Goal: Contribute content: Contribute content

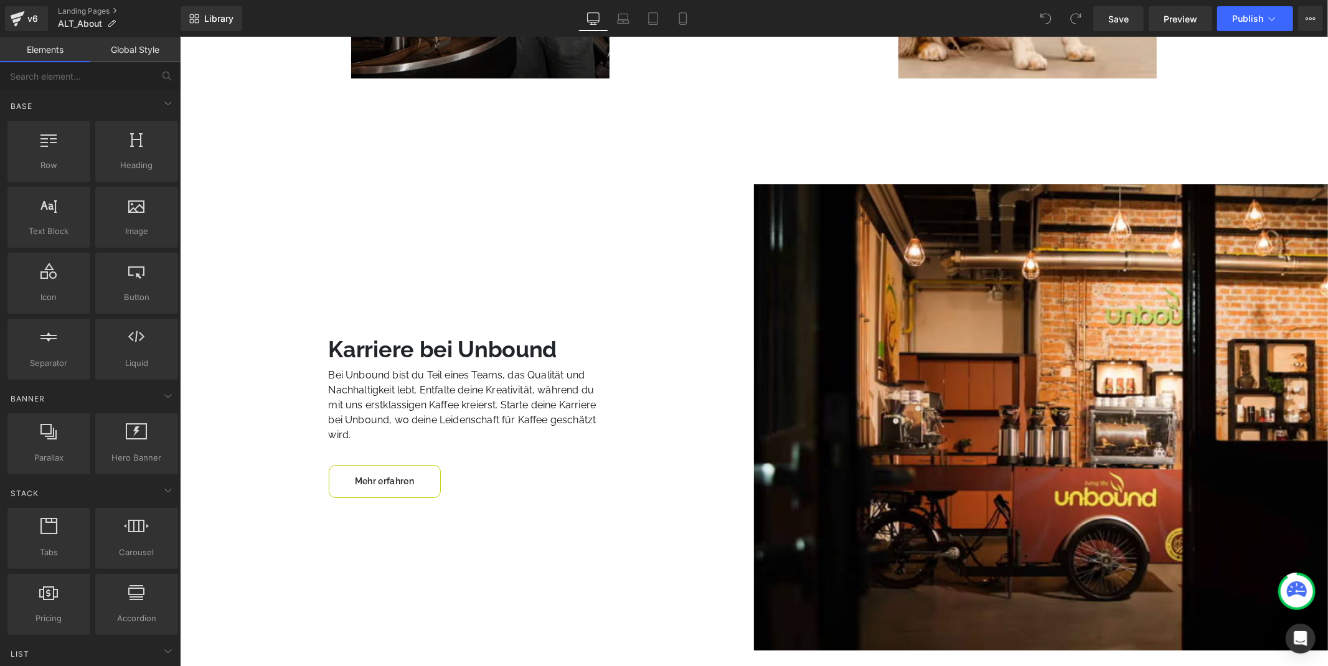
scroll to position [3427, 0]
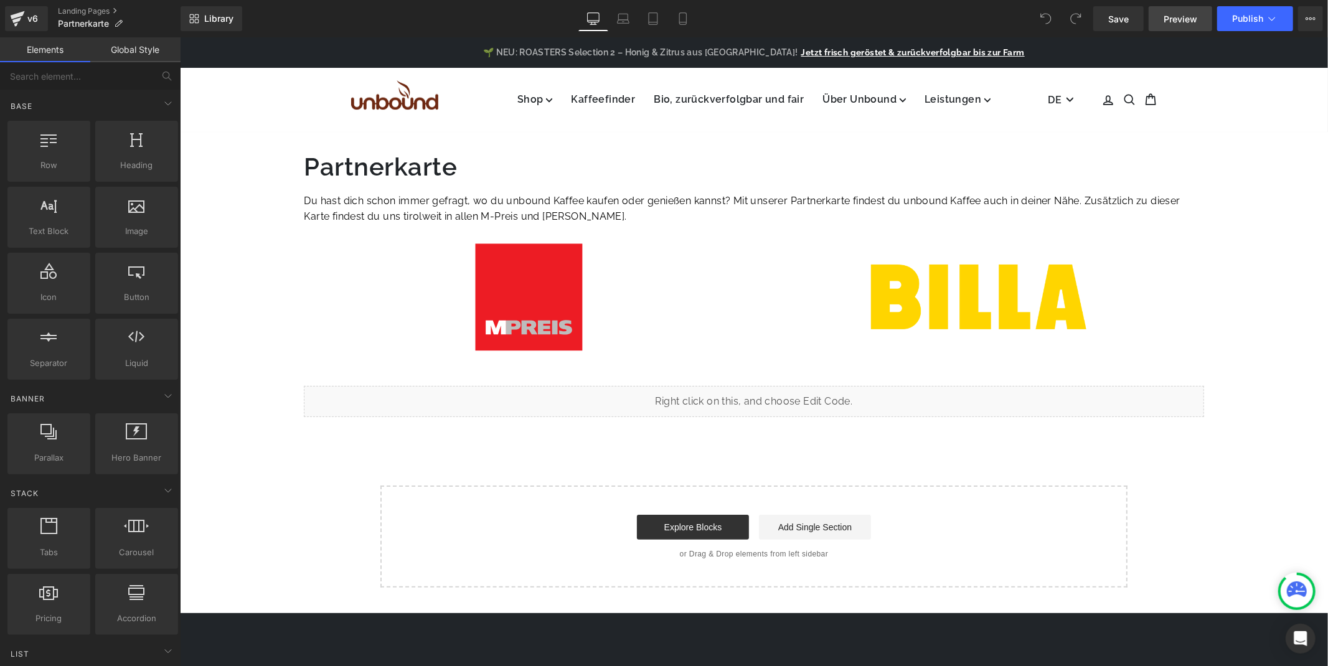
click at [1184, 20] on span "Preview" at bounding box center [1180, 18] width 34 height 13
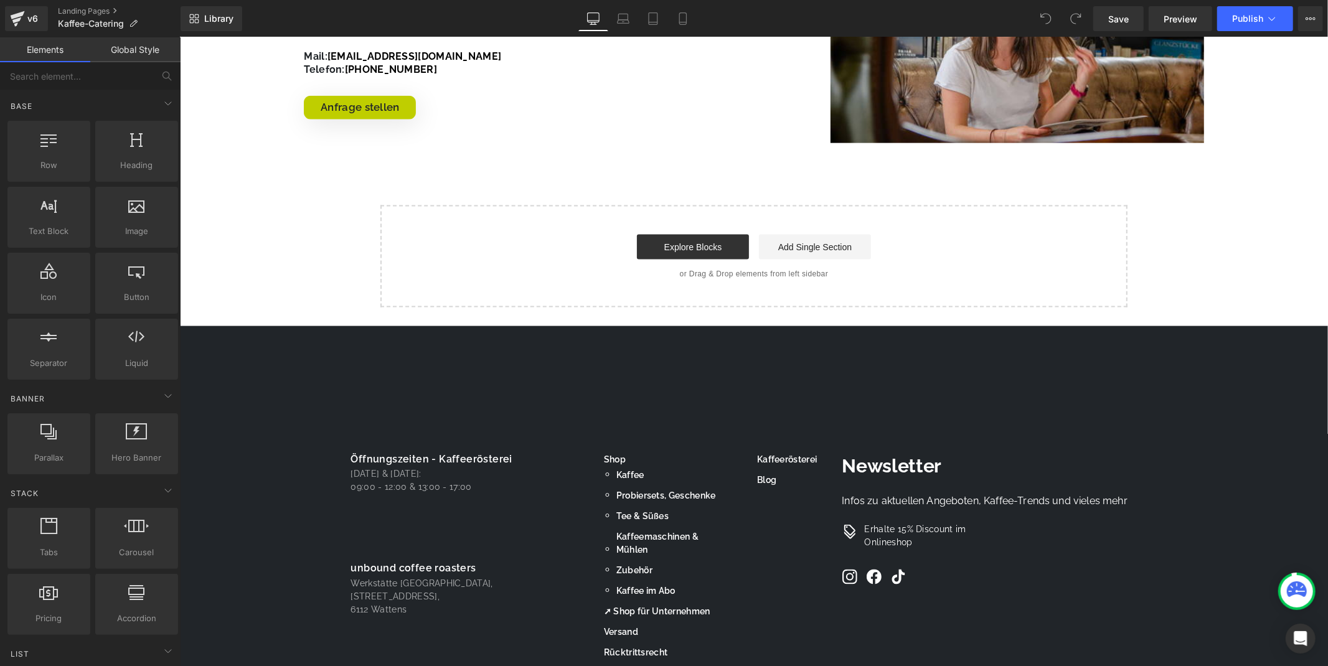
scroll to position [1327, 0]
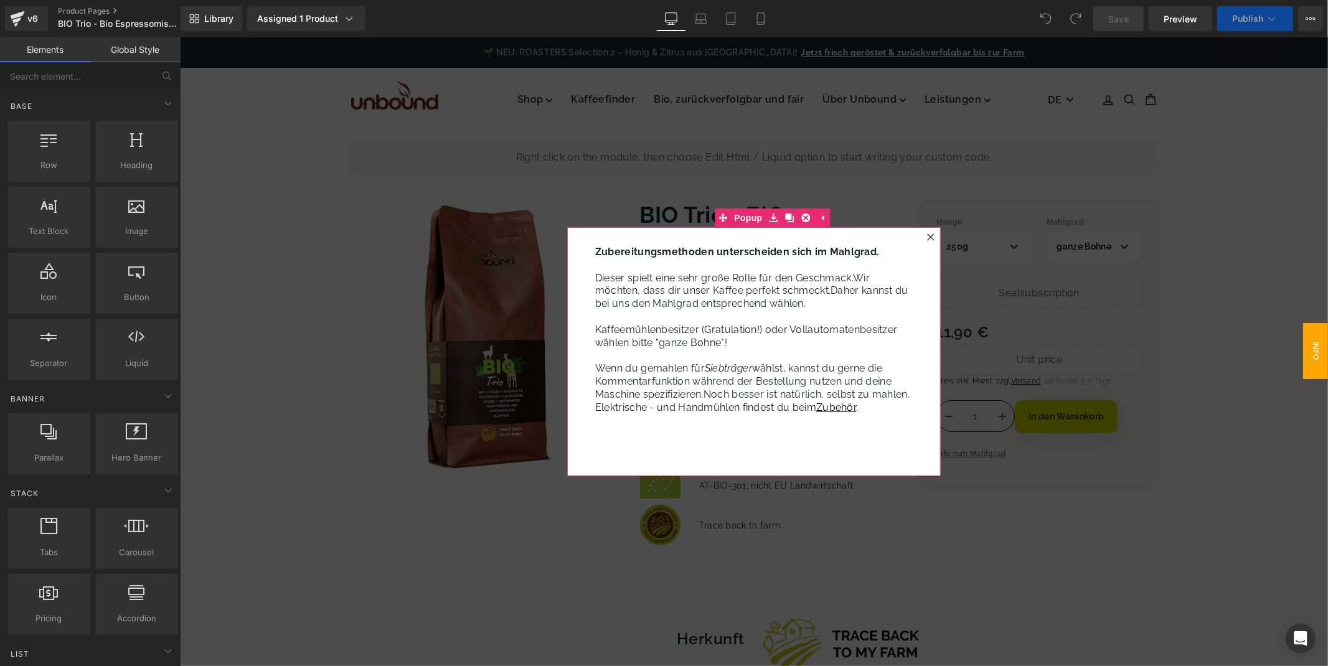
click at [930, 233] on icon at bounding box center [929, 236] width 7 height 7
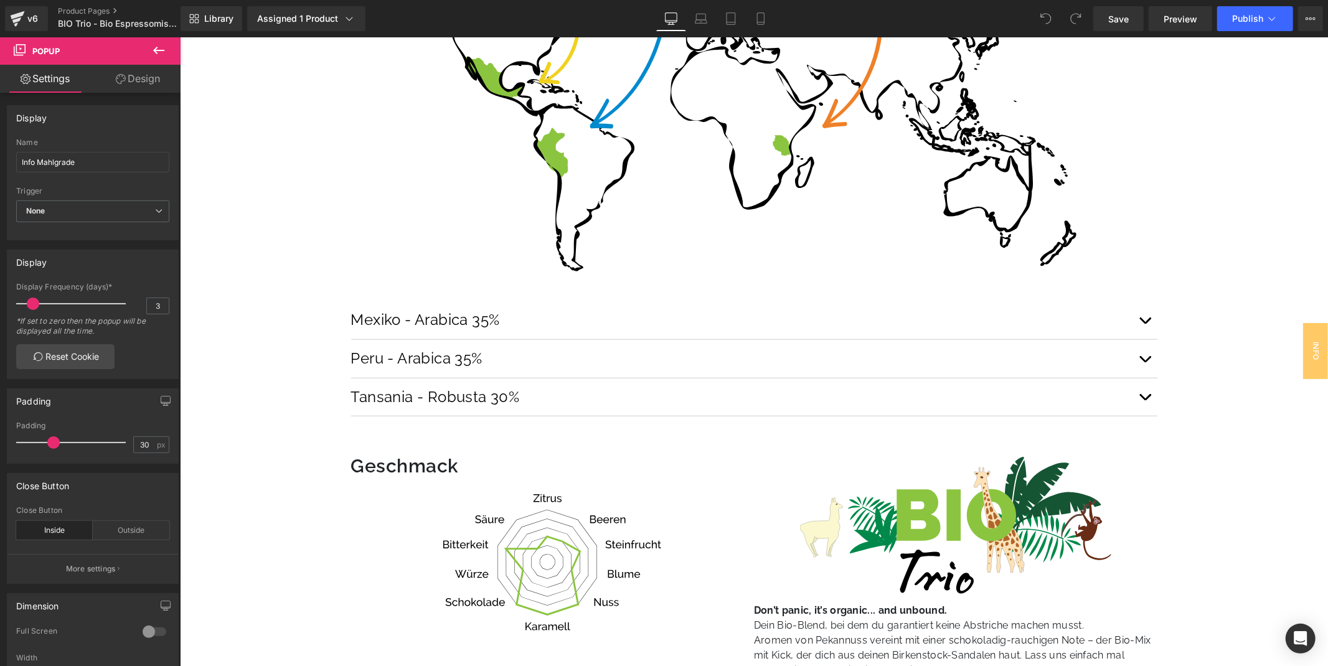
scroll to position [761, 0]
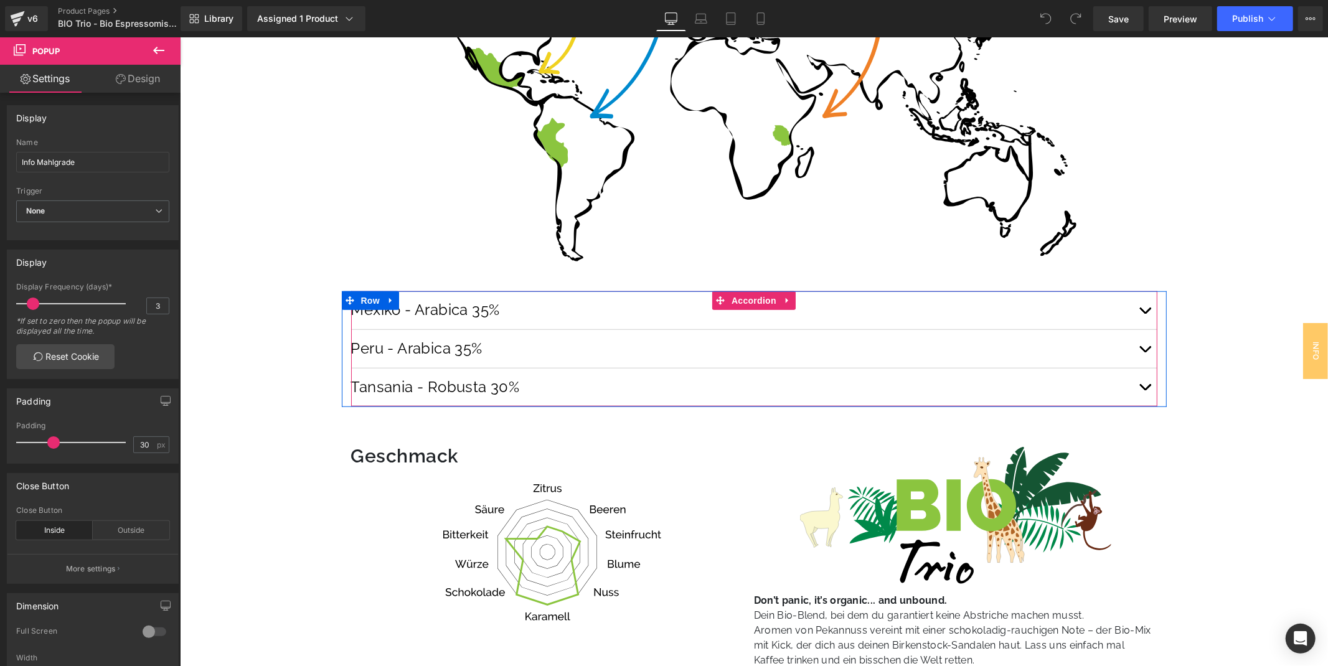
click at [660, 358] on div "Peru - Arabica 35% Text Block" at bounding box center [753, 348] width 806 height 39
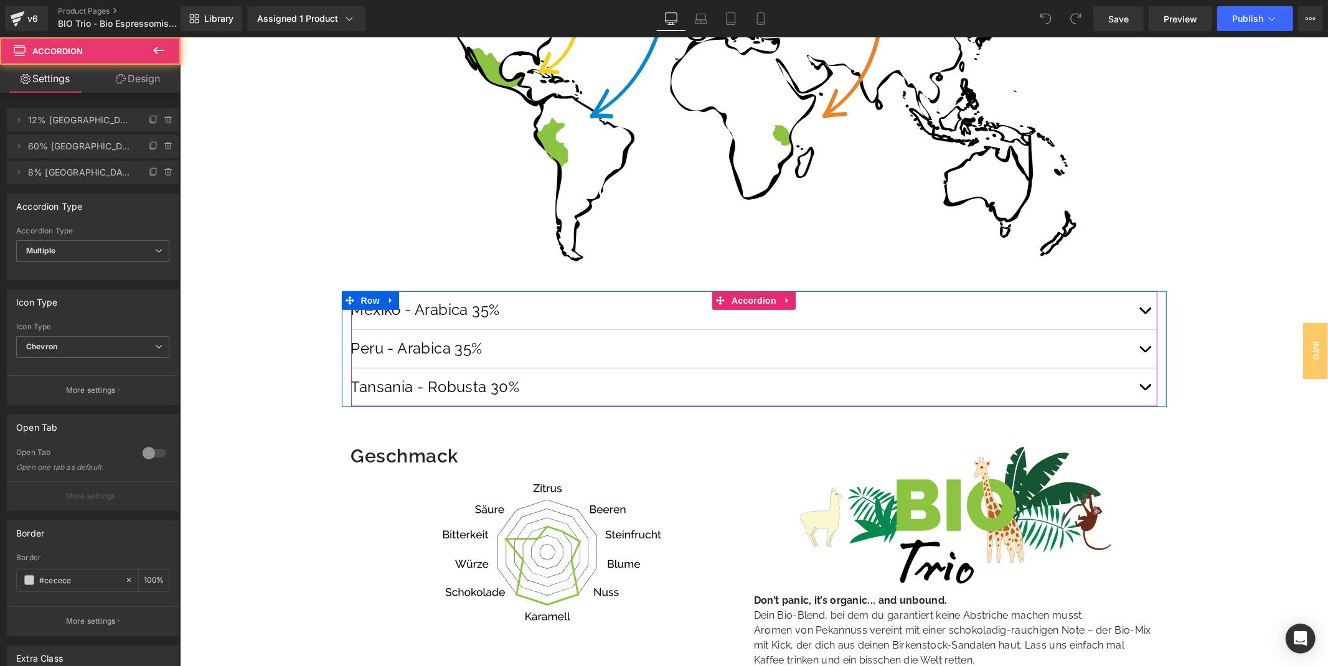
click at [1138, 349] on button "button" at bounding box center [1143, 348] width 25 height 38
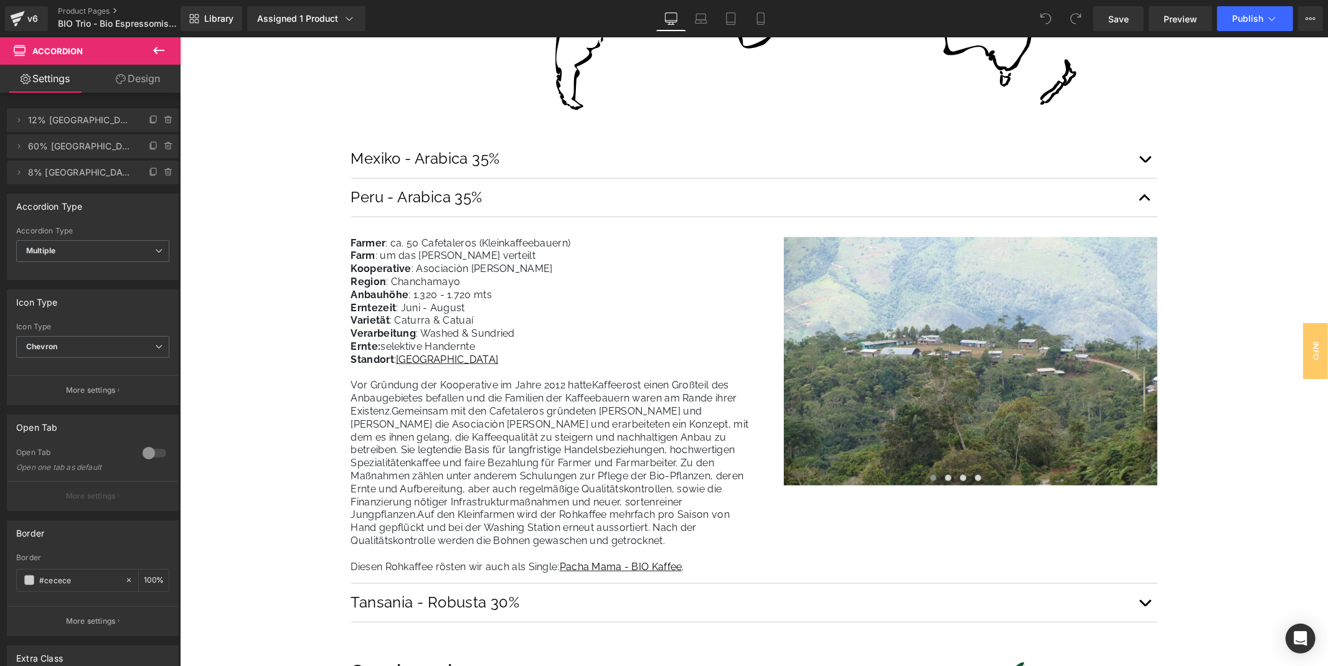
scroll to position [830, 0]
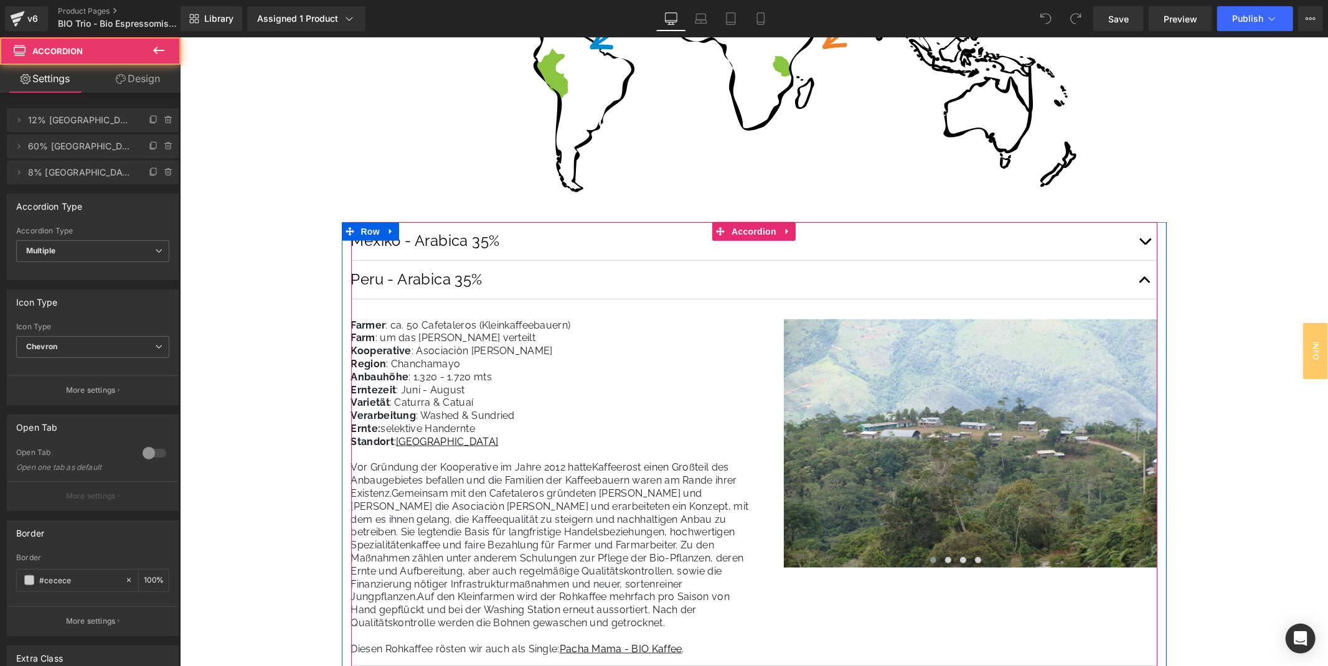
click at [1145, 246] on button "button" at bounding box center [1143, 241] width 25 height 38
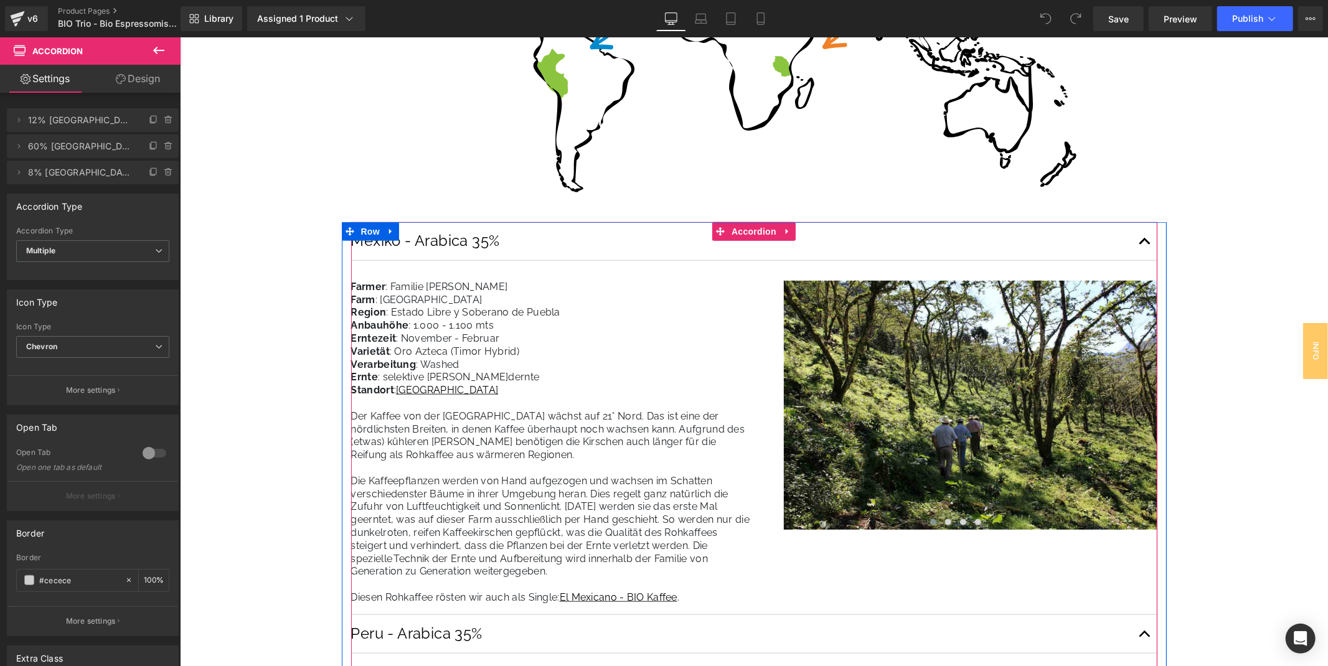
click at [1145, 246] on button "button" at bounding box center [1143, 241] width 25 height 38
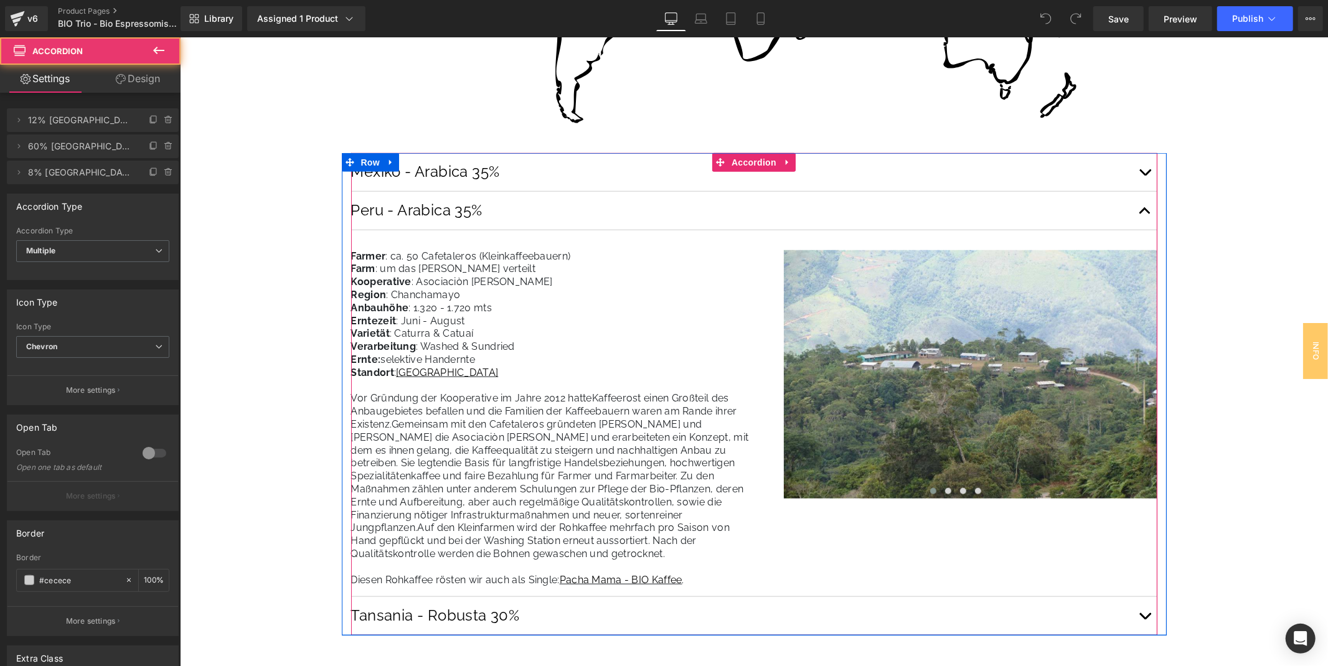
scroll to position [1106, 0]
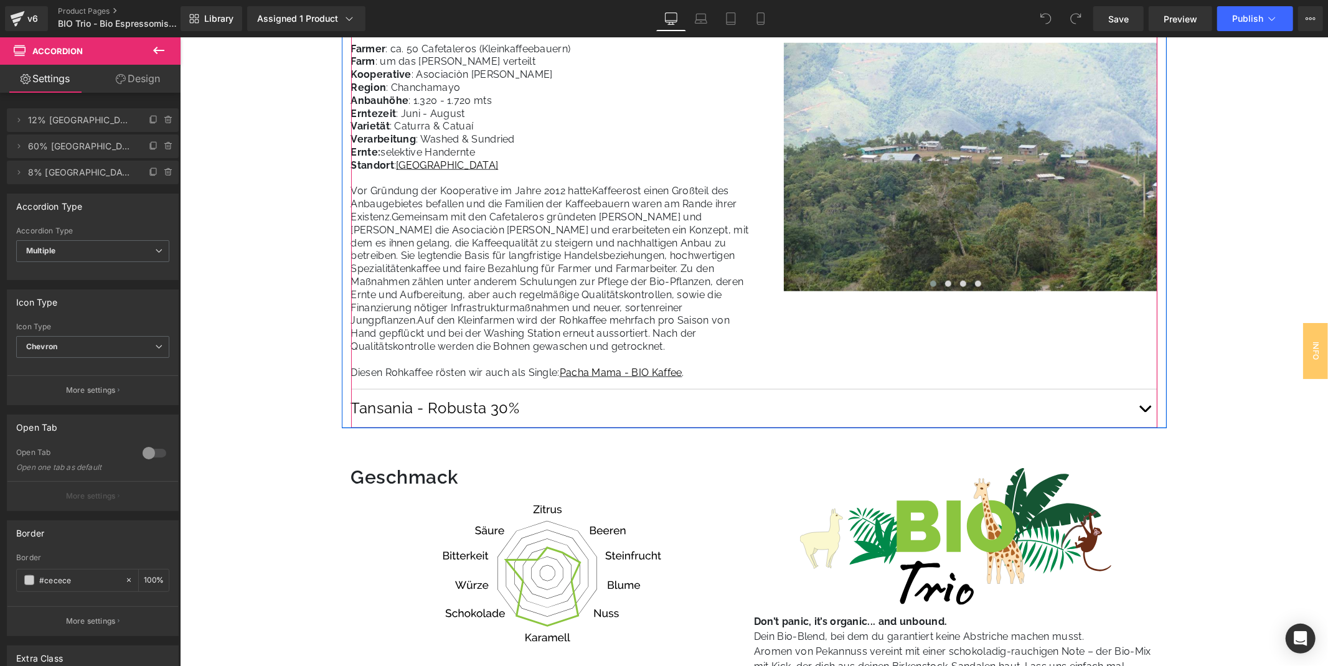
click at [1144, 411] on span "button" at bounding box center [1144, 411] width 0 height 0
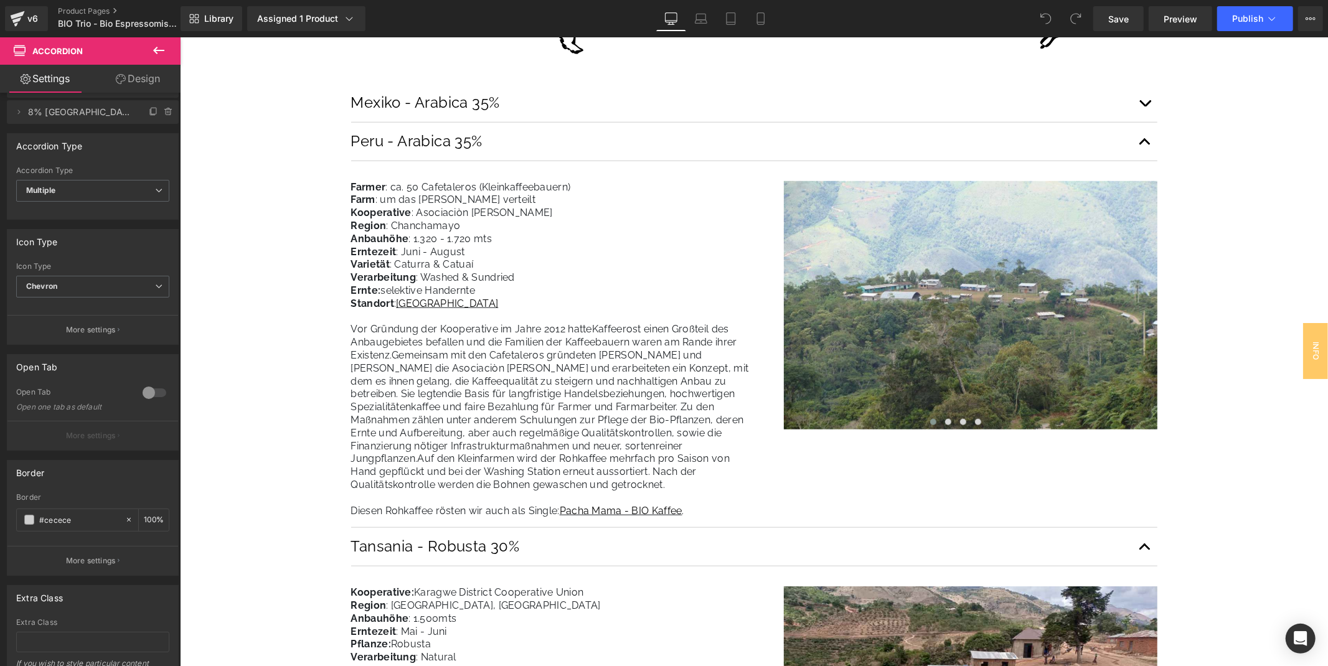
scroll to position [69, 0]
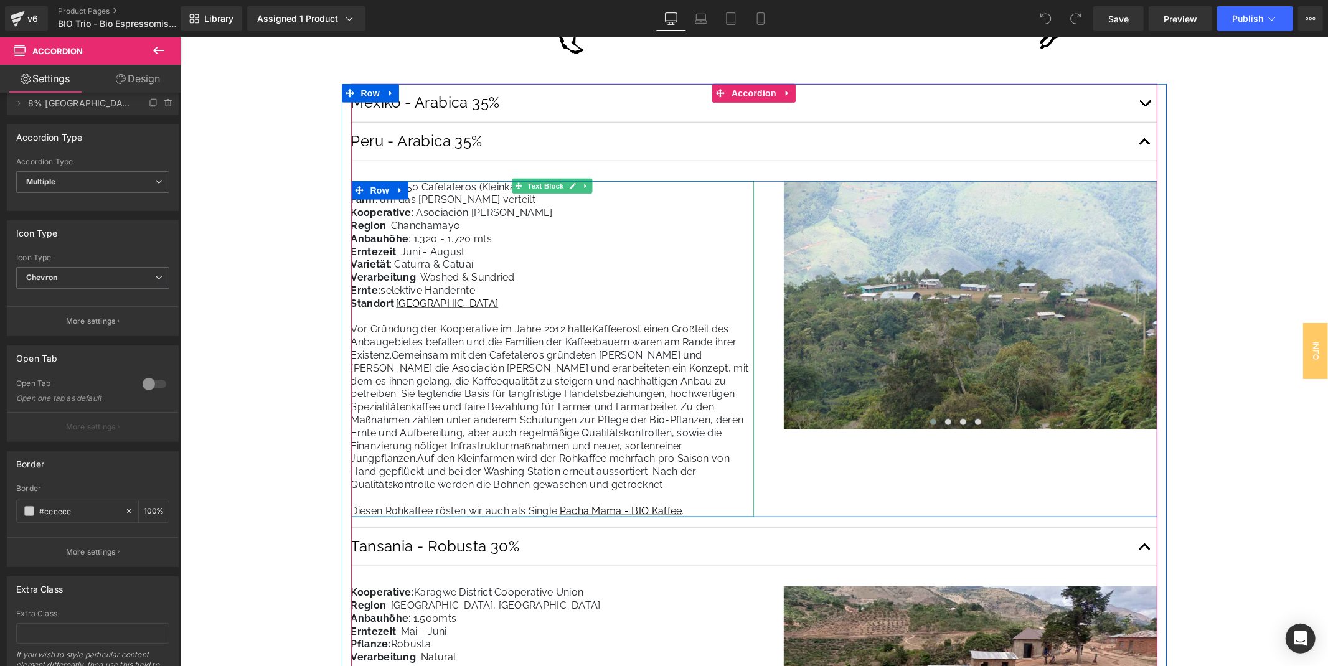
click at [426, 200] on p "Farm : um das Dorf Miguel Grau verteilt" at bounding box center [551, 199] width 403 height 13
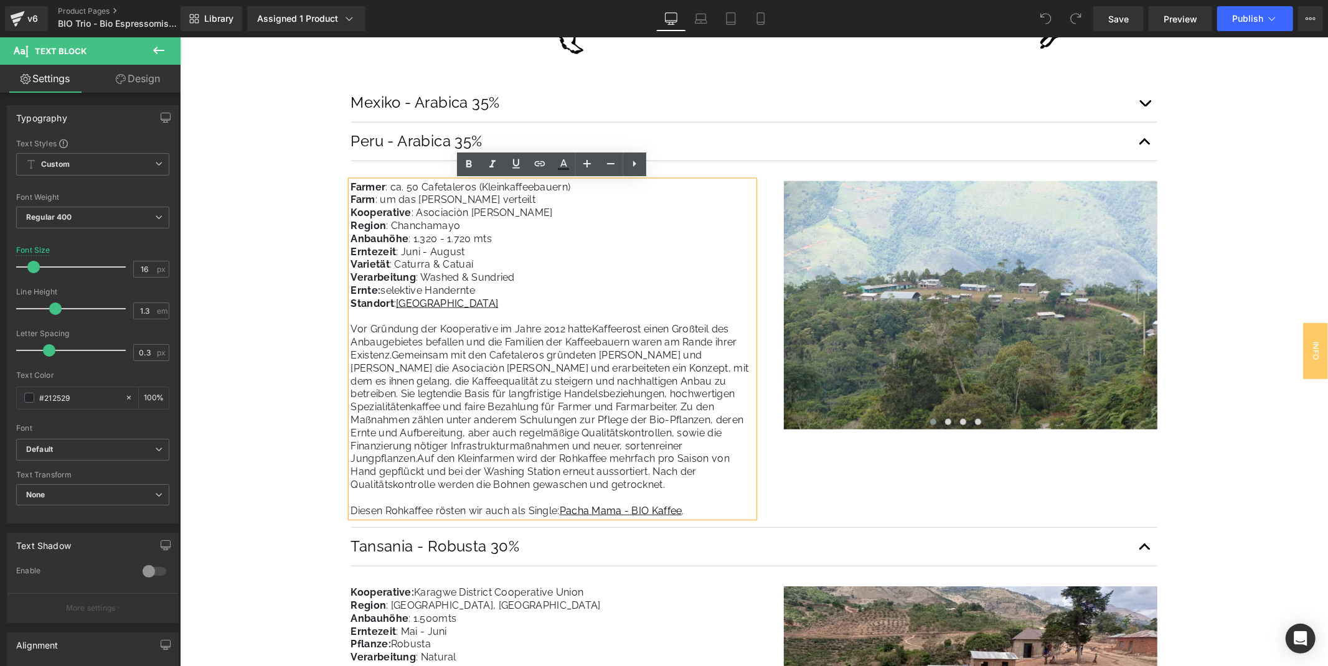
click at [508, 183] on span ": ca. 50 Cafetaleros (Kleinkaffeebauern)" at bounding box center [477, 186] width 185 height 12
drag, startPoint x: 575, startPoint y: 185, endPoint x: 352, endPoint y: 190, distance: 223.5
click at [352, 190] on p "F armer : ca. 50 Cafetaleros (Kleinkaffeebauern)" at bounding box center [551, 186] width 403 height 13
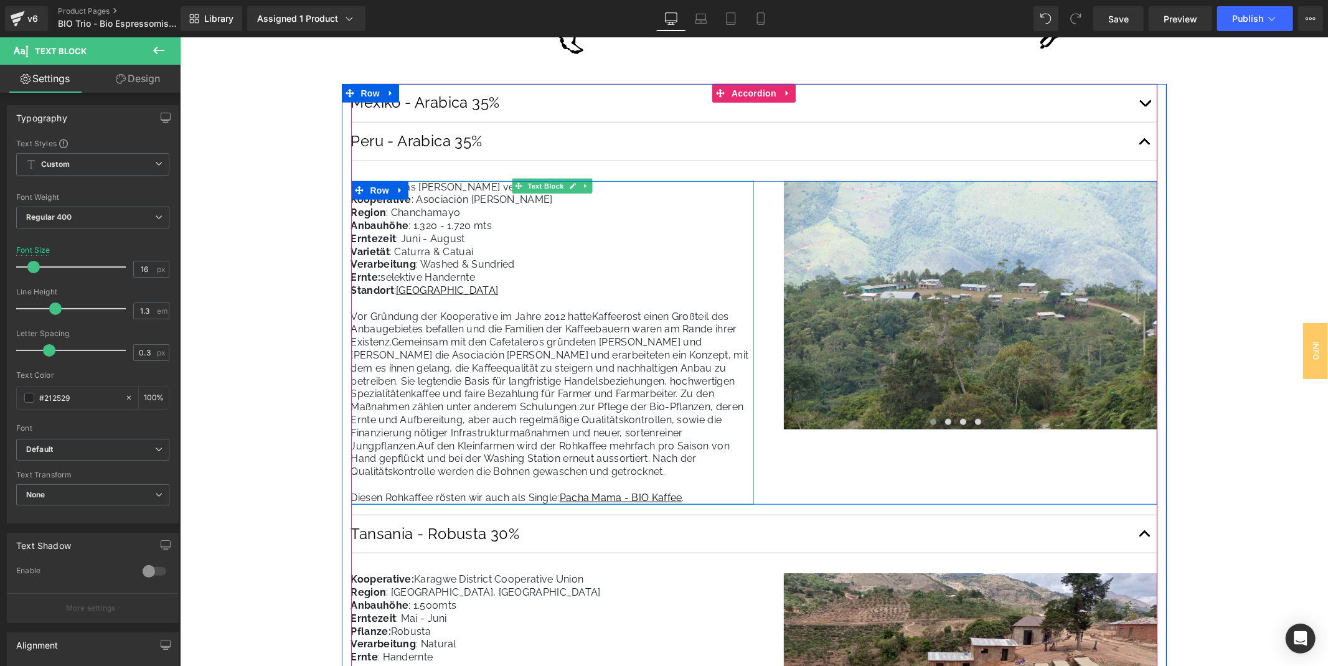
drag, startPoint x: 421, startPoint y: 187, endPoint x: 402, endPoint y: 184, distance: 19.5
click at [421, 187] on span ": um das Dorf Miguel Grau verteilt" at bounding box center [455, 186] width 160 height 12
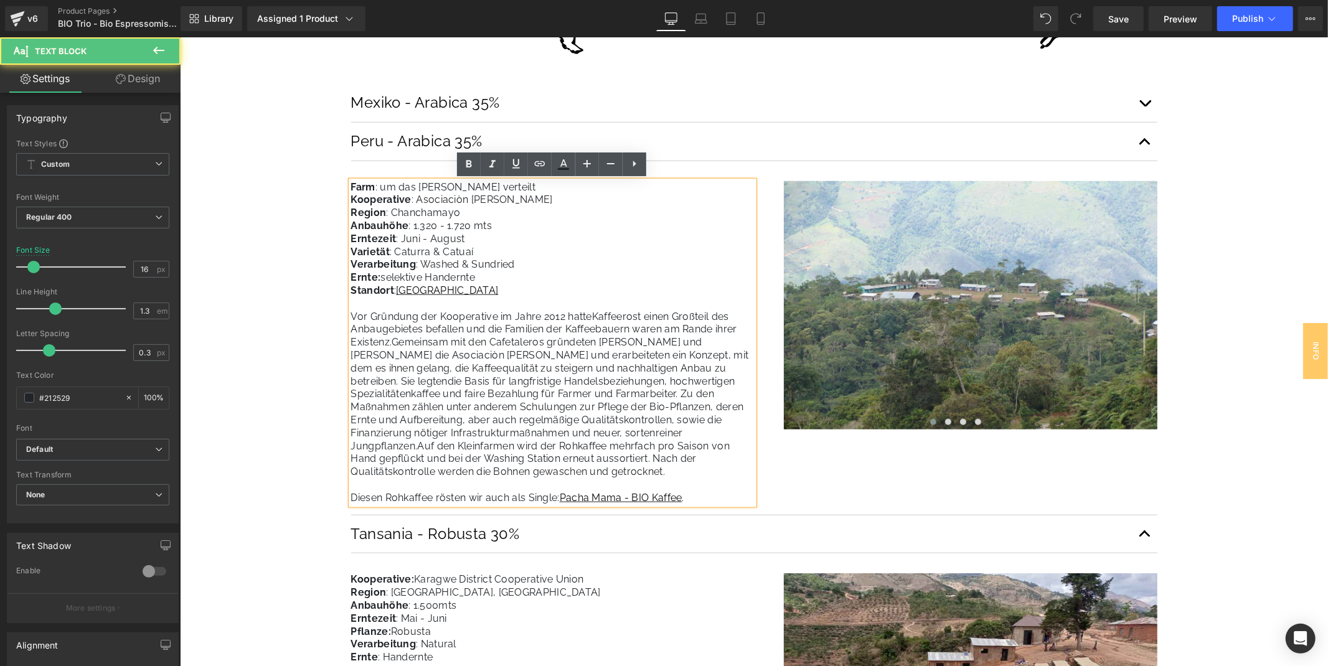
click at [379, 184] on span "Row" at bounding box center [379, 189] width 20 height 15
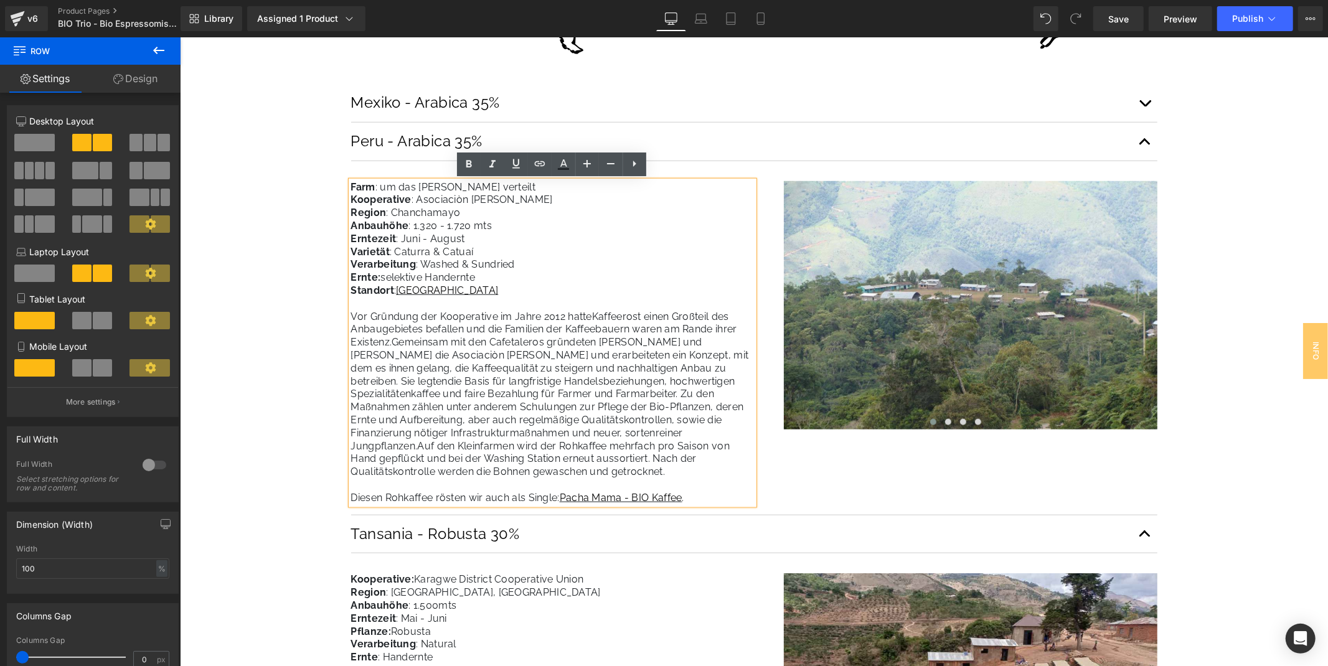
click at [423, 182] on span ": um das Dorf Miguel Grau verteilt" at bounding box center [455, 186] width 160 height 12
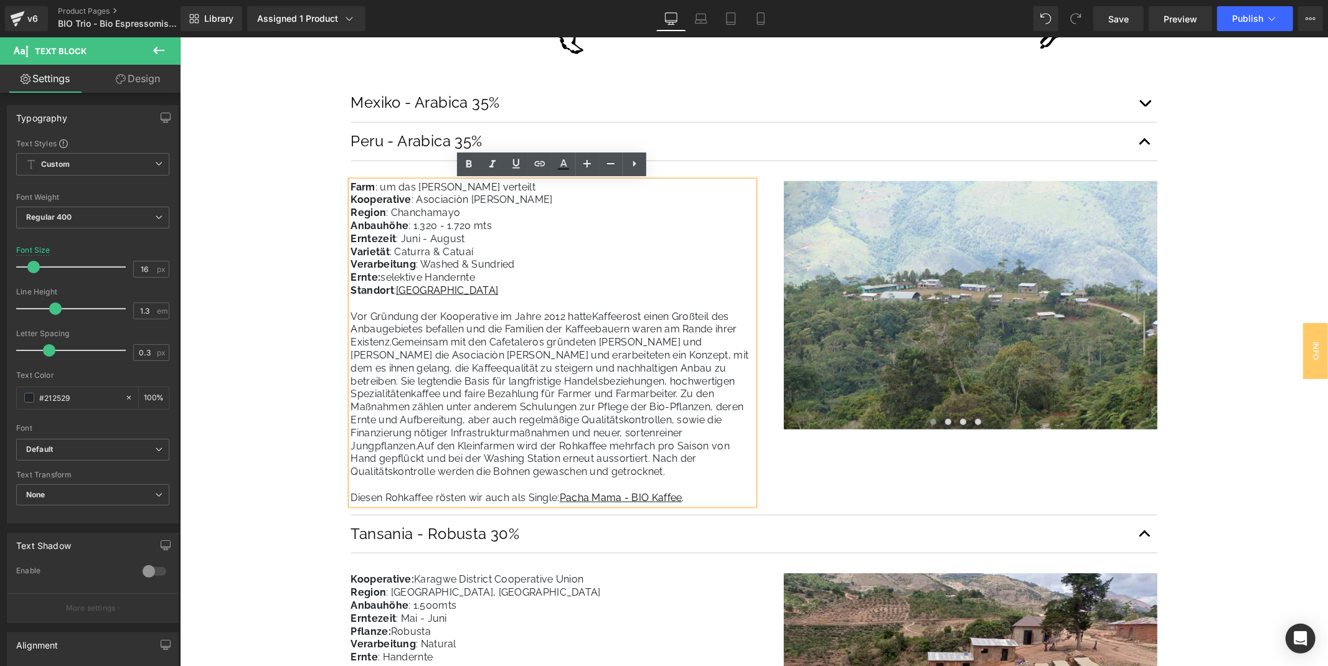
click at [541, 186] on p "Farm : um das Dorf Miguel Grau verteilt" at bounding box center [551, 186] width 403 height 13
drag, startPoint x: 538, startPoint y: 184, endPoint x: 378, endPoint y: 189, distance: 159.4
click at [378, 189] on div "Farm : um das Dorf Miguel Grau verteilt Kooperative : Asociaciòn Miguel Grau Re…" at bounding box center [753, 342] width 806 height 324
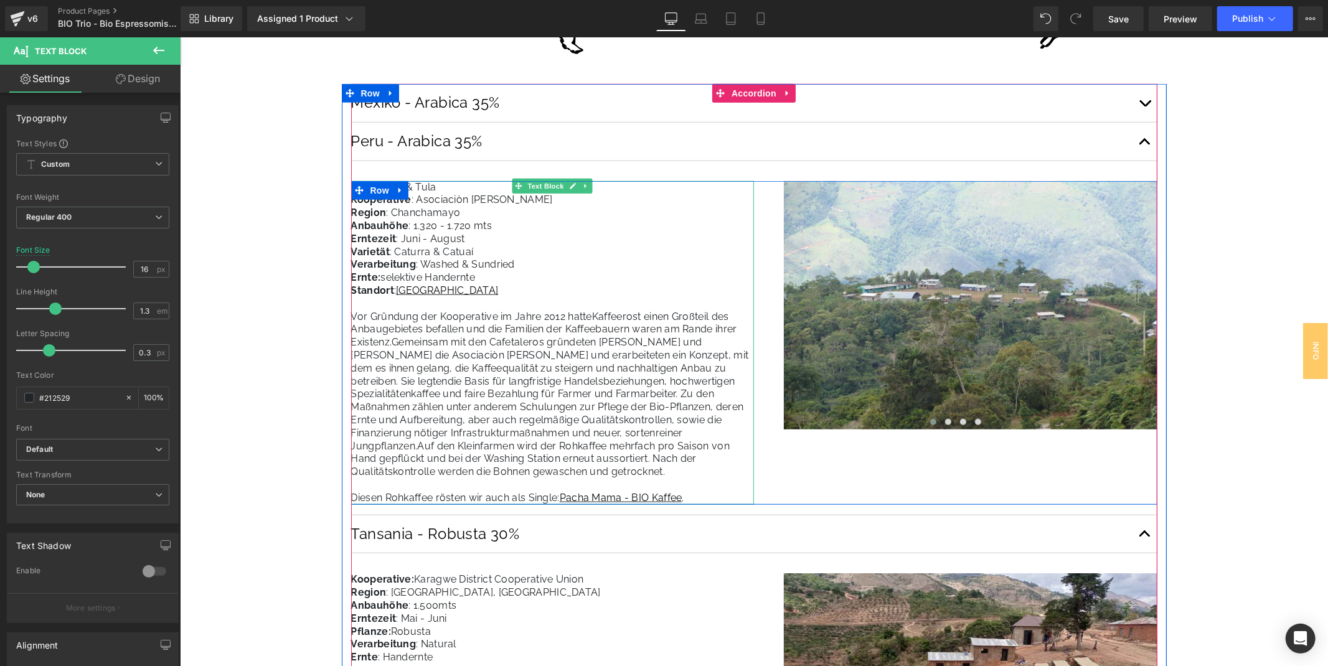
click at [421, 213] on p "Region : Chanchamayo" at bounding box center [551, 212] width 403 height 13
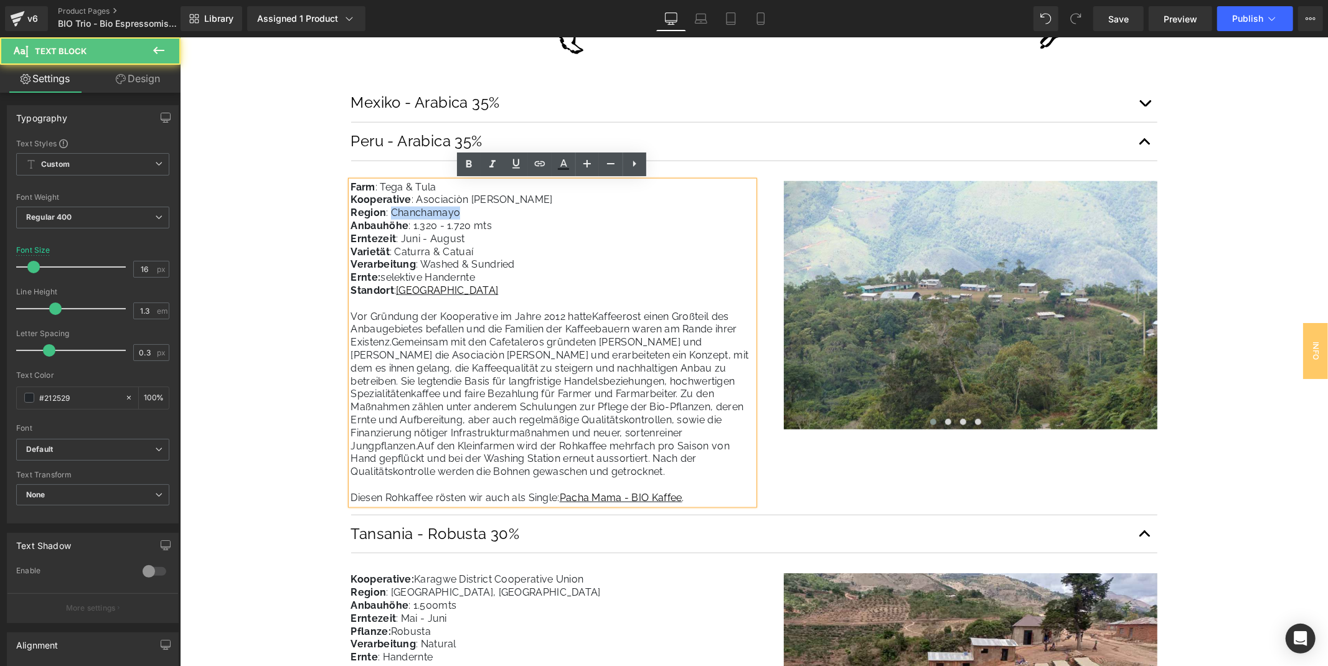
click at [421, 213] on p "Region : Chanchamayo" at bounding box center [551, 212] width 403 height 13
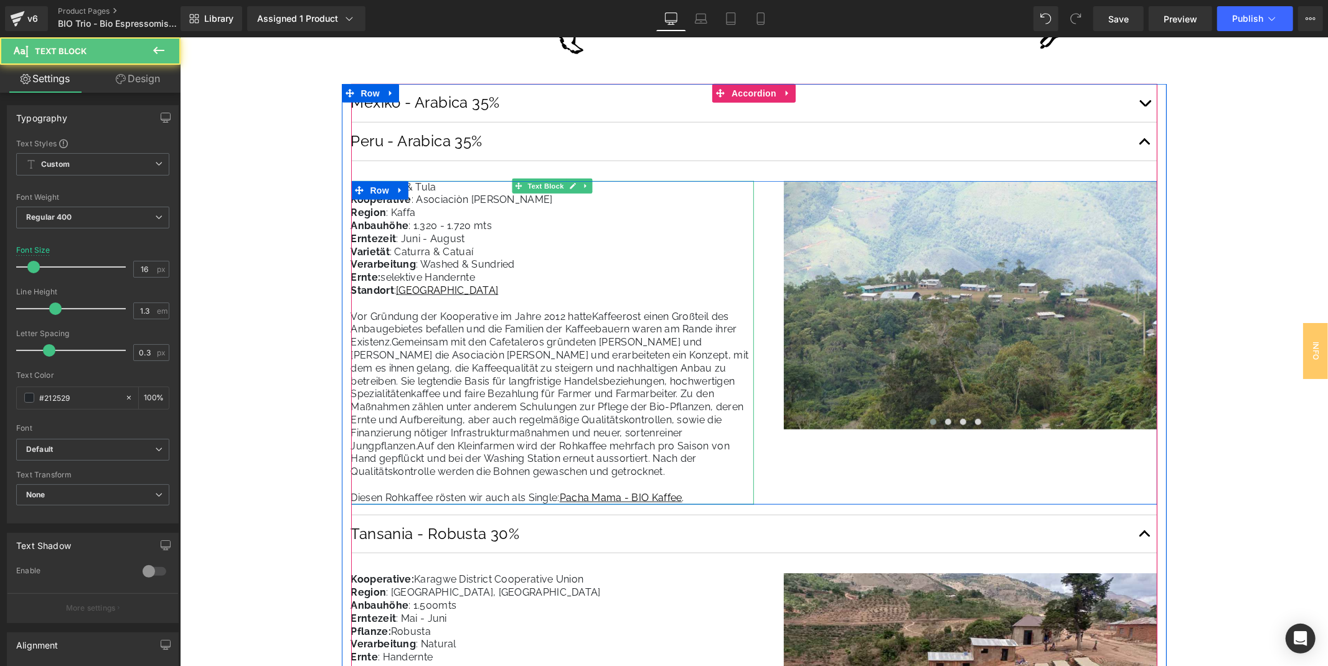
click at [422, 202] on p "Kooperative : Asociaciòn Miguel Grau" at bounding box center [551, 199] width 403 height 13
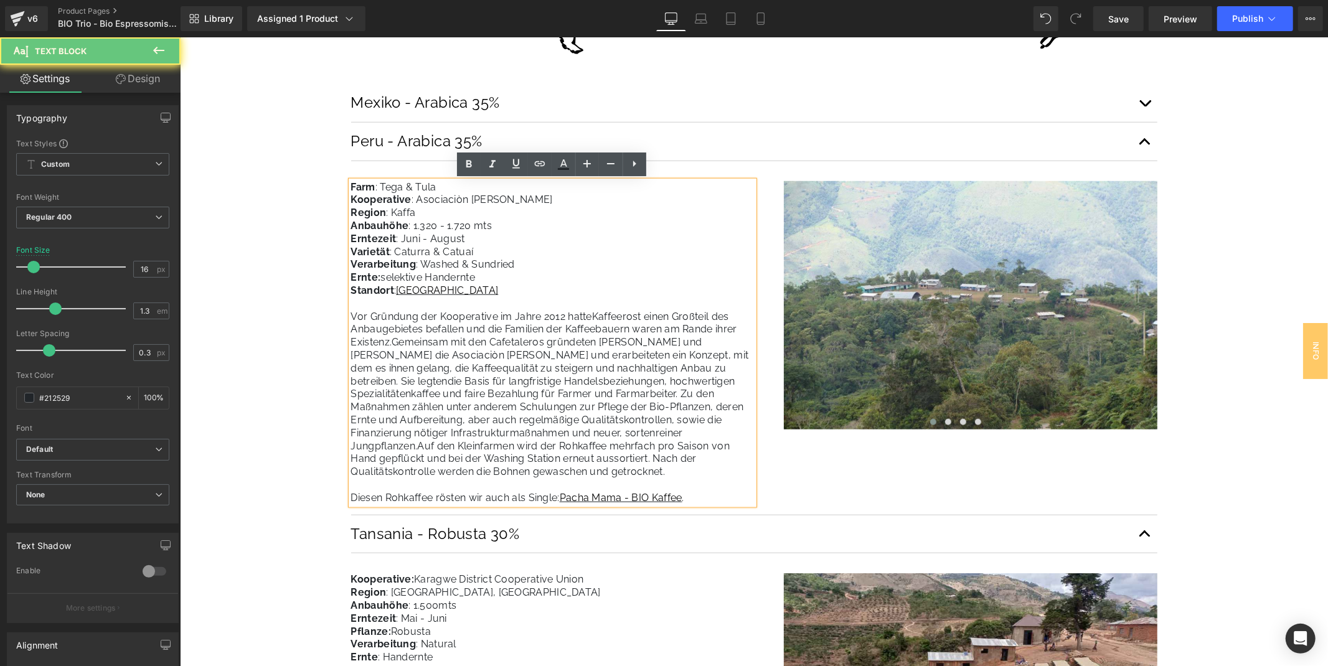
click at [372, 199] on strong "Kooperative" at bounding box center [380, 199] width 60 height 12
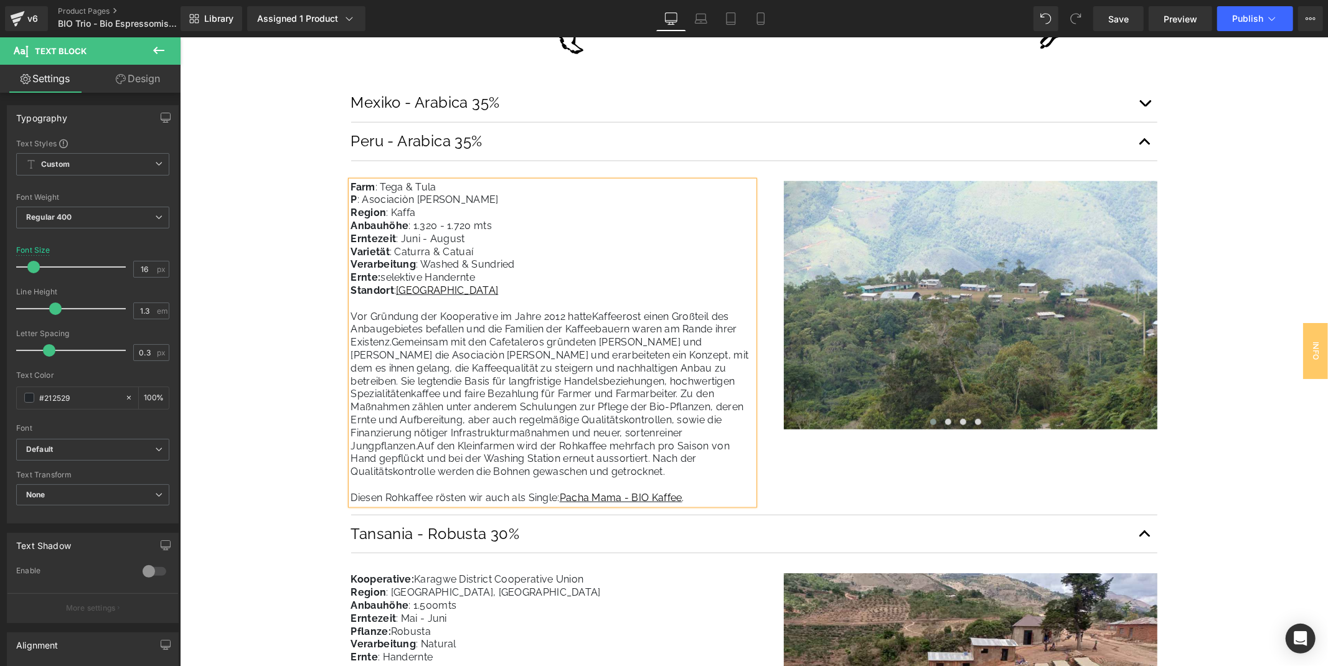
click at [374, 207] on span "Region" at bounding box center [367, 212] width 35 height 12
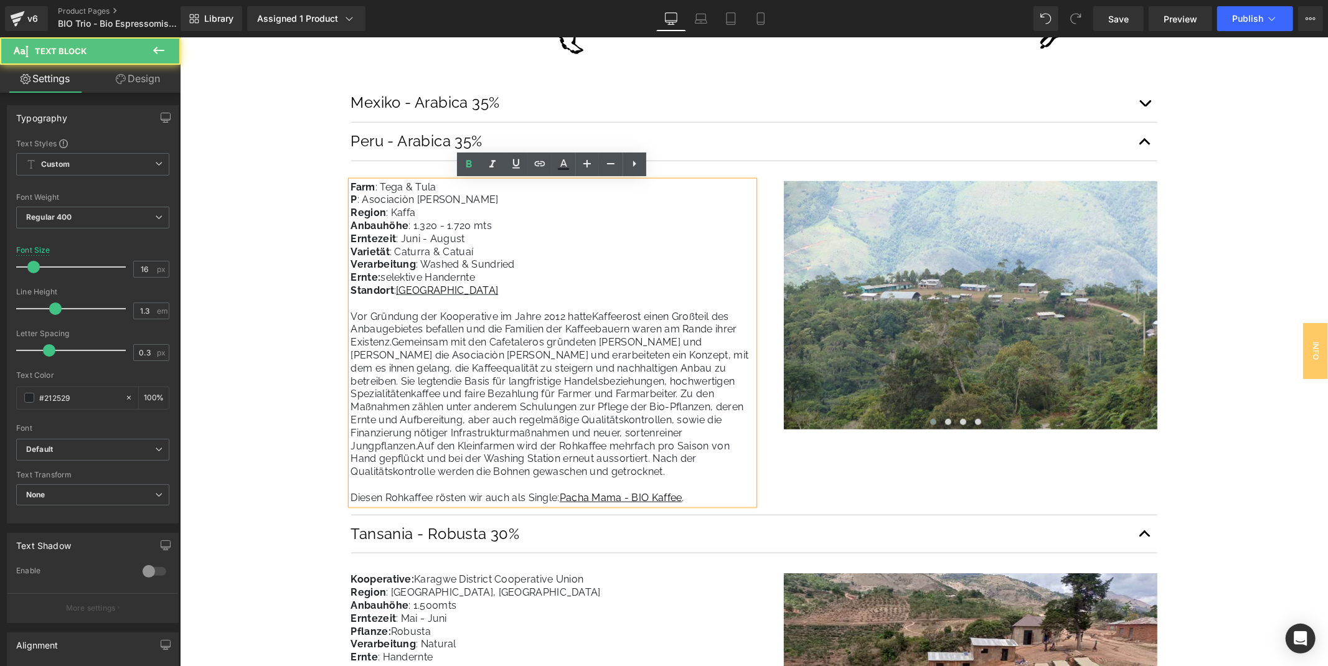
click at [354, 202] on strong "P" at bounding box center [353, 199] width 6 height 12
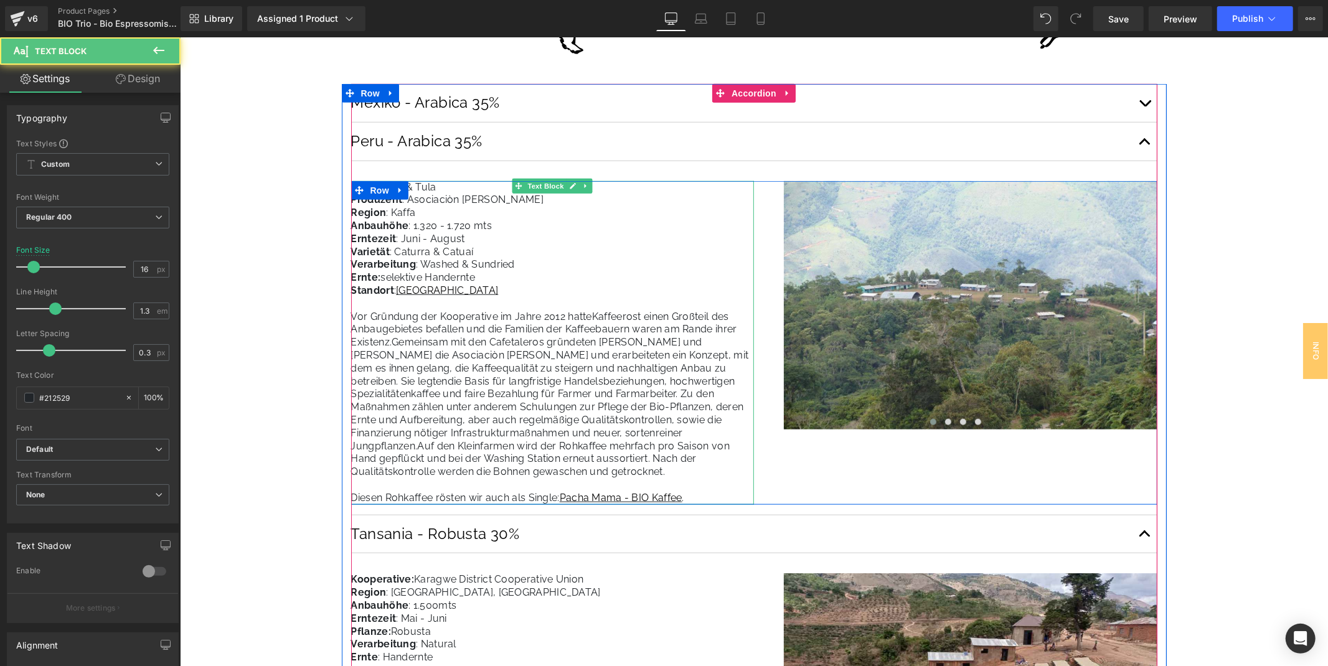
drag, startPoint x: 485, startPoint y: 202, endPoint x: 494, endPoint y: 204, distance: 8.2
click at [485, 204] on p "Produzent : Asociaciòn Miguel Grau" at bounding box center [551, 199] width 403 height 13
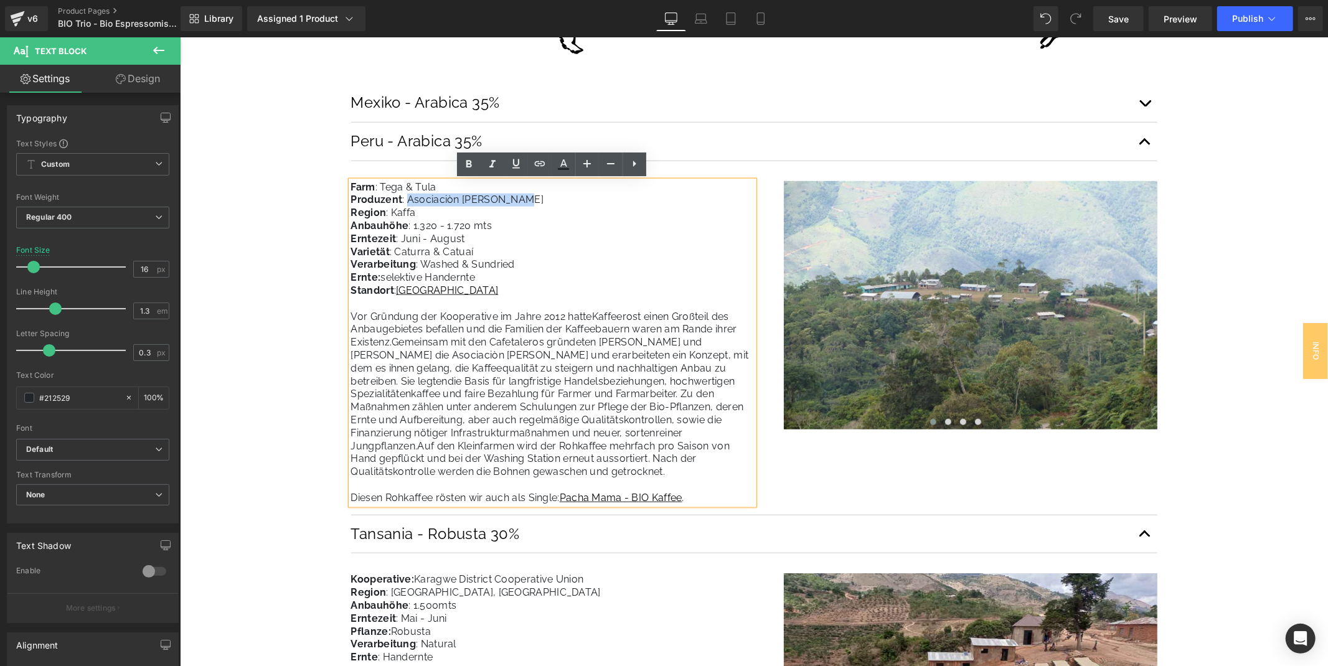
drag, startPoint x: 518, startPoint y: 202, endPoint x: 403, endPoint y: 205, distance: 115.2
click at [403, 205] on p "Produzent : Asociaciòn Miguel Grau" at bounding box center [551, 199] width 403 height 13
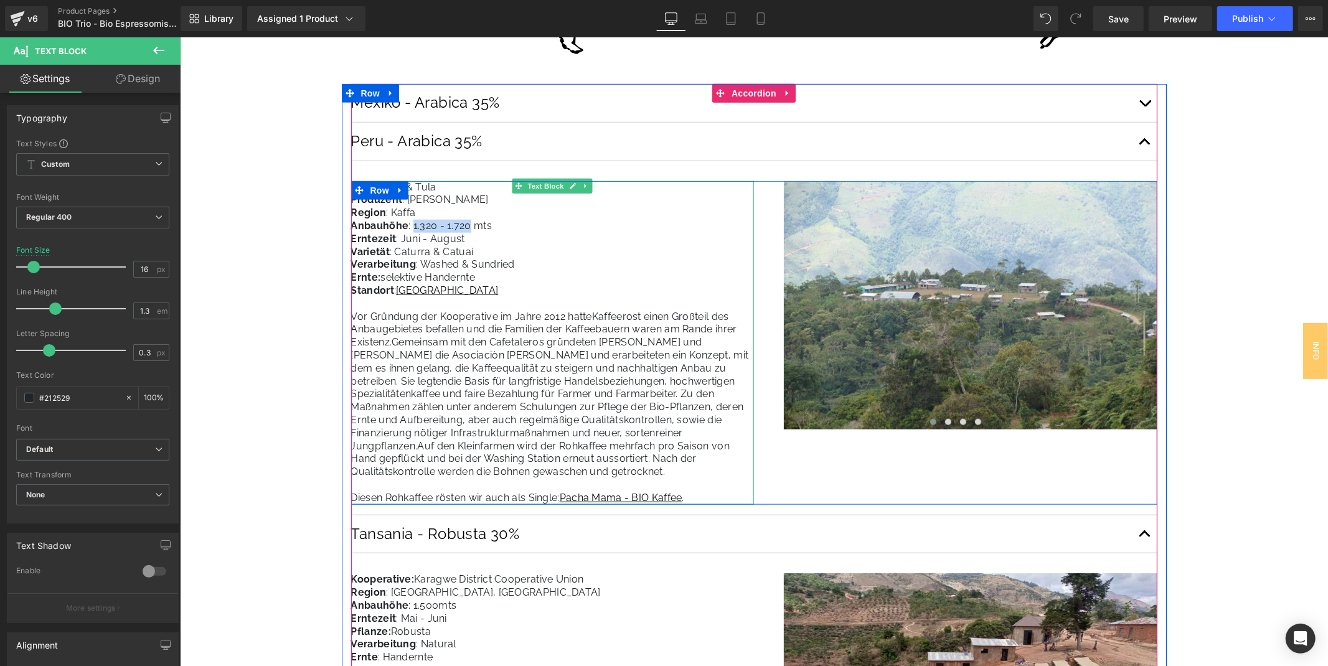
drag, startPoint x: 409, startPoint y: 227, endPoint x: 464, endPoint y: 222, distance: 55.6
click at [464, 222] on p "Anbauhöhe : 1.320 - 1.720 mts" at bounding box center [551, 225] width 403 height 13
click at [408, 234] on p "Erntezeit : Juni - August" at bounding box center [551, 238] width 403 height 13
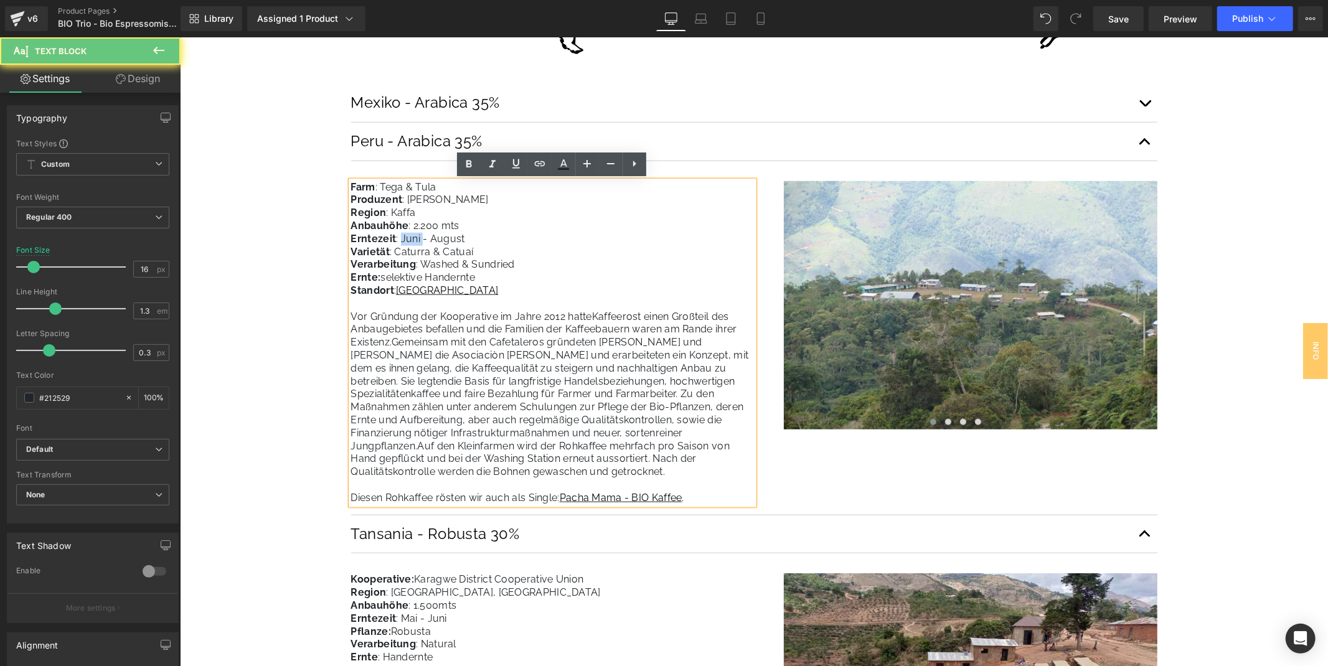
click at [408, 234] on p "Erntezeit : Juni - August" at bounding box center [551, 238] width 403 height 13
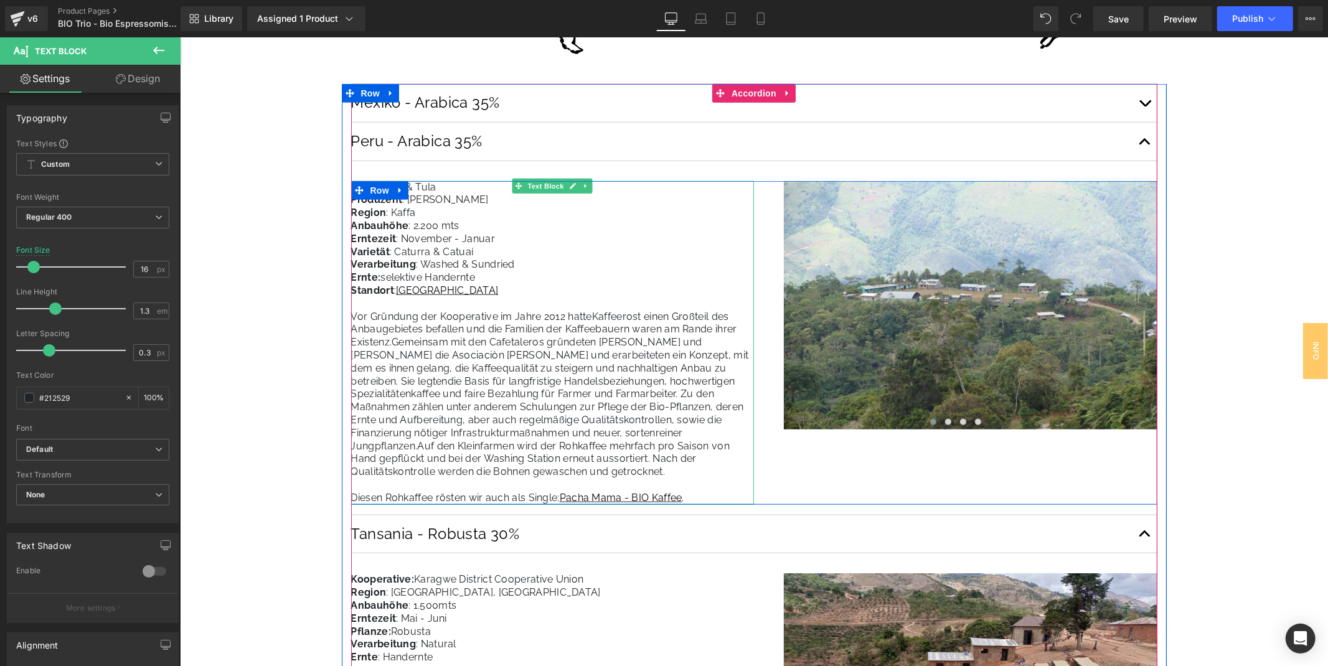
click at [523, 280] on p "Ernte: selektive Handernte" at bounding box center [551, 277] width 403 height 13
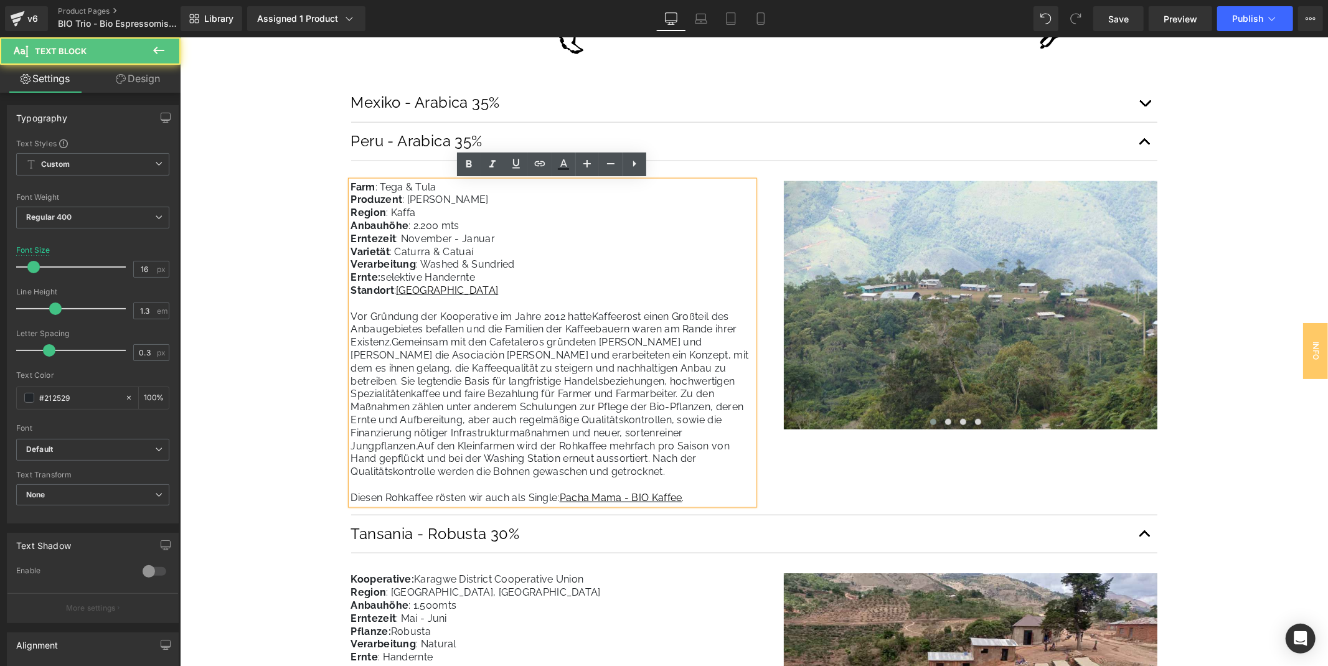
click at [517, 288] on p "Standort : 10°48'50.1"S 75°04'49.8"W" at bounding box center [551, 290] width 403 height 13
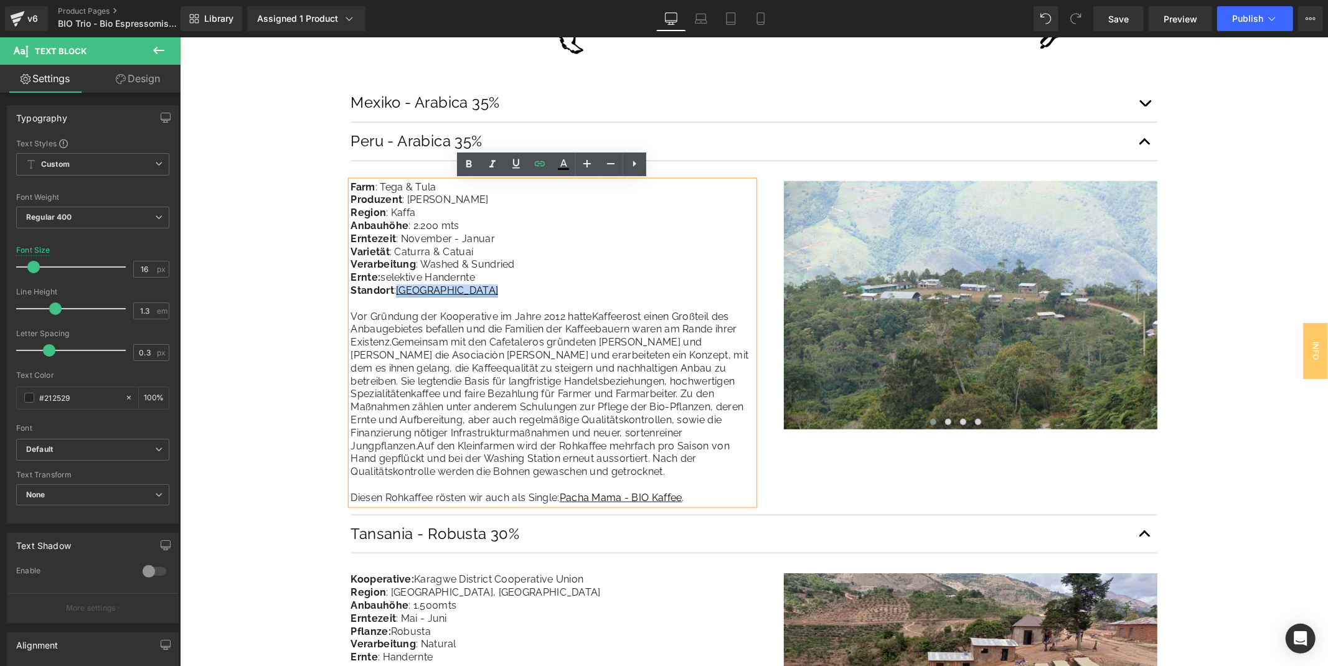
drag, startPoint x: 517, startPoint y: 288, endPoint x: 401, endPoint y: 294, distance: 116.6
click at [401, 294] on p "Standort : 10°48'50.1"S 75°04'49.8"W" at bounding box center [551, 290] width 403 height 13
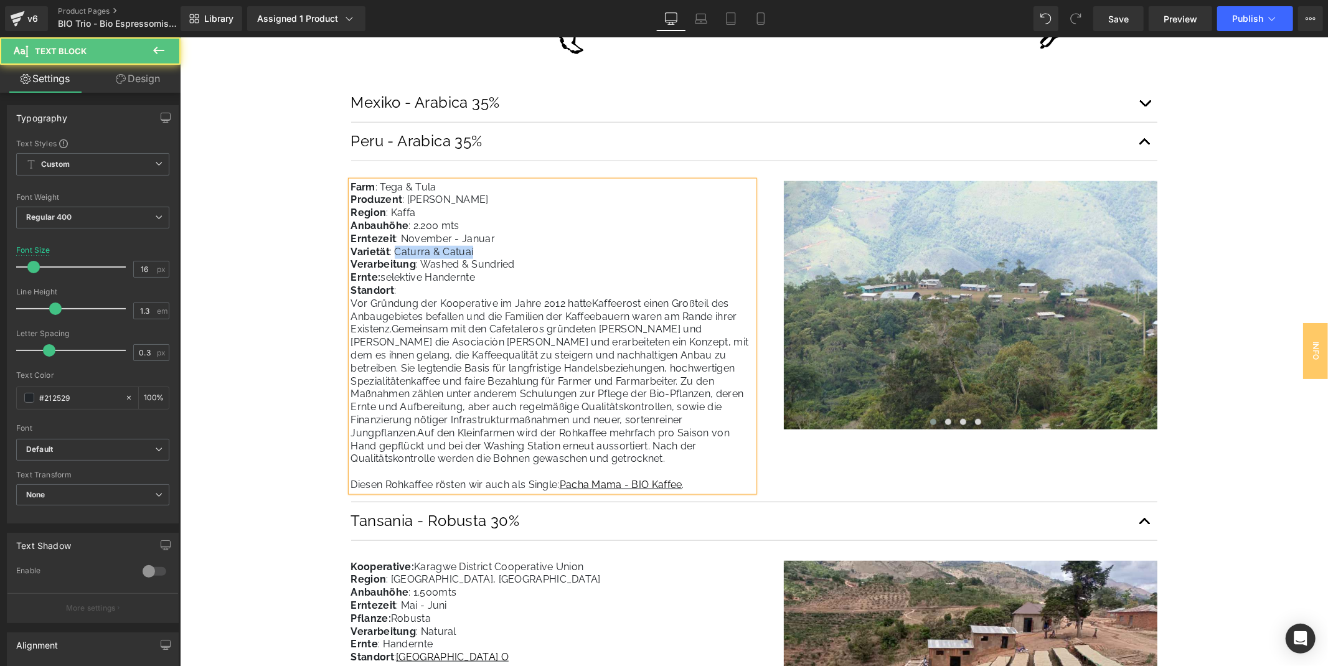
drag, startPoint x: 397, startPoint y: 252, endPoint x: 495, endPoint y: 251, distance: 97.7
click at [495, 251] on p "Varietät : Caturra & Catuaí" at bounding box center [551, 251] width 403 height 13
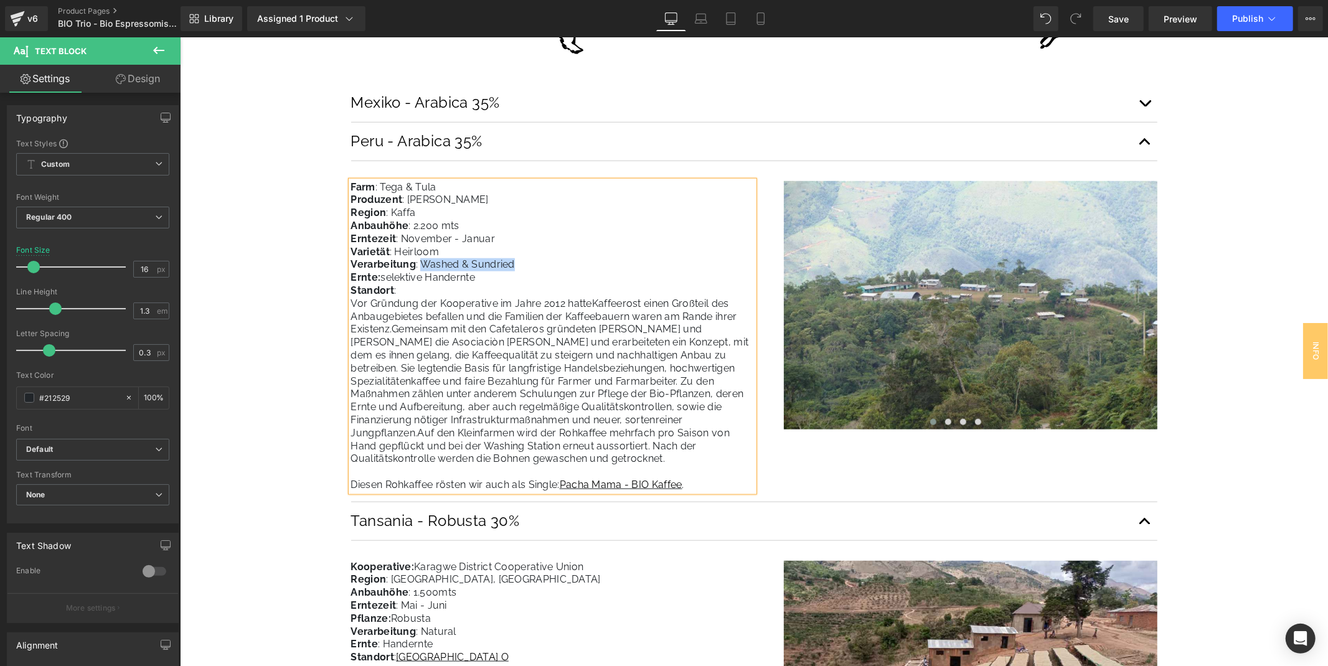
drag, startPoint x: 519, startPoint y: 262, endPoint x: 419, endPoint y: 266, distance: 99.7
click at [419, 266] on p "Verarbeitung : Washed & Sundried" at bounding box center [551, 264] width 403 height 13
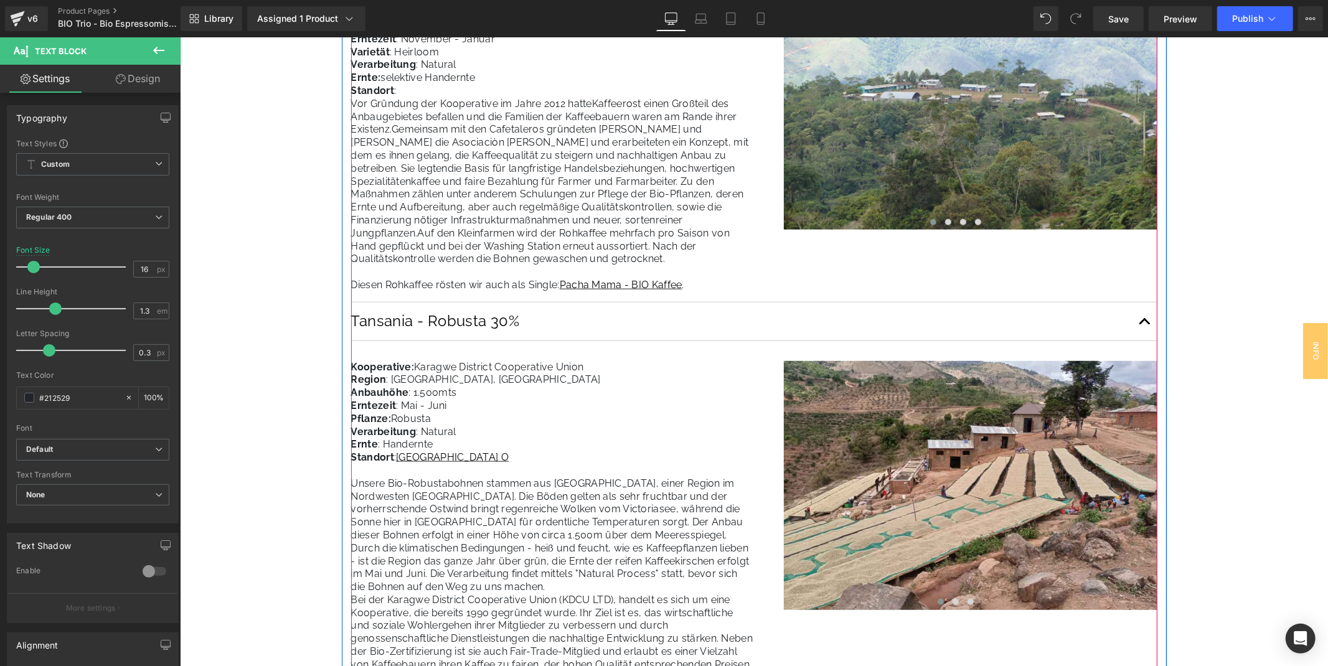
scroll to position [1037, 0]
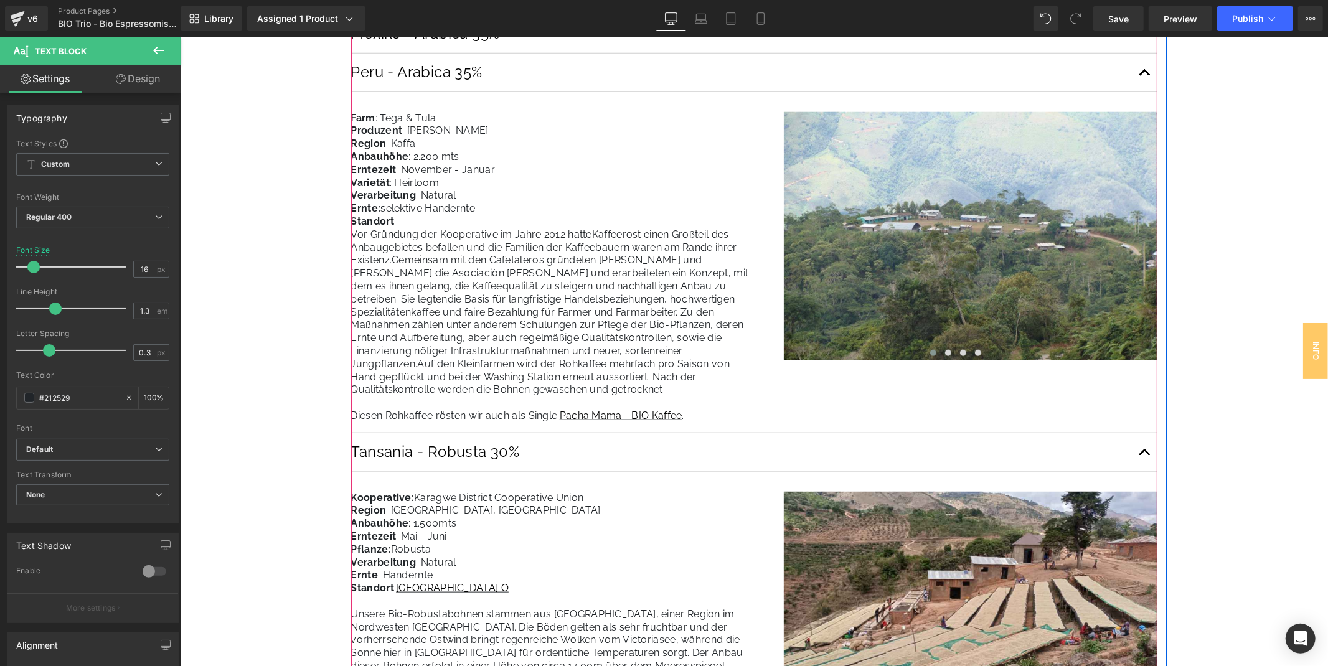
click at [430, 217] on p "Standort :" at bounding box center [551, 221] width 403 height 13
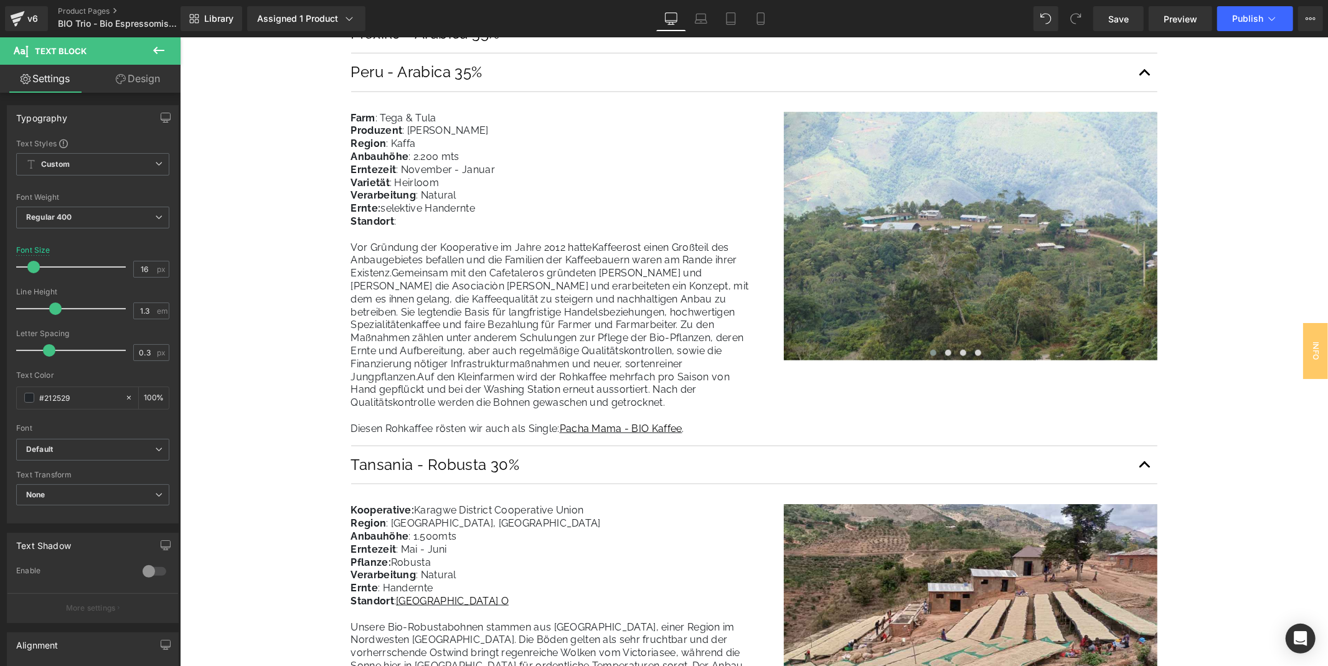
click at [529, 163] on p "Erntezeit : November - Januar" at bounding box center [551, 169] width 403 height 13
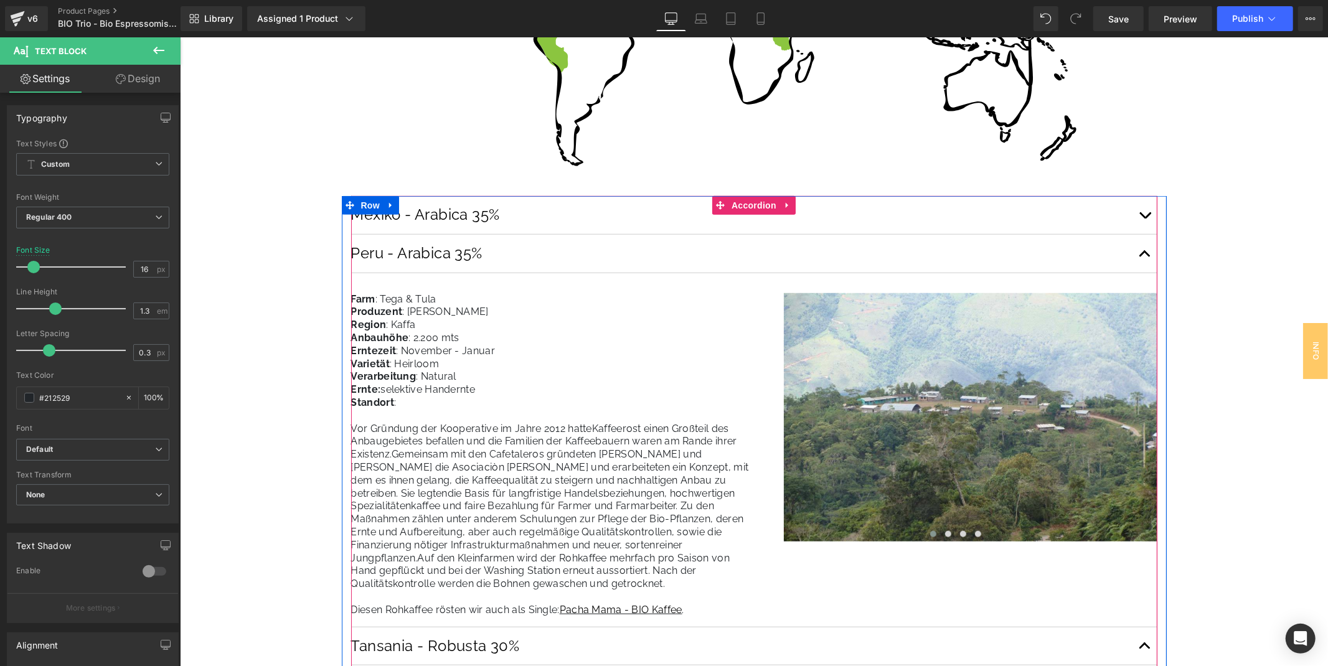
scroll to position [830, 0]
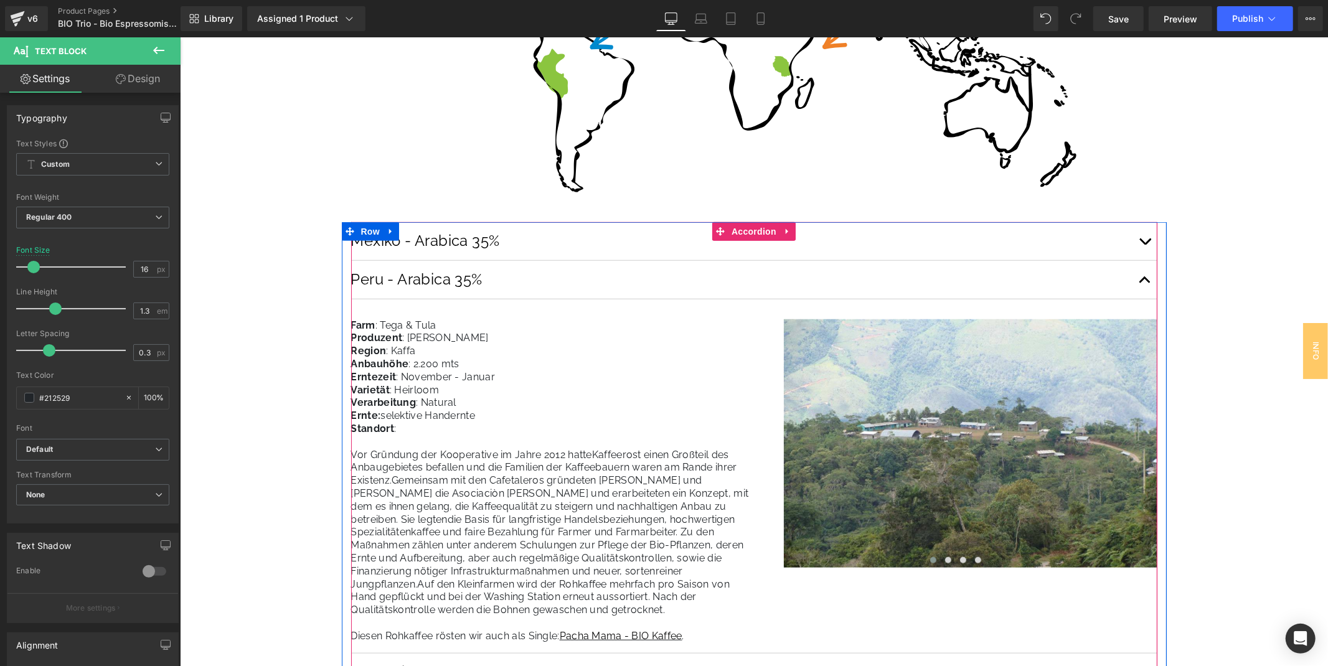
click at [1143, 245] on button "button" at bounding box center [1143, 241] width 25 height 38
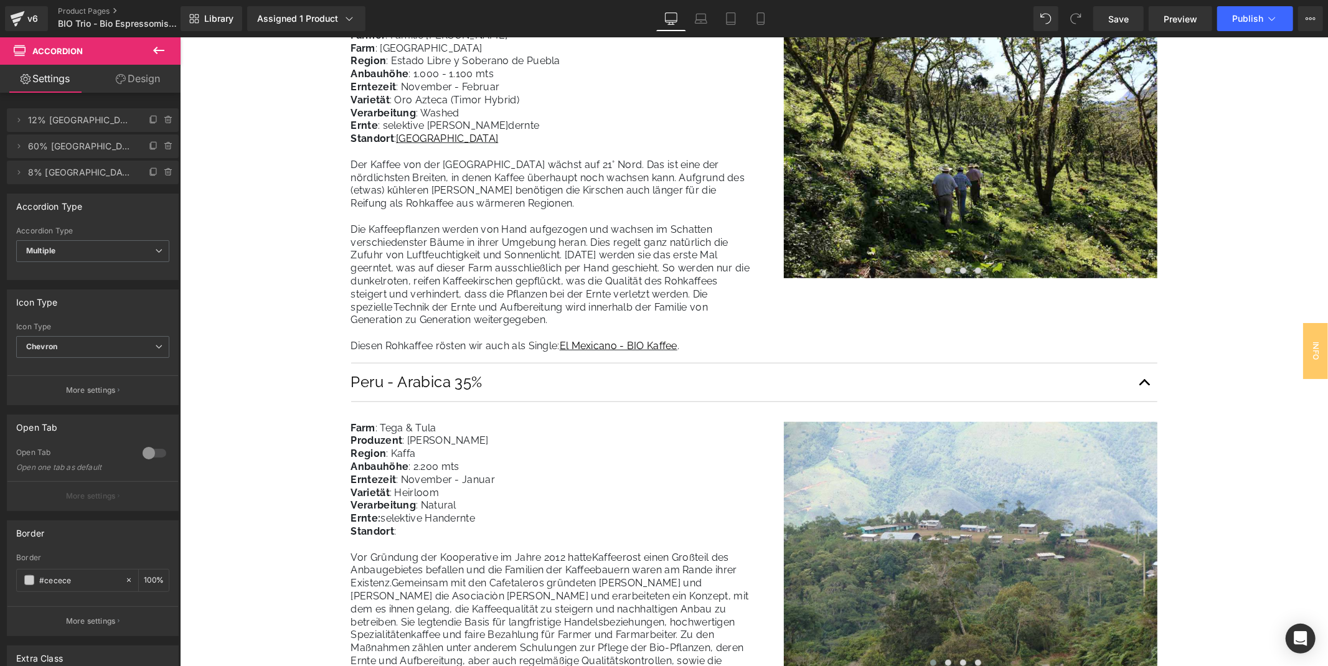
scroll to position [1106, 0]
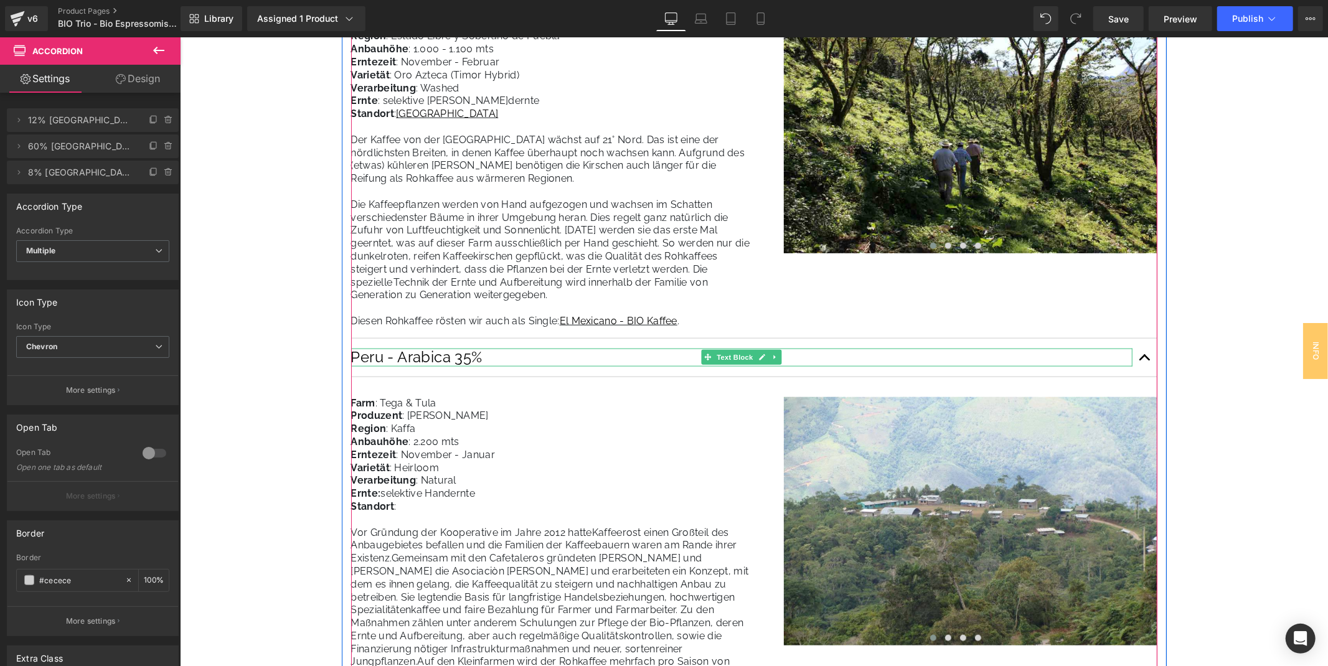
click at [366, 356] on p "Peru - Arabica 35%" at bounding box center [740, 357] width 781 height 18
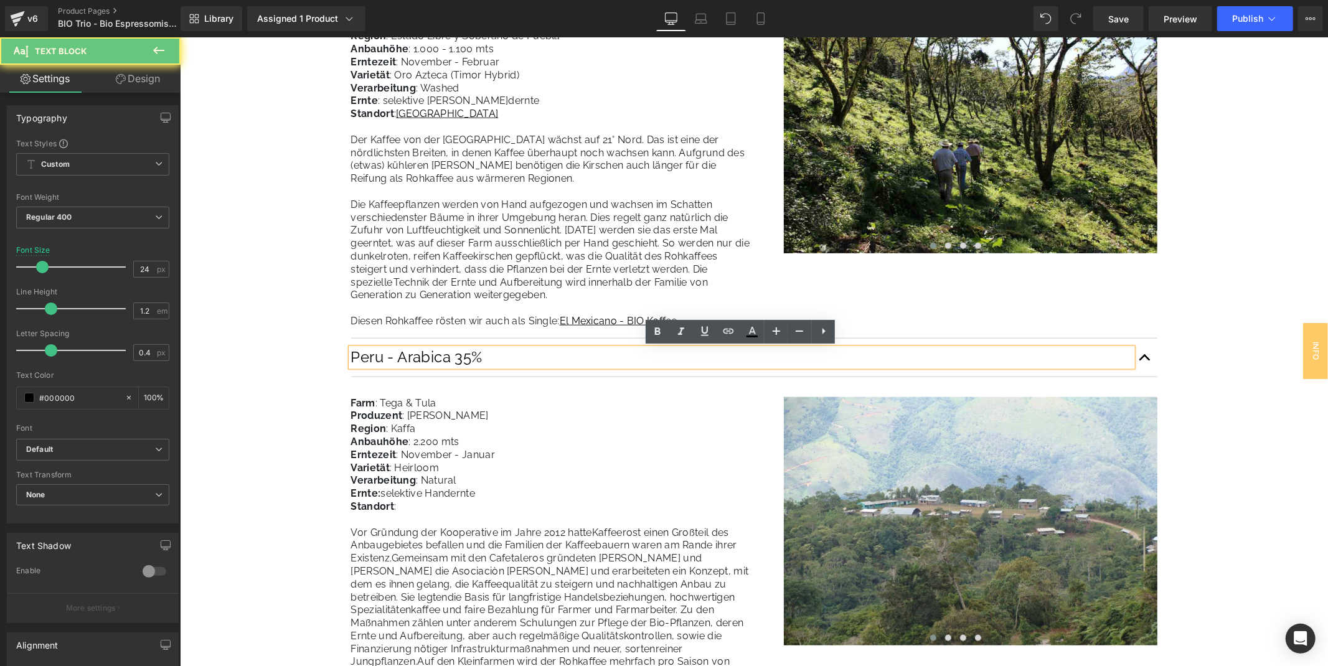
click at [366, 356] on p "Peru - Arabica 35%" at bounding box center [740, 357] width 781 height 18
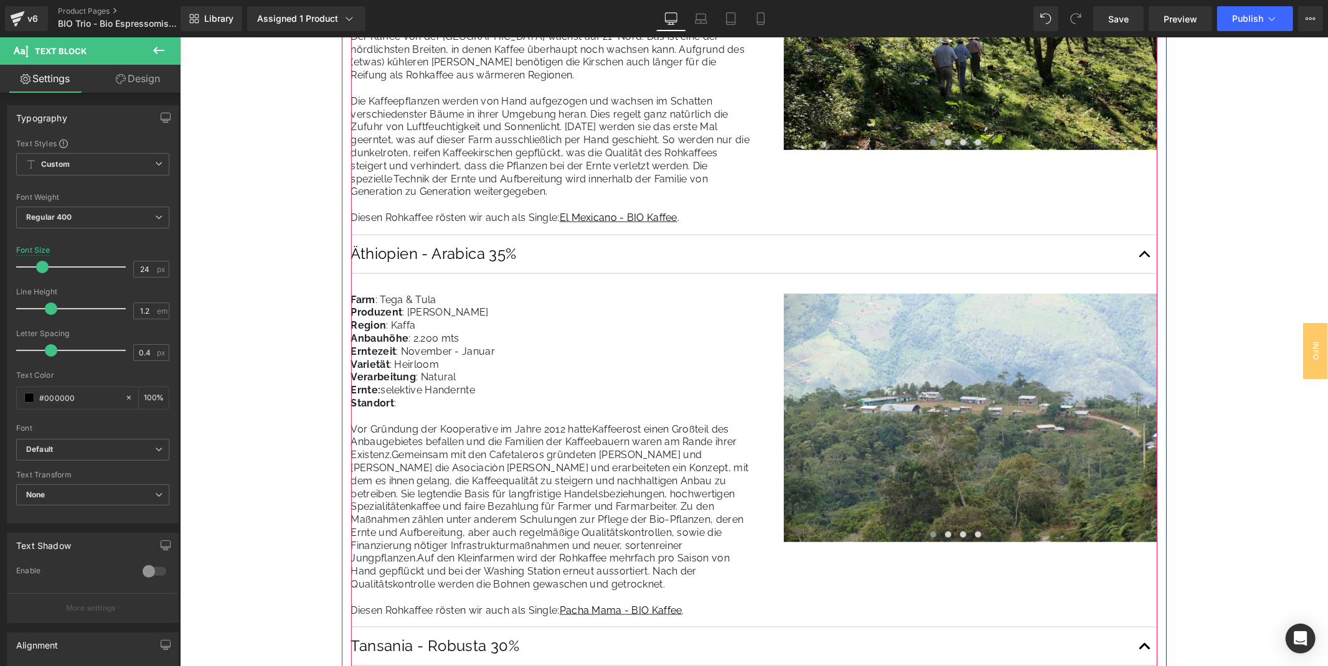
scroll to position [1175, 0]
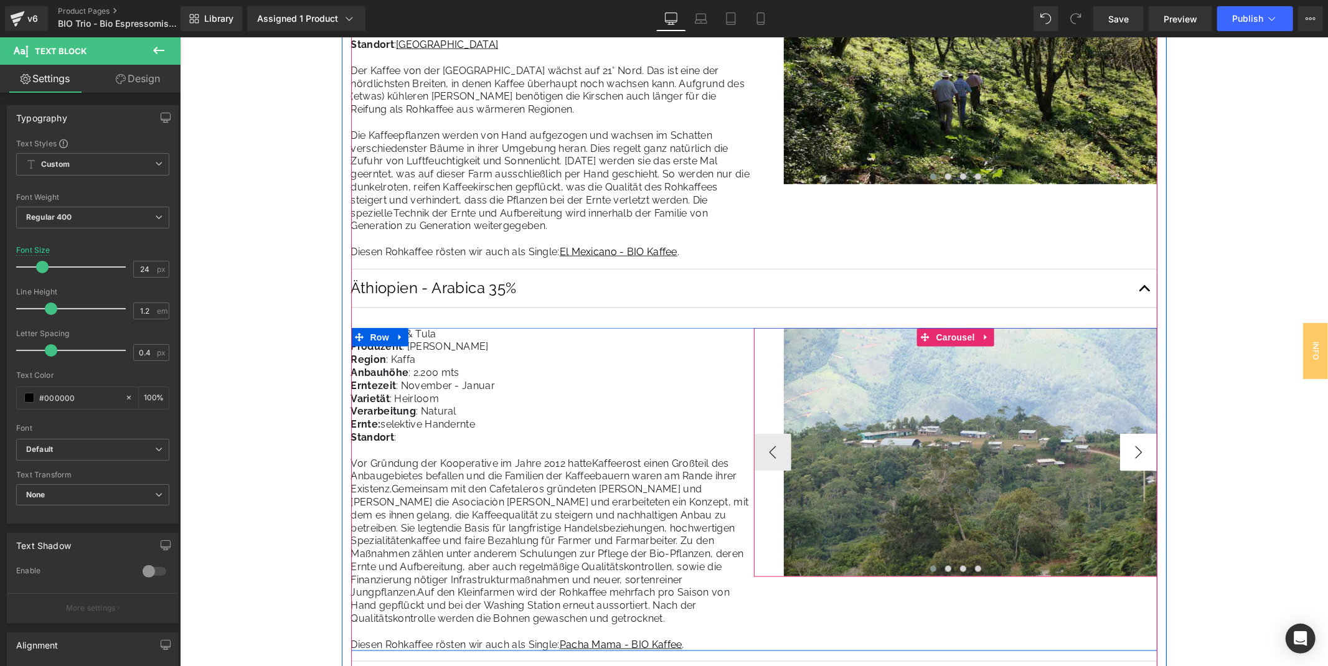
click at [1148, 452] on button "›" at bounding box center [1137, 451] width 37 height 37
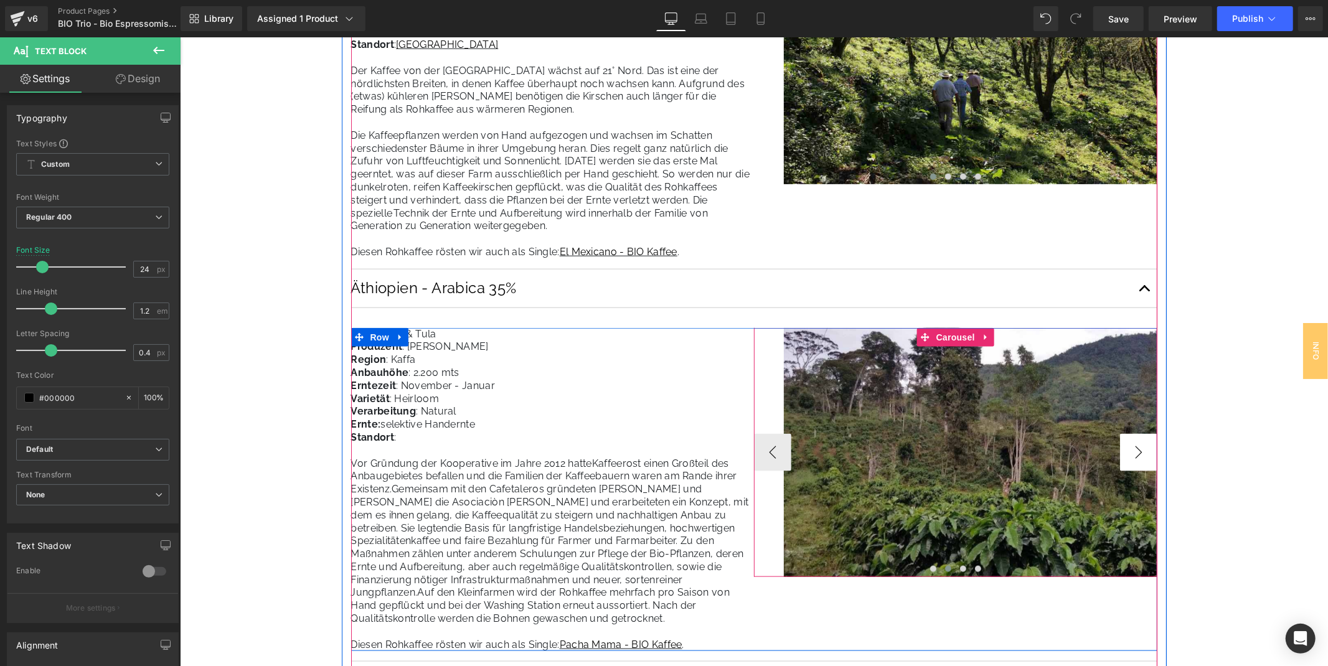
click at [1136, 452] on button "›" at bounding box center [1137, 451] width 37 height 37
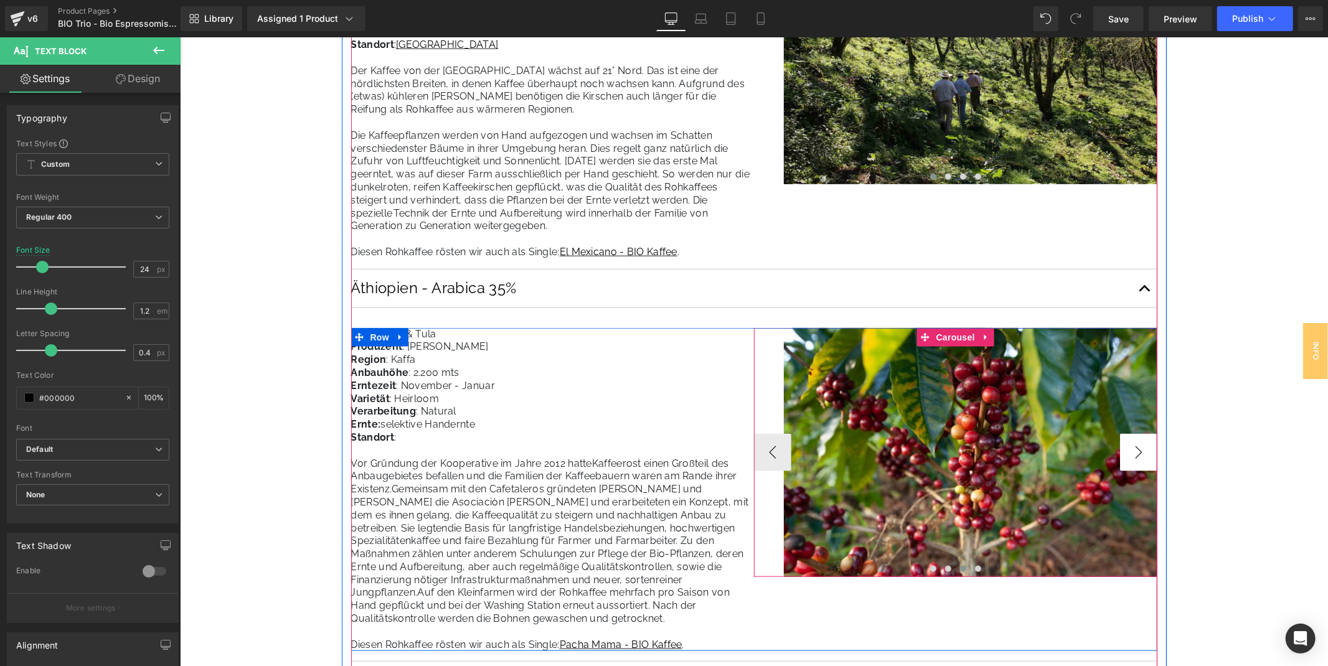
click at [1136, 452] on button "›" at bounding box center [1137, 451] width 37 height 37
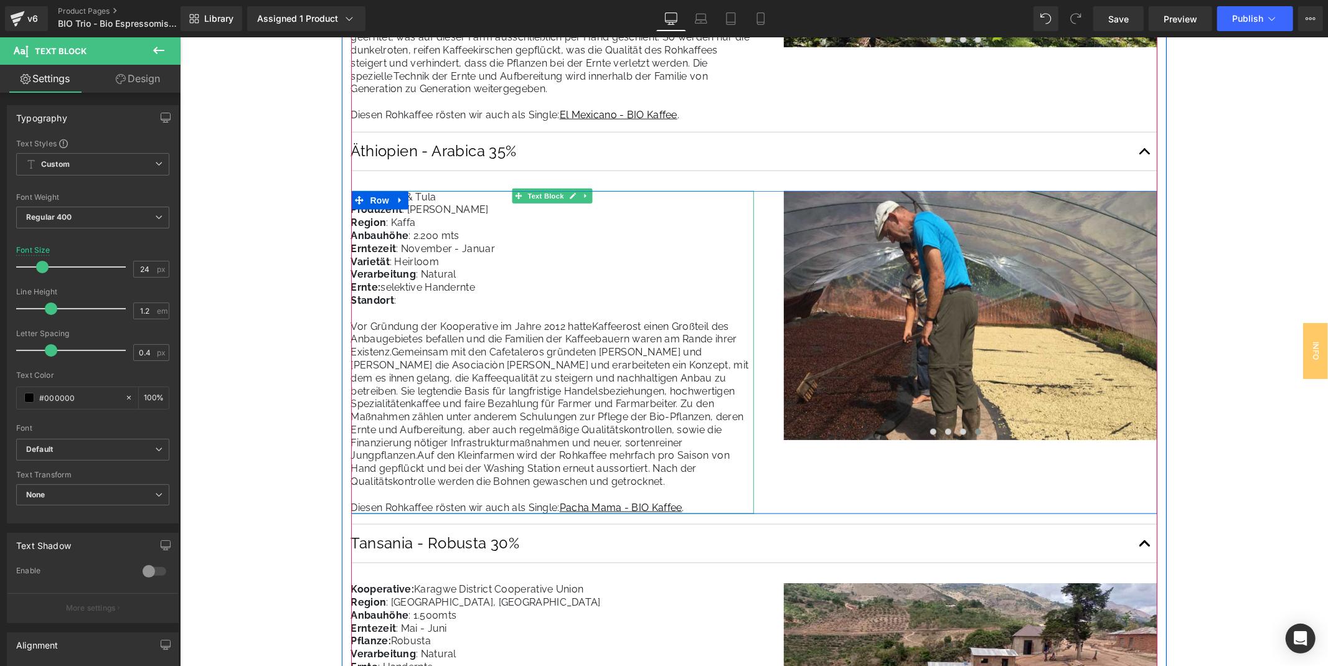
scroll to position [1314, 0]
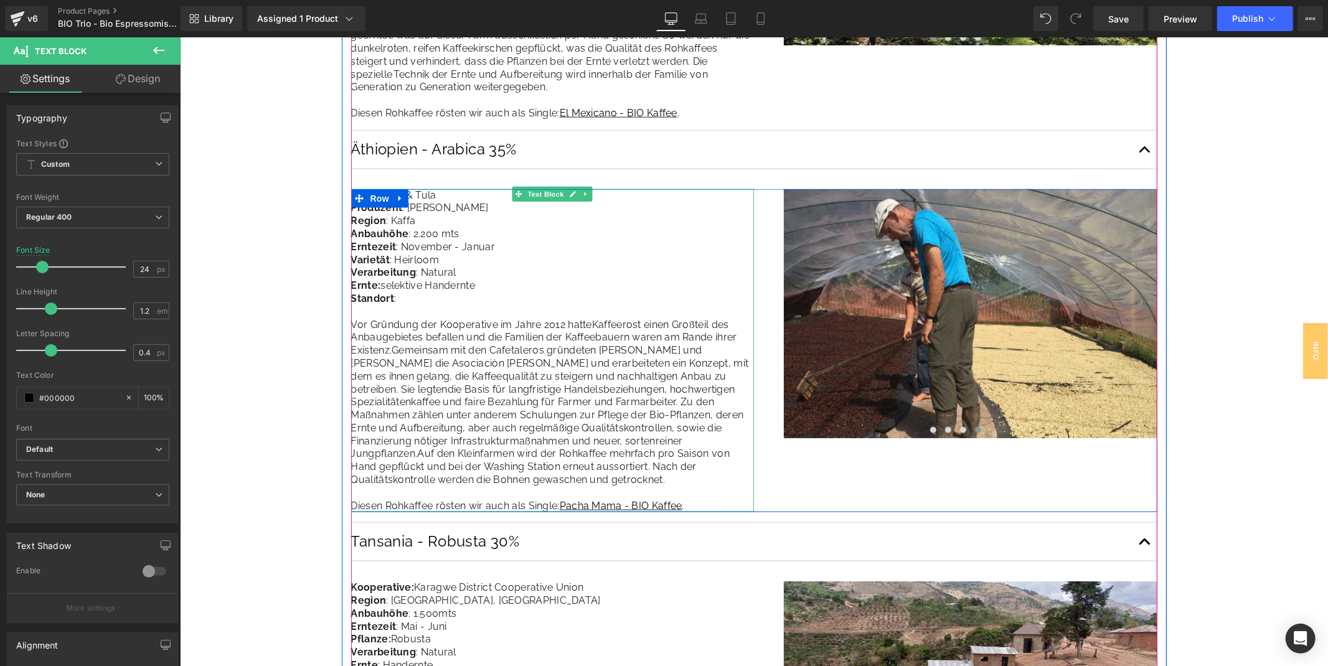
click at [370, 345] on span "Kaffeerost einen Großteil des Anbaugebietes befallen und die Familien der Kaffe…" at bounding box center [543, 337] width 386 height 38
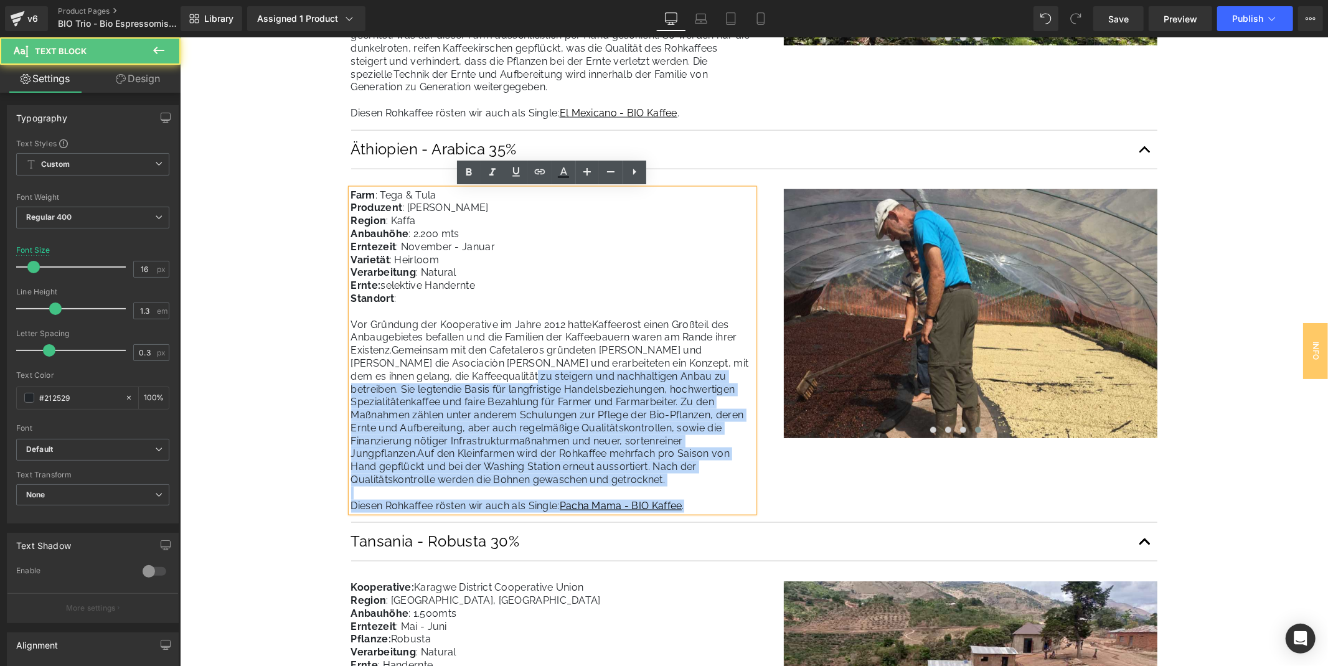
drag, startPoint x: 346, startPoint y: 323, endPoint x: 456, endPoint y: 370, distance: 119.9
click at [456, 370] on div "Farm : Tega & Tula Produzent : Ahadu Woubshet Region : Kaffa Anbauhöhe : 2.200 …" at bounding box center [551, 351] width 403 height 324
click at [457, 370] on span "Gemeinsam mit den Cafetaleros gründeten Walter und Margot Knauer die Asociaciòn…" at bounding box center [549, 369] width 398 height 50
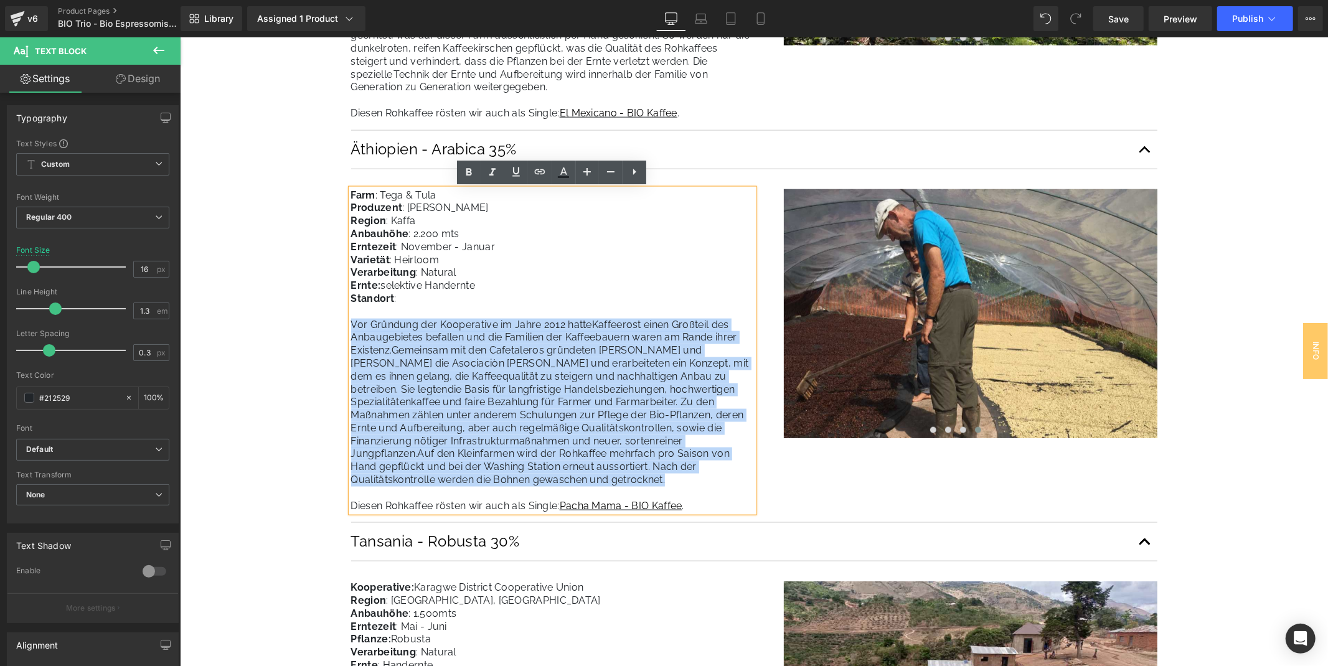
drag, startPoint x: 349, startPoint y: 321, endPoint x: 662, endPoint y: 482, distance: 352.7
click at [662, 482] on p "Vor Gründung der Kooperative im Jahre 2012 hatte Kaffeerost einen Großteil des …" at bounding box center [551, 402] width 403 height 168
copy p "Vor Gründung der Kooperative im Jahre 2012 hatte Kaffeerost einen Großteil des …"
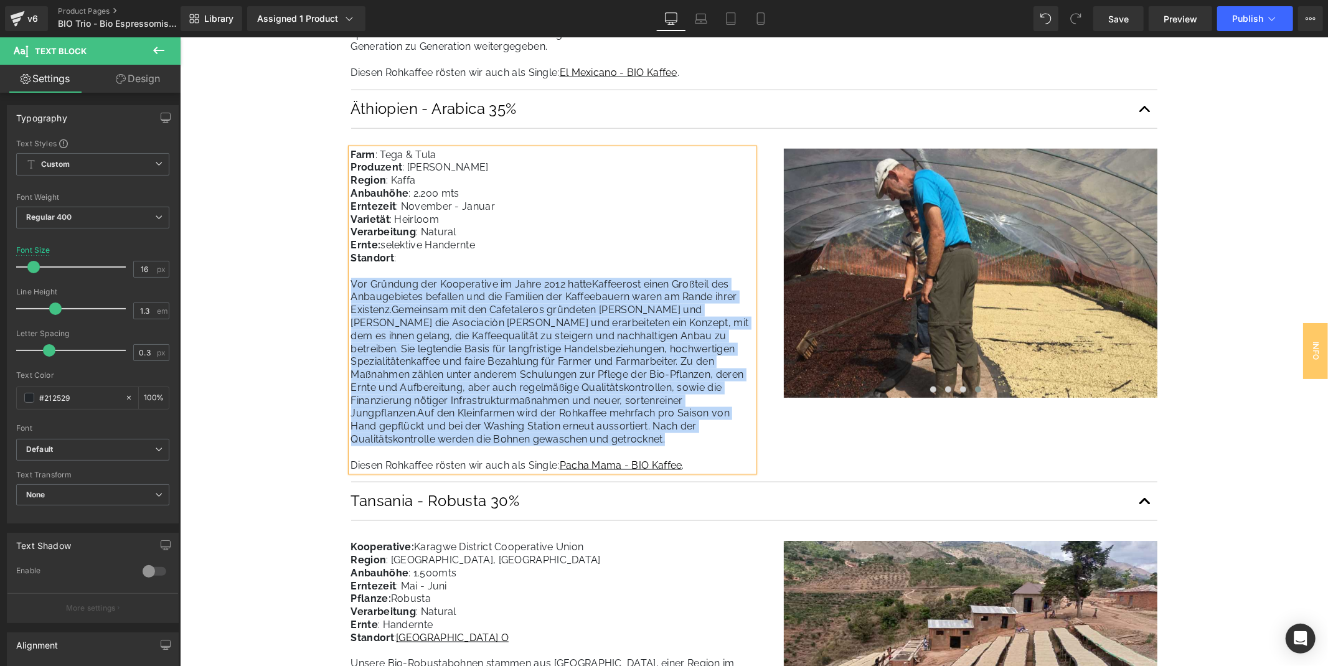
scroll to position [1383, 0]
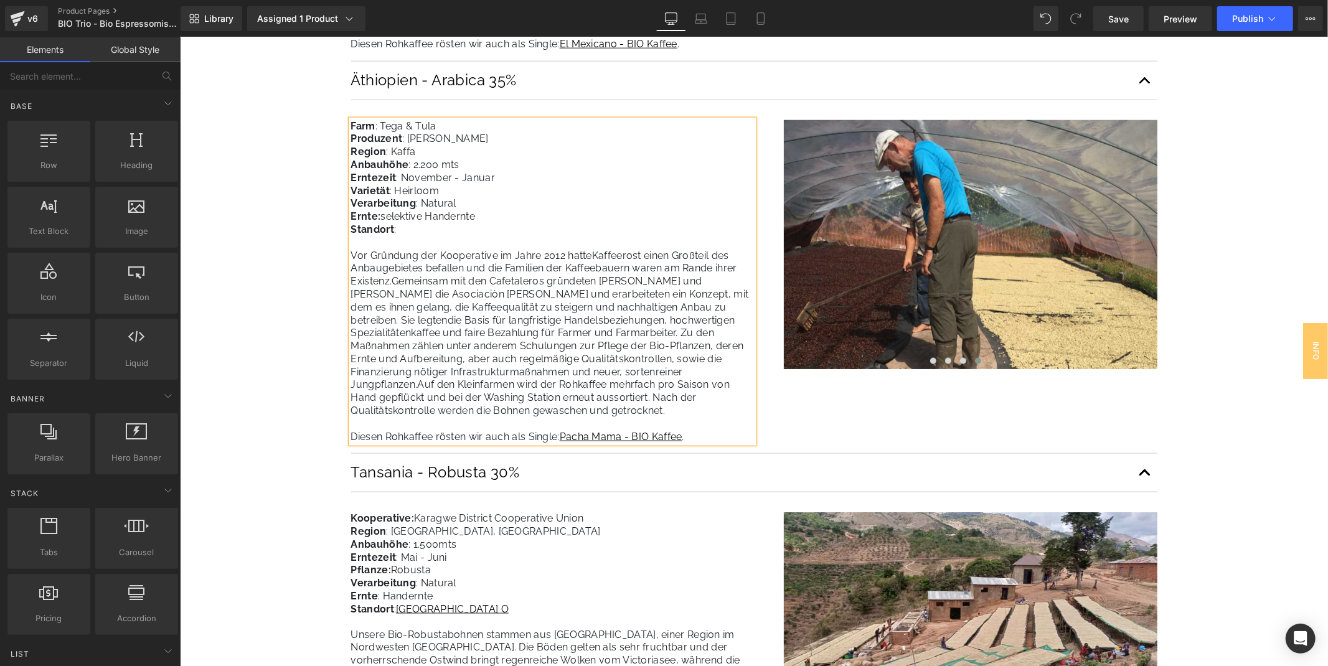
drag, startPoint x: 314, startPoint y: 432, endPoint x: 360, endPoint y: 411, distance: 50.4
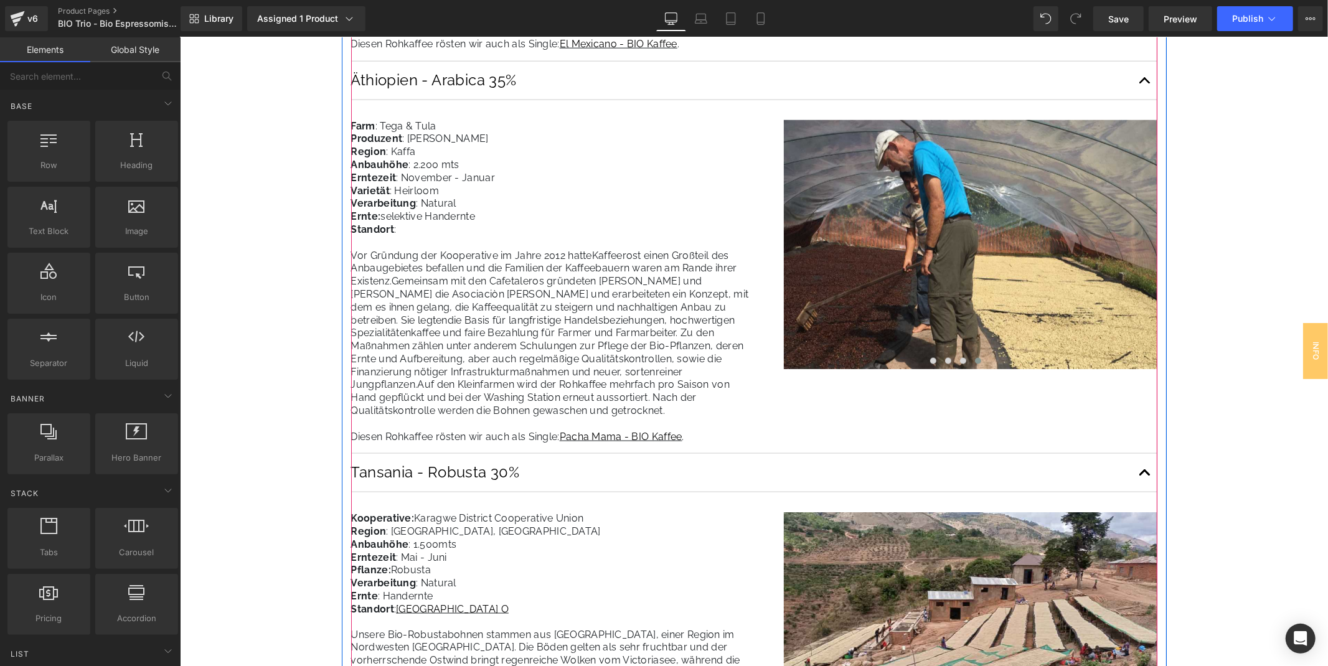
click at [488, 362] on span "die Basis für langfristige Handelsbeziehungen, hochwertigen Spezialitätenkaffee…" at bounding box center [546, 352] width 393 height 77
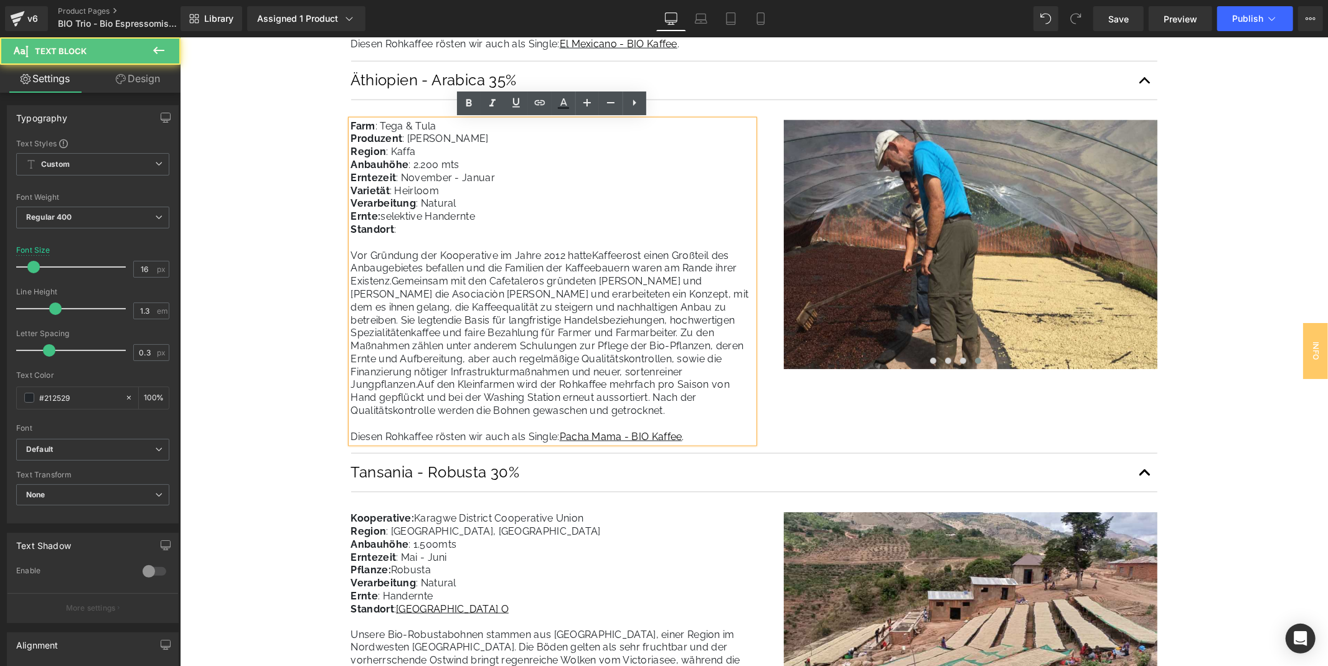
click at [462, 359] on span "die Basis für langfristige Handelsbeziehungen, hochwertigen Spezialitätenkaffee…" at bounding box center [546, 352] width 393 height 77
click at [579, 415] on p "Vor Gründung der Kooperative im Jahre 2012 hatte Kaffeerost einen Großteil des …" at bounding box center [551, 333] width 403 height 168
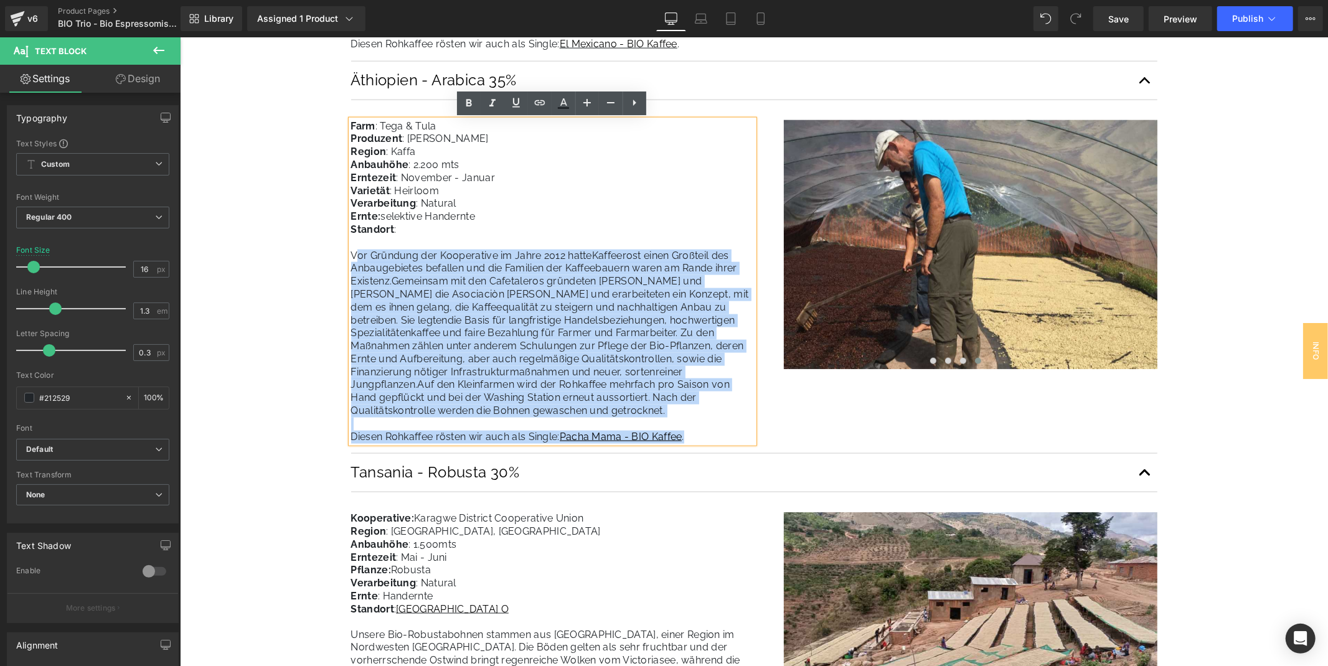
drag, startPoint x: 704, startPoint y: 439, endPoint x: 354, endPoint y: 250, distance: 398.5
click at [354, 250] on div "Farm : Tega & Tula Produzent : Ahadu Woubshet Region : Kaffa Anbauhöhe : 2.200 …" at bounding box center [551, 281] width 403 height 324
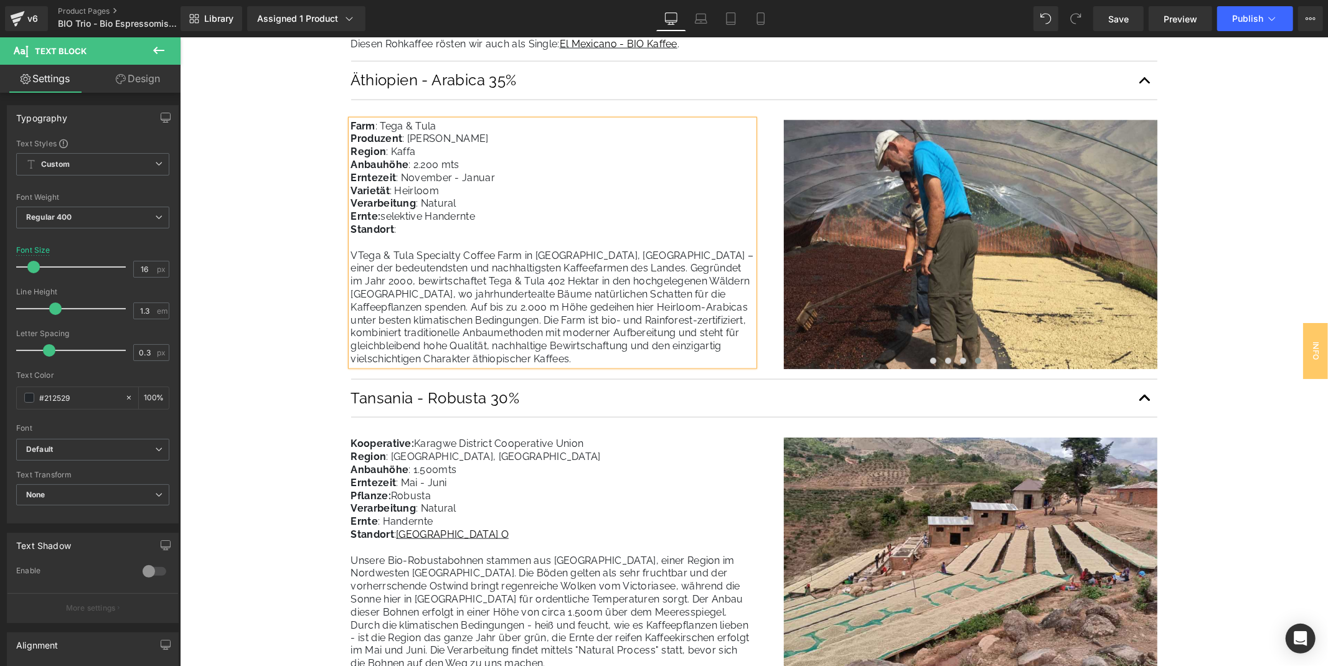
click at [355, 255] on span "VTega & Tula Specialty Coffee Farm in Kaffa, Äthiopien – einer der bedeutendste…" at bounding box center [551, 306] width 403 height 115
drag, startPoint x: 624, startPoint y: 253, endPoint x: 641, endPoint y: 262, distance: 19.2
click at [625, 255] on span "Die Tega & Tula Specialty Coffee Farm in Kaffa, Äthiopien – einer der bedeutend…" at bounding box center [547, 306] width 395 height 115
click at [644, 264] on span "Die Tega & Tula Specialty Coffee Farm in Kaffa, Äthiopien zählt zu den bedeuten…" at bounding box center [549, 306] width 398 height 115
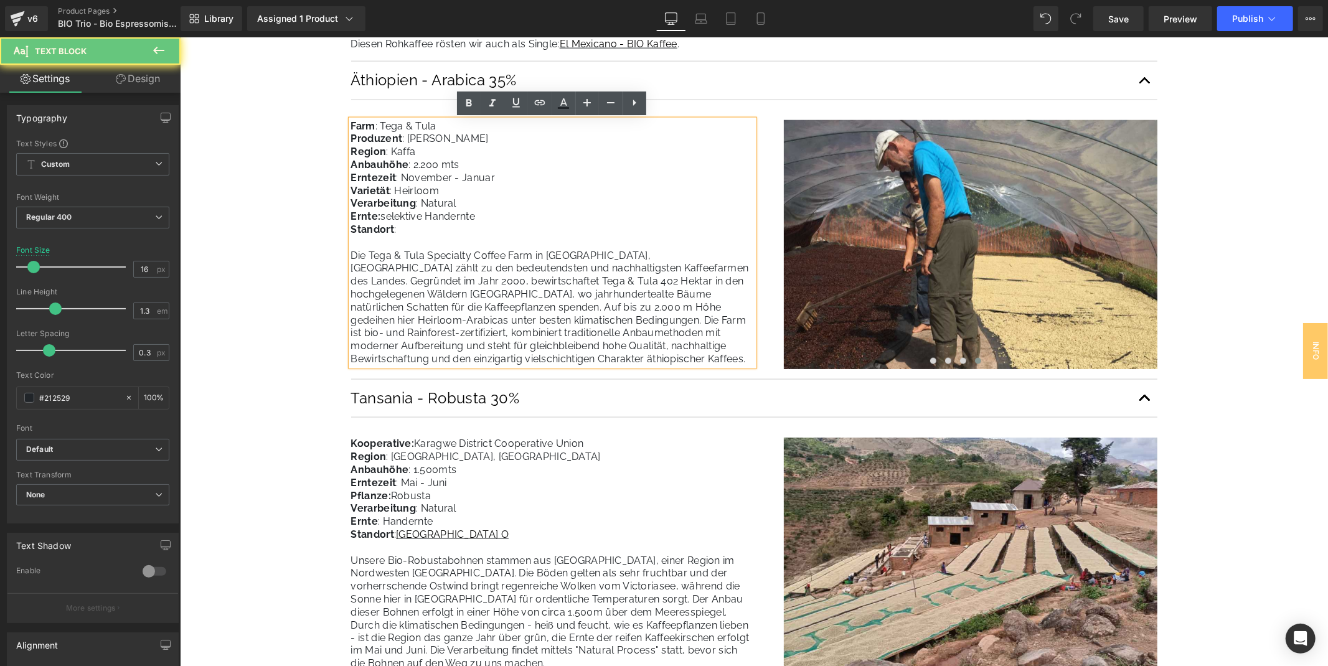
click at [651, 268] on span "Die Tega & Tula Specialty Coffee Farm in Kaffa, Äthiopien zählt zu den bedeuten…" at bounding box center [549, 306] width 398 height 115
click at [505, 284] on span "Die Tega & Tula Specialty Coffee Farm in Kaffa, Äthiopien zählt zu den bedeuten…" at bounding box center [549, 306] width 398 height 115
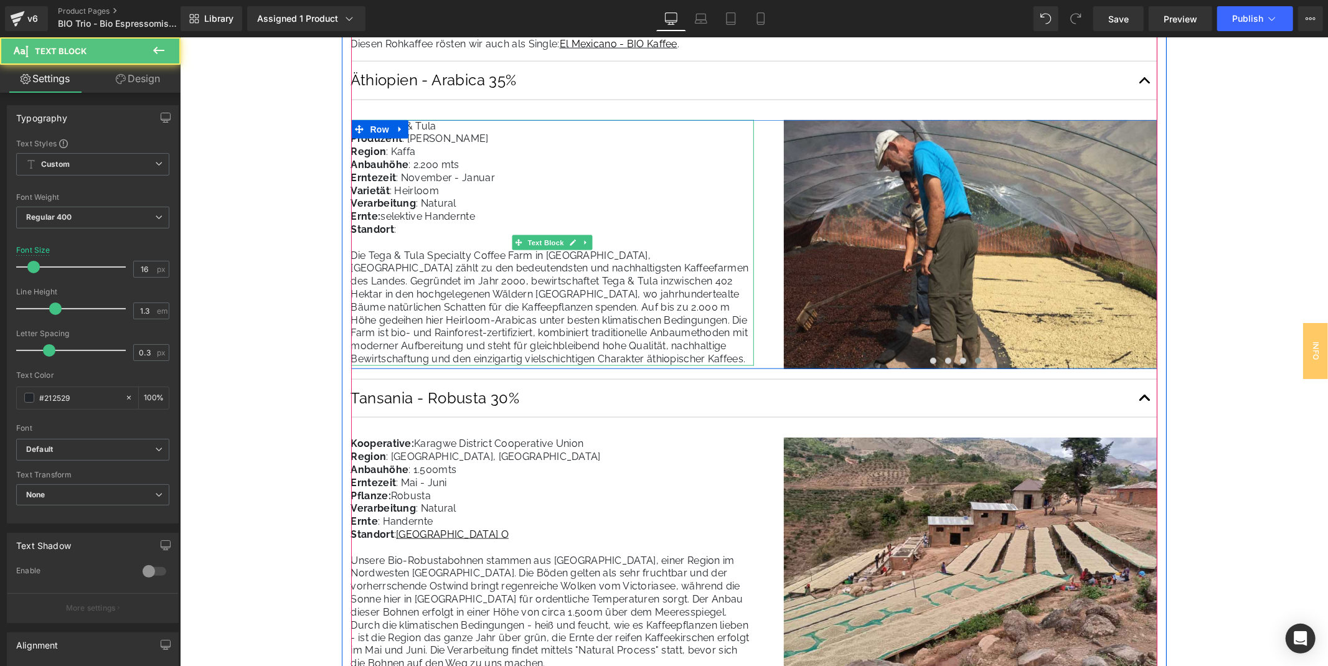
click at [423, 169] on p "Anbauhöhe : 2.200 mts" at bounding box center [551, 164] width 403 height 13
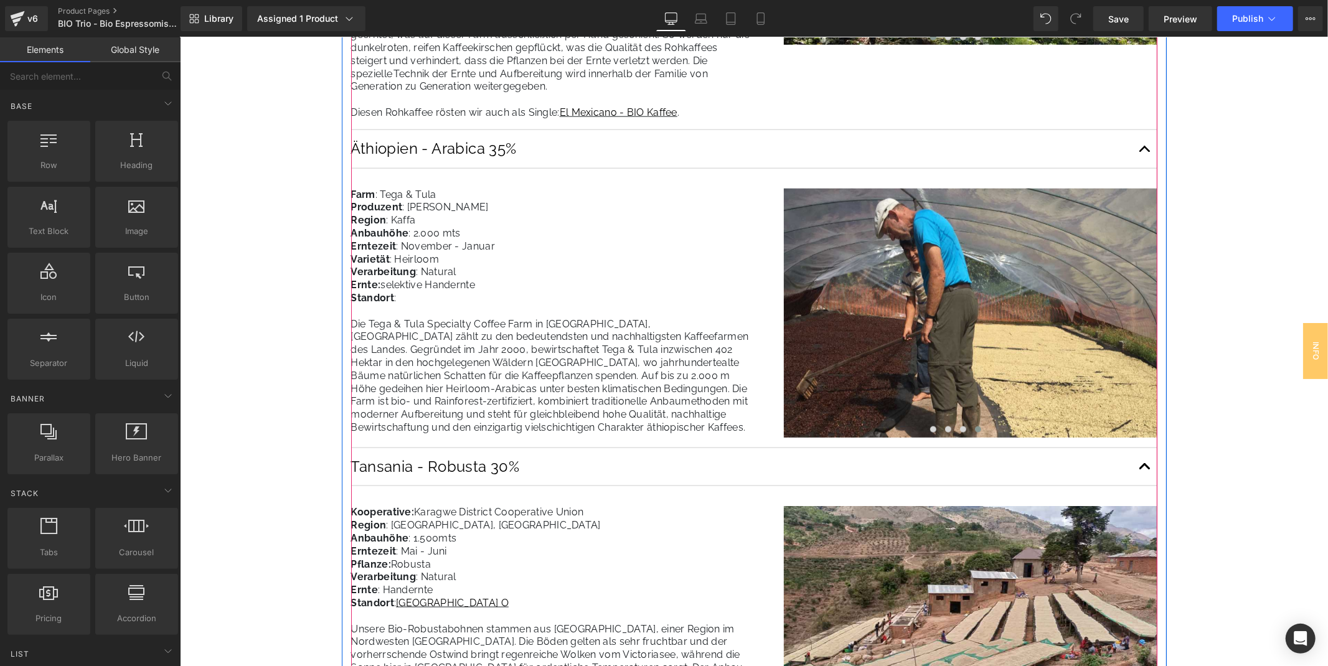
scroll to position [1314, 0]
click at [583, 405] on span "Die Tega & Tula Specialty Coffee Farm in Kaffa, Äthiopien zählt zu den bedeuten…" at bounding box center [549, 375] width 398 height 115
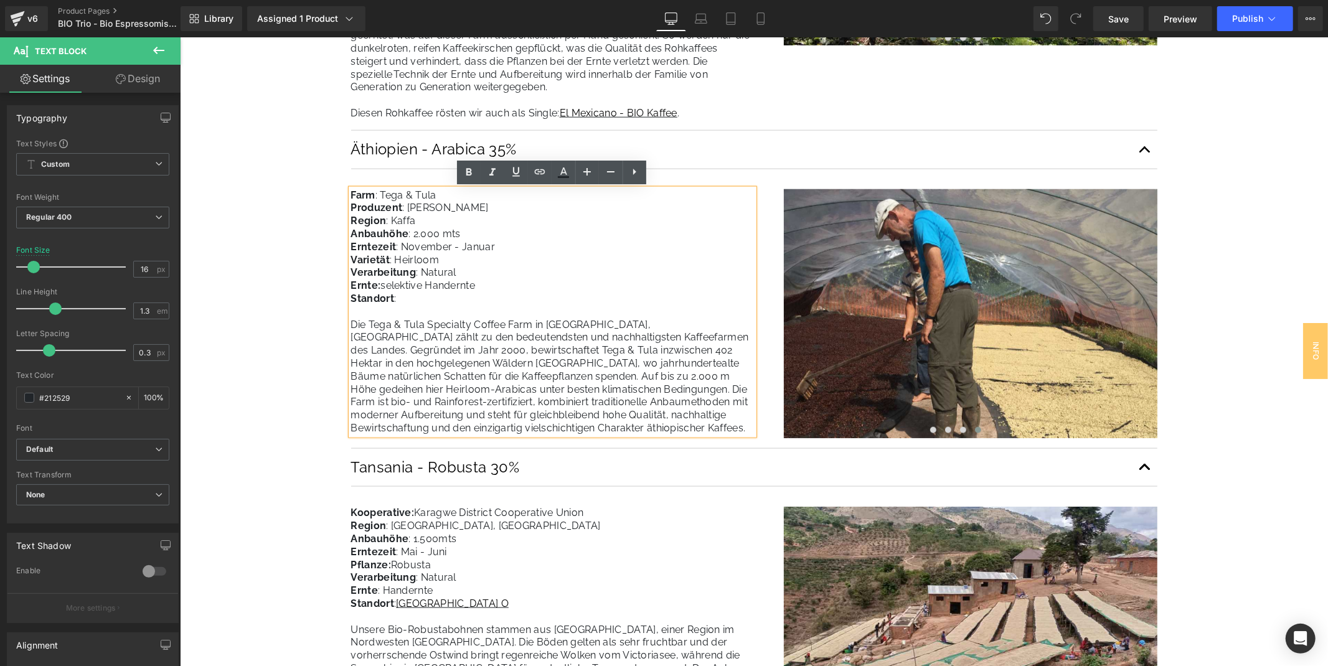
click at [577, 423] on p "Die Tega & Tula Specialty Coffee Farm in Kaffa, Äthiopien zählt zu den bedeuten…" at bounding box center [551, 376] width 403 height 116
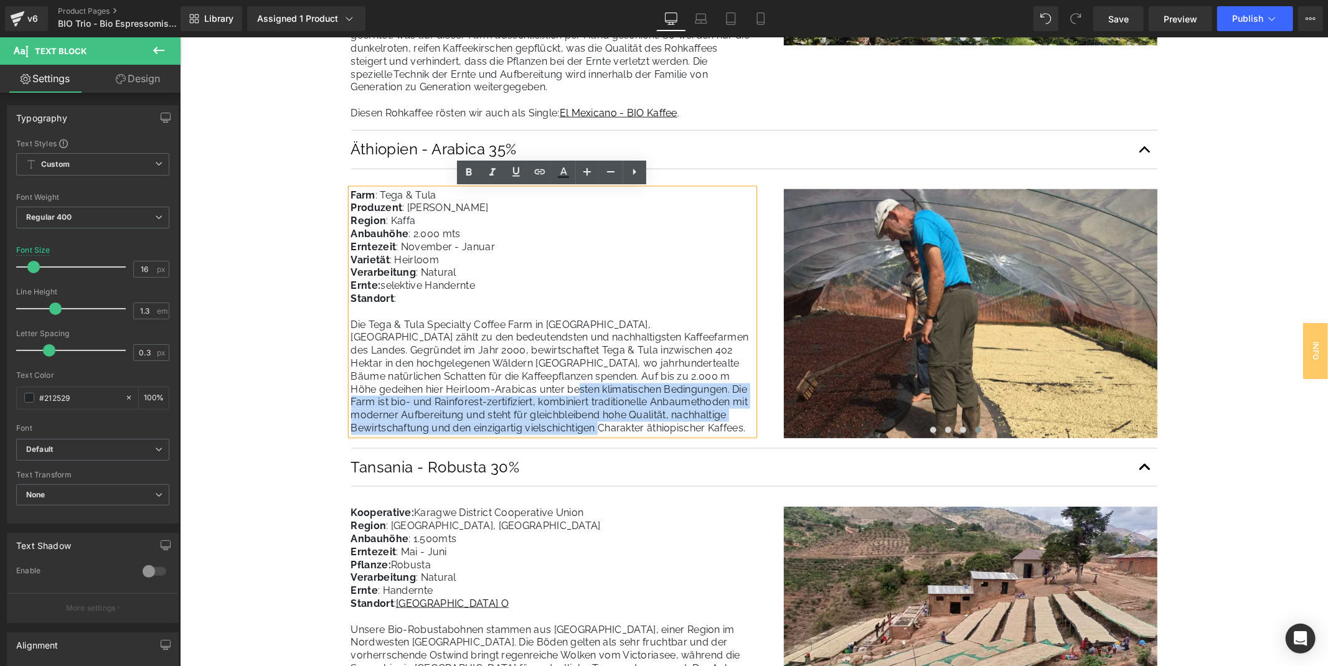
drag, startPoint x: 576, startPoint y: 429, endPoint x: 546, endPoint y: 388, distance: 50.3
click at [546, 388] on p "Die Tega & Tula Specialty Coffee Farm in Kaffa, Äthiopien zählt zu den bedeuten…" at bounding box center [551, 376] width 403 height 116
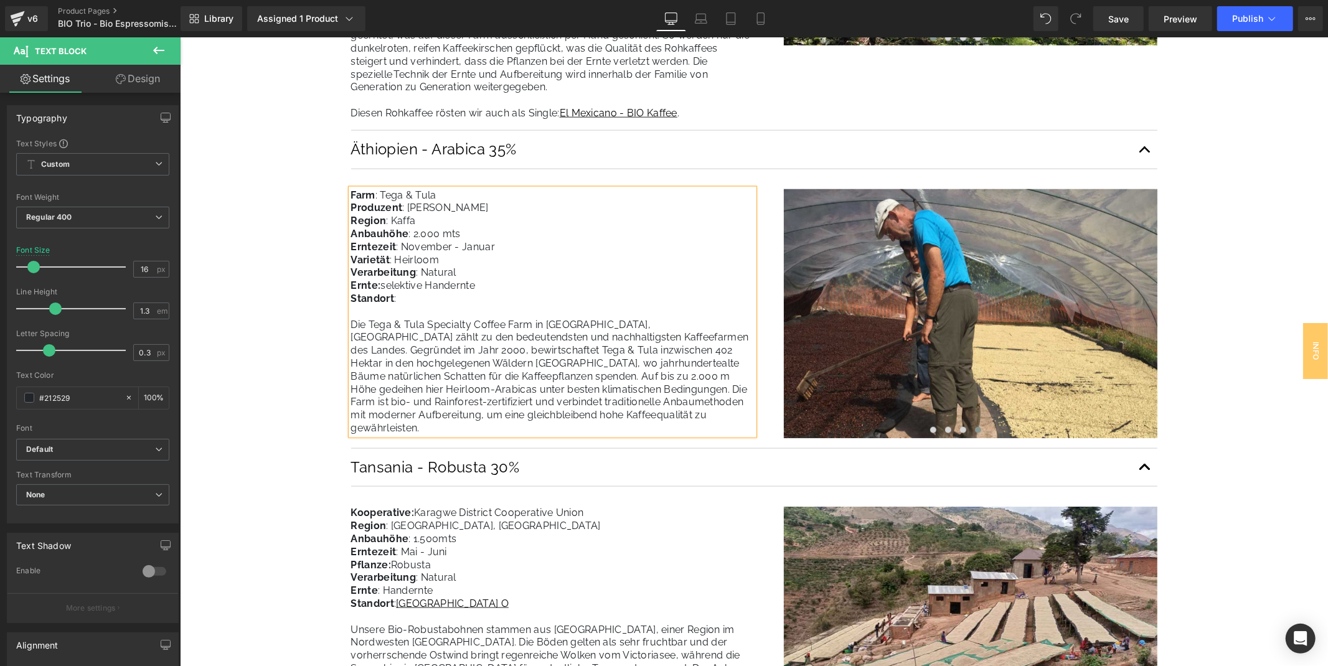
click at [617, 419] on p "Die Tega & Tula Specialty Coffee Farm in Kaffa, Äthiopien zählt zu den bedeuten…" at bounding box center [551, 376] width 403 height 116
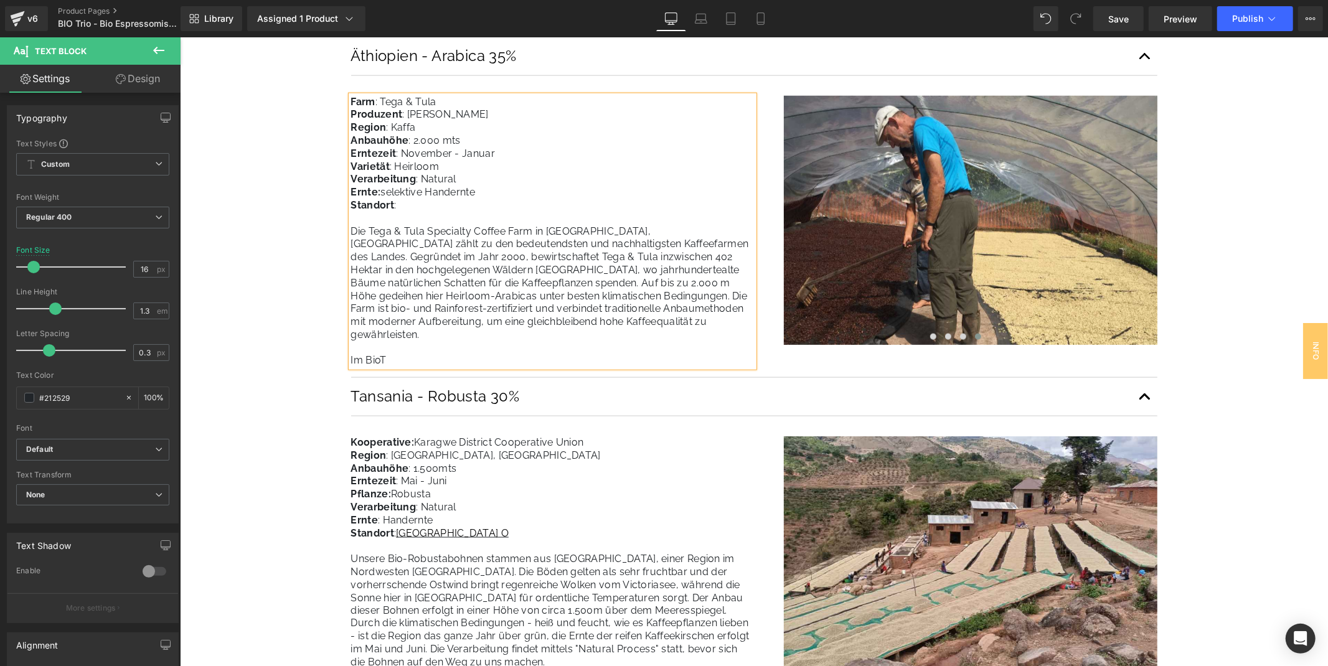
scroll to position [1383, 0]
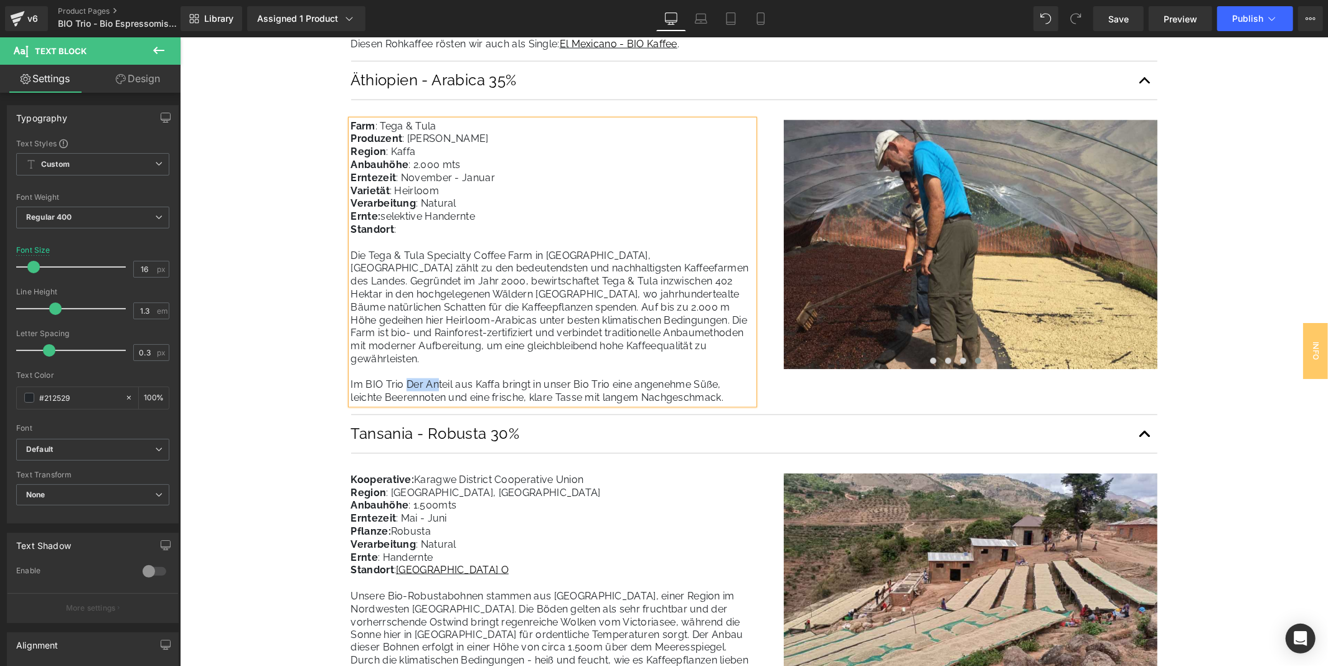
drag, startPoint x: 405, startPoint y: 373, endPoint x: 427, endPoint y: 376, distance: 22.6
click at [433, 376] on span "Die Tega & Tula Specialty Coffee Farm in Kaffa, Äthiopien zählt zu den bedeuten…" at bounding box center [549, 326] width 398 height 154
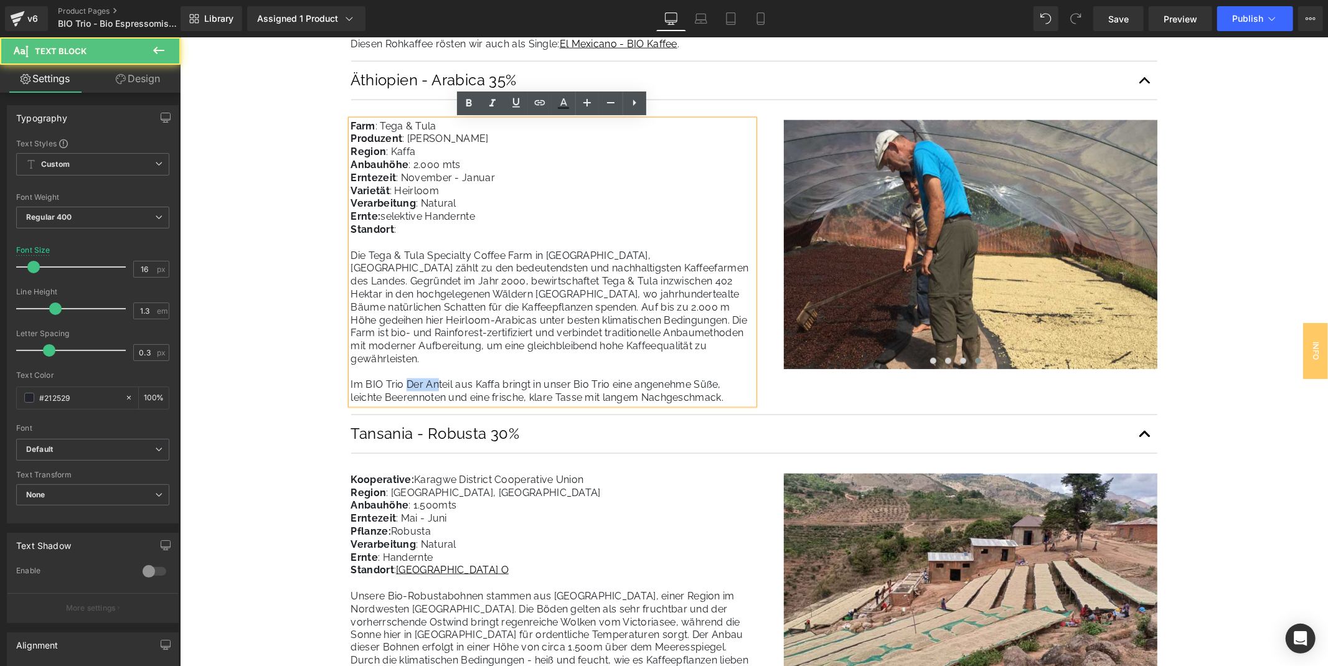
click at [403, 370] on span "Die Tega & Tula Specialty Coffee Farm in Kaffa, Äthiopien zählt zu den bedeuten…" at bounding box center [549, 326] width 398 height 154
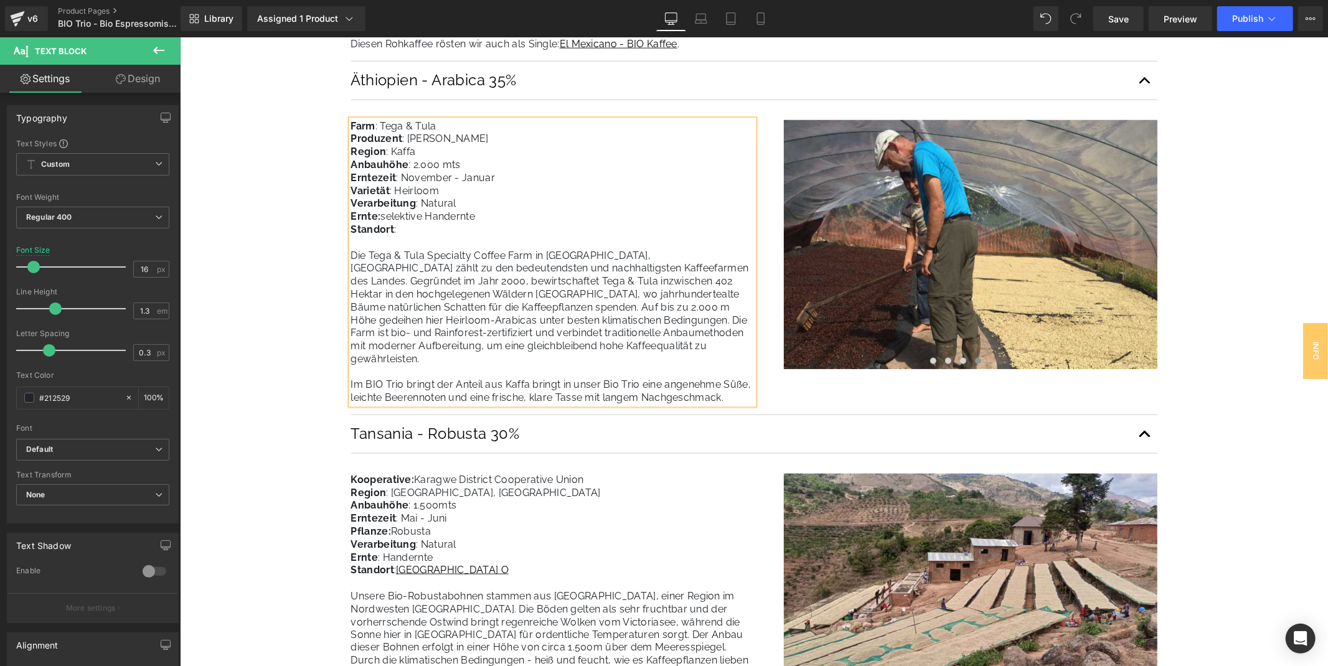
click at [535, 371] on span "Die Tega & Tula Specialty Coffee Farm in Kaffa, Äthiopien zählt zu den bedeuten…" at bounding box center [550, 326] width 400 height 154
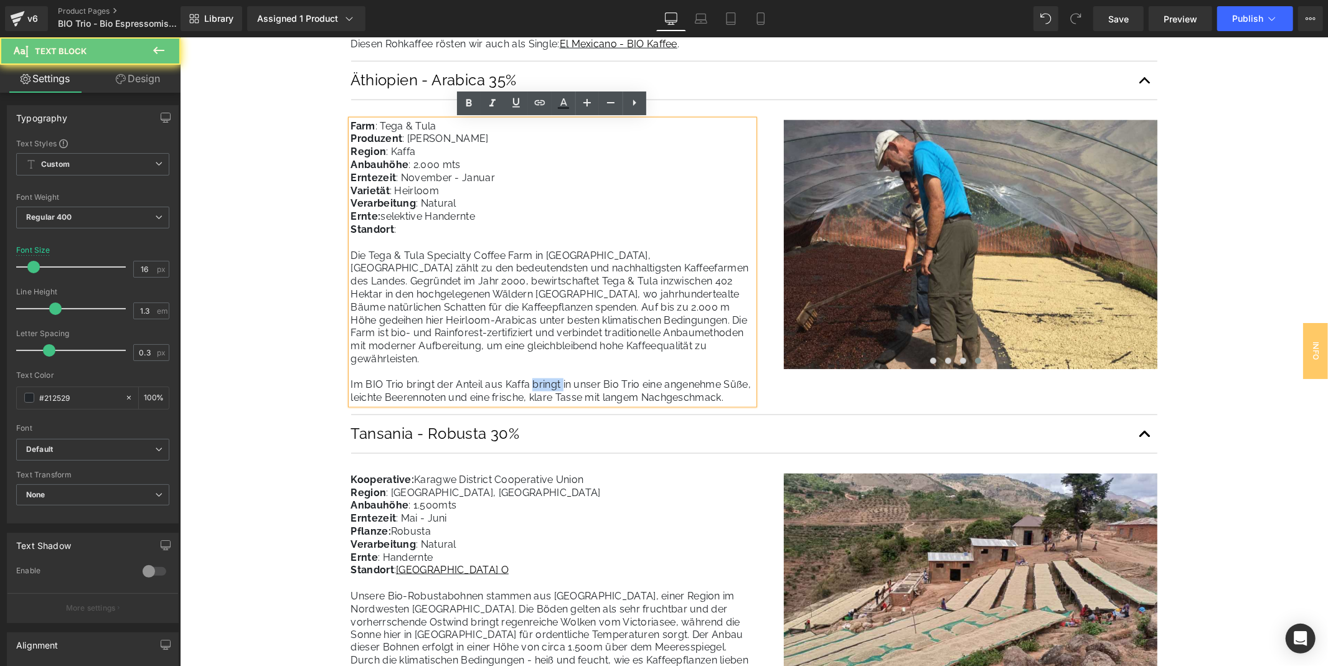
click at [535, 371] on span "Die Tega & Tula Specialty Coffee Farm in Kaffa, Äthiopien zählt zu den bedeuten…" at bounding box center [550, 326] width 400 height 154
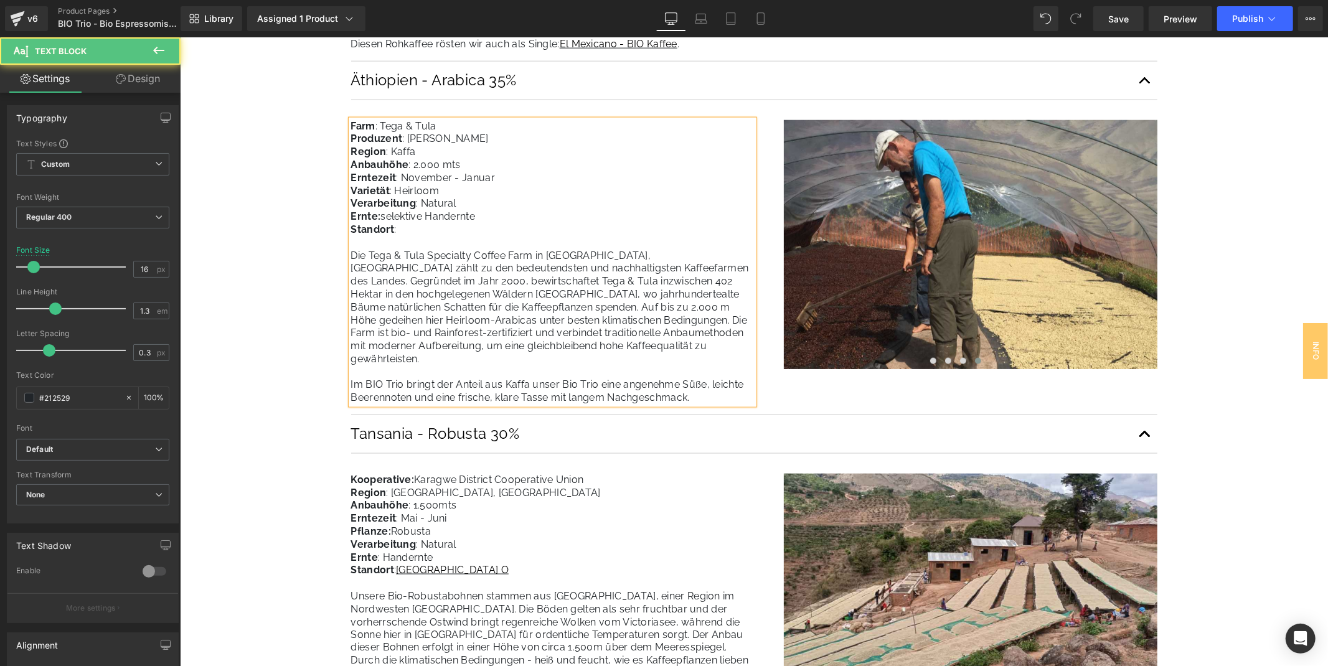
click at [405, 373] on span "Die Tega & Tula Specialty Coffee Farm in Kaffa, Äthiopien zählt zu den bedeuten…" at bounding box center [549, 326] width 398 height 154
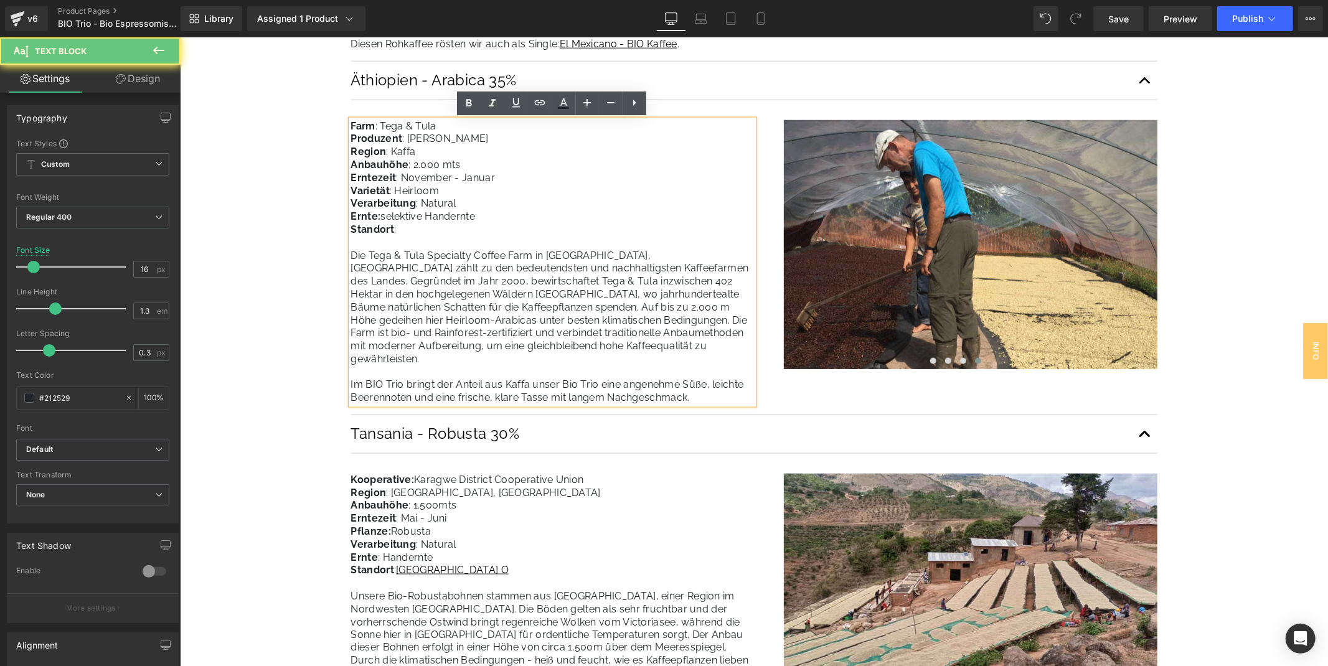
click at [405, 373] on span "Die Tega & Tula Specialty Coffee Farm in Kaffa, Äthiopien zählt zu den bedeuten…" at bounding box center [549, 326] width 398 height 154
click at [413, 371] on span "Die Tega & Tula Specialty Coffee Farm in Kaffa, Äthiopien zählt zu den bedeuten…" at bounding box center [549, 326] width 398 height 154
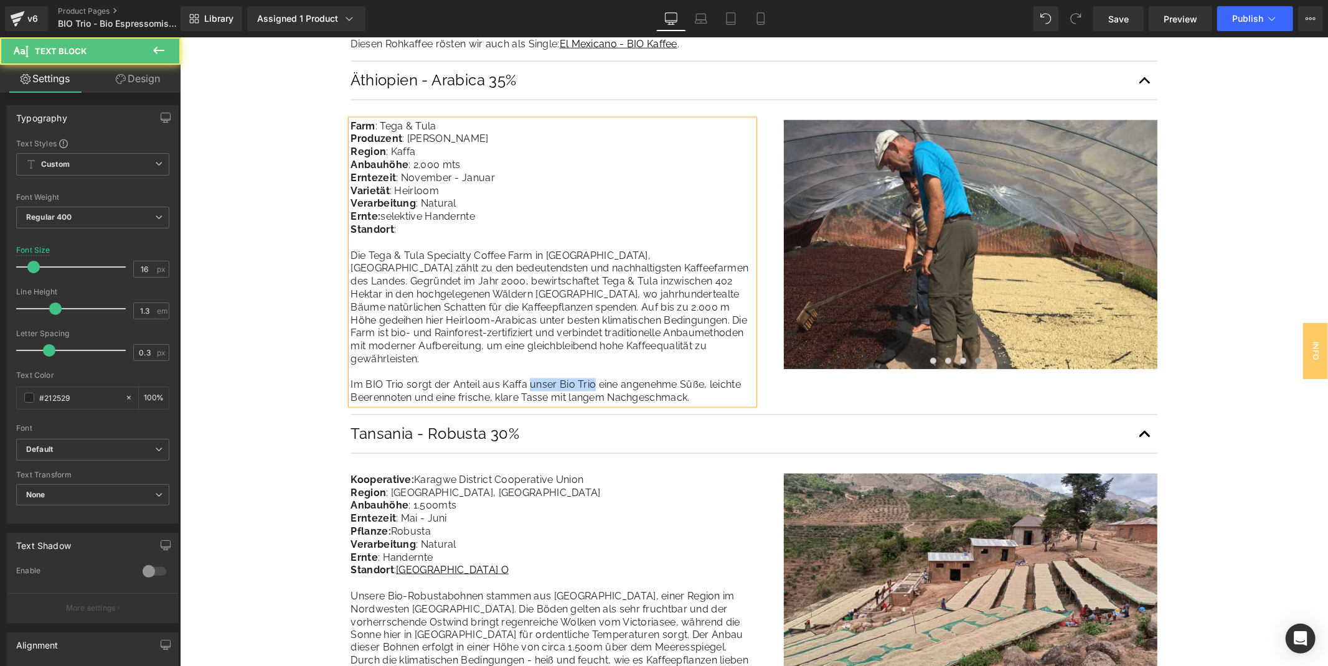
drag, startPoint x: 527, startPoint y: 367, endPoint x: 589, endPoint y: 371, distance: 63.0
click at [589, 371] on span "Die Tega & Tula Specialty Coffee Farm in Kaffa, Äthiopien zählt zu den bedeuten…" at bounding box center [549, 326] width 398 height 154
click at [426, 383] on span "Die Tega & Tula Specialty Coffee Farm in Kaffa, Äthiopien zählt zu den bedeuten…" at bounding box center [550, 326] width 401 height 154
click at [429, 390] on span "Die Tega & Tula Specialty Coffee Farm in Kaffa, Äthiopien zählt zu den bedeuten…" at bounding box center [550, 326] width 401 height 154
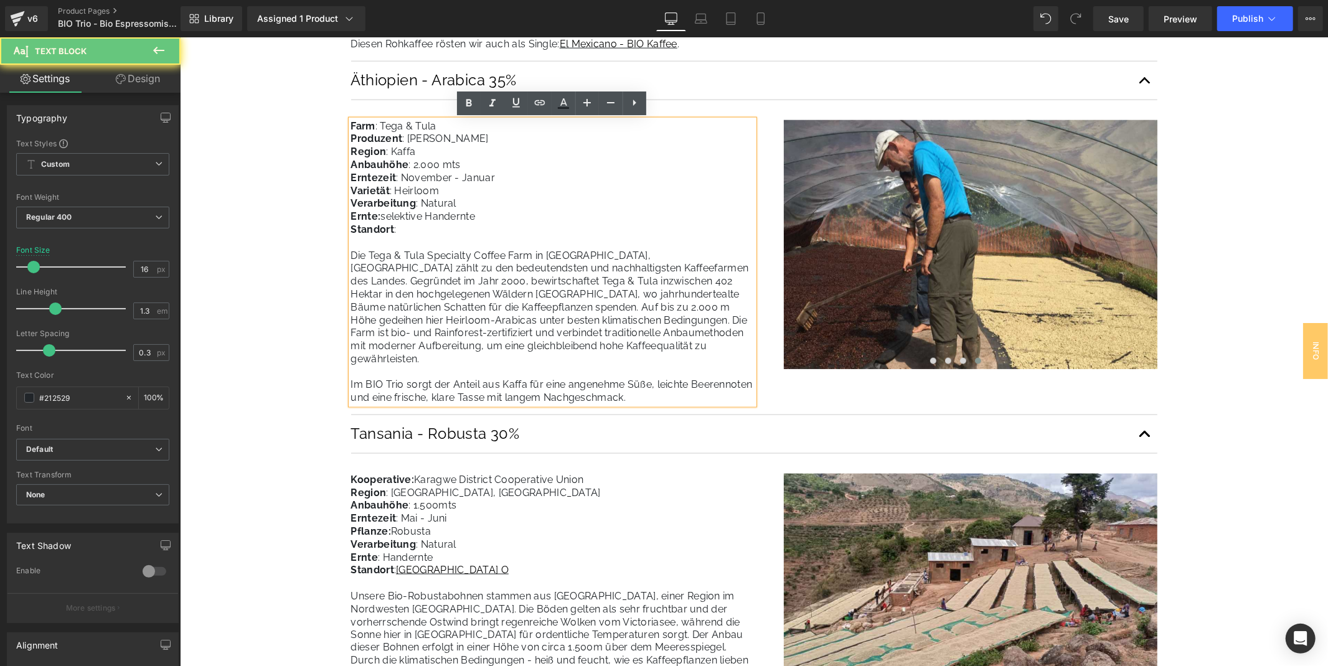
click at [429, 384] on span "Die Tega & Tula Specialty Coffee Farm in Kaffa, Äthiopien zählt zu den bedeuten…" at bounding box center [550, 326] width 401 height 154
click at [666, 365] on span "Die Tega & Tula Specialty Coffee Farm in Kaffa, Äthiopien zählt zu den bedeuten…" at bounding box center [550, 326] width 401 height 154
drag, startPoint x: 657, startPoint y: 368, endPoint x: 741, endPoint y: 371, distance: 84.1
click at [741, 371] on span "Die Tega & Tula Specialty Coffee Farm in Kaffa, Äthiopien zählt zu den bedeuten…" at bounding box center [550, 326] width 401 height 154
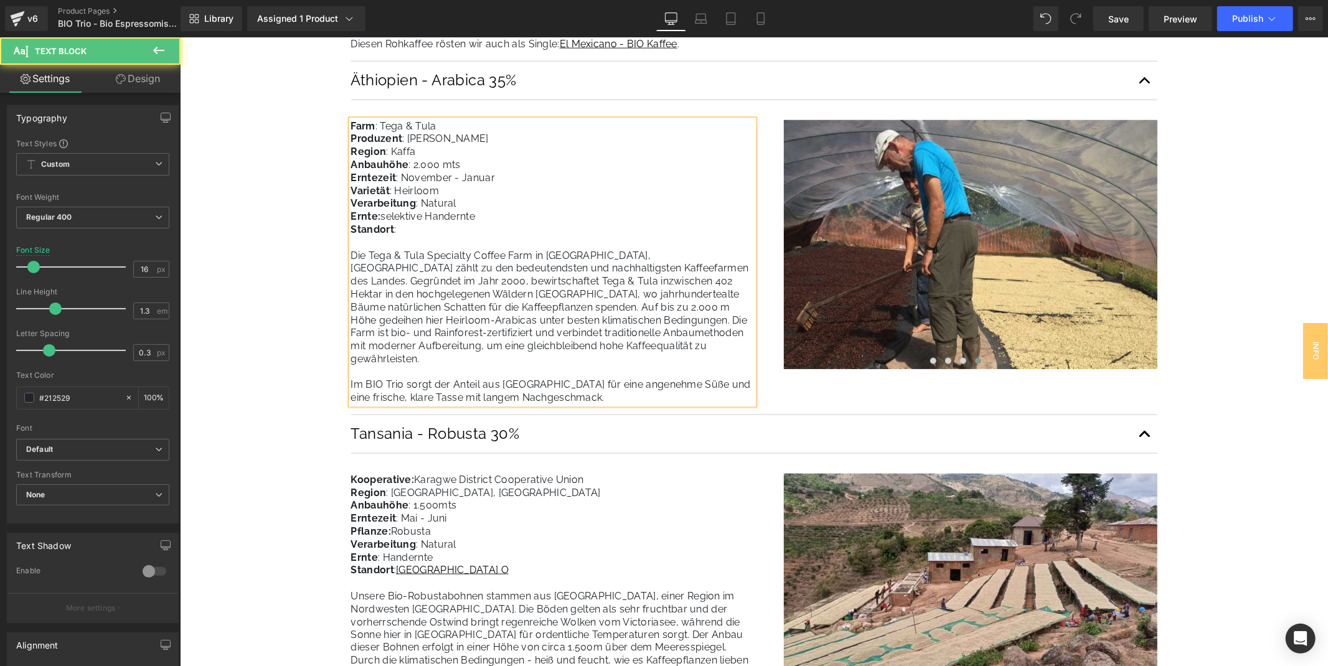
click at [565, 387] on p "Die Tega & Tula Specialty Coffee Farm in Kaffa, Äthiopien zählt zu den bedeuten…" at bounding box center [551, 327] width 403 height 156
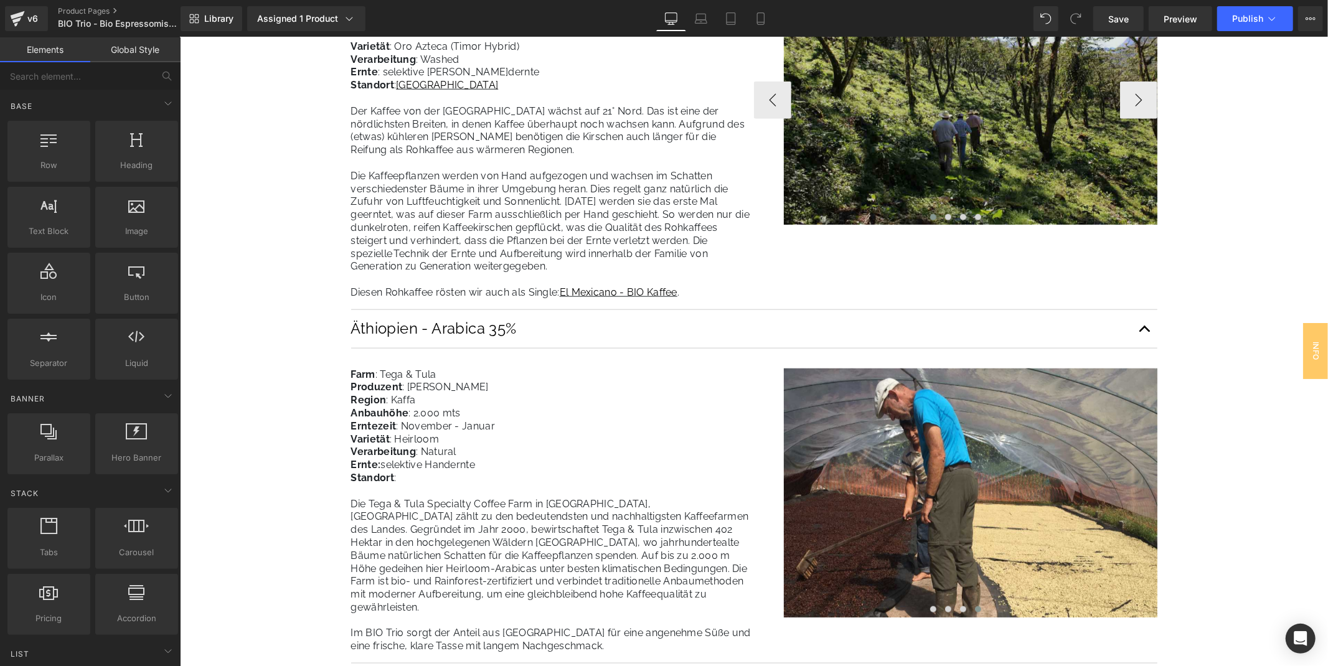
scroll to position [1106, 0]
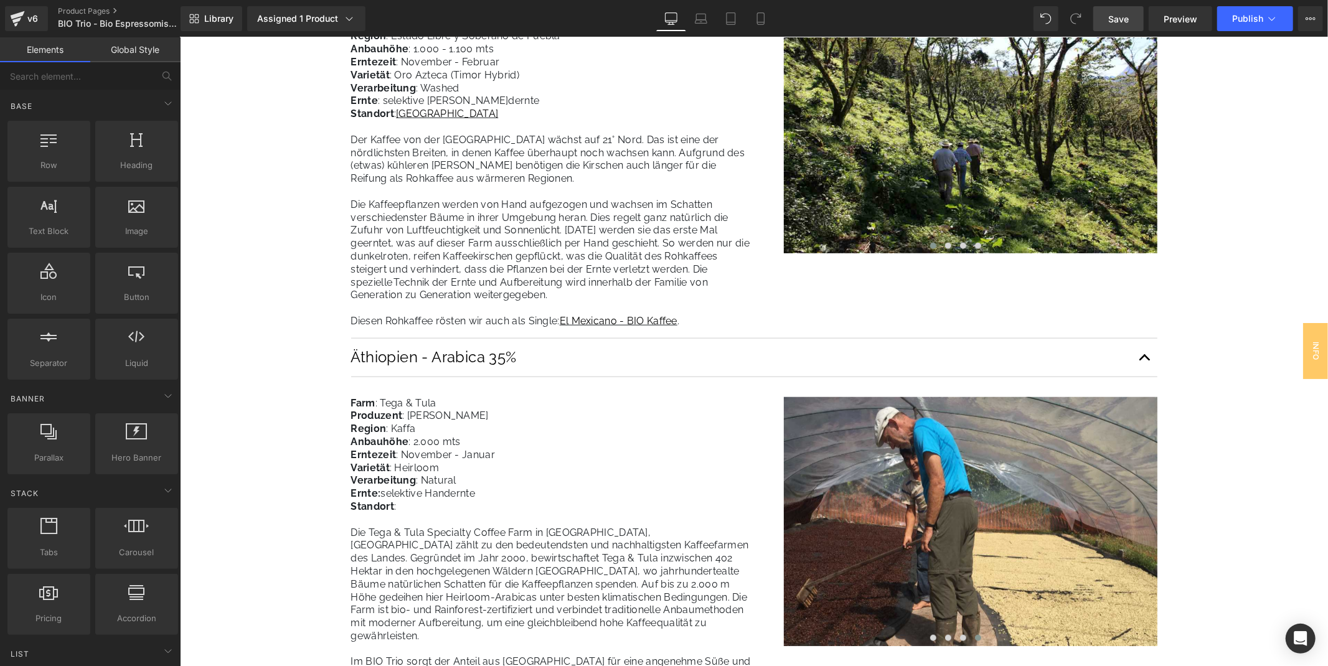
click at [1123, 12] on span "Save" at bounding box center [1118, 18] width 21 height 13
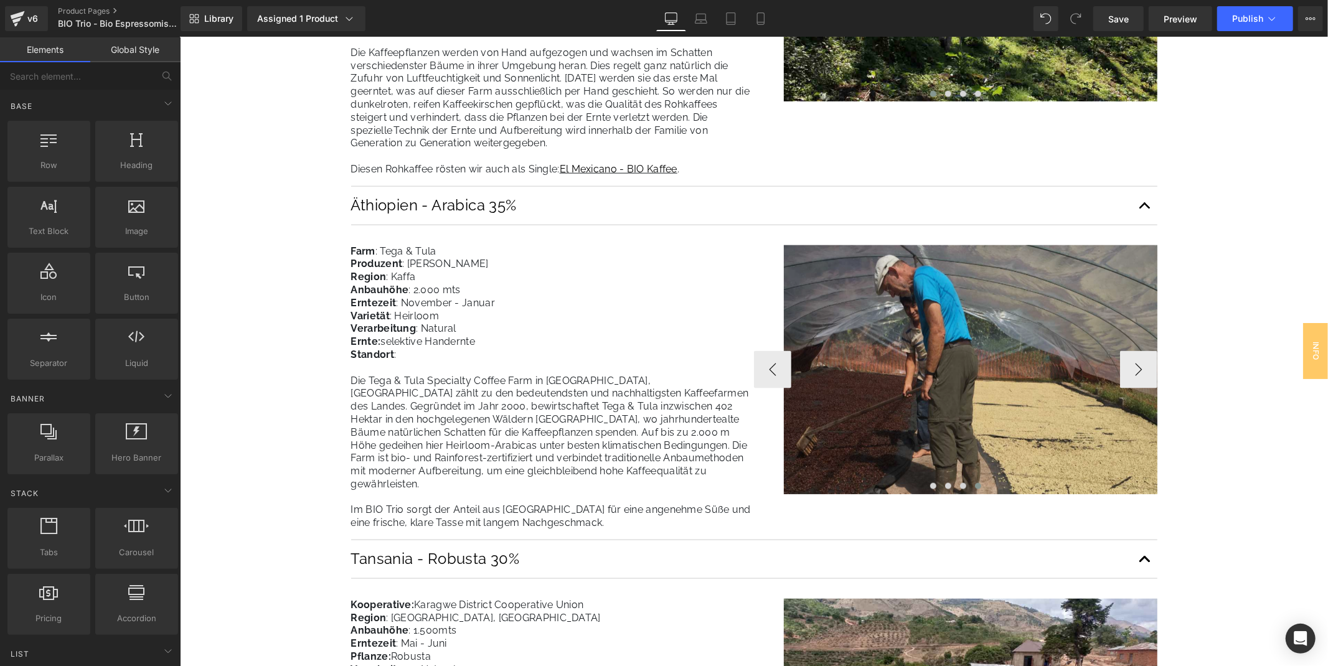
scroll to position [1314, 0]
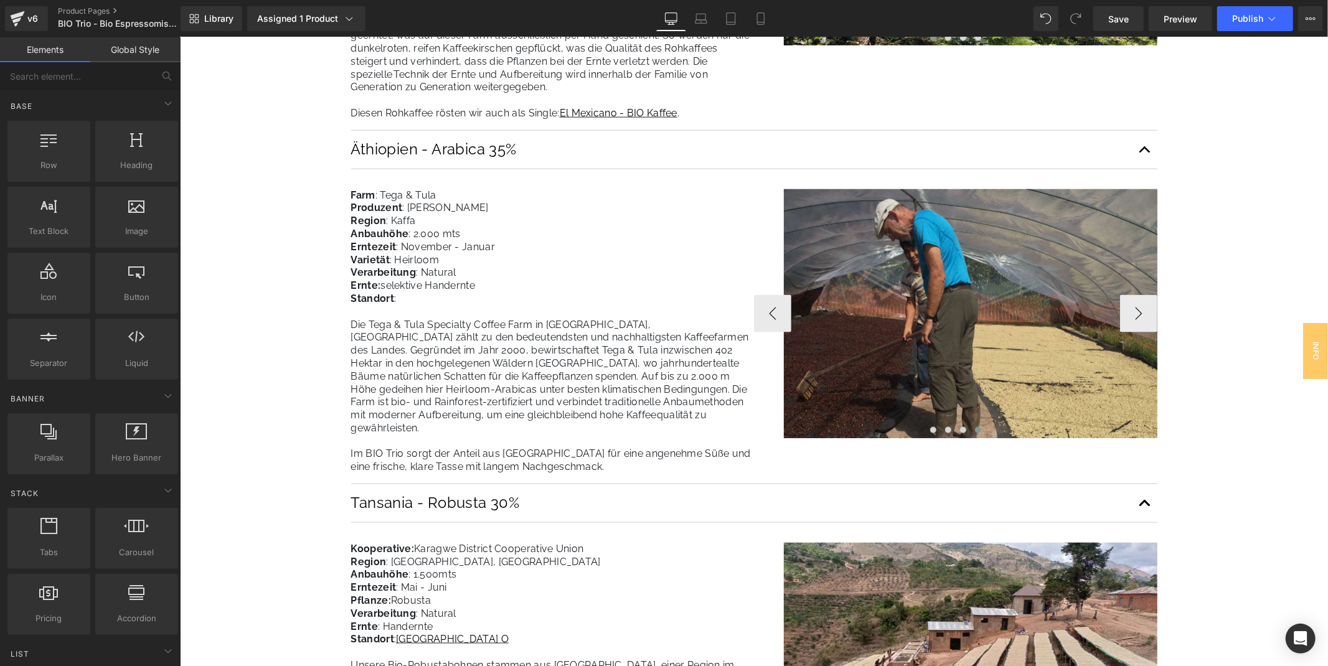
click at [931, 292] on img at bounding box center [969, 313] width 373 height 249
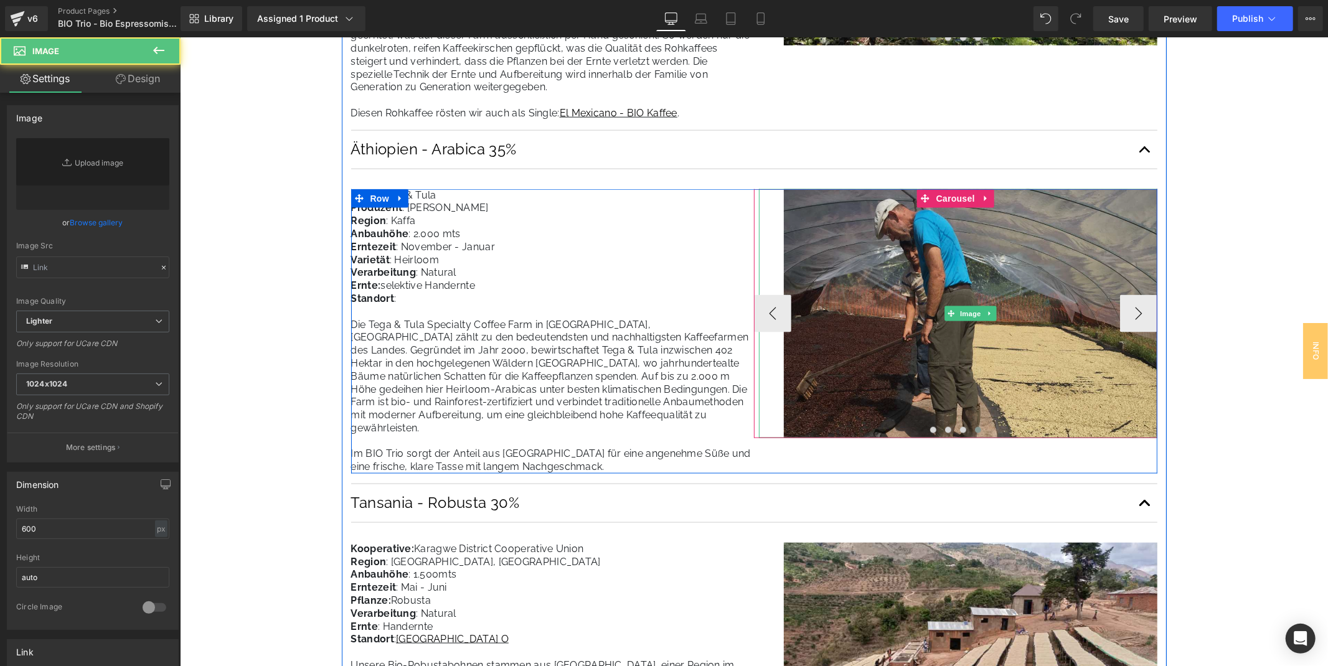
type input "[URL][DOMAIN_NAME]"
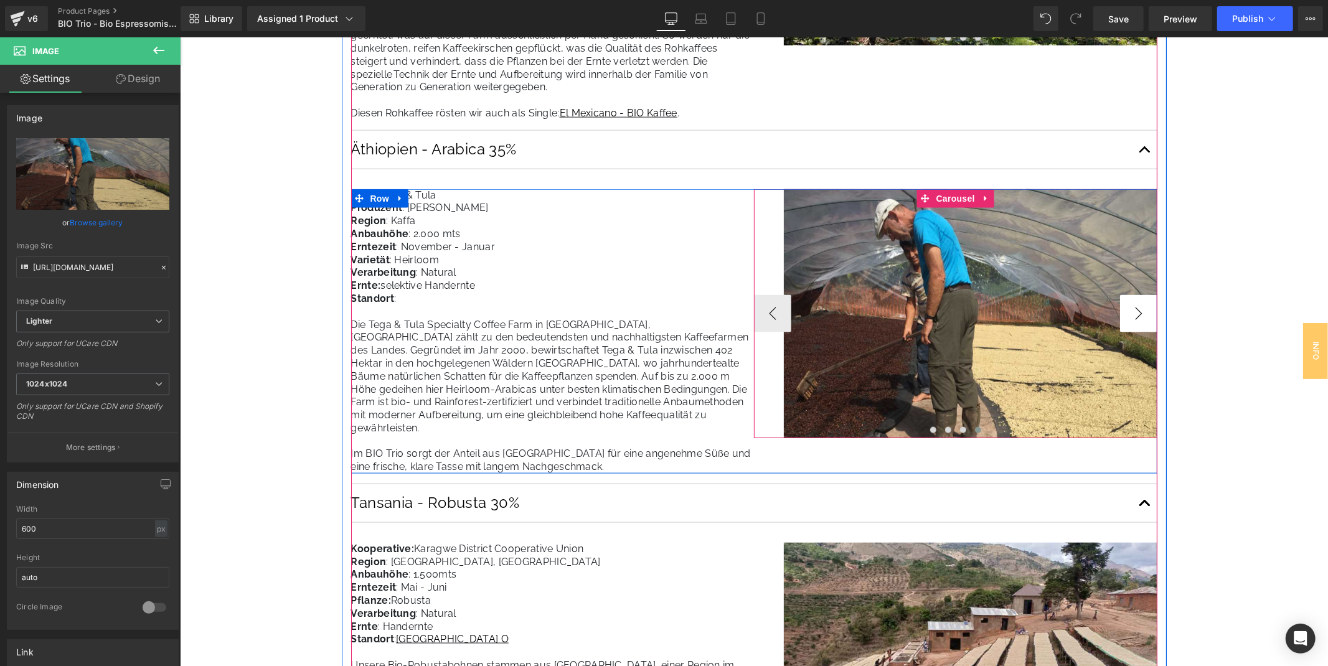
click at [1128, 311] on button "›" at bounding box center [1137, 312] width 37 height 37
click at [1147, 303] on button "›" at bounding box center [1137, 312] width 37 height 37
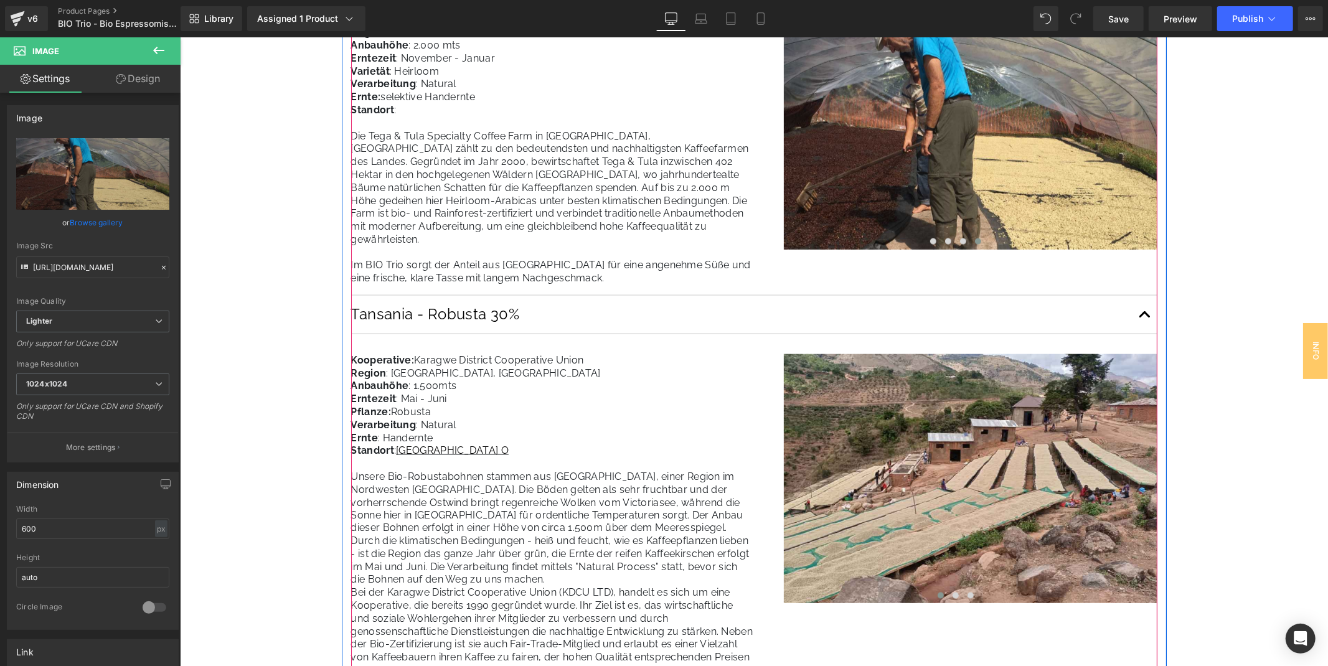
scroll to position [1383, 0]
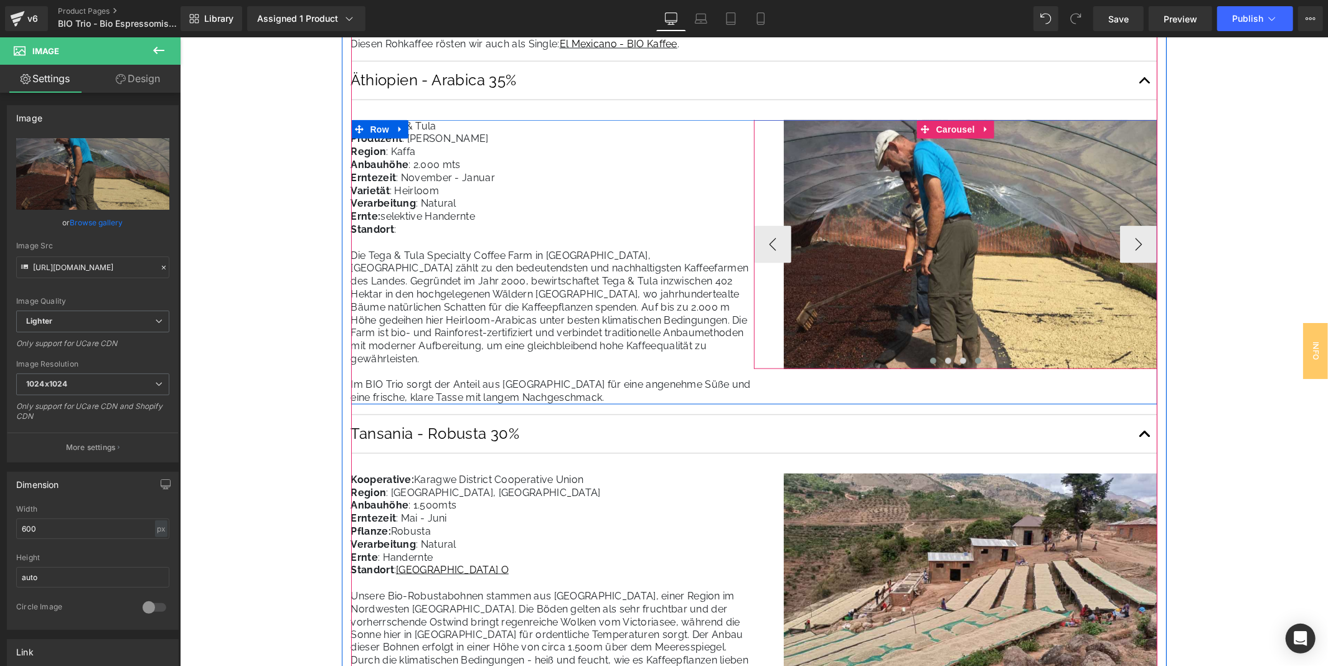
click at [926, 358] on button at bounding box center [932, 360] width 15 height 12
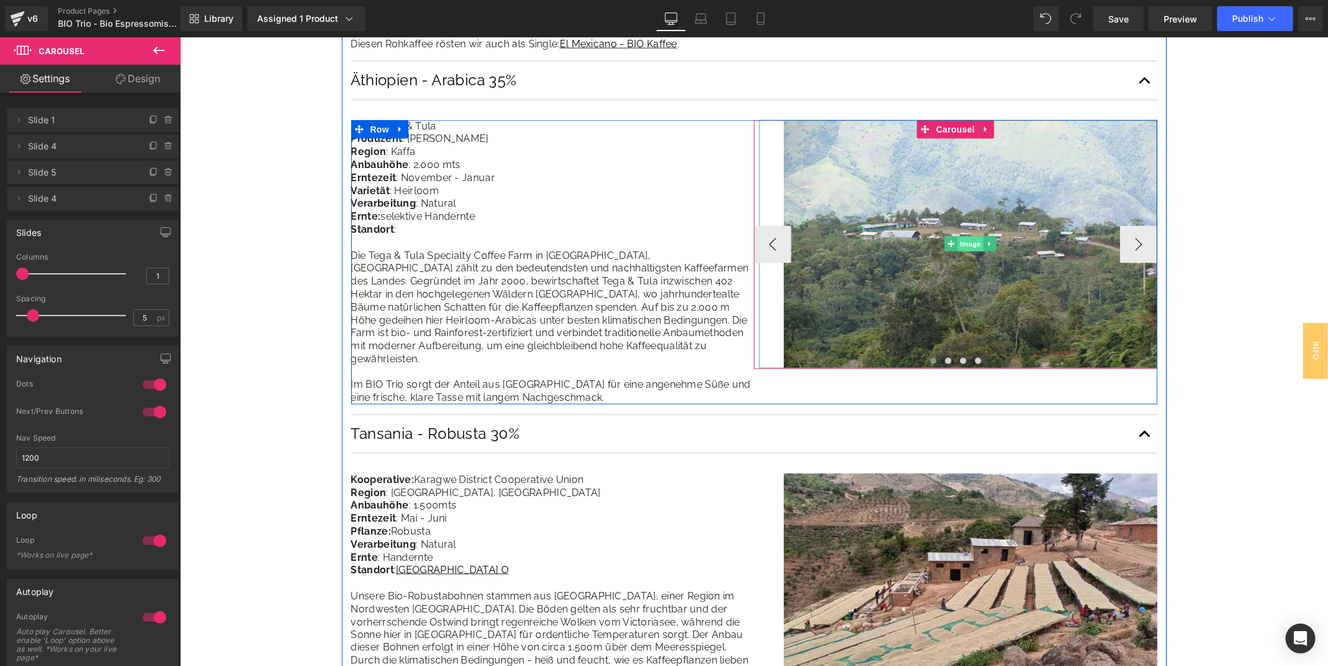
click at [976, 243] on span "Image" at bounding box center [970, 244] width 26 height 15
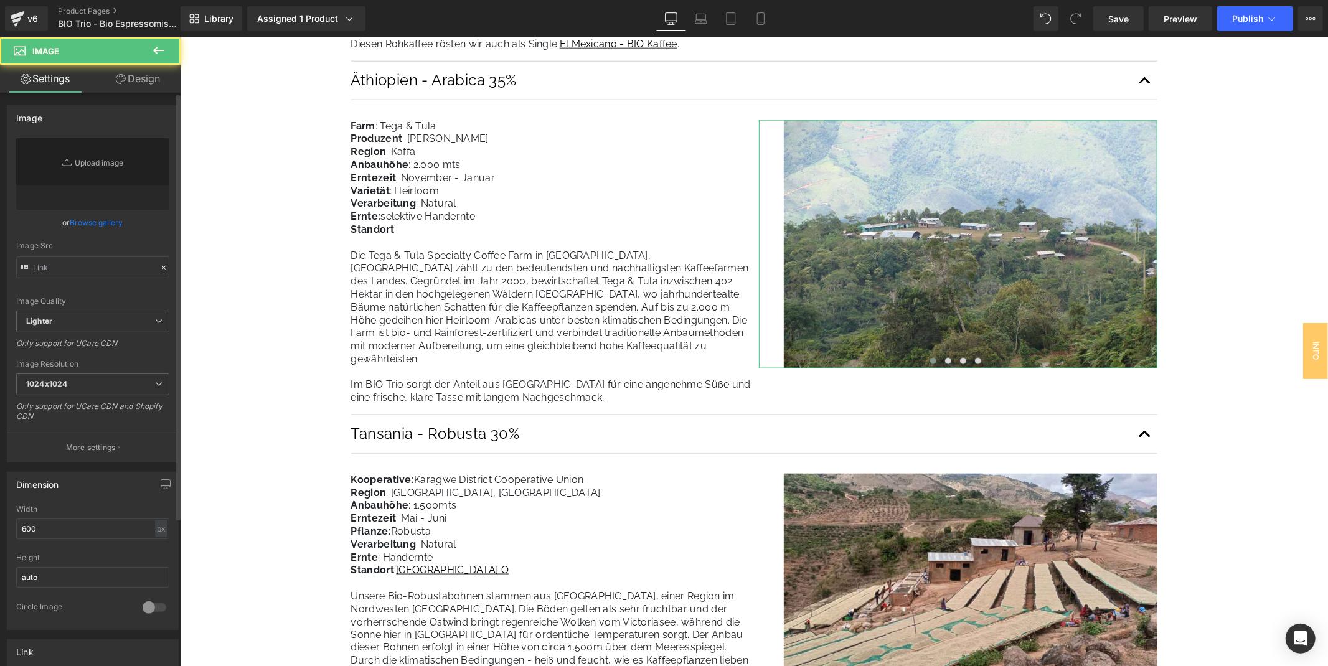
type input "[URL][DOMAIN_NAME]"
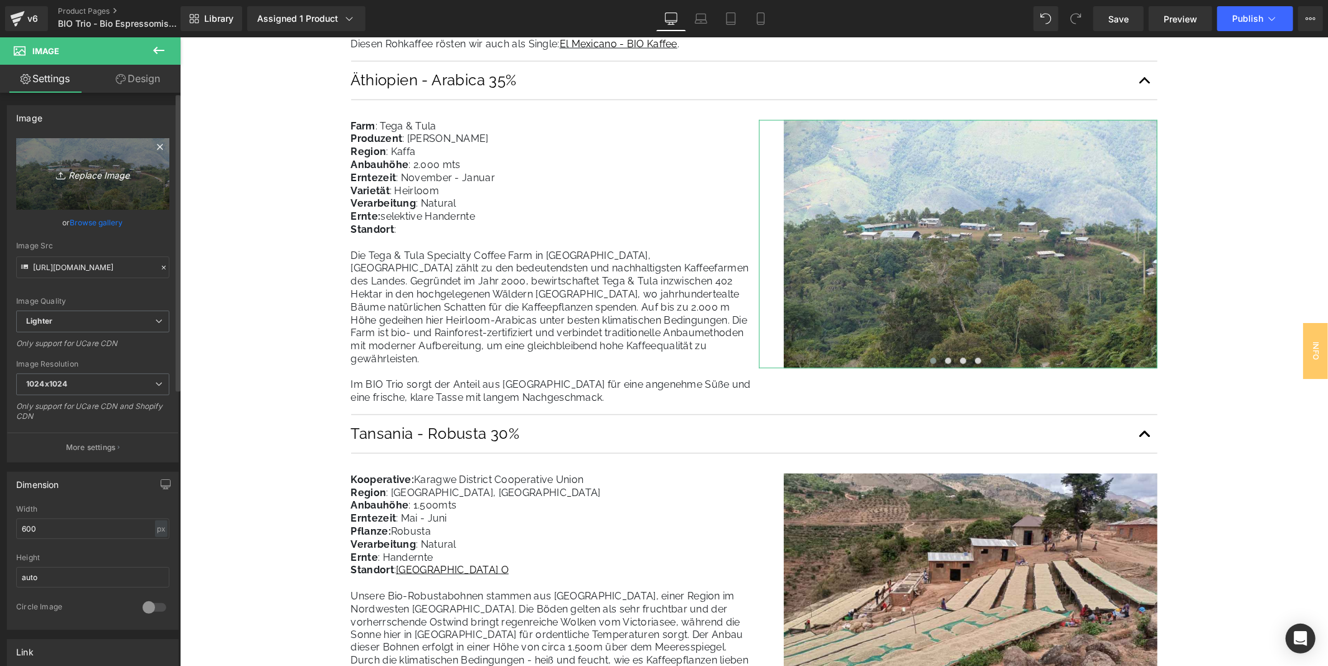
click at [63, 172] on icon at bounding box center [62, 175] width 12 height 12
type input "C:\fakepath\BioTrio_TegaTula_Wald_unbound.jpg"
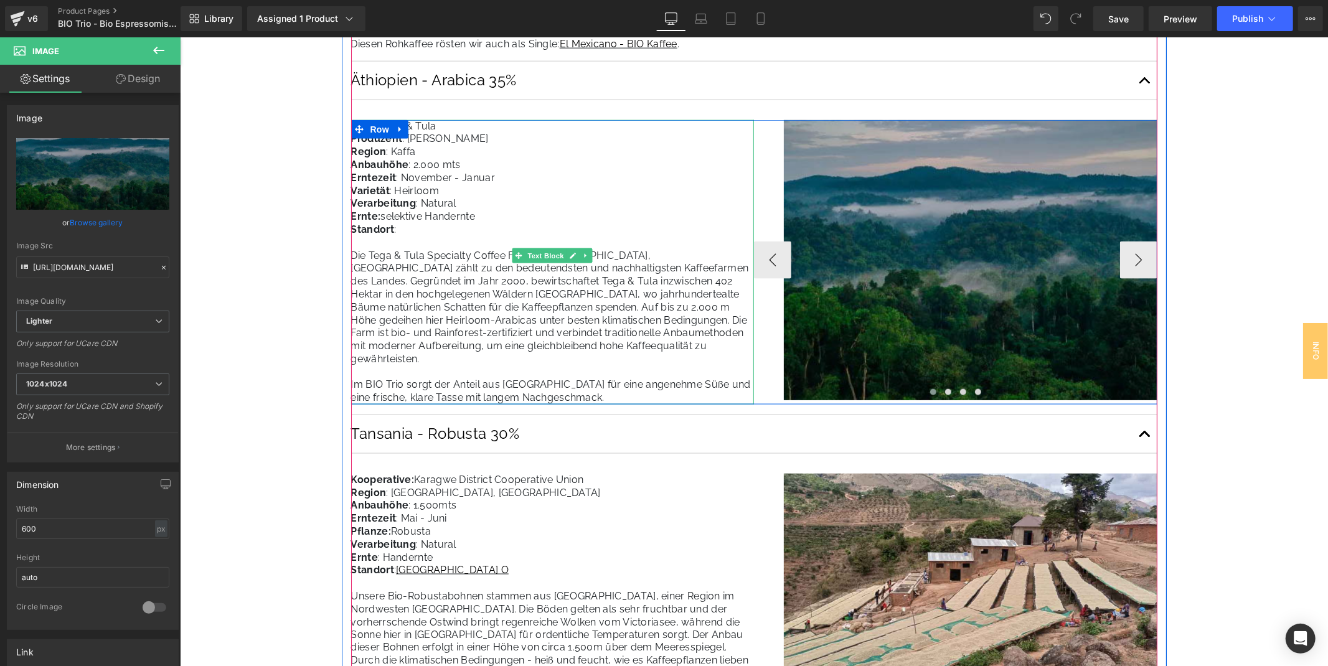
type input "[URL][DOMAIN_NAME]"
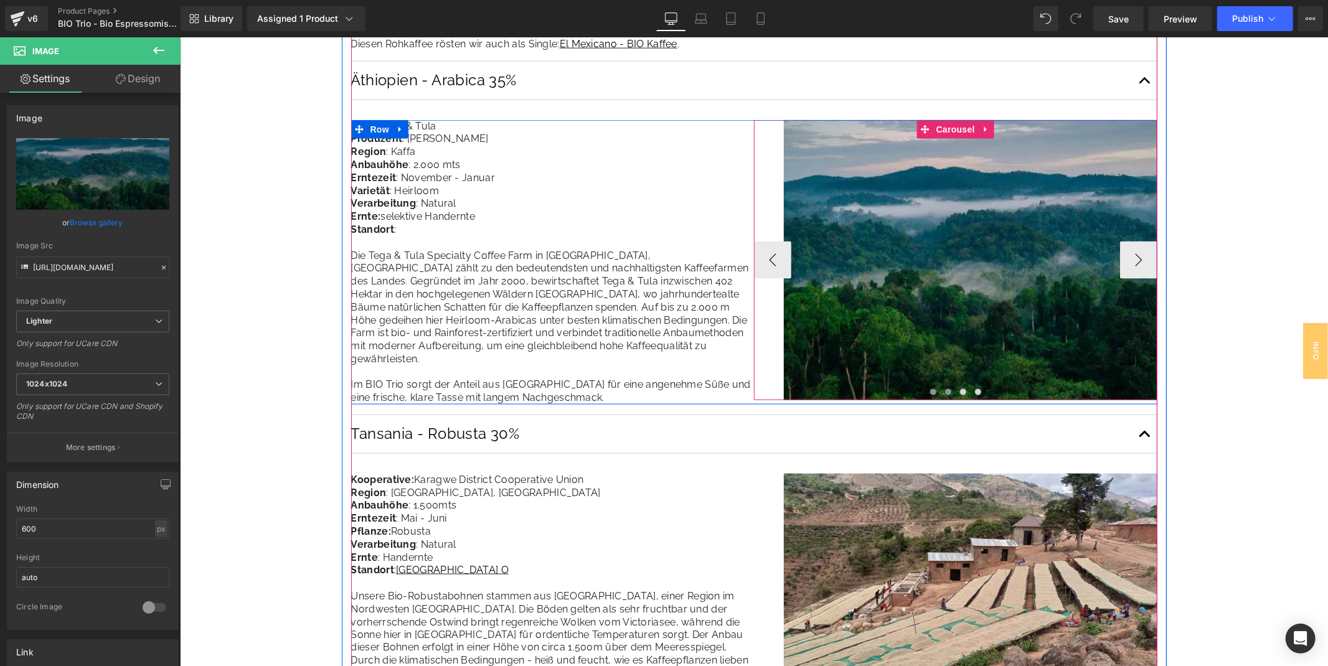
click at [948, 391] on span at bounding box center [947, 391] width 6 height 6
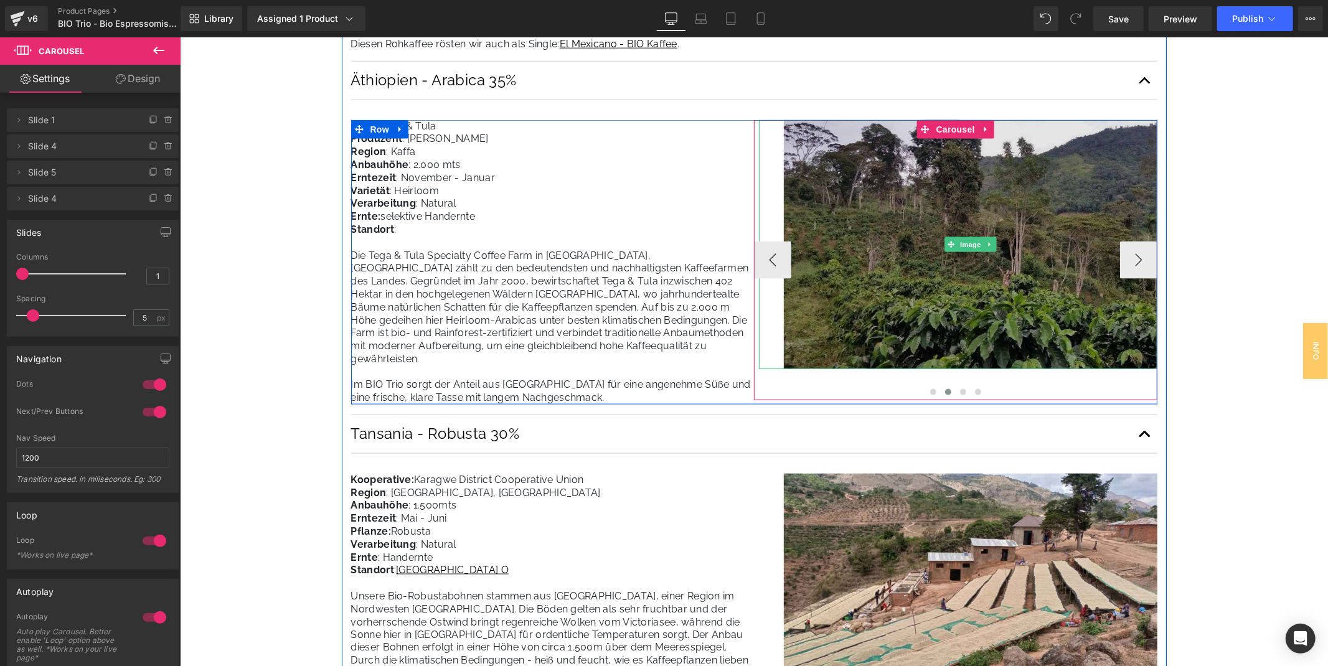
click at [995, 218] on img at bounding box center [969, 243] width 373 height 249
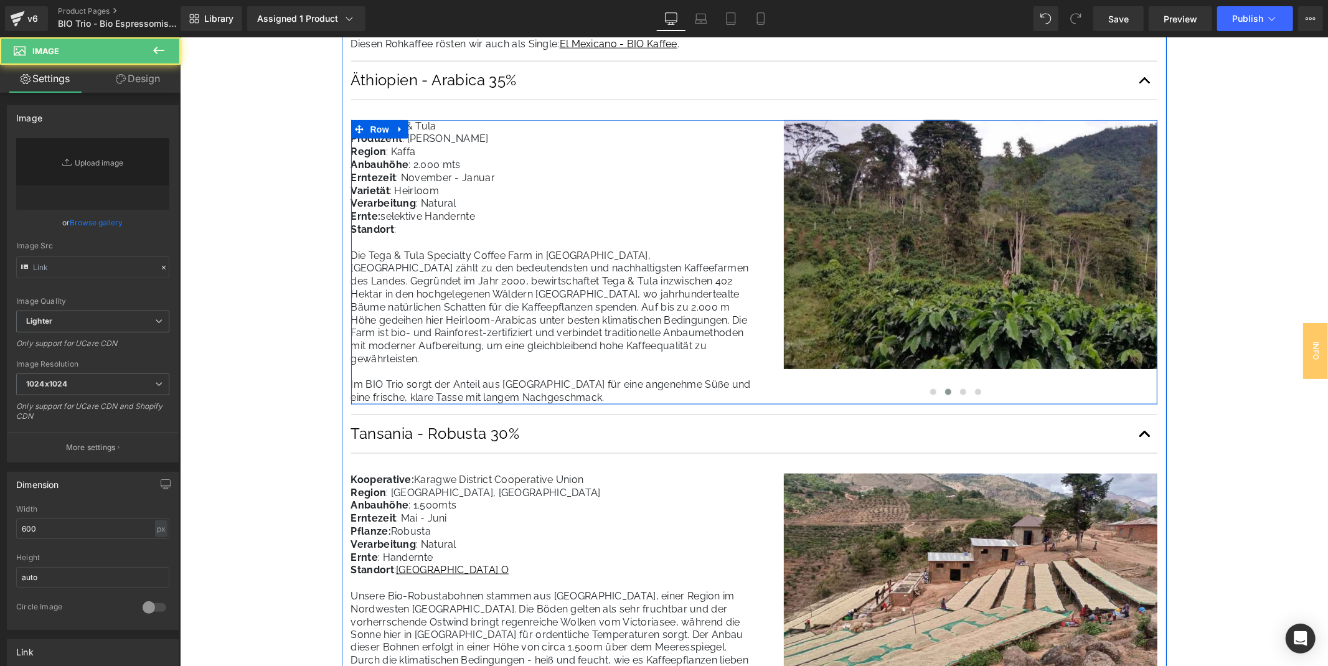
type input "[URL][DOMAIN_NAME]"
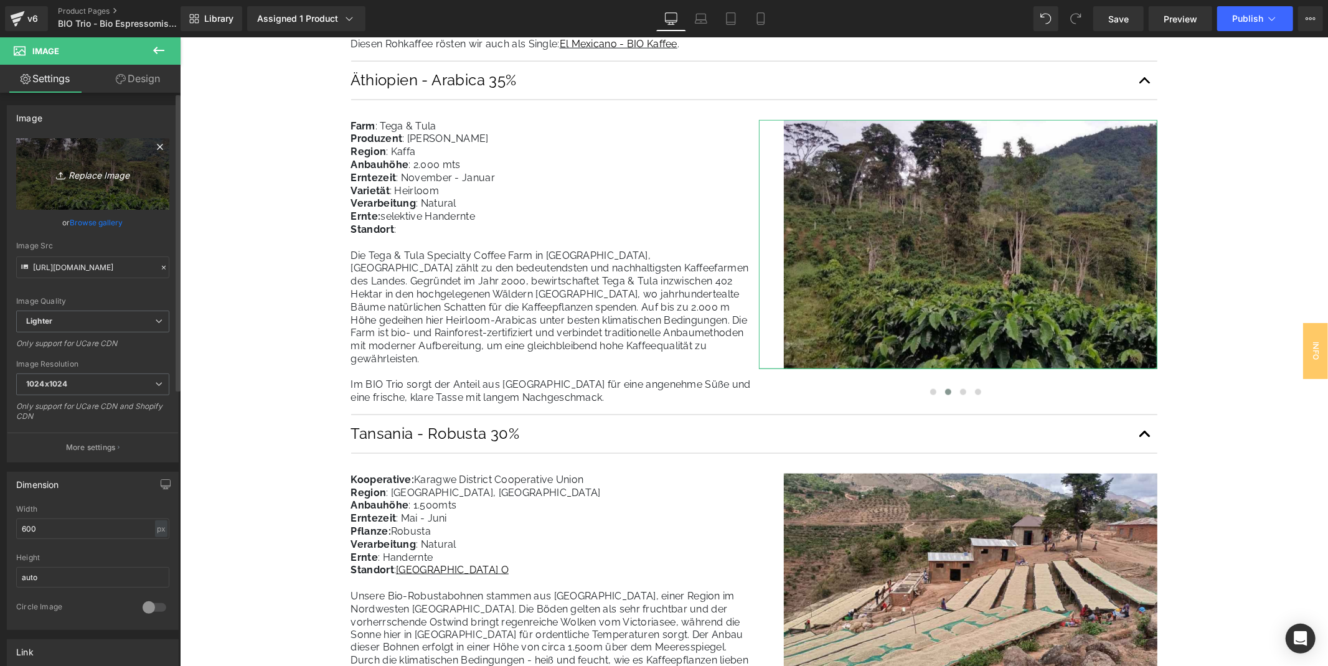
click at [100, 161] on link "Replace Image" at bounding box center [92, 174] width 153 height 72
type input "C:\fakepath\BioTrio_TegaTula_Waldweg_unbound.jpg"
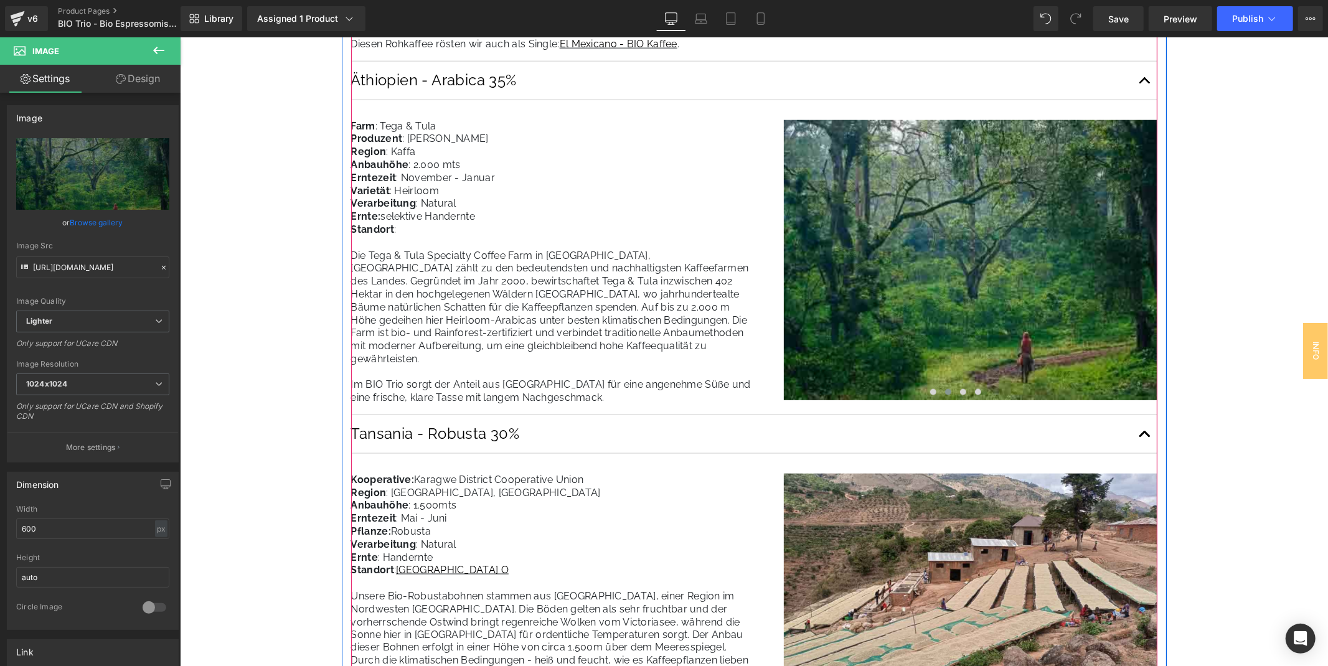
type input "https://ucarecdn.com/6dd12d9e-5757-4bf0-9164-8ab7feab9398/-/format/auto/-/previ…"
click at [958, 387] on button at bounding box center [962, 391] width 15 height 12
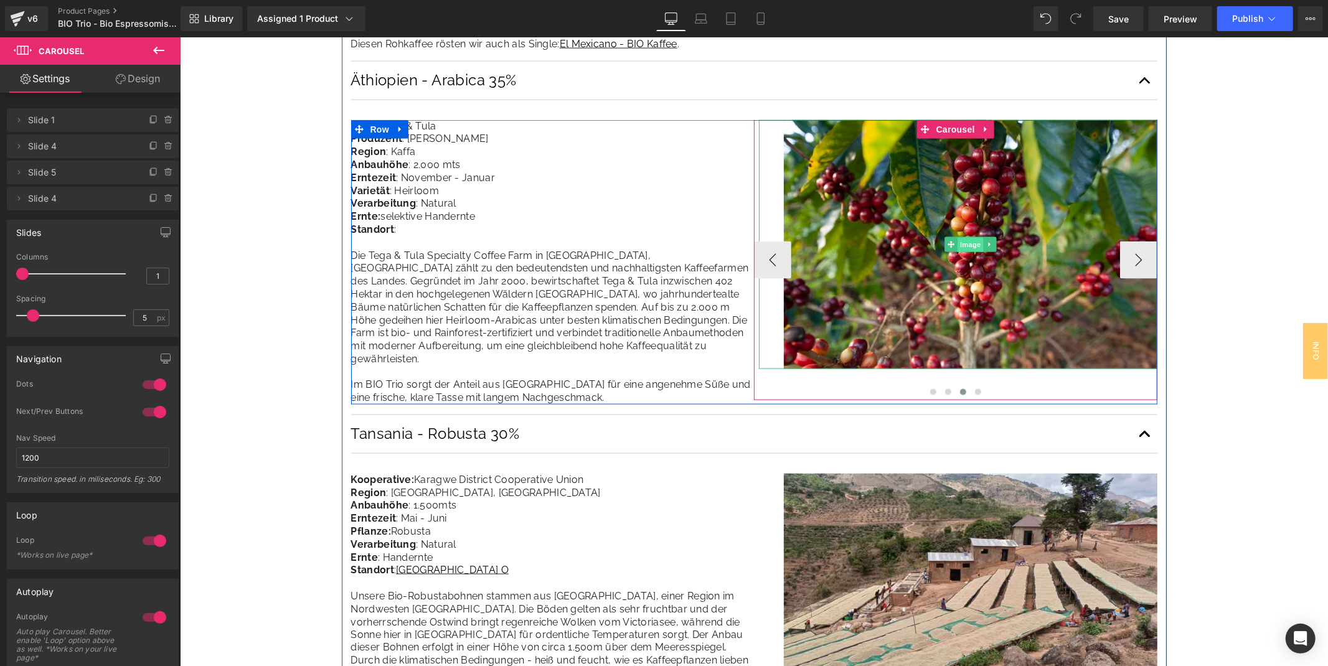
click at [963, 250] on span "Image" at bounding box center [970, 244] width 26 height 15
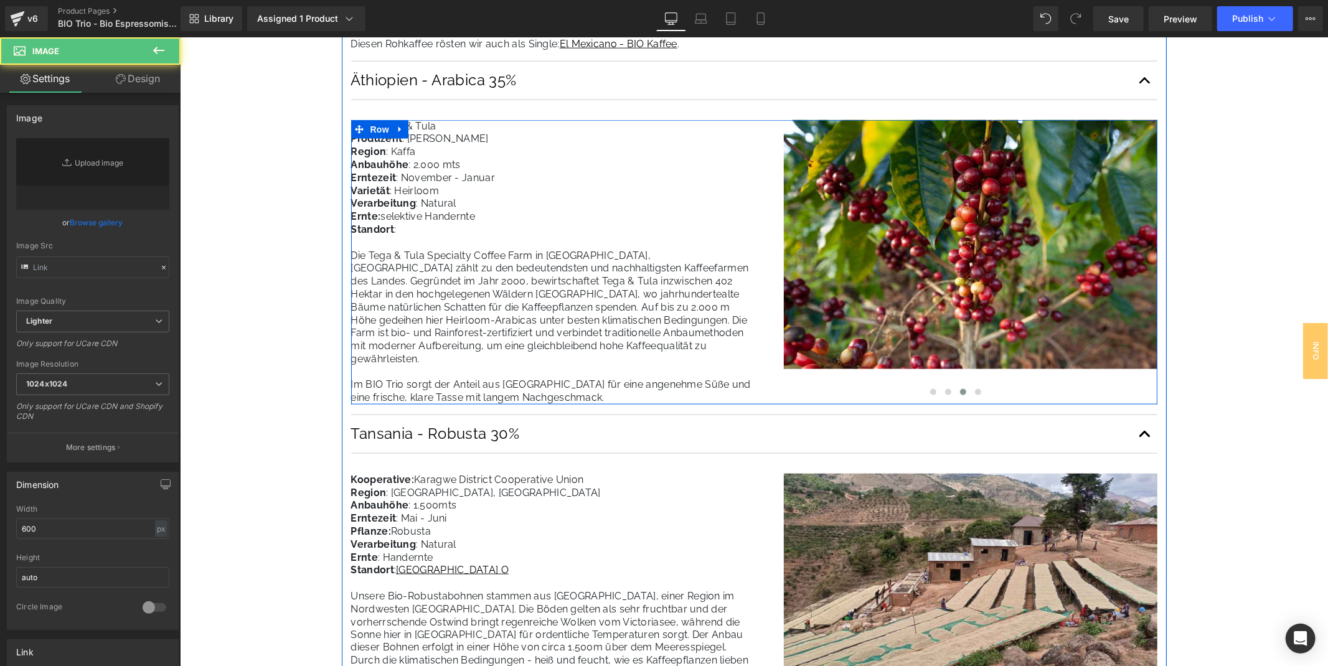
type input "https://ucarecdn.com/ee08c95b-9452-4f47-9518-734fe6caa2aa/-/format/auto/-/previ…"
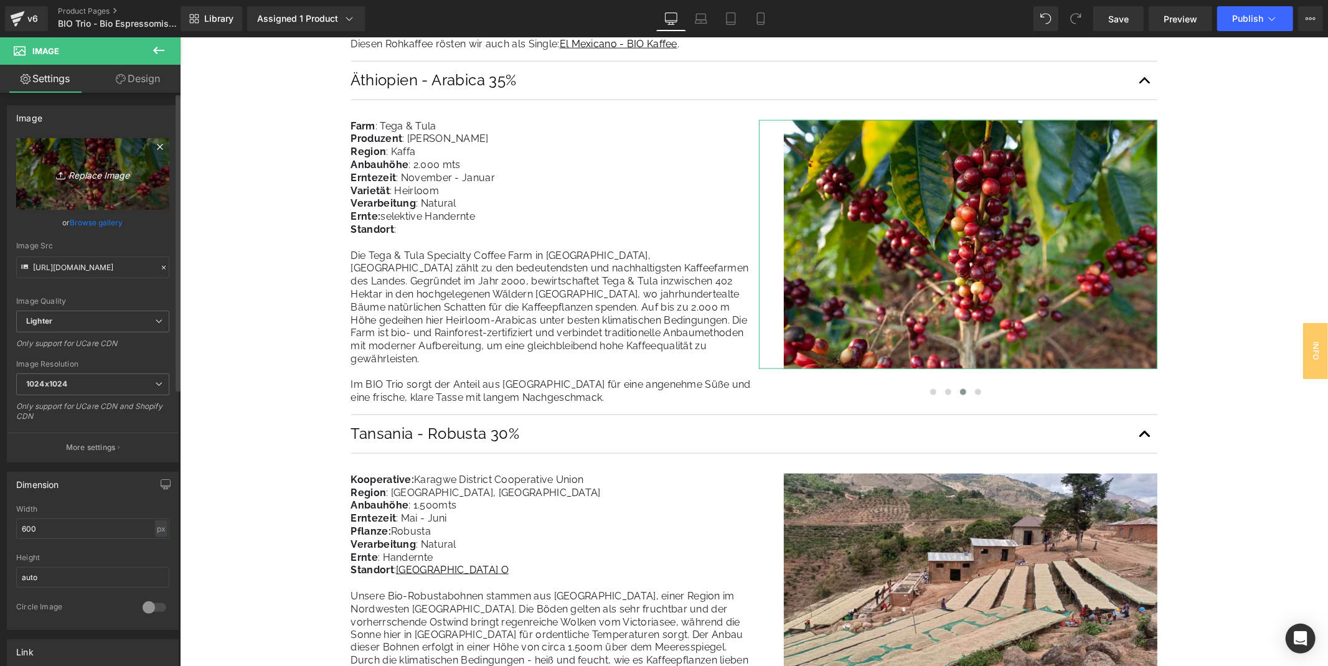
click at [77, 179] on icon "Replace Image" at bounding box center [93, 174] width 100 height 16
type input "C:\fakepath\BioTrio_TegaTula_Kaffeekirschen_unbound.jpg"
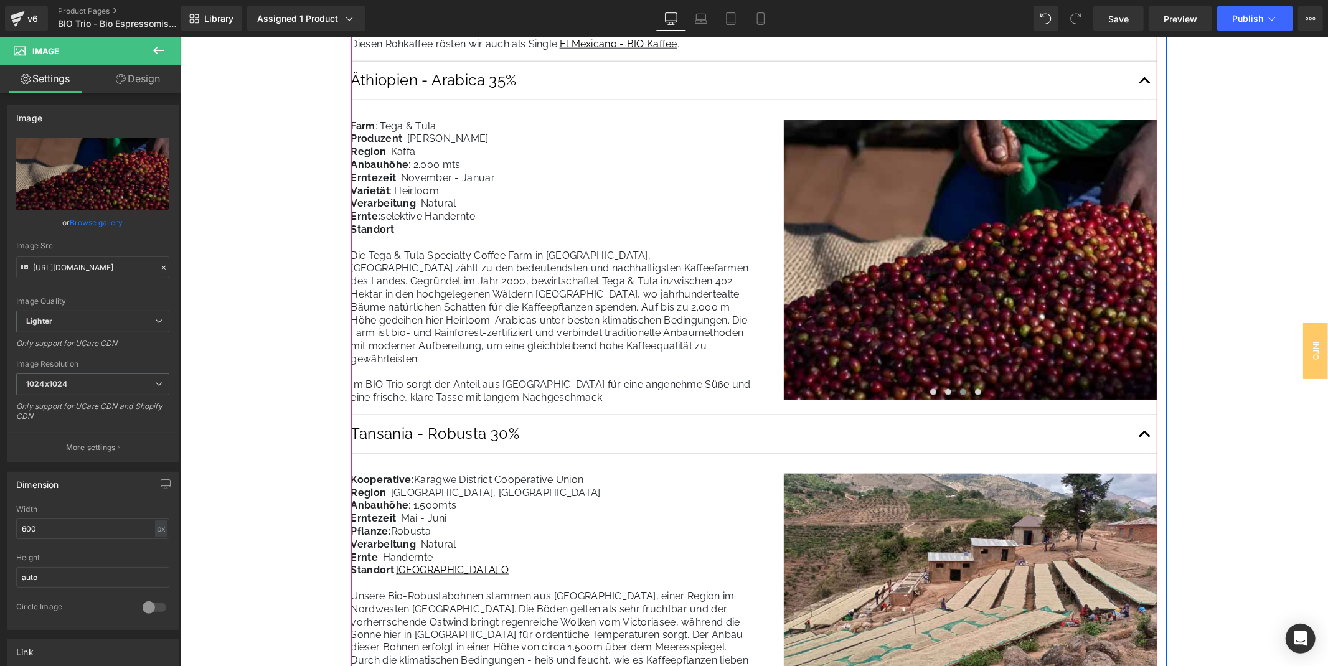
type input "https://ucarecdn.com/a2471465-0e8f-4299-b437-eeb0110b8126/-/format/auto/-/previ…"
click at [975, 390] on span at bounding box center [977, 391] width 6 height 6
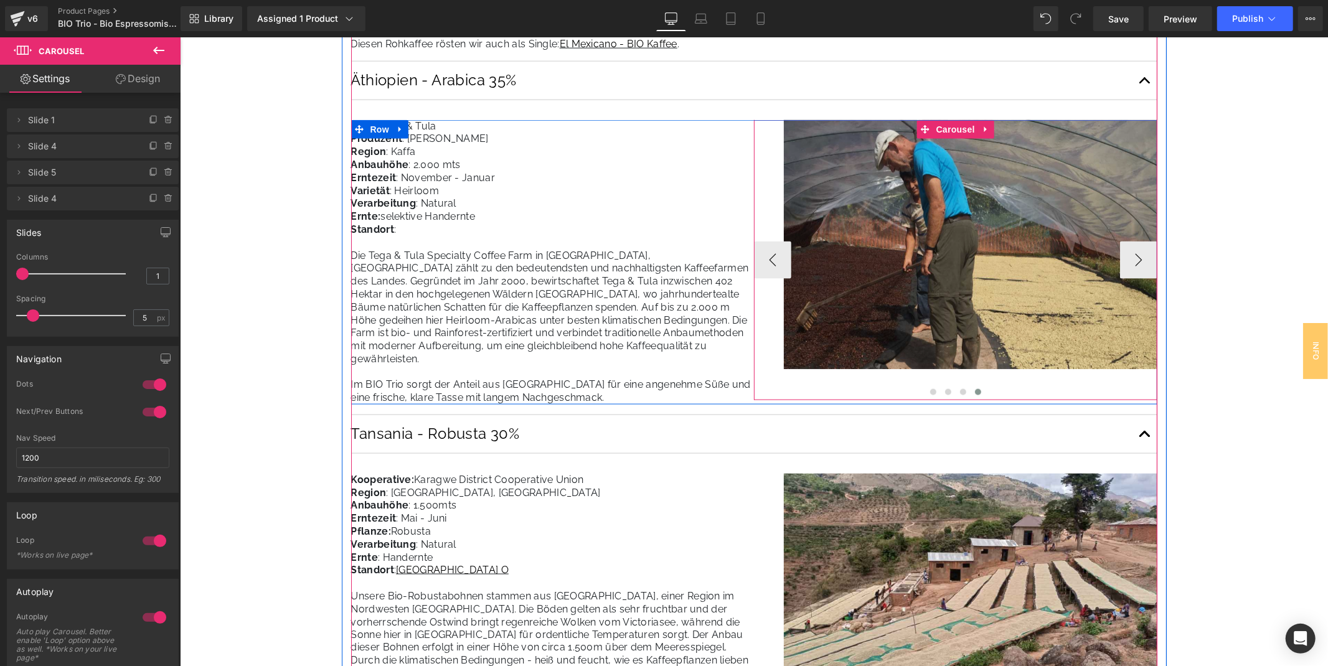
click at [945, 189] on img at bounding box center [969, 243] width 373 height 249
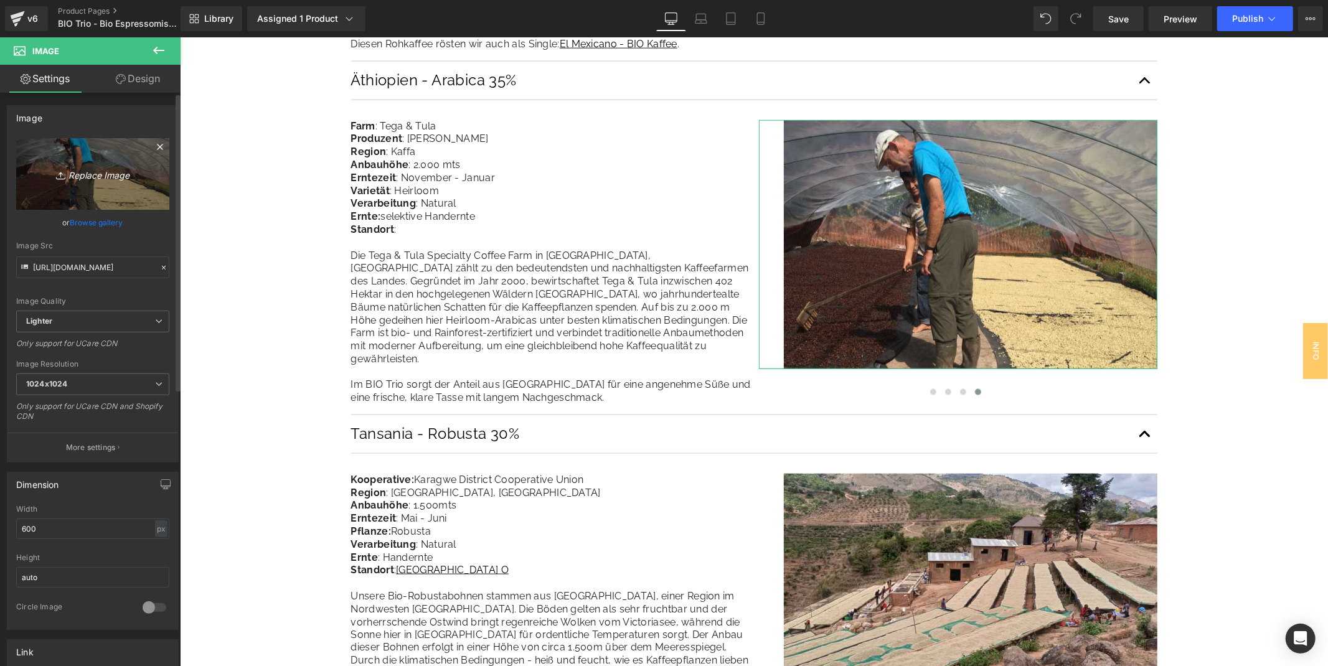
click at [115, 176] on icon "Replace Image" at bounding box center [93, 174] width 100 height 16
type input "C:\fakepath\BioTrio_TegaTula_Sorting_unbound.jpg"
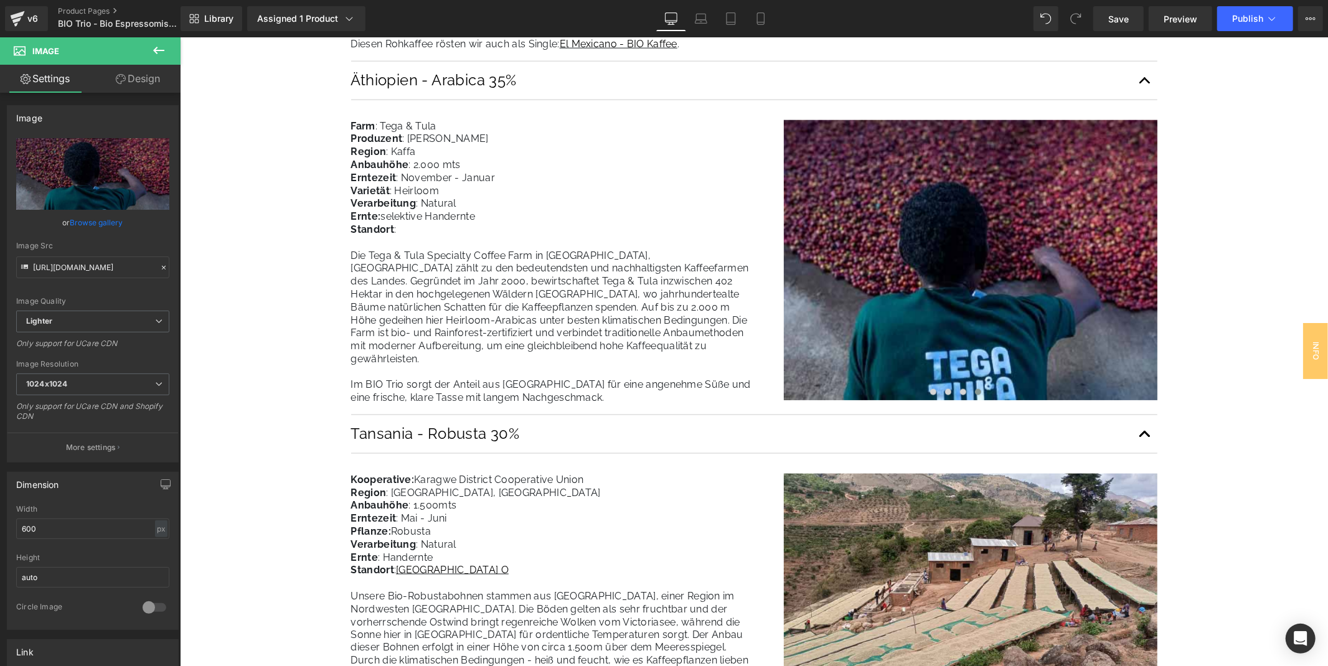
type input "https://ucarecdn.com/56826752-429e-47cc-bf31-4af39371995c/-/format/auto/-/previ…"
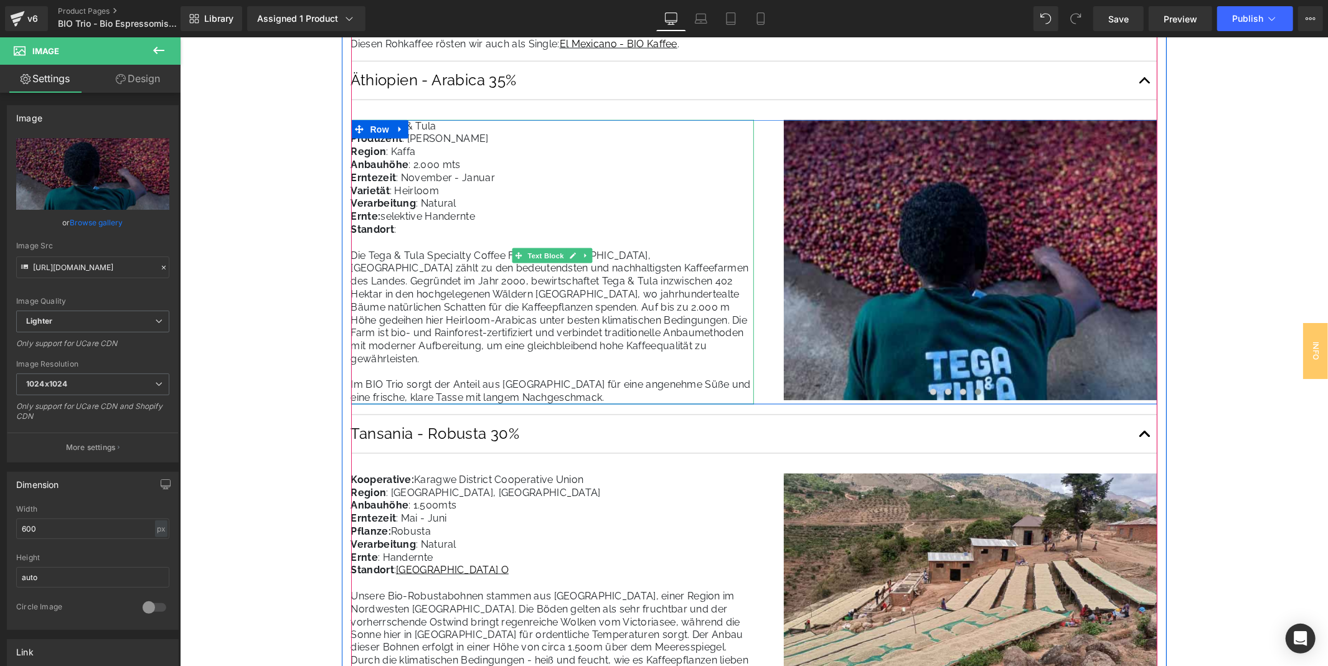
click at [509, 371] on span "Die Tega & Tula Specialty Coffee Farm in Kaffa, Äthiopien zählt zu den bedeuten…" at bounding box center [550, 326] width 400 height 154
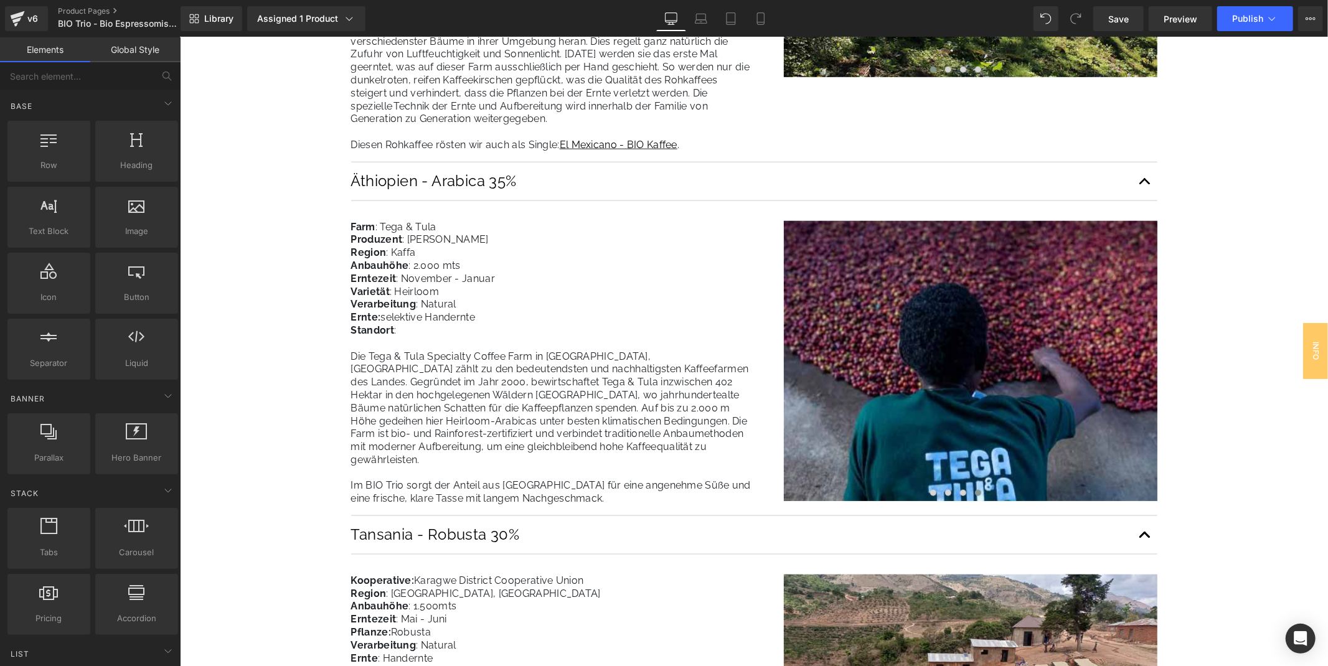
scroll to position [1314, 0]
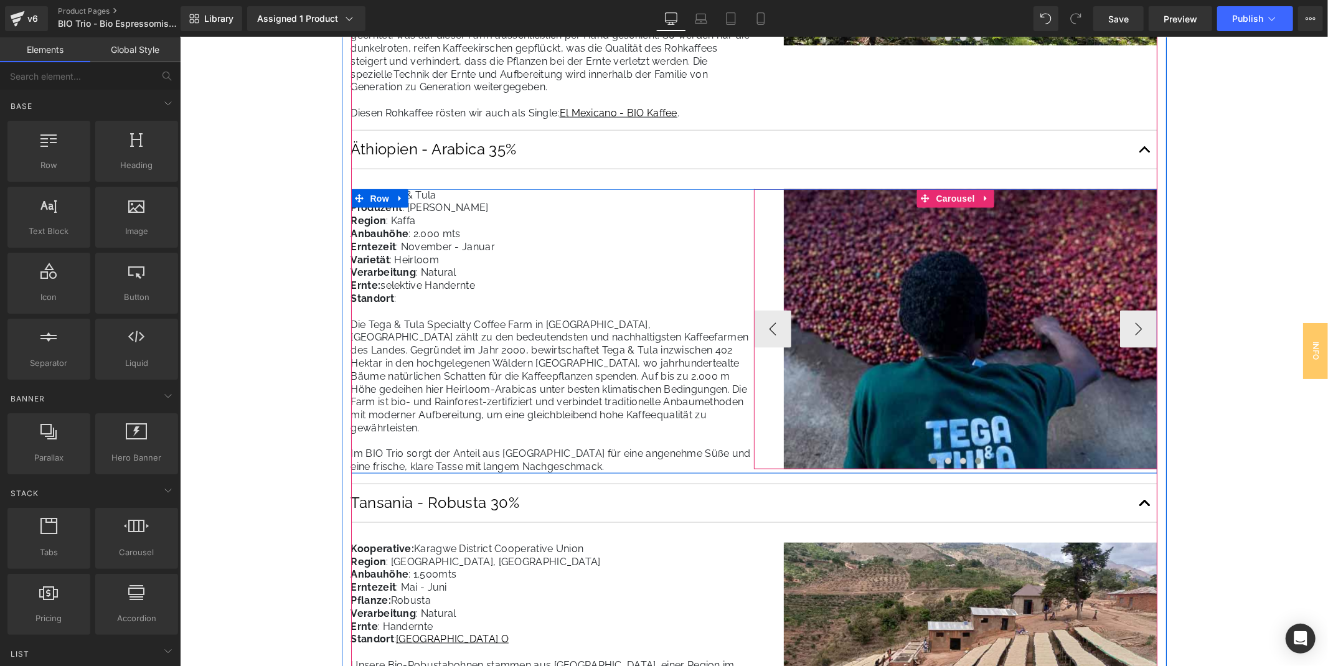
click at [929, 463] on span at bounding box center [932, 460] width 6 height 6
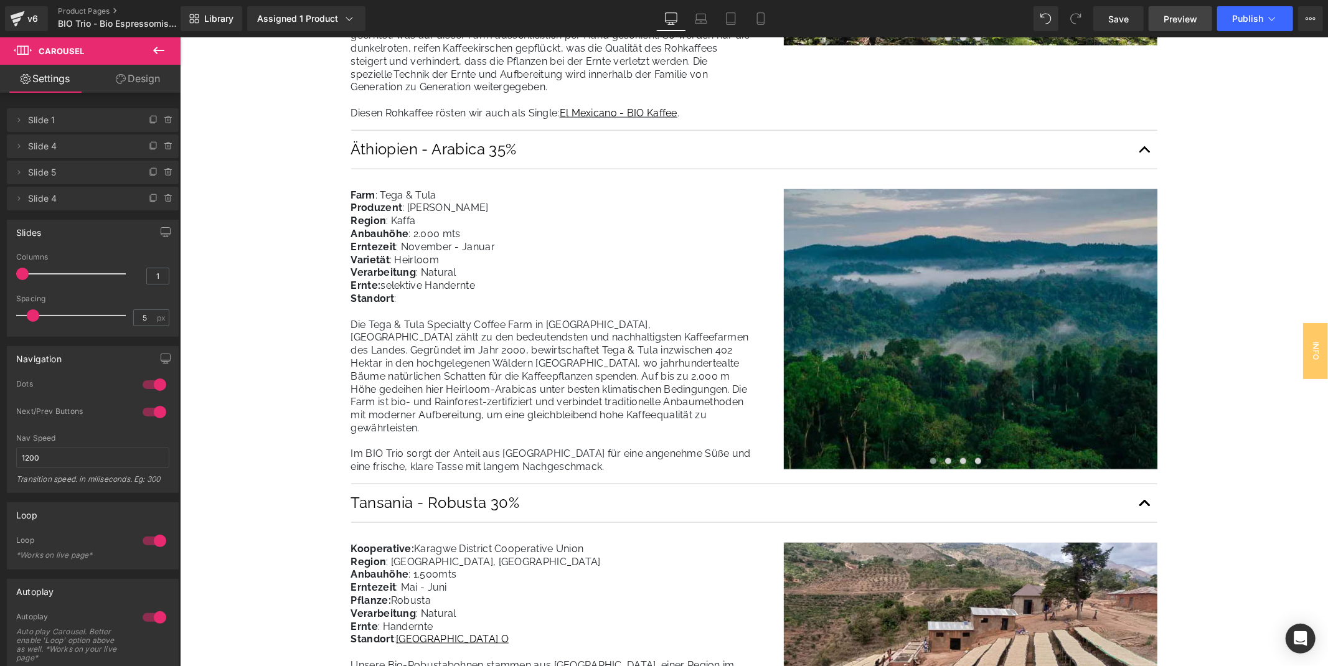
click at [1172, 16] on span "Preview" at bounding box center [1180, 18] width 34 height 13
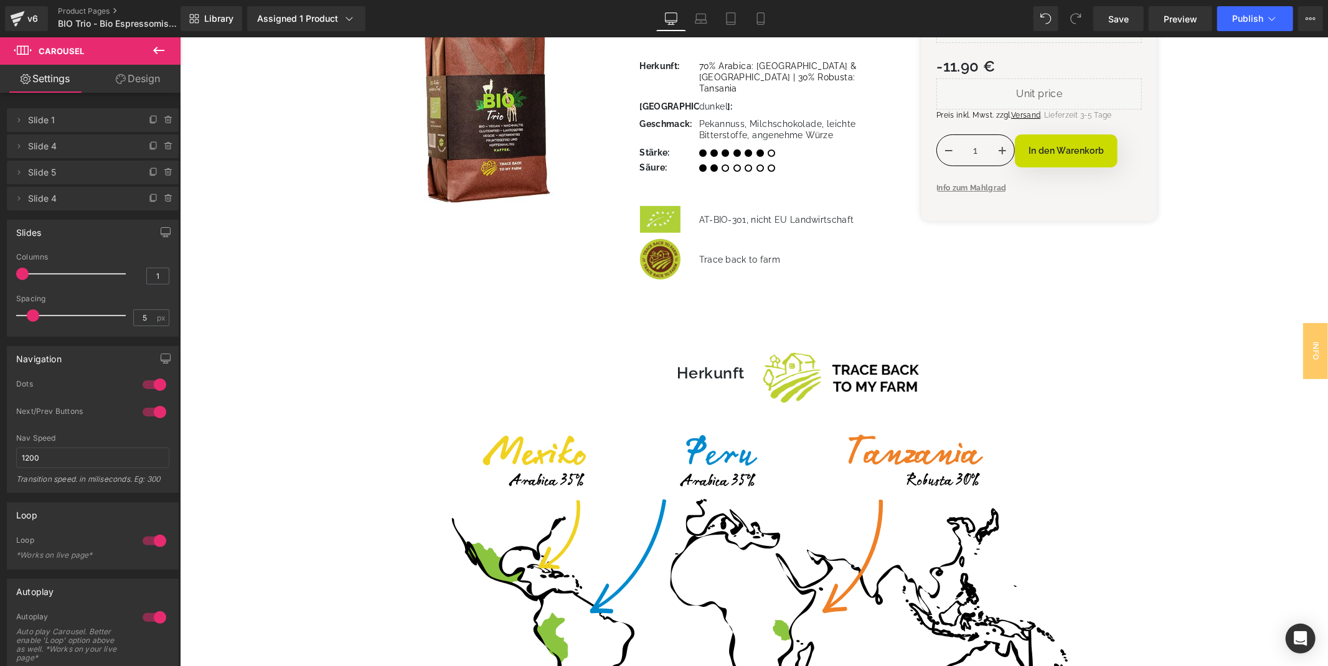
scroll to position [0, 0]
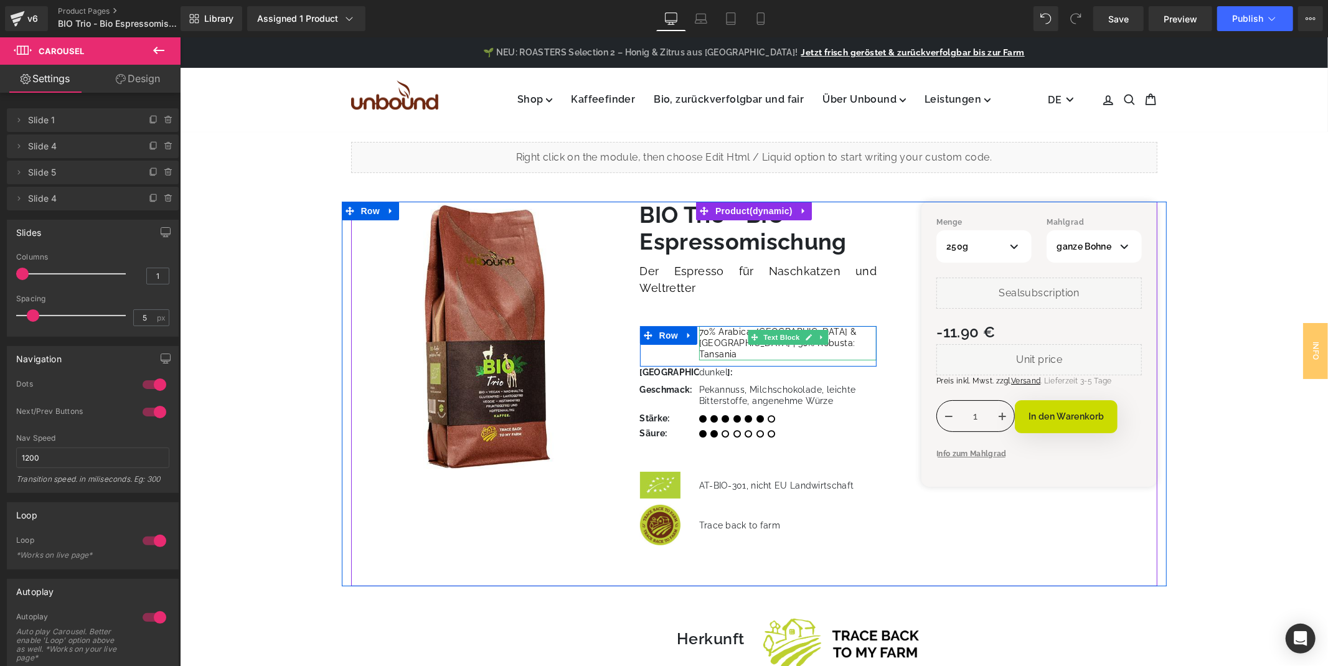
click at [808, 338] on icon at bounding box center [807, 336] width 7 height 7
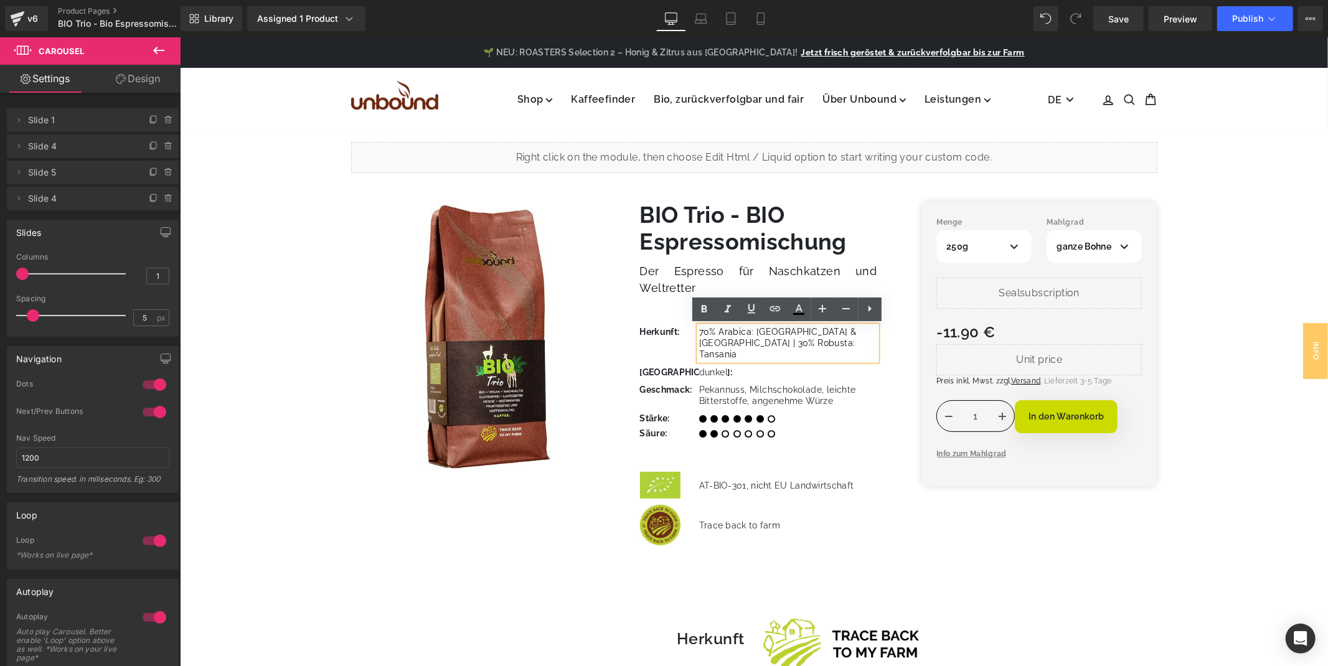
click at [803, 334] on span "70% Arabica: Mexiko & Peru | 30% Robusta: Tansania" at bounding box center [776, 342] width 157 height 32
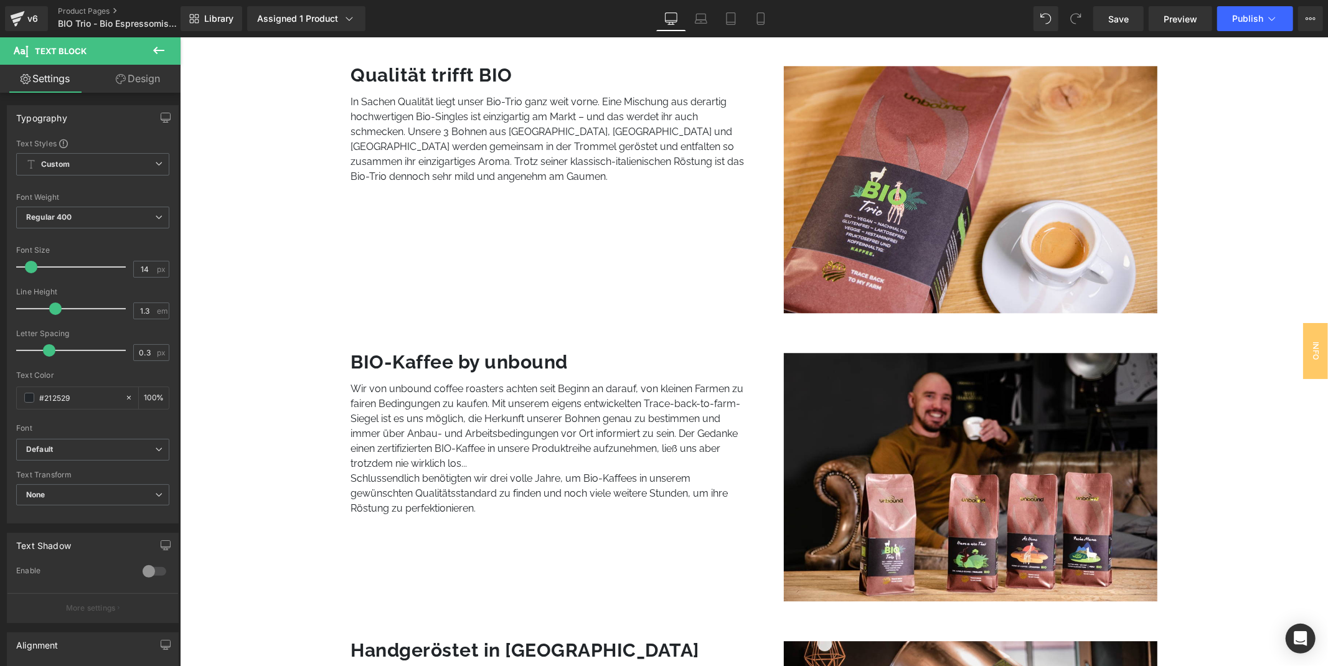
scroll to position [2697, 0]
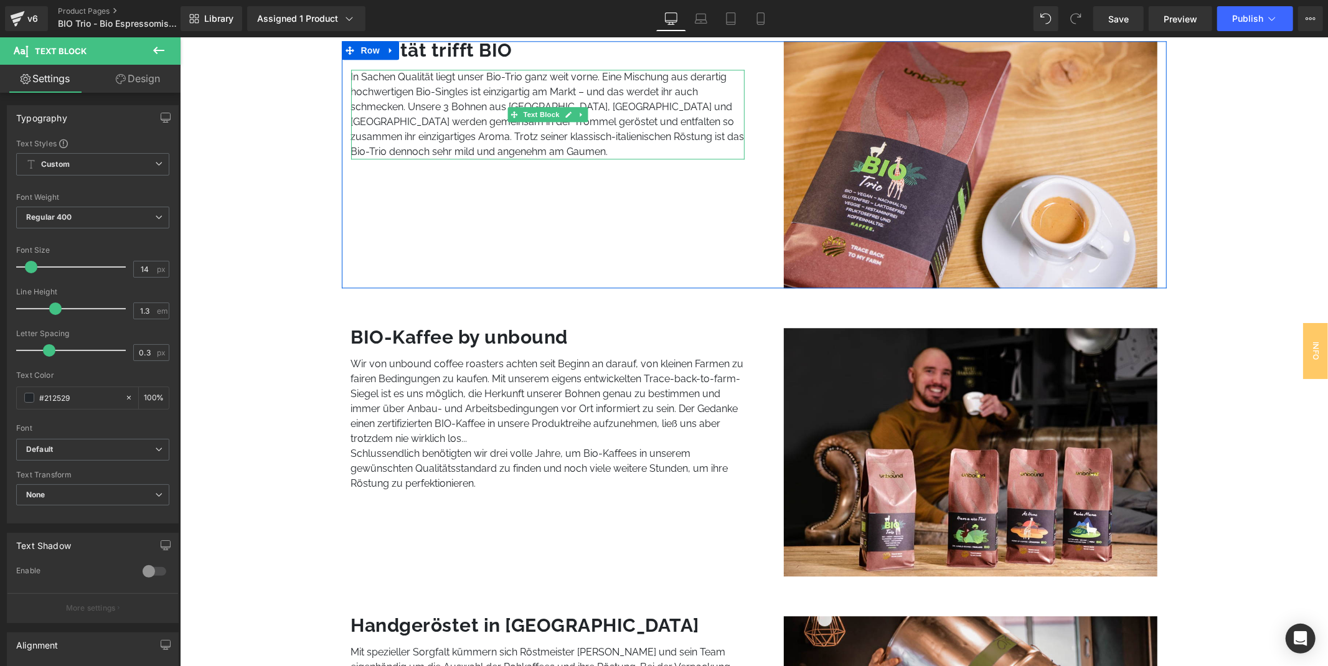
click at [551, 99] on p "In Sachen Qualität liegt unser Bio-Trio ganz weit vorne. Eine Mischung aus dera…" at bounding box center [547, 114] width 394 height 90
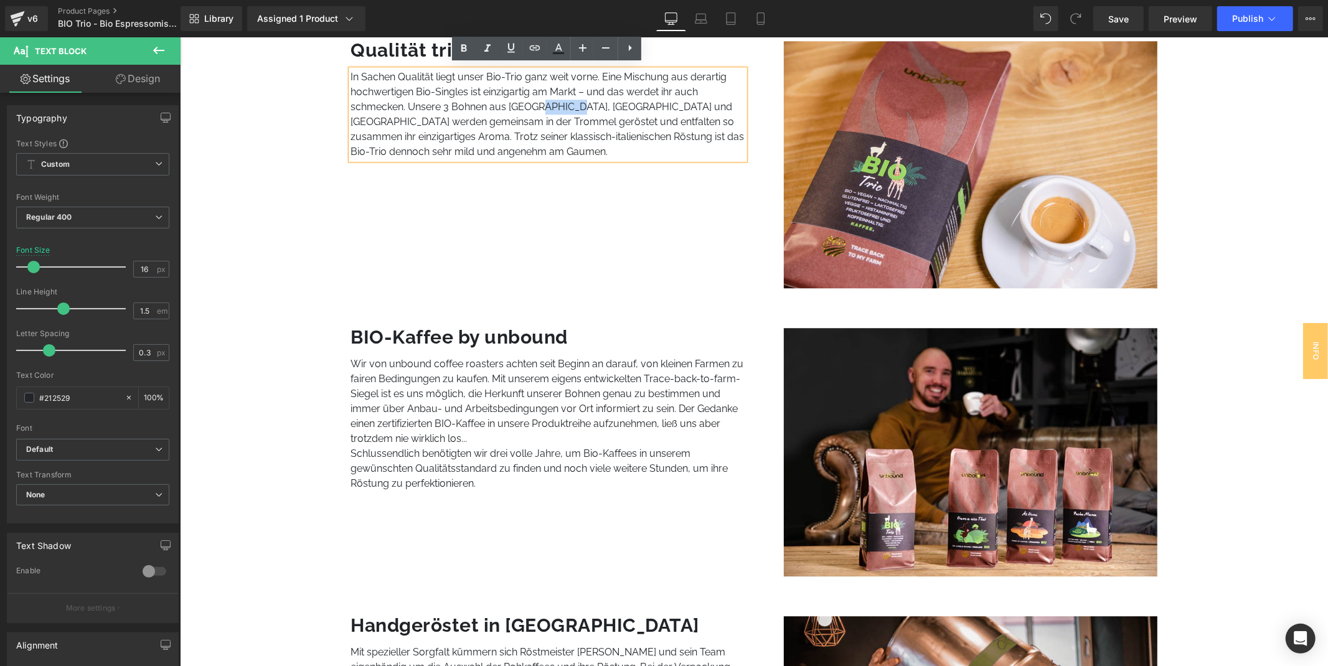
click at [520, 99] on p "In Sachen Qualität liegt unser Bio-Trio ganz weit vorne. Eine Mischung aus dera…" at bounding box center [547, 114] width 394 height 90
click at [520, 98] on p "In Sachen Qualität liegt unser Bio-Trio ganz weit vorne. Eine Mischung aus dera…" at bounding box center [547, 114] width 394 height 90
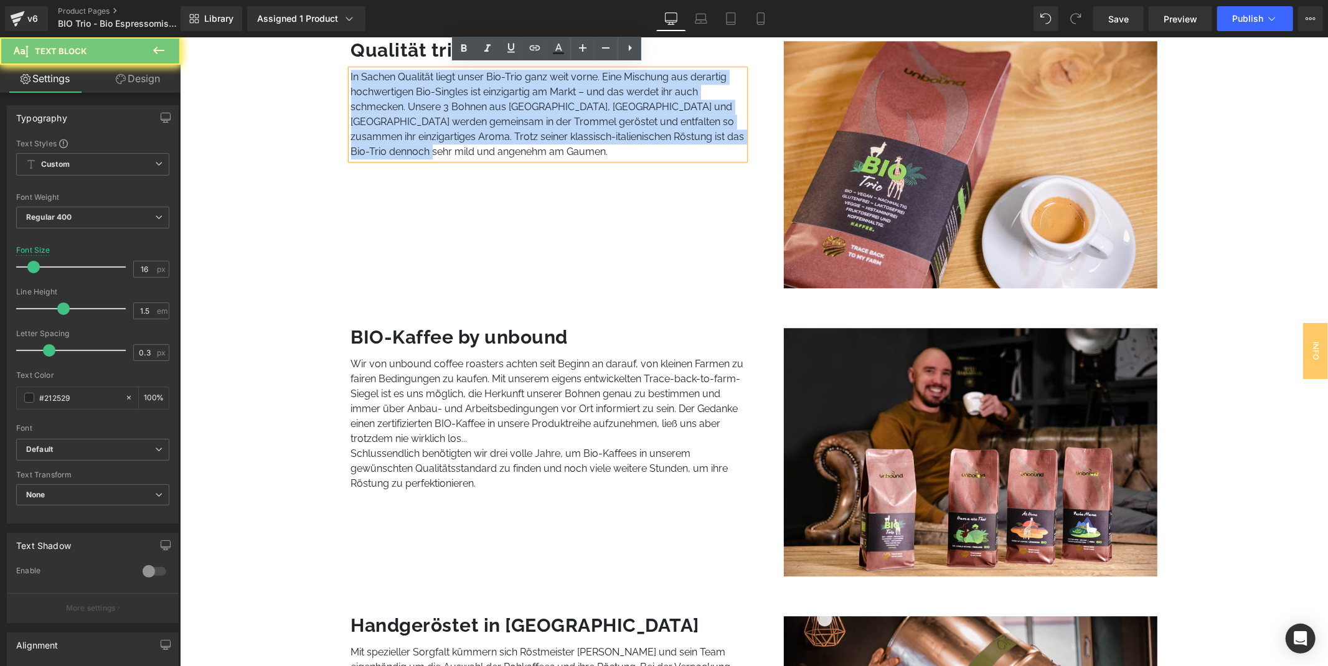
click at [520, 98] on p "In Sachen Qualität liegt unser Bio-Trio ganz weit vorne. Eine Mischung aus dera…" at bounding box center [547, 114] width 394 height 90
click at [520, 106] on p "In Sachen Qualität liegt unser Bio-Trio ganz weit vorne. Eine Mischung aus dera…" at bounding box center [547, 114] width 394 height 90
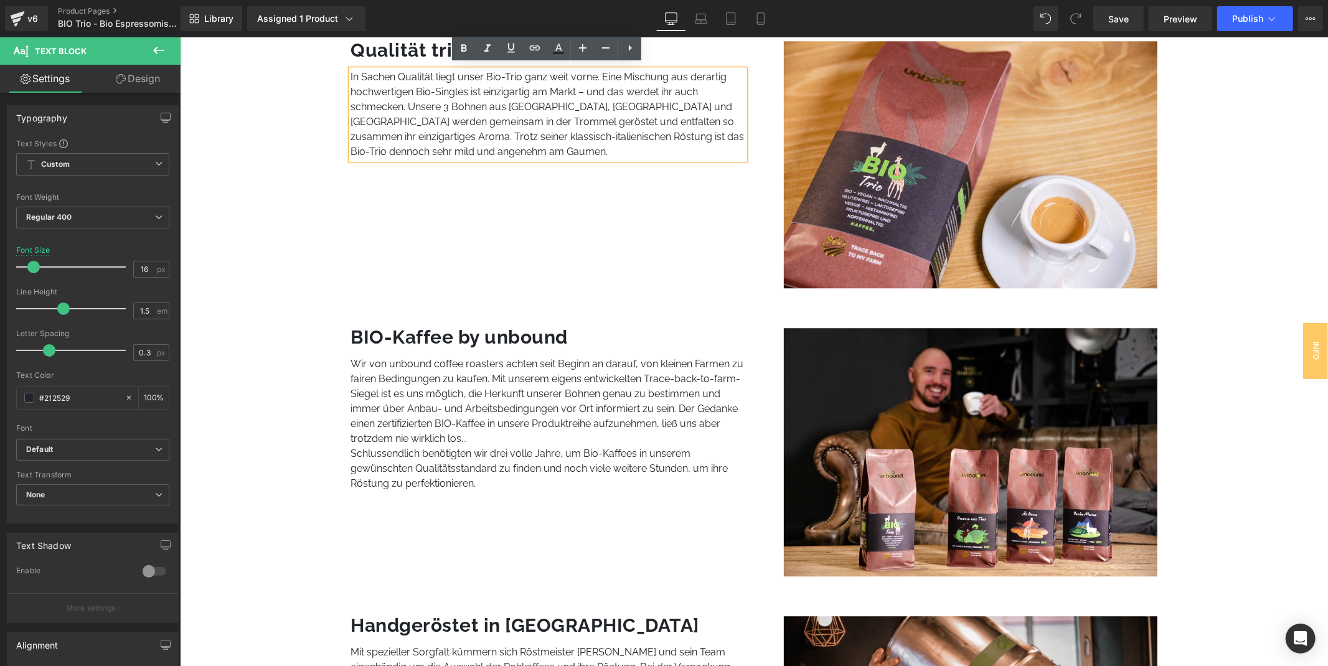
click at [517, 115] on p "In Sachen Qualität liegt unser Bio-Trio ganz weit vorne. Eine Mischung aus dera…" at bounding box center [547, 114] width 394 height 90
click at [517, 98] on p "In Sachen Qualität liegt unser Bio-Trio ganz weit vorne. Eine Mischung aus dera…" at bounding box center [547, 114] width 394 height 90
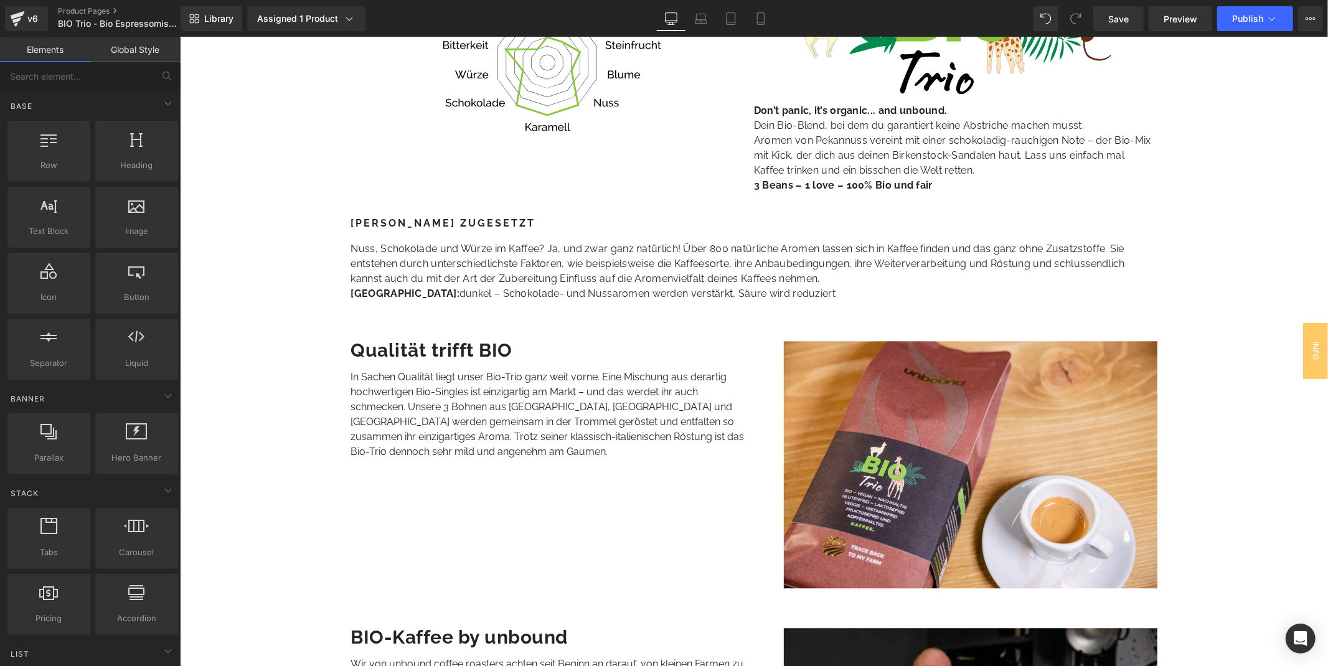
scroll to position [2351, 0]
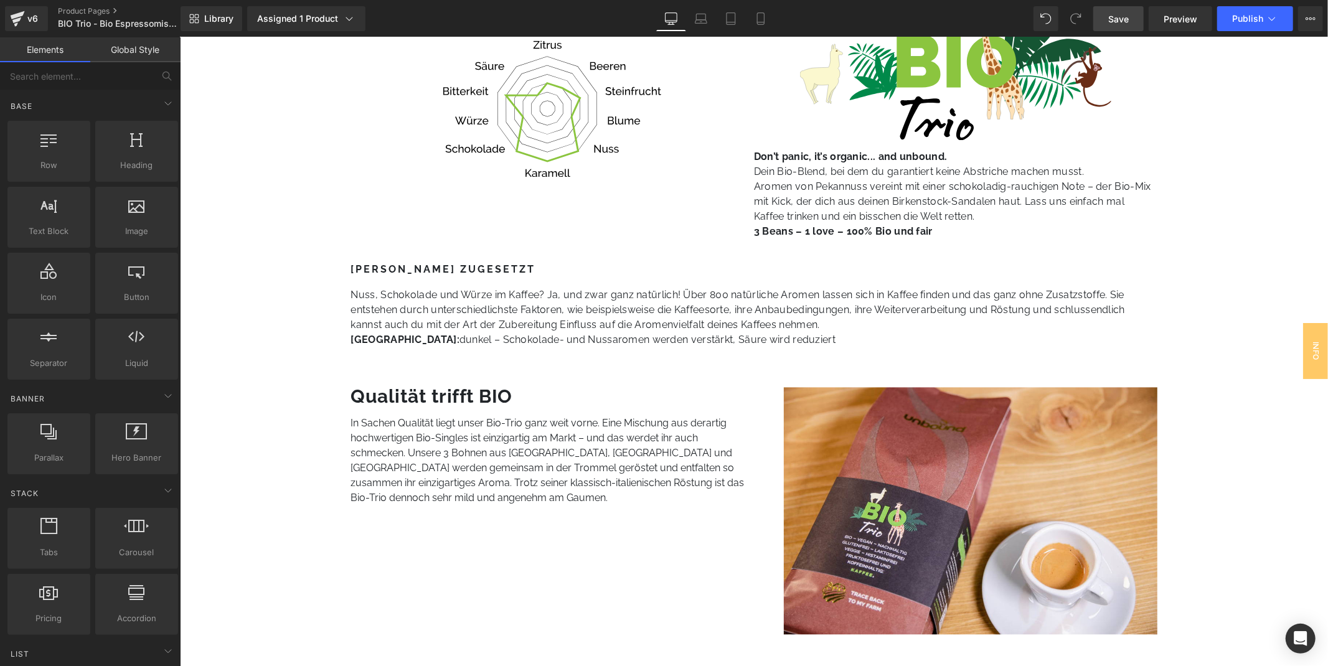
click at [1117, 16] on span "Save" at bounding box center [1118, 18] width 21 height 13
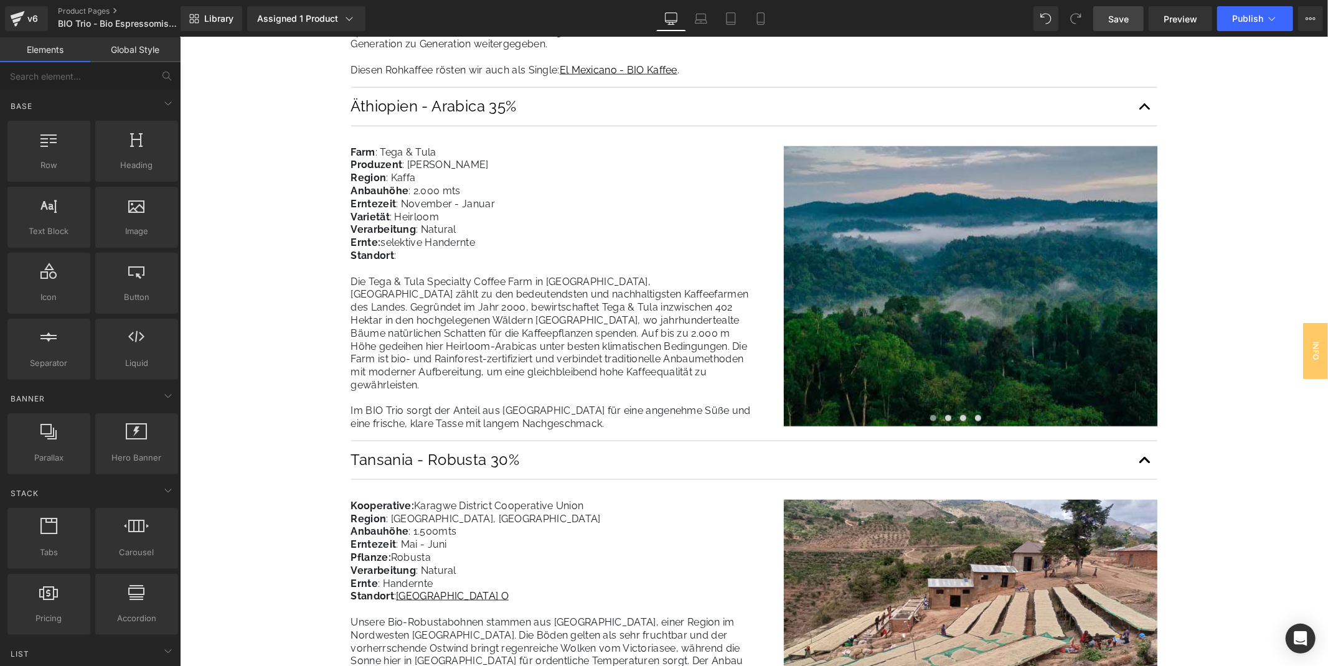
scroll to position [1314, 0]
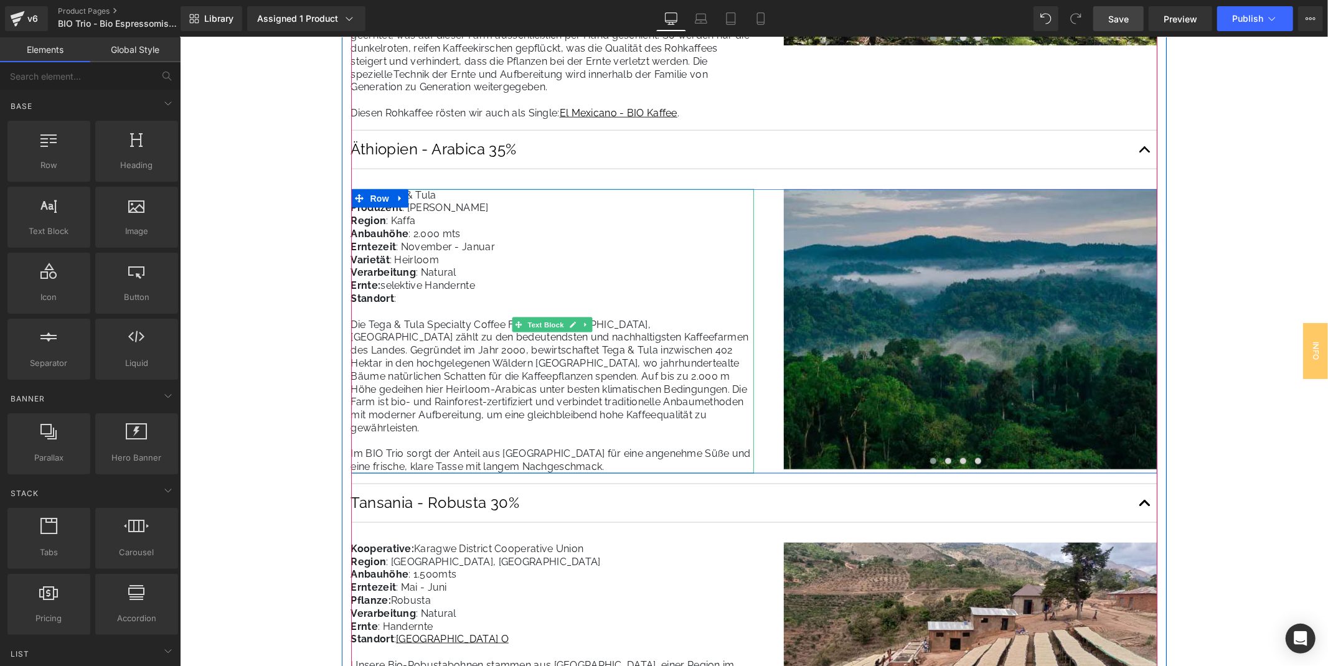
click at [354, 440] on span "Die Tega & Tula Specialty Coffee Farm in Kaffa, Äthiopien zählt zu den bedeuten…" at bounding box center [550, 395] width 400 height 154
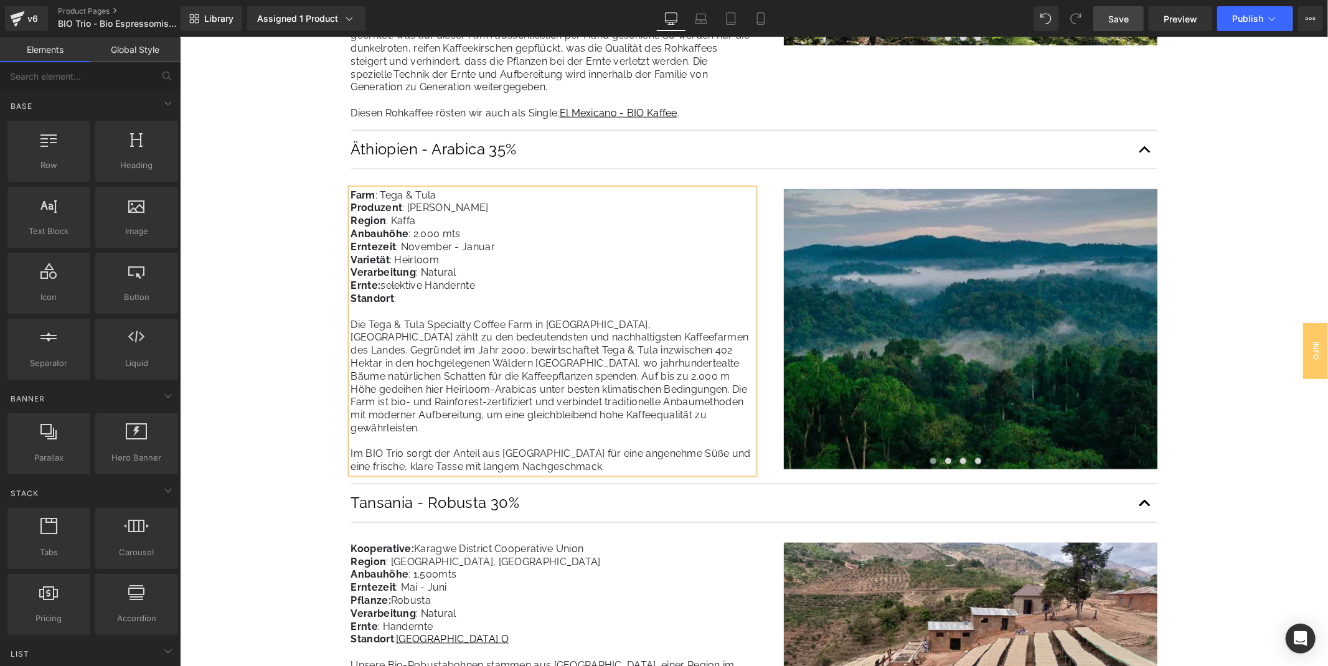
click at [358, 439] on span "Die Tega & Tula Specialty Coffee Farm in Kaffa, Äthiopien zählt zu den bedeuten…" at bounding box center [550, 395] width 400 height 154
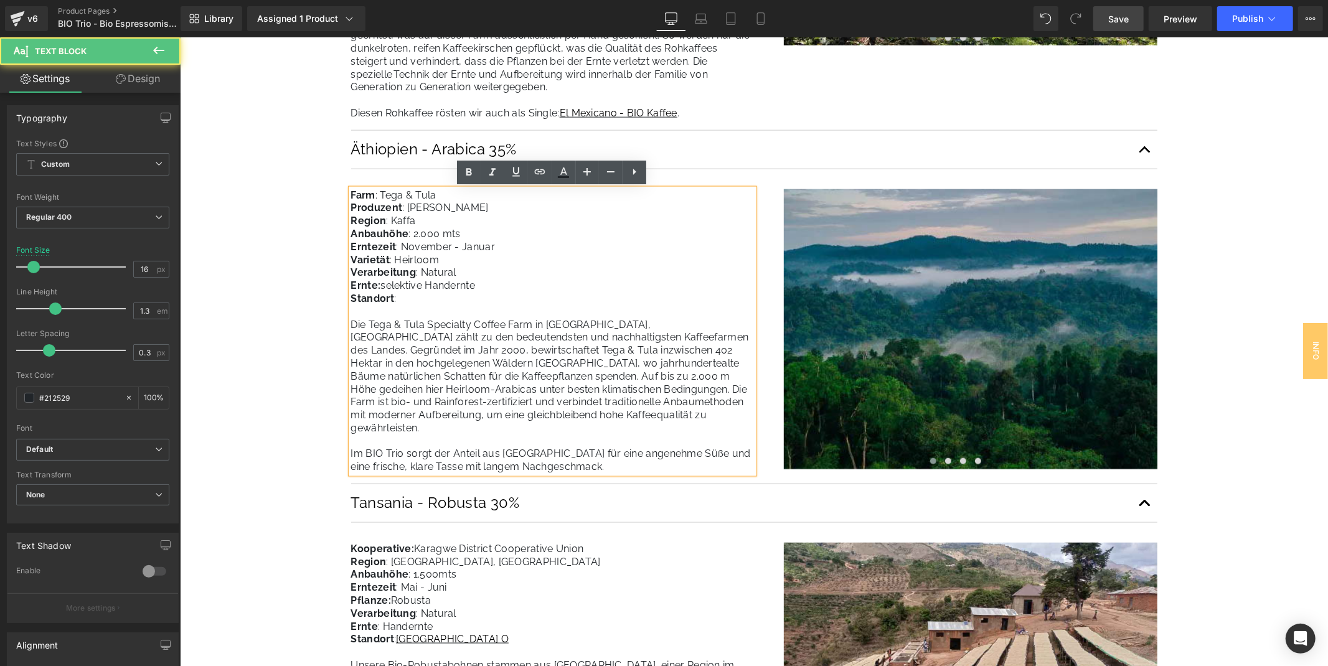
click at [411, 440] on span "Die Tega & Tula Specialty Coffee Farm in Kaffa, Äthiopien zählt zu den bedeuten…" at bounding box center [550, 395] width 400 height 154
click at [351, 437] on span "Die Tega & Tula Specialty Coffee Farm in Kaffa, Äthiopien zählt zu den bedeuten…" at bounding box center [550, 395] width 400 height 154
click at [351, 436] on span "Die Tega & Tula Specialty Coffee Farm in Kaffa, Äthiopien zählt zu den bedeuten…" at bounding box center [550, 395] width 400 height 154
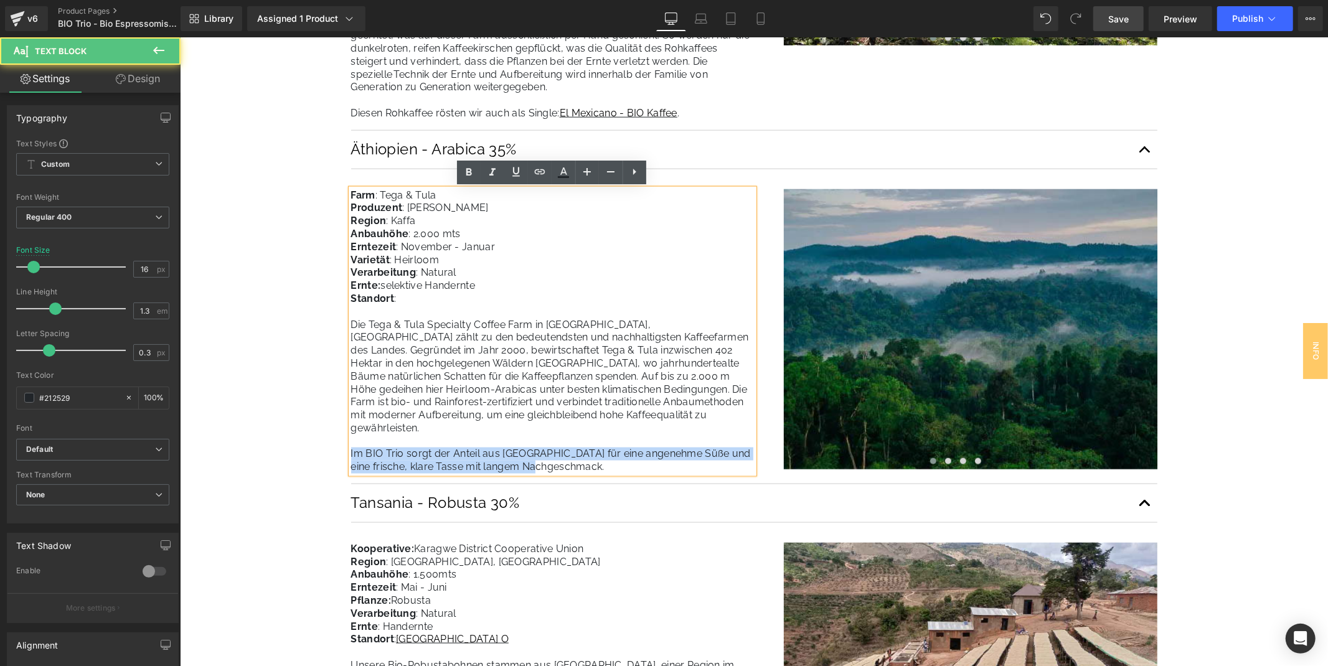
click at [351, 436] on span "Die Tega & Tula Specialty Coffee Farm in Kaffa, Äthiopien zählt zu den bedeuten…" at bounding box center [550, 395] width 400 height 154
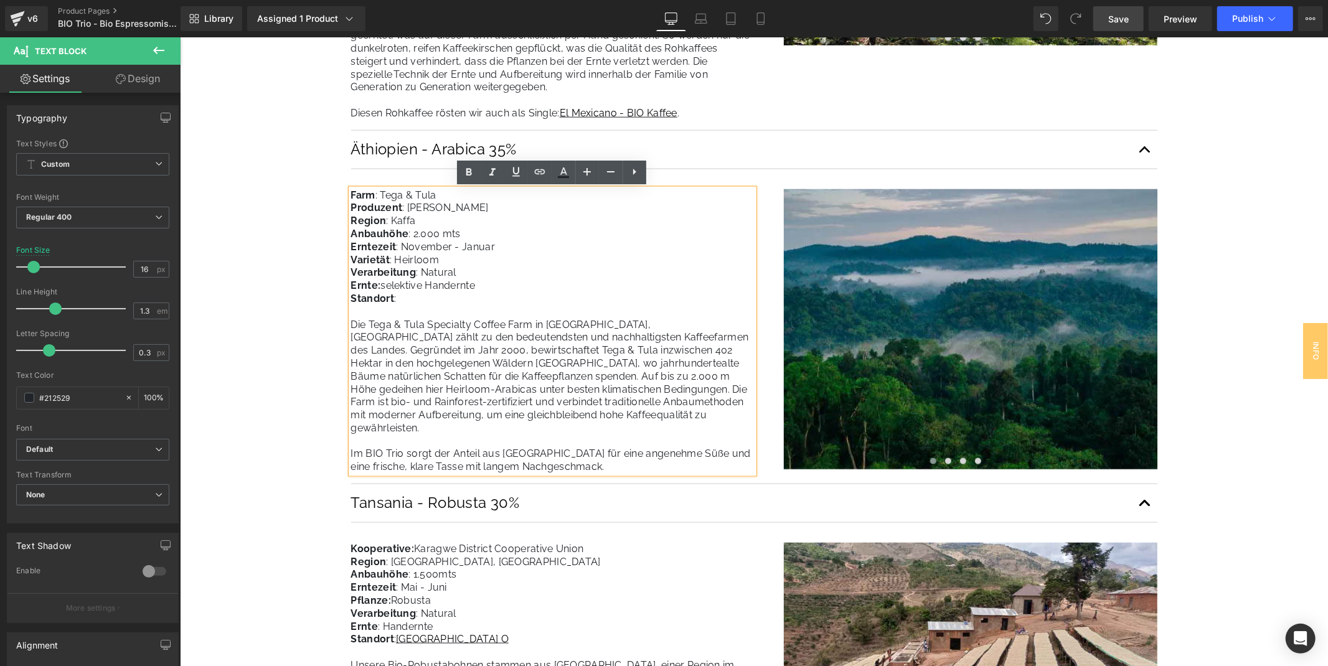
click at [373, 431] on p "Die Tega & Tula Specialty Coffee Farm in Kaffa, Äthiopien zählt zu den bedeuten…" at bounding box center [551, 396] width 403 height 156
click at [421, 444] on span "Die Tega & Tula Specialty Coffee Farm in Kaffa, Äthiopien zählt zu den bedeuten…" at bounding box center [550, 395] width 400 height 154
click at [357, 440] on span "Die Tega & Tula Specialty Coffee Farm in Kaffa, Äthiopien zählt zu den bedeuten…" at bounding box center [550, 395] width 400 height 154
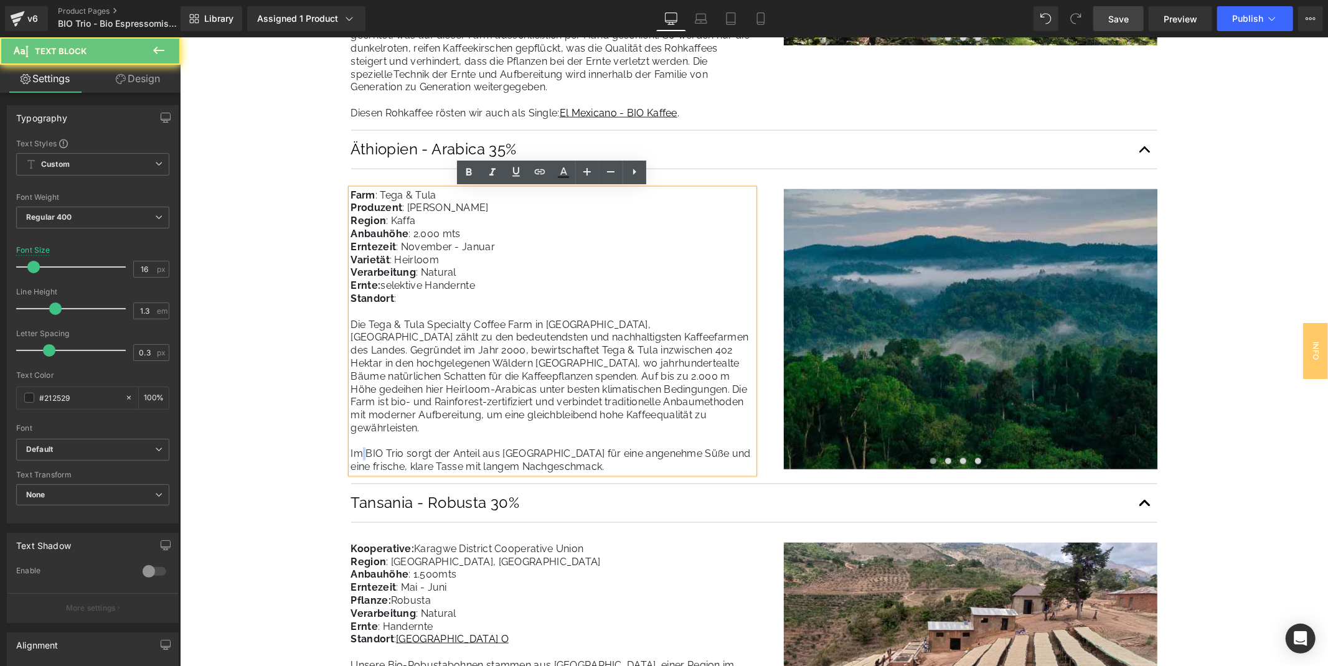
click at [357, 440] on span "Die Tega & Tula Specialty Coffee Farm in Kaffa, Äthiopien zählt zu den bedeuten…" at bounding box center [550, 395] width 400 height 154
click at [350, 440] on span "Die Tega & Tula Specialty Coffee Farm in Kaffa, Äthiopien zählt zu den bedeuten…" at bounding box center [550, 395] width 400 height 154
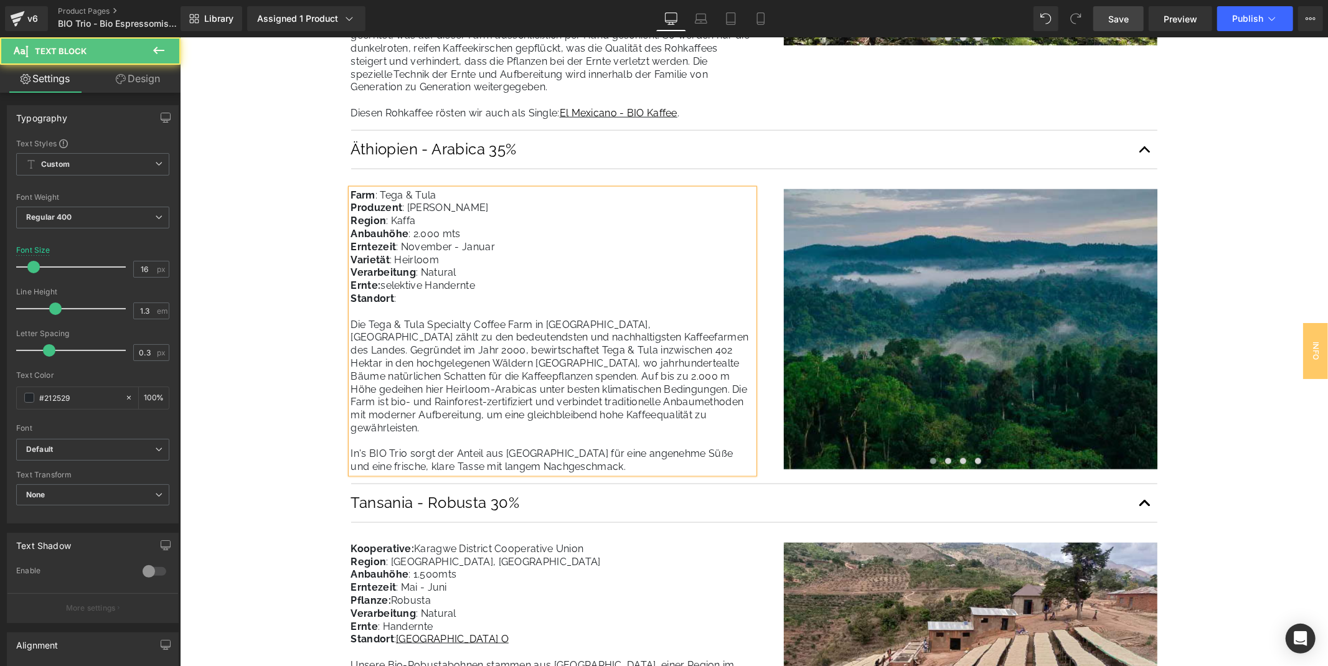
click at [411, 442] on span "Die Tega & Tula Specialty Coffee Farm in Kaffa, Äthiopien zählt zu den bedeuten…" at bounding box center [549, 395] width 398 height 154
click at [536, 440] on span "Die Tega & Tula Specialty Coffee Farm in Kaffa, Äthiopien zählt zu den bedeuten…" at bounding box center [549, 395] width 398 height 154
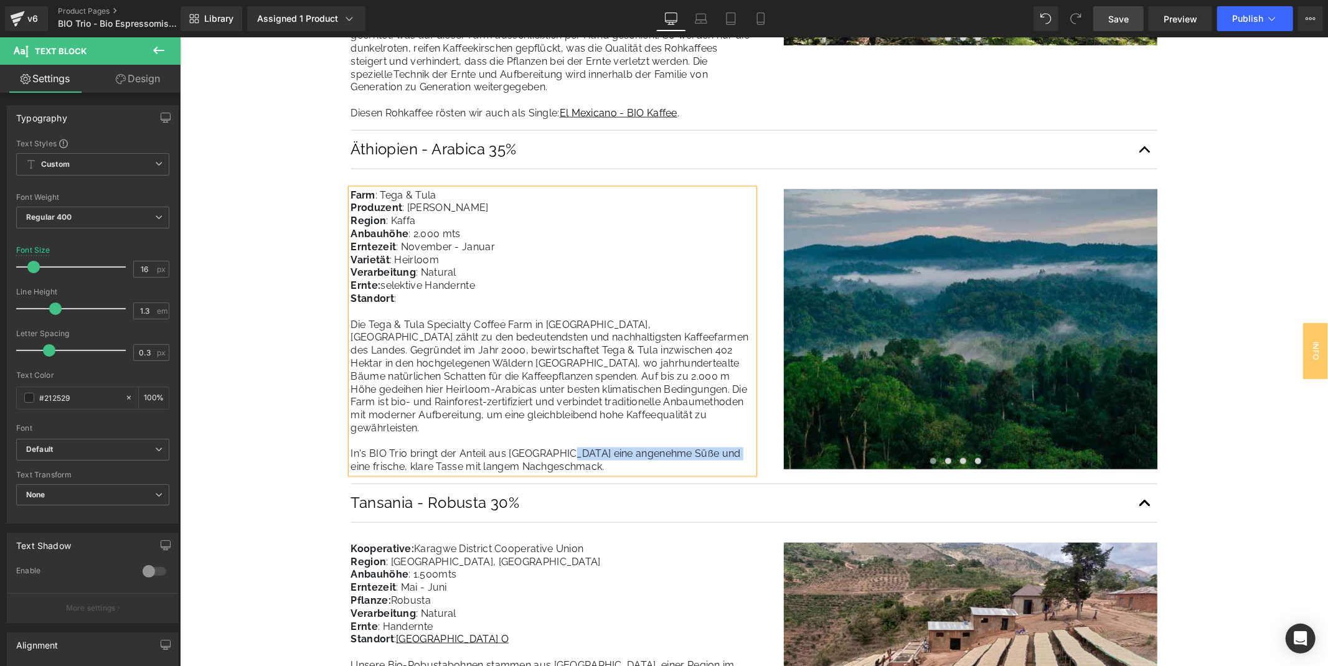
drag, startPoint x: 558, startPoint y: 443, endPoint x: 718, endPoint y: 441, distance: 160.0
click at [718, 441] on span "Die Tega & Tula Specialty Coffee Farm in Kaffa, Äthiopien zählt zu den bedeuten…" at bounding box center [549, 395] width 398 height 154
drag, startPoint x: 642, startPoint y: 451, endPoint x: 347, endPoint y: 438, distance: 295.3
click at [350, 438] on div "Farm : Tega & Tula Produzent : Ahadu Woubshet Region : Kaffa Anbauhöhe : 2.000 …" at bounding box center [551, 331] width 403 height 285
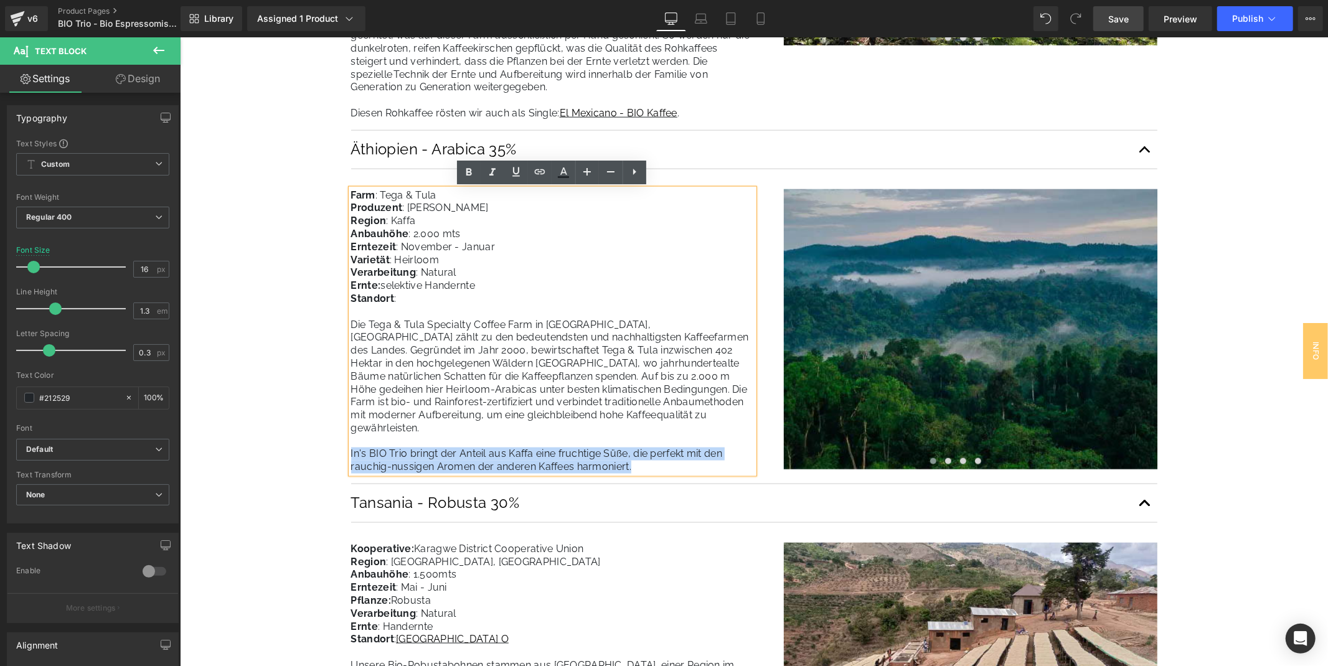
click at [345, 436] on div "Mexiko - Arabica 35% Text Block F armer : Familie Lechuga Farm : Rancho La Vict…" at bounding box center [753, 368] width 825 height 1262
copy span "In's BIO Trio bringt der Anteil aus Kaffa eine fruchtige Süße, die perfekt mit …"
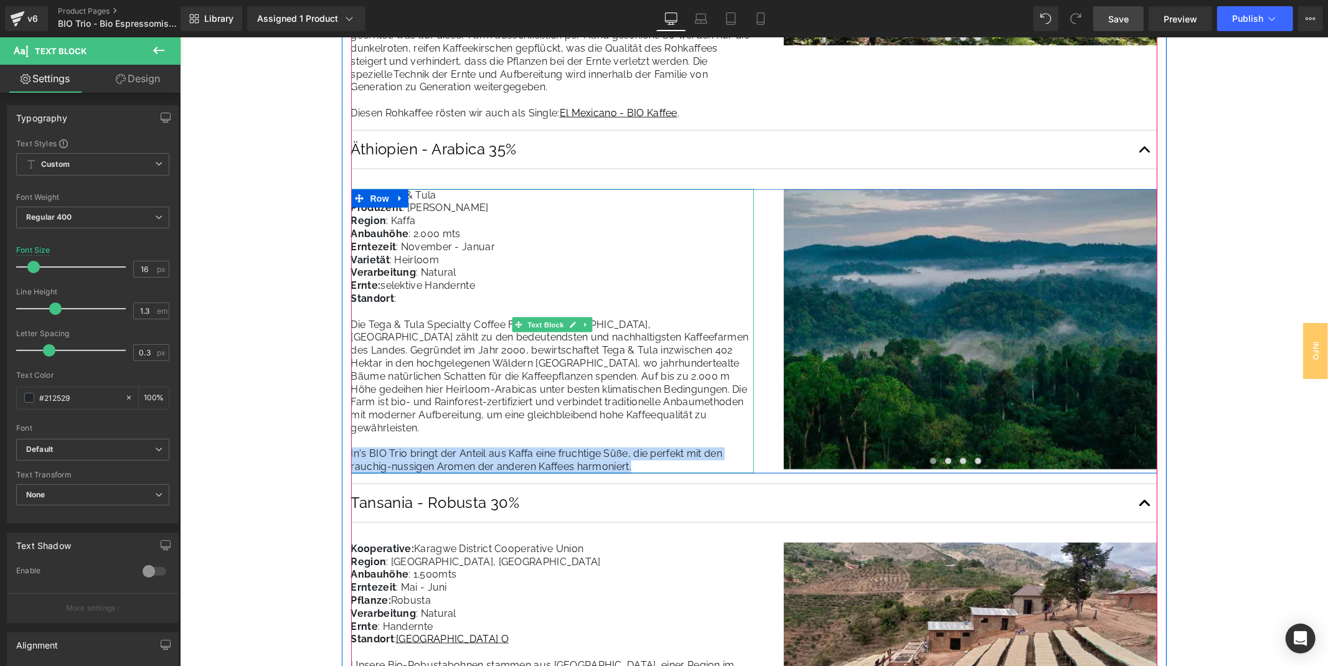
click at [361, 443] on span "Die Tega & Tula Specialty Coffee Farm in Kaffa, Äthiopien zählt zu den bedeuten…" at bounding box center [549, 395] width 398 height 154
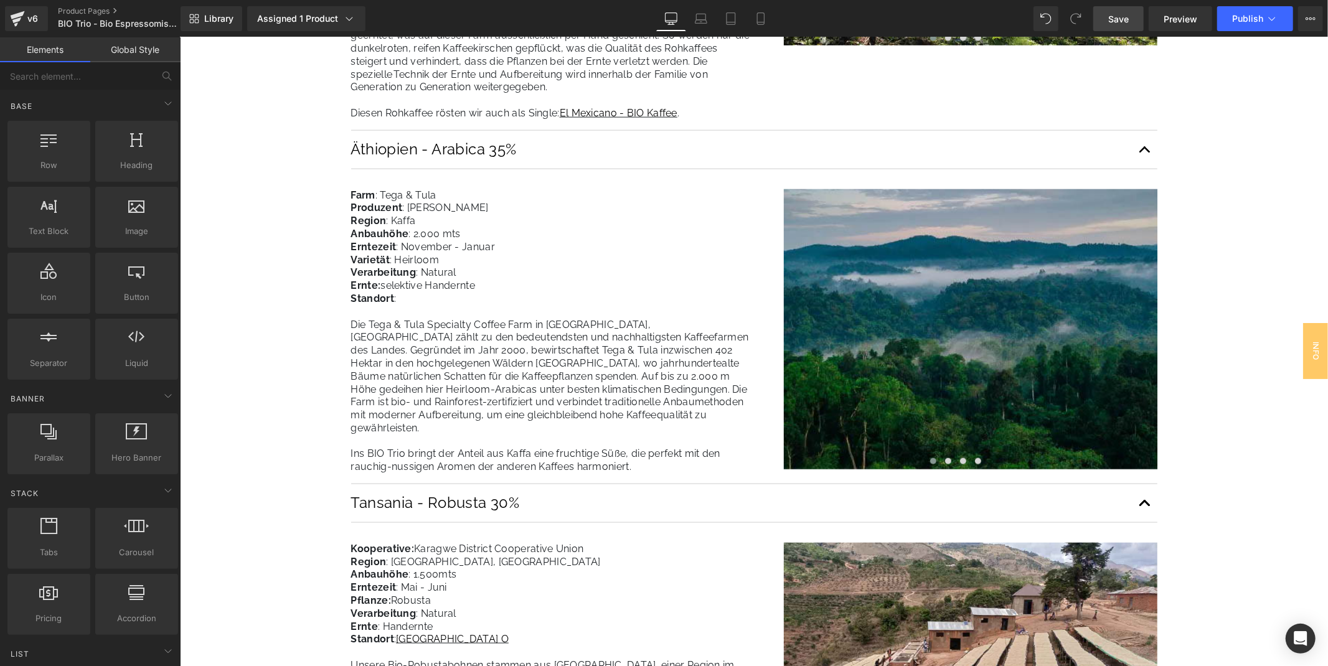
drag, startPoint x: 1131, startPoint y: 19, endPoint x: 98, endPoint y: 243, distance: 1057.3
click at [1131, 19] on link "Save" at bounding box center [1118, 18] width 50 height 25
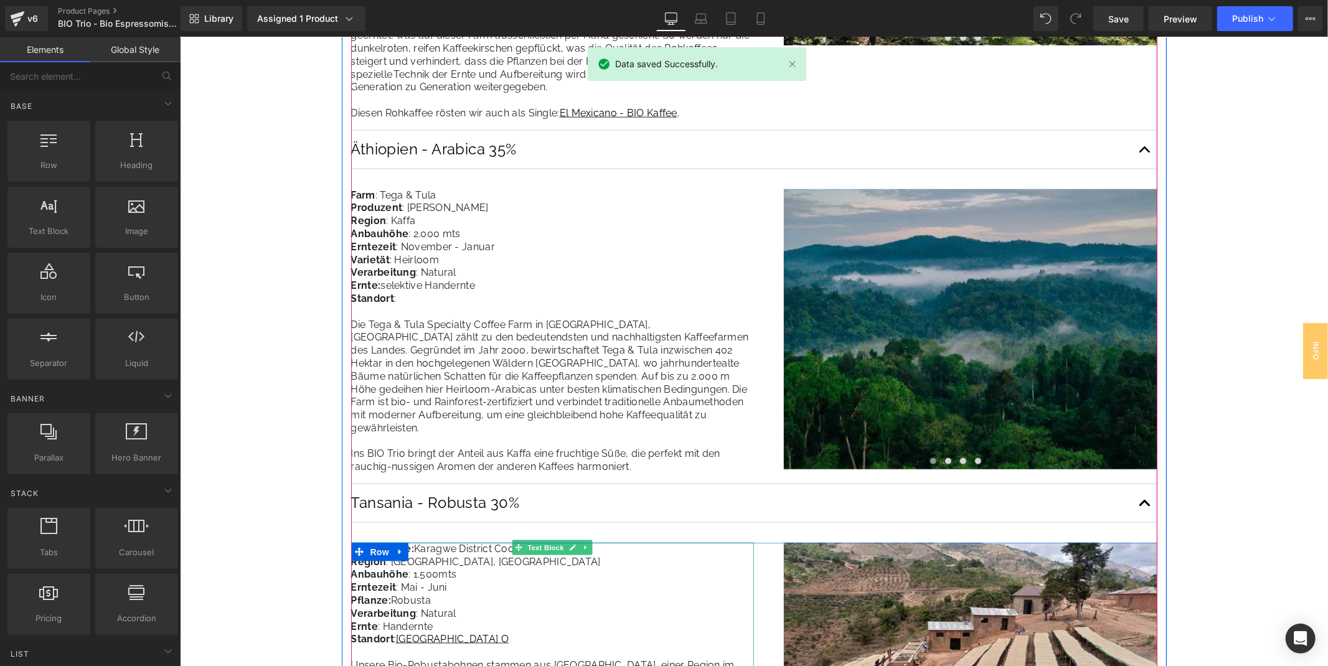
click at [433, 569] on p "Anbauhöhe : 1.500mts" at bounding box center [551, 574] width 403 height 13
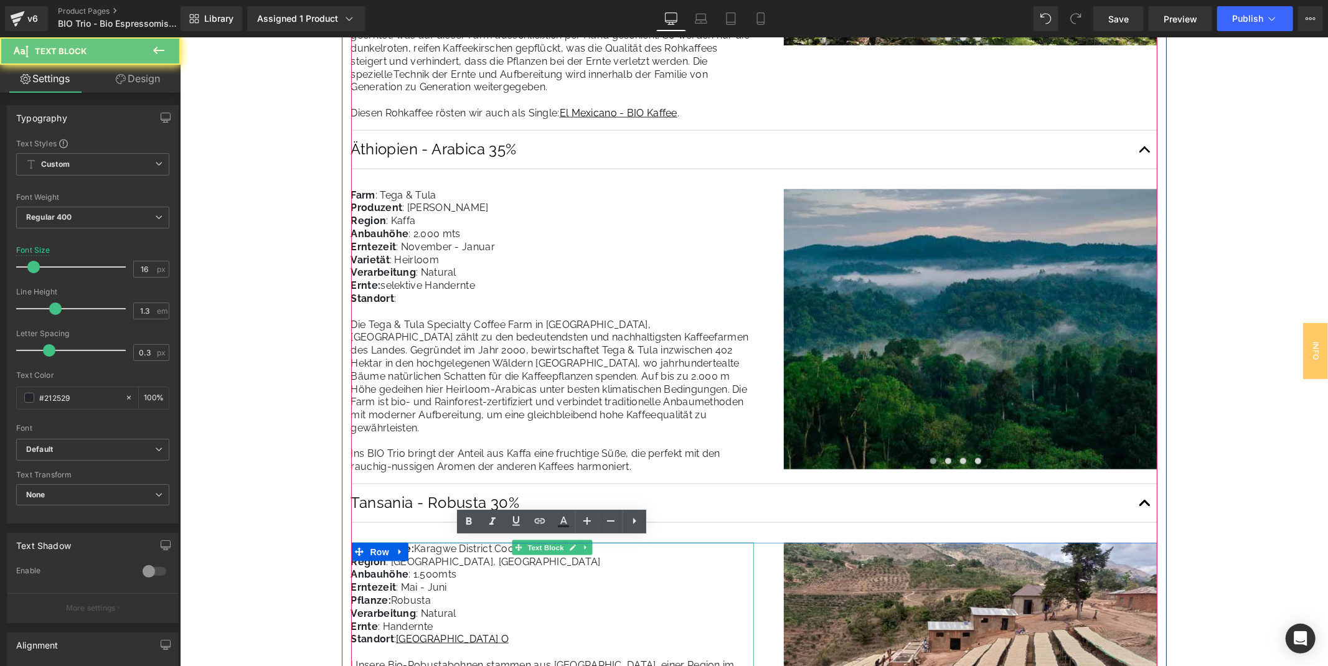
click at [434, 572] on p "Anbauhöhe : 1.500mts" at bounding box center [551, 574] width 403 height 13
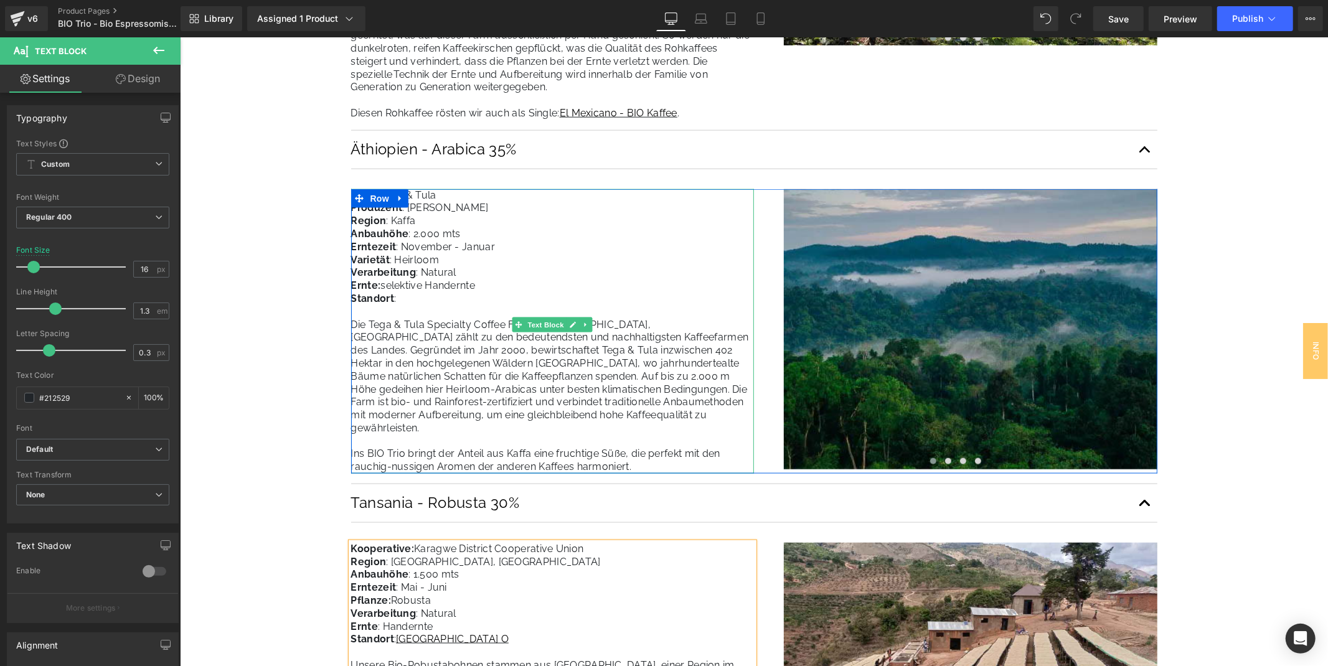
click at [373, 330] on p "Die Tega & Tula Specialty Coffee Farm in Kaffa, Äthiopien zählt zu den bedeuten…" at bounding box center [551, 396] width 403 height 156
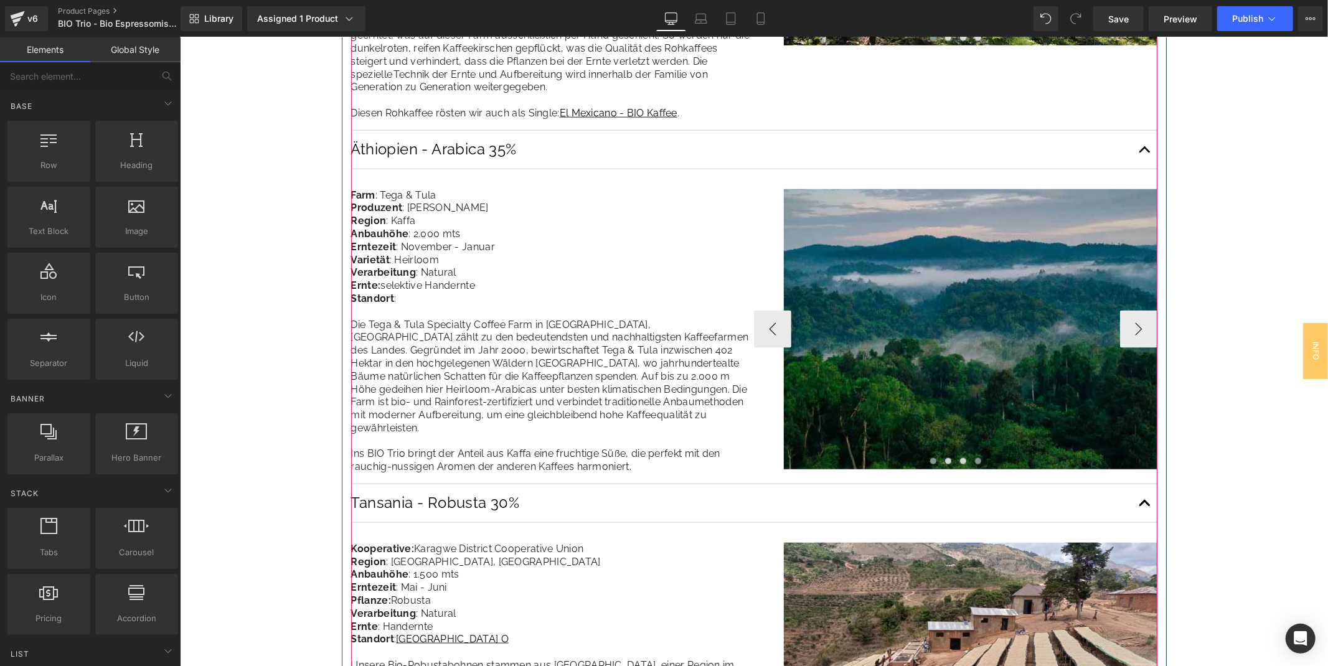
click at [975, 459] on span at bounding box center [977, 460] width 6 height 6
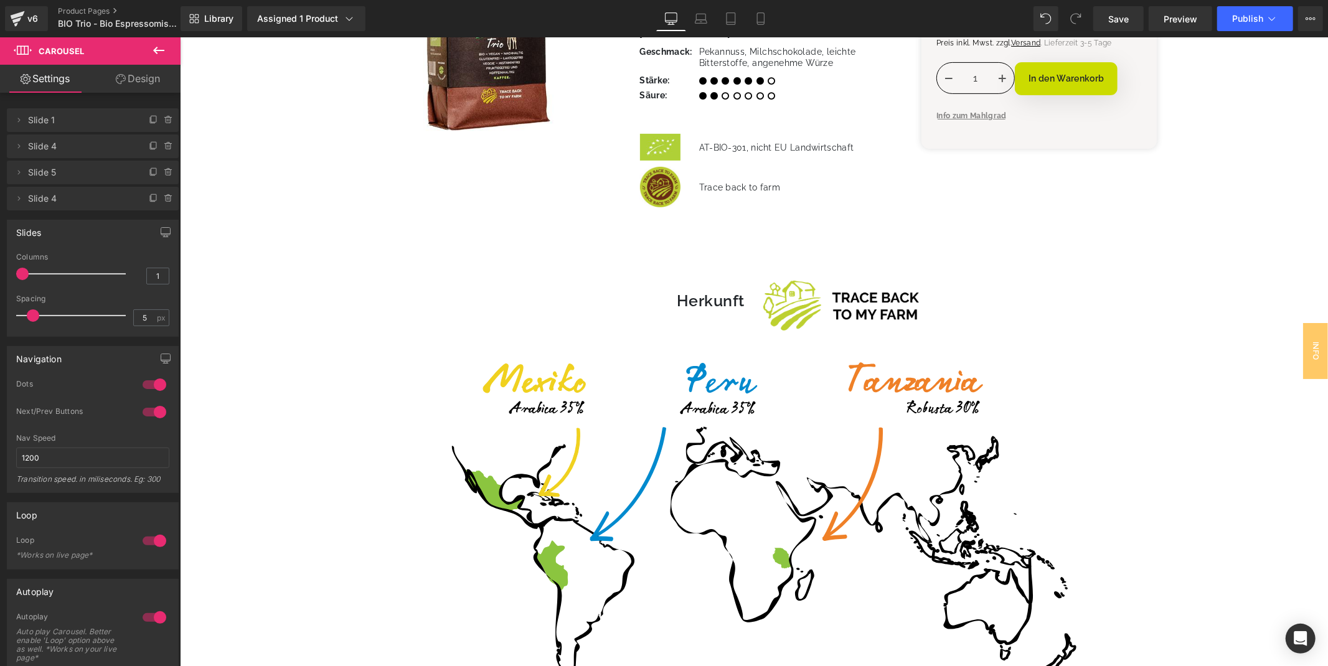
scroll to position [0, 0]
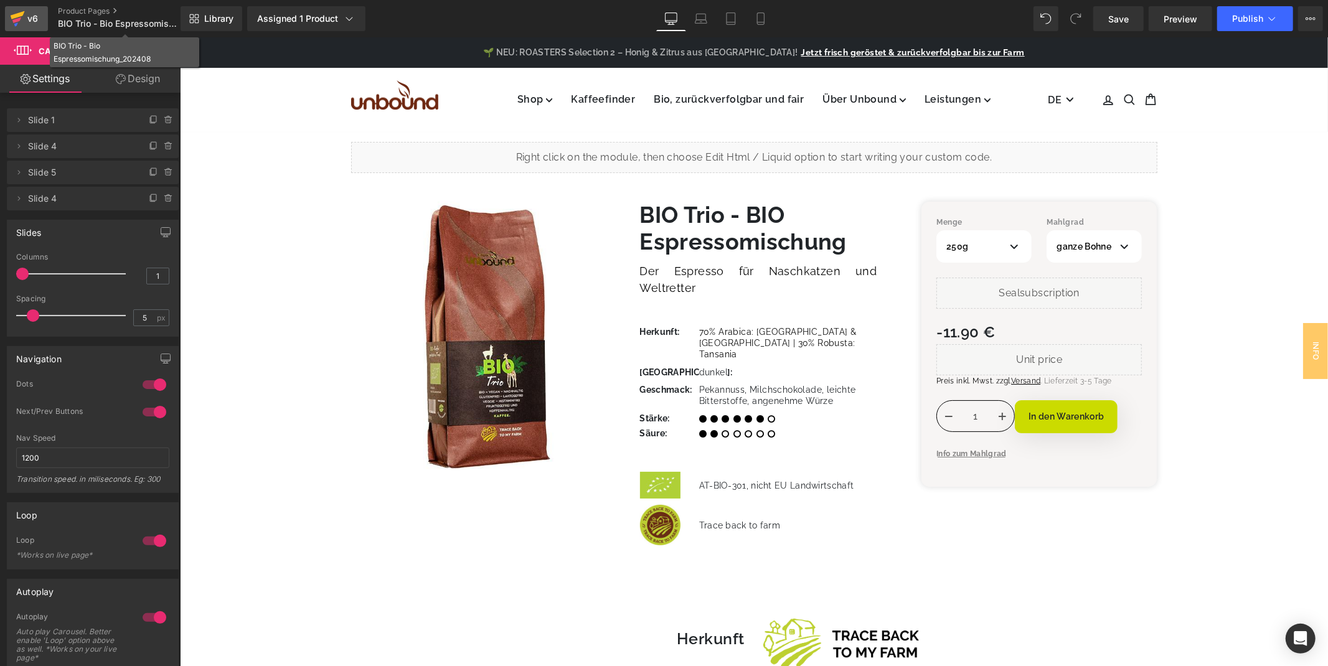
click at [40, 22] on link "v6" at bounding box center [26, 18] width 43 height 25
click at [1130, 22] on link "Save" at bounding box center [1118, 18] width 50 height 25
click at [11, 19] on icon at bounding box center [18, 15] width 14 height 8
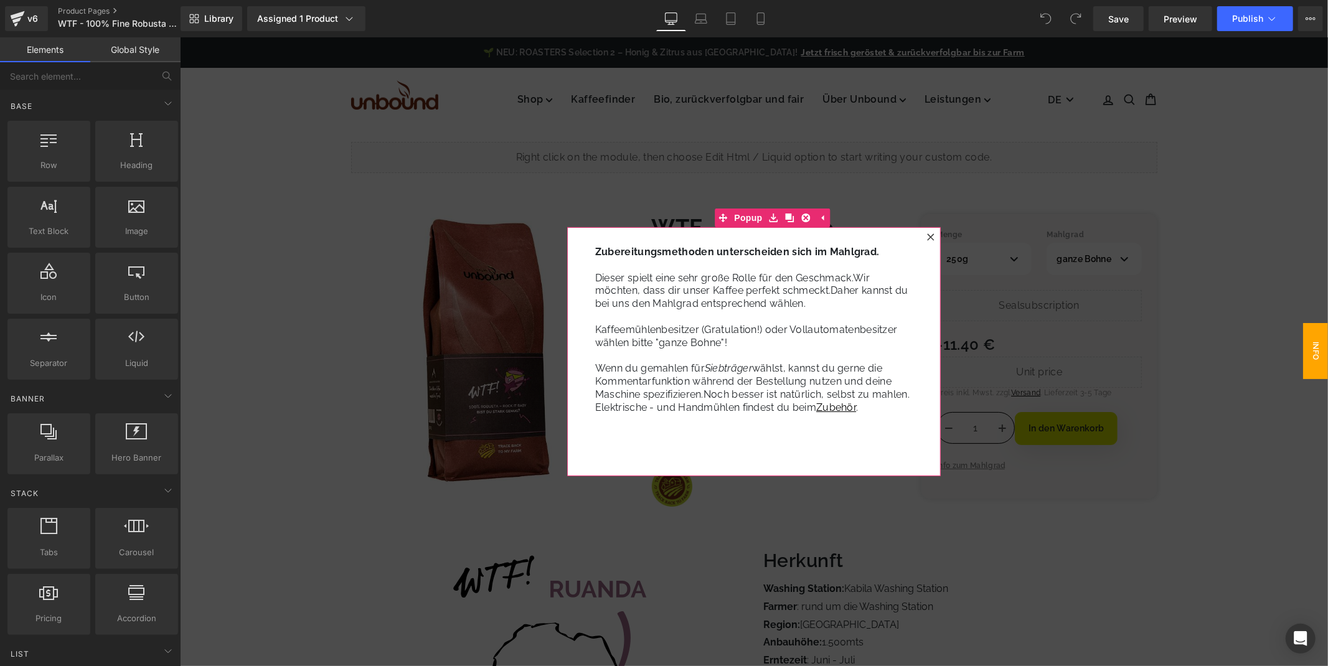
click at [927, 230] on div at bounding box center [929, 236] width 15 height 15
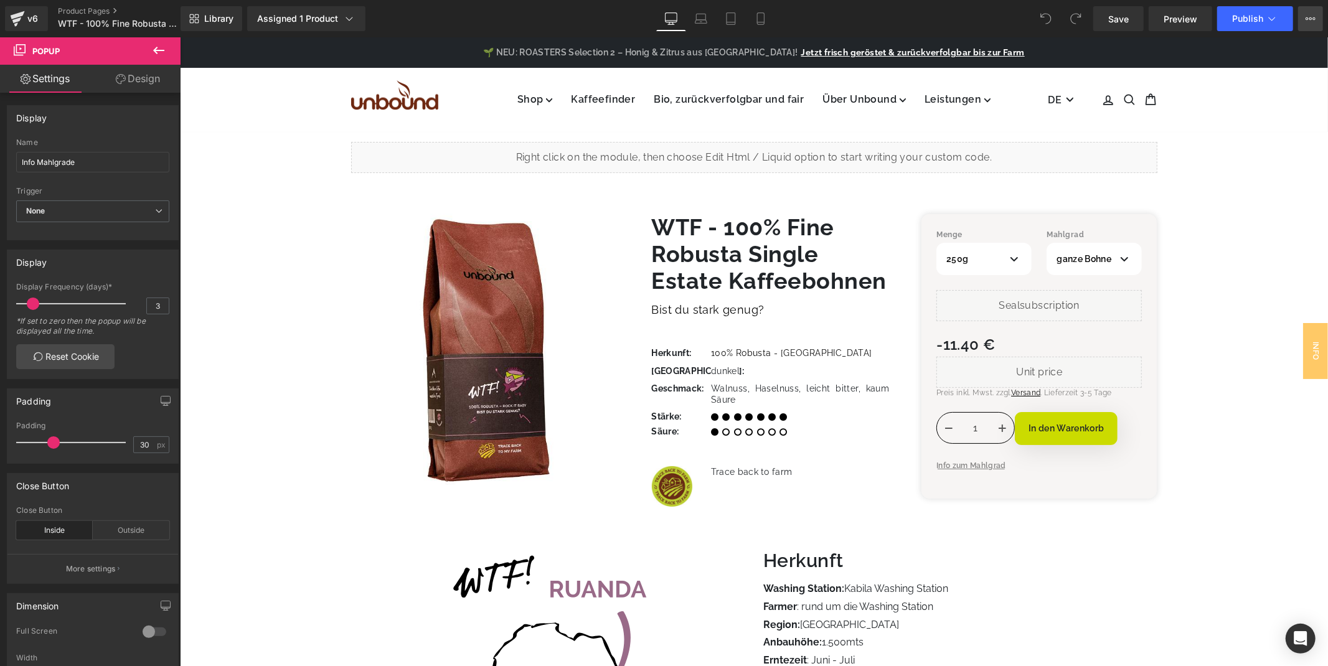
click at [1301, 14] on button "View Live Page View with current Template Save Template to Library Schedule Pub…" at bounding box center [1310, 18] width 25 height 25
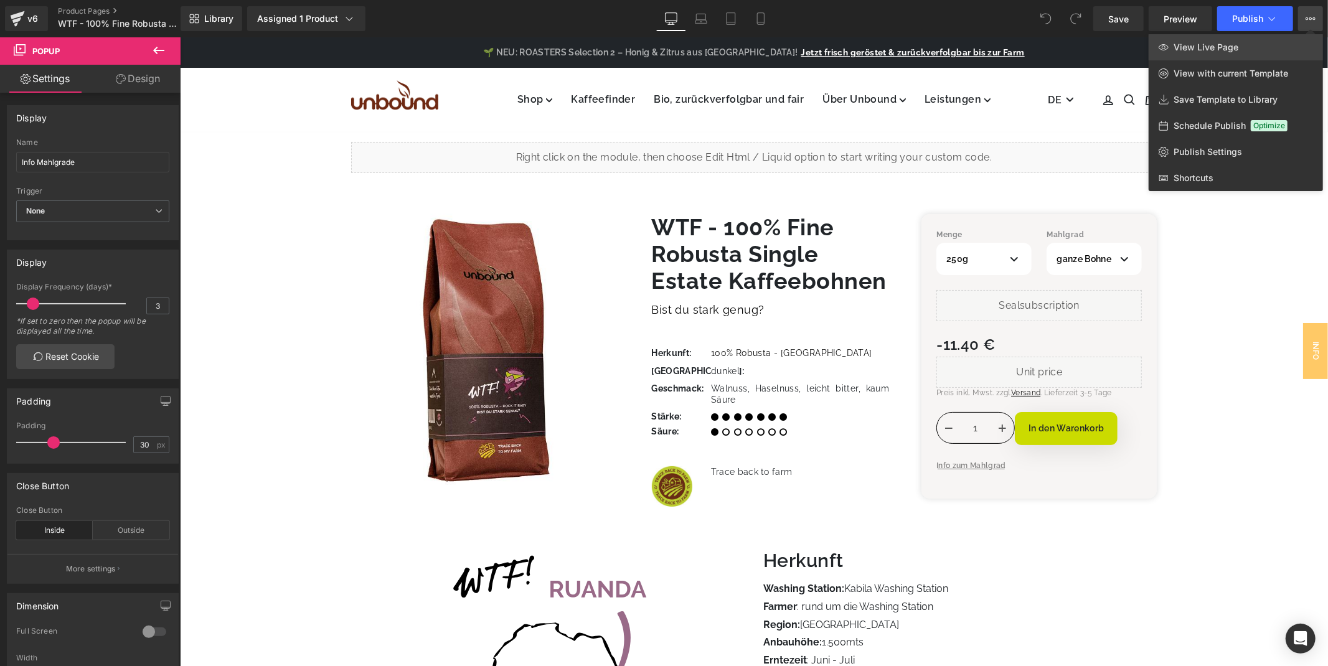
click at [1268, 39] on link "View Live Page" at bounding box center [1235, 47] width 174 height 26
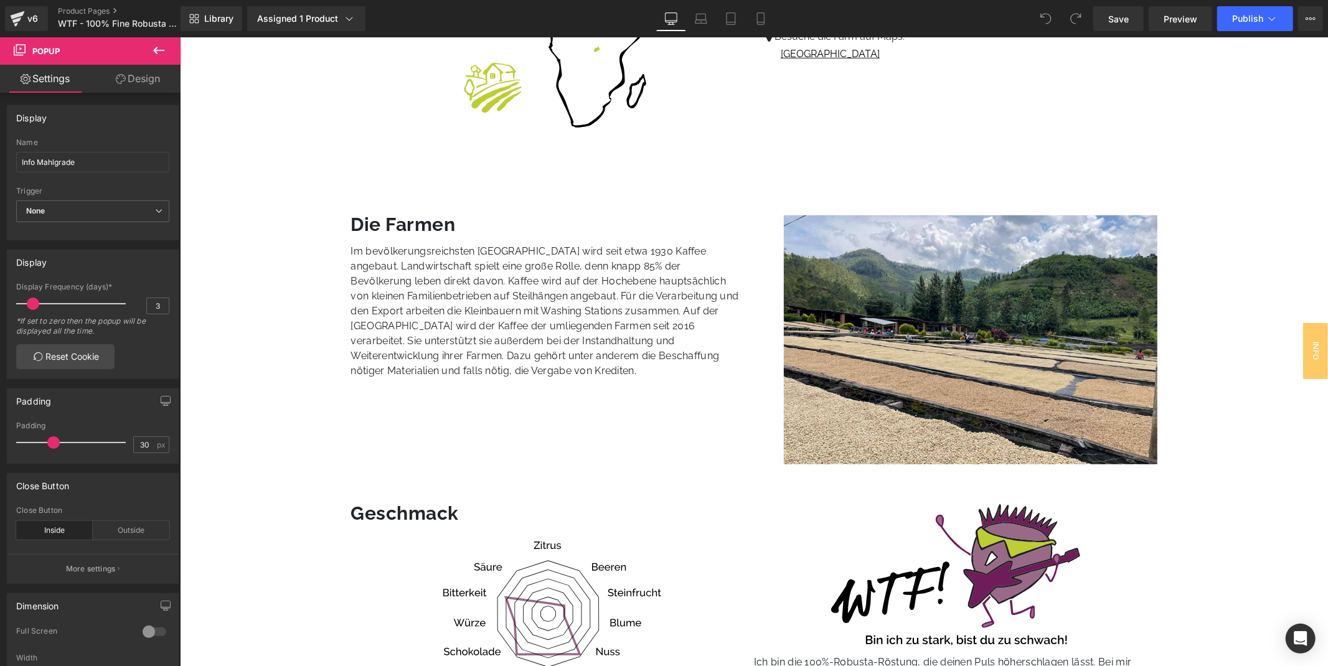
scroll to position [691, 0]
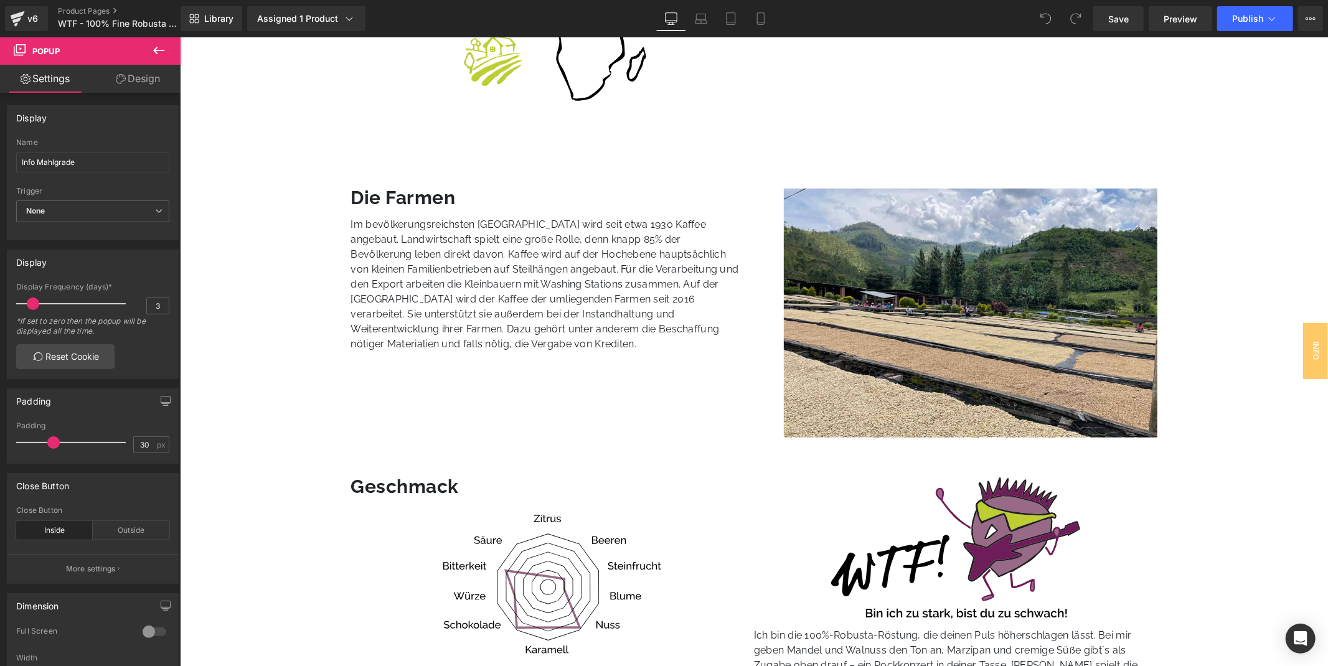
click at [158, 50] on icon at bounding box center [158, 50] width 11 height 7
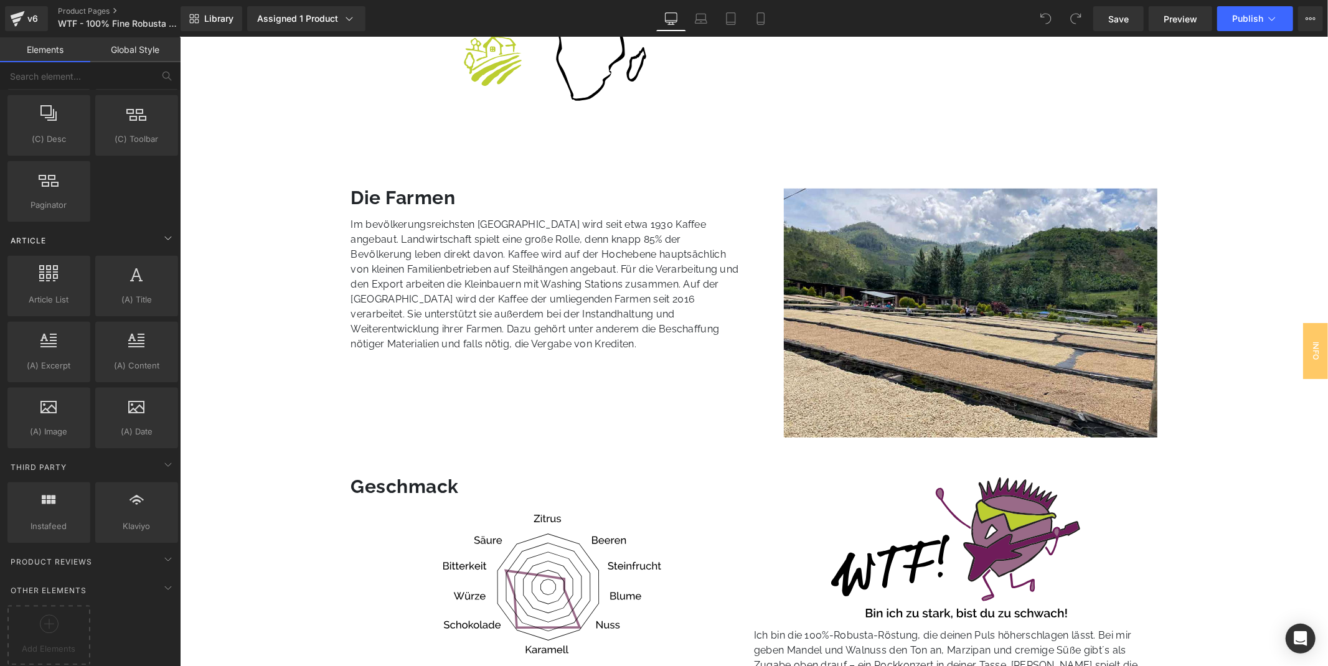
scroll to position [2241, 0]
click at [55, 615] on icon at bounding box center [49, 623] width 19 height 19
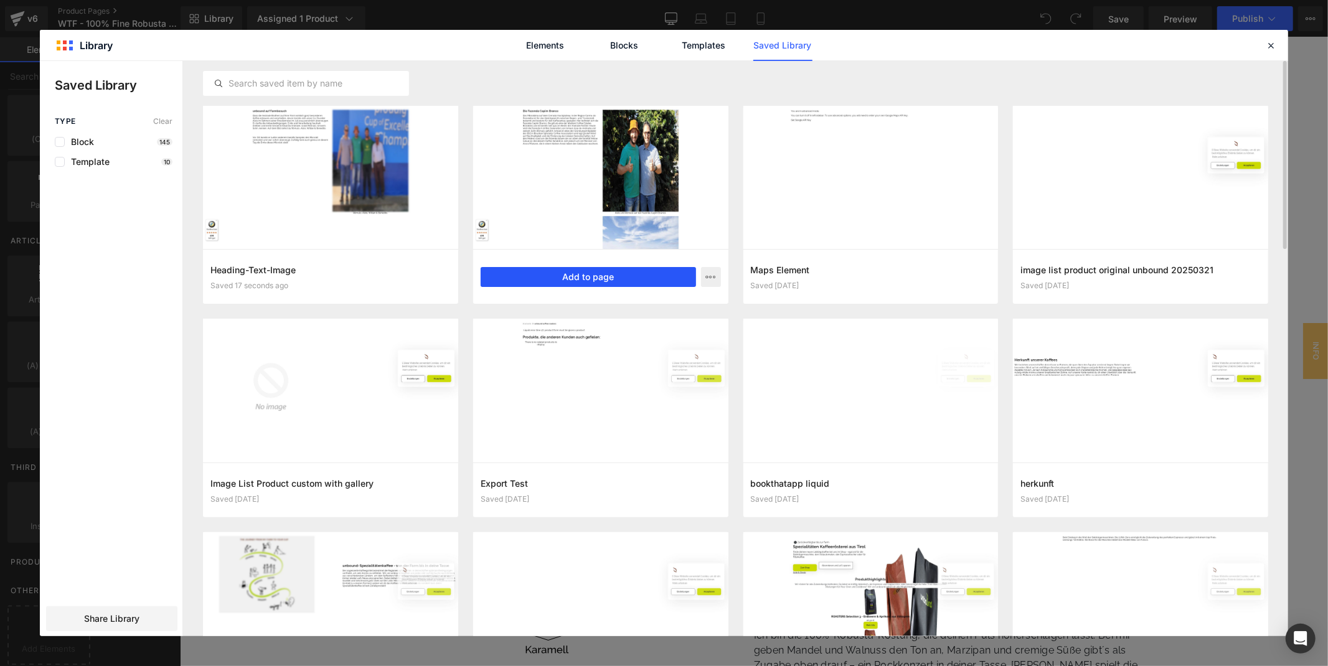
click at [596, 270] on button "Add to page" at bounding box center [587, 277] width 215 height 20
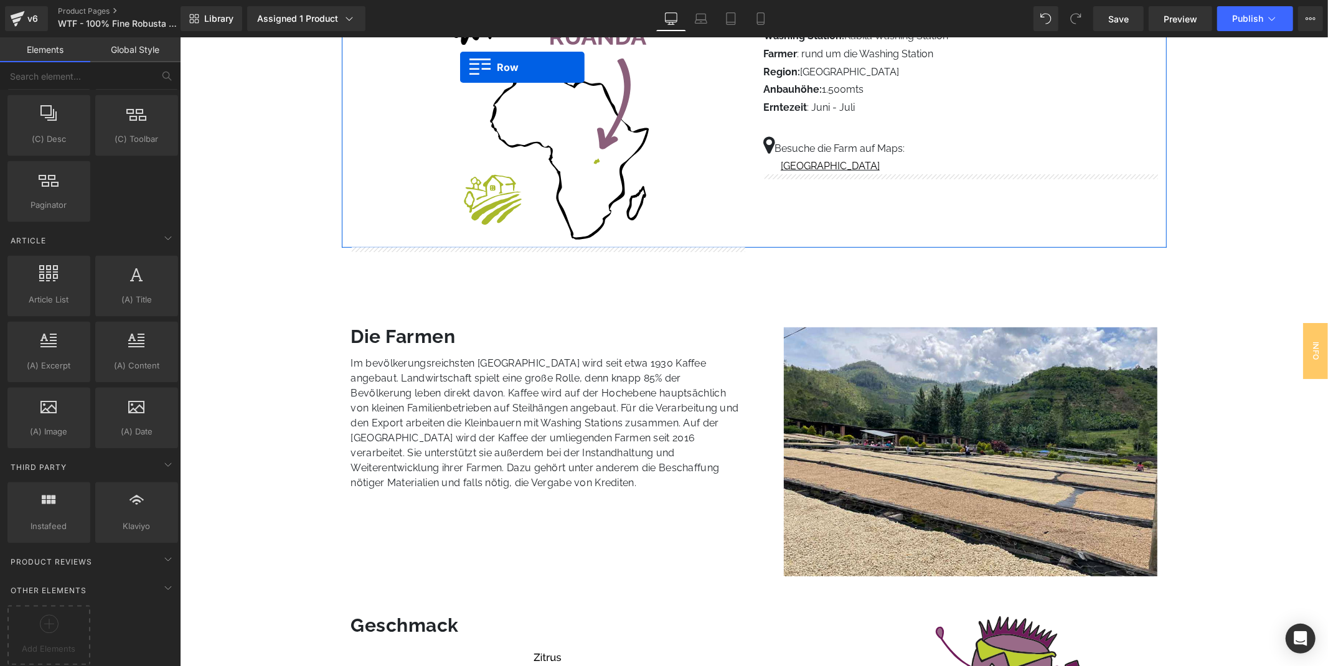
scroll to position [503, 0]
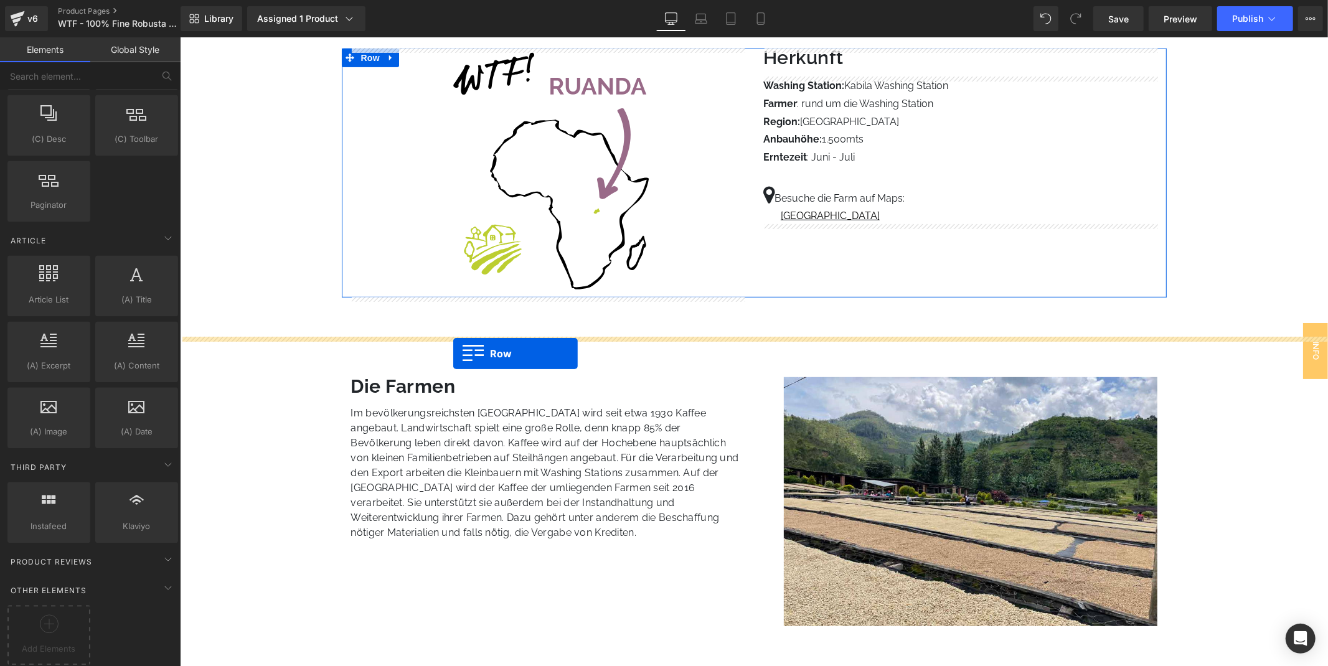
drag, startPoint x: 349, startPoint y: 357, endPoint x: 452, endPoint y: 353, distance: 103.4
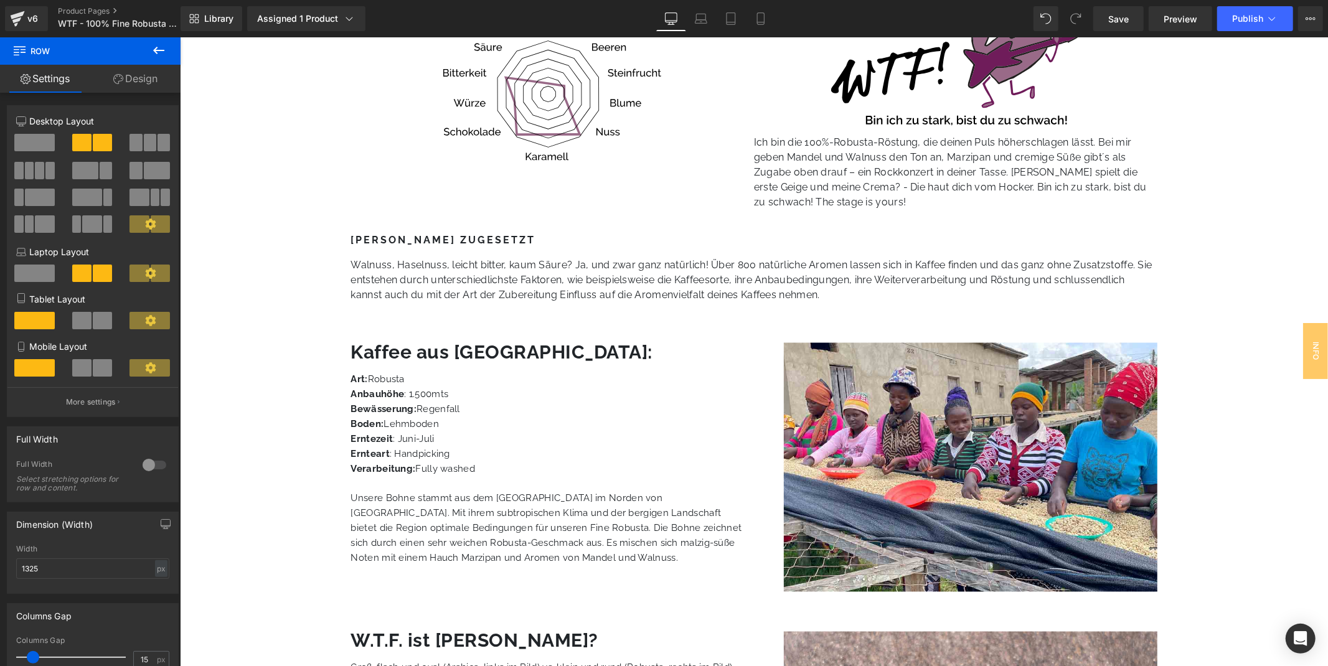
scroll to position [1590, 0]
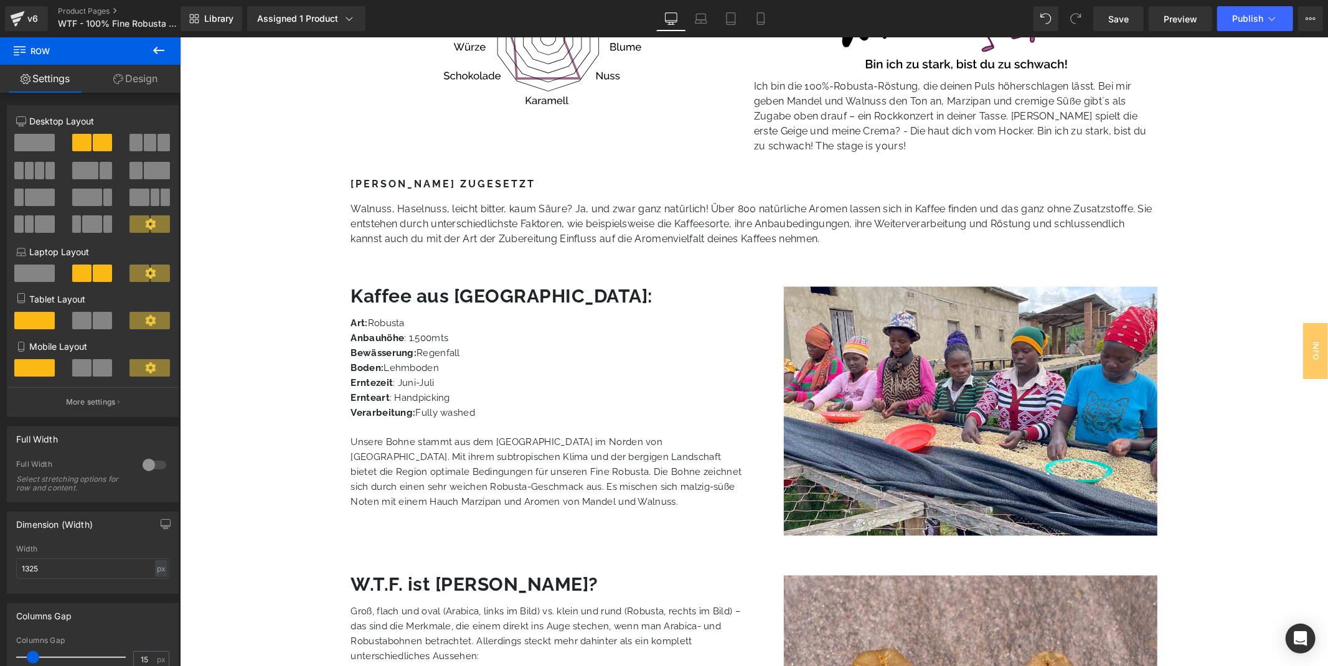
click at [169, 48] on button at bounding box center [159, 50] width 44 height 27
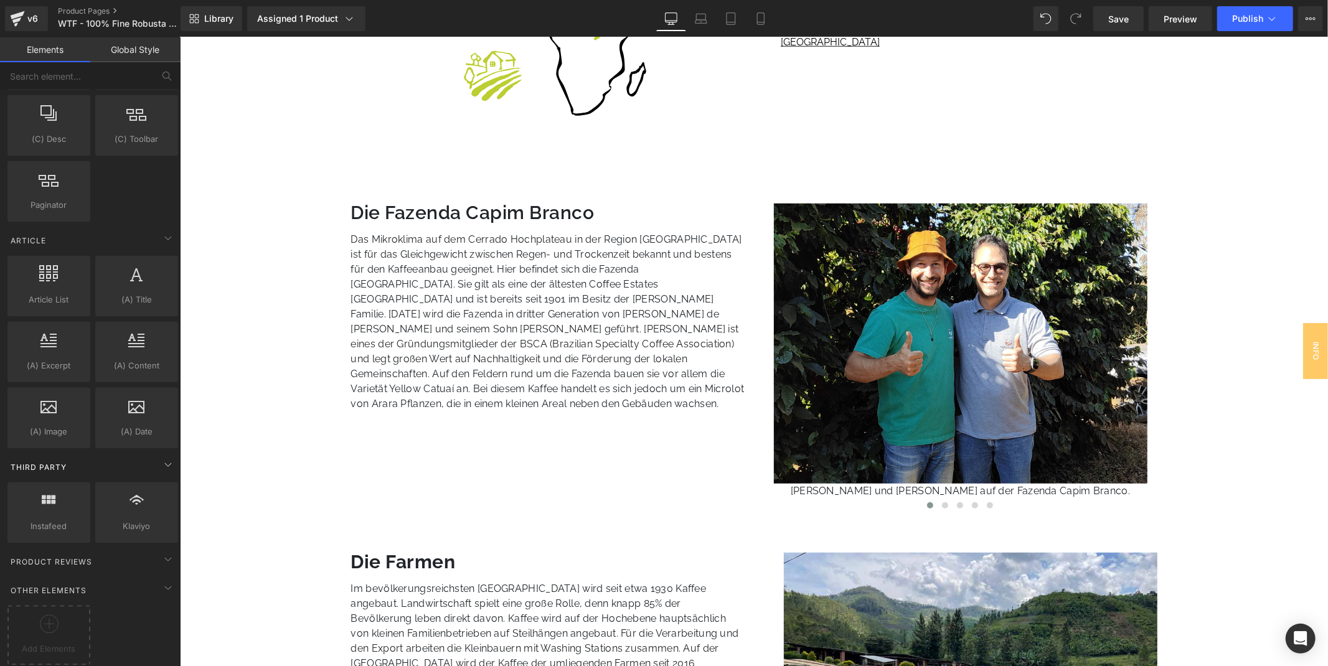
scroll to position [691, 0]
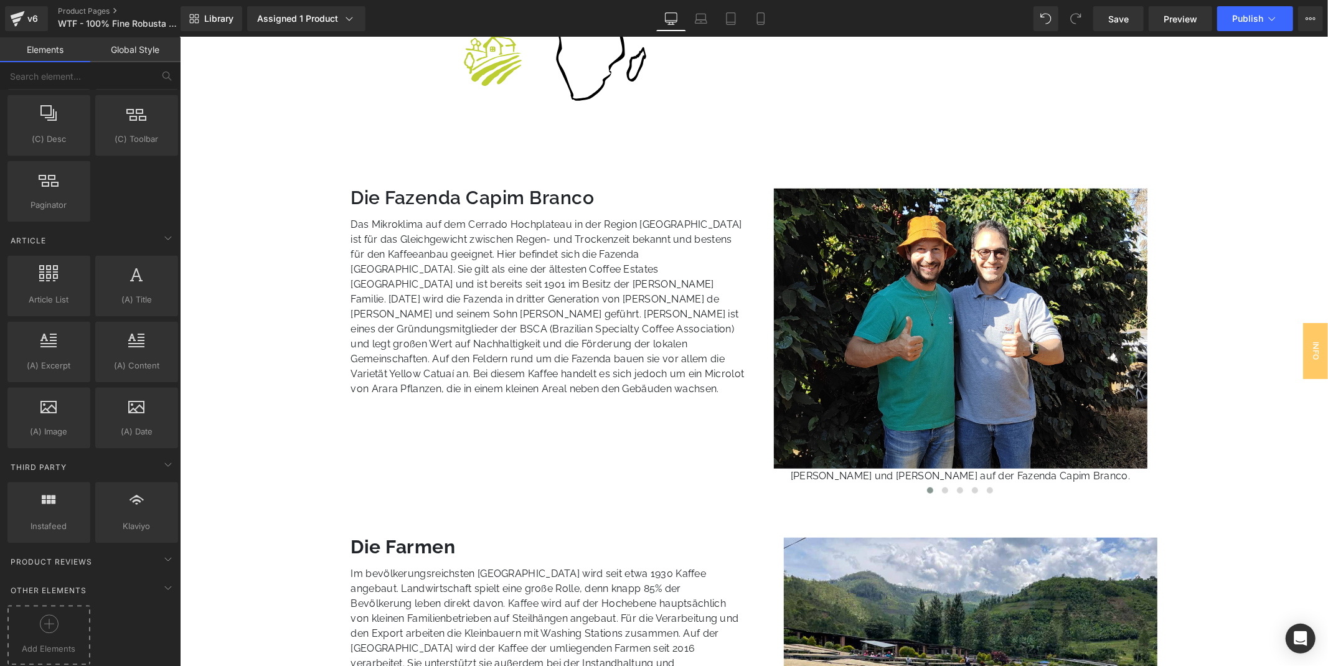
click at [57, 627] on div at bounding box center [49, 628] width 77 height 28
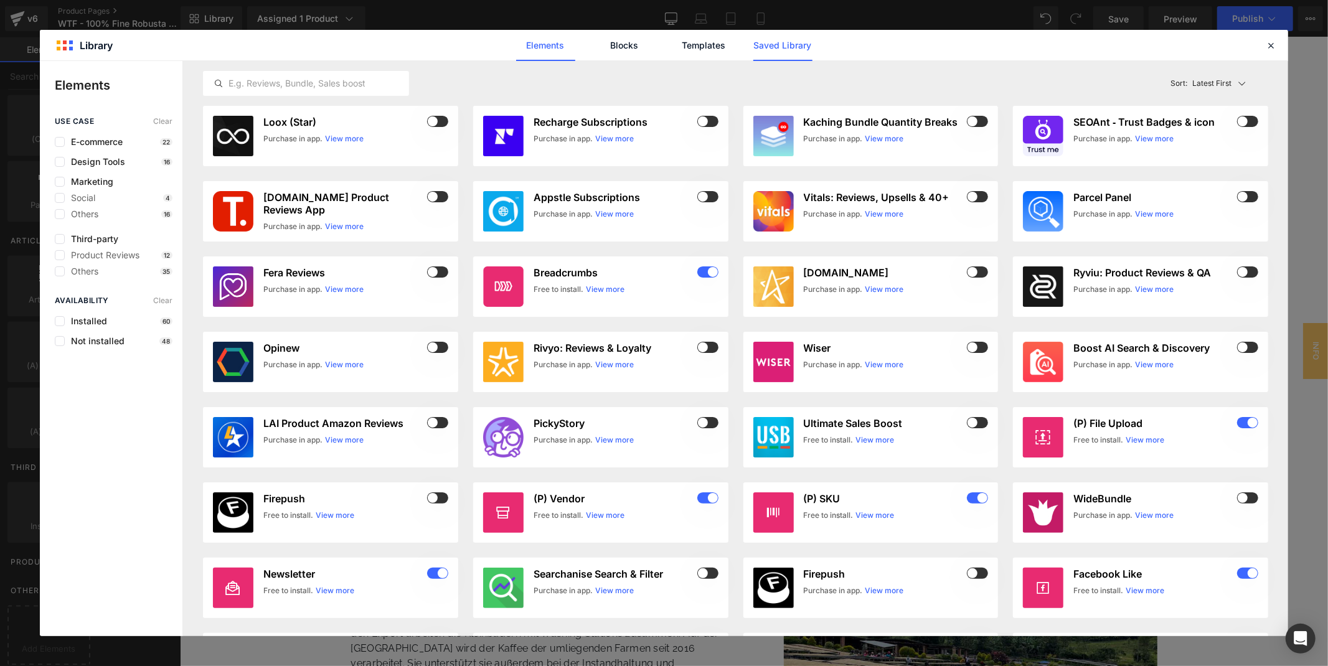
click at [0, 0] on link "Saved Library" at bounding box center [0, 0] width 0 height 0
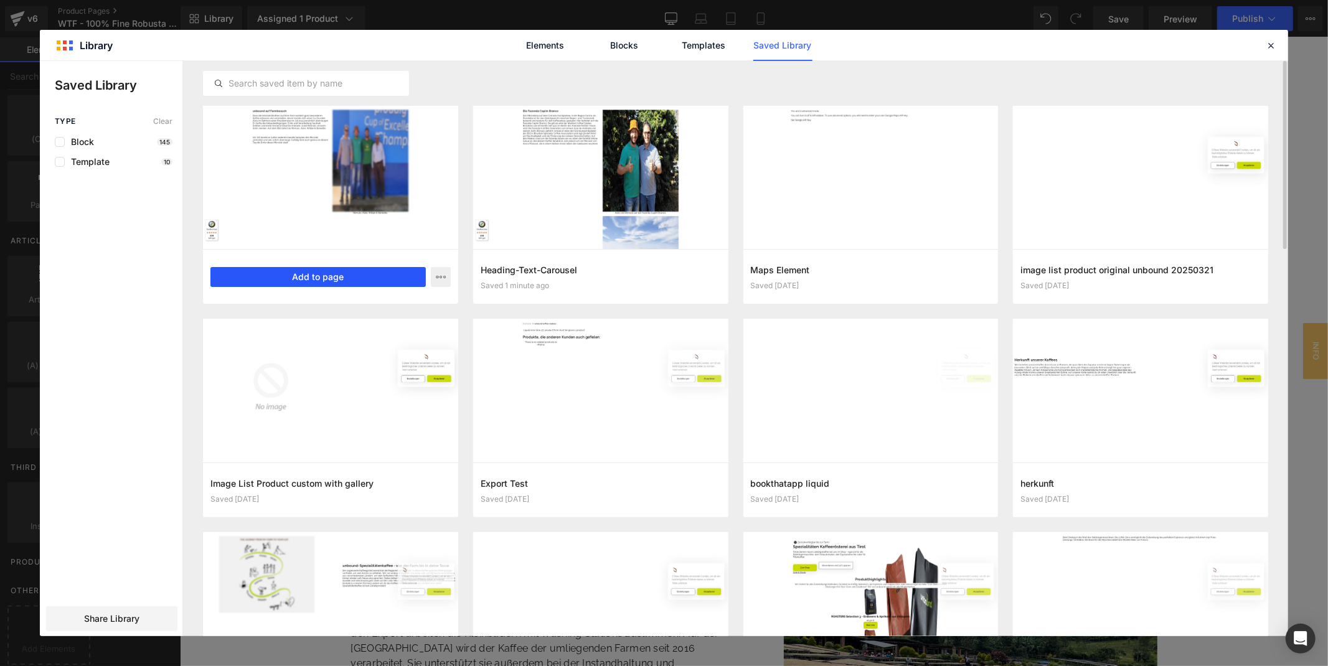
click at [338, 276] on button "Add to page" at bounding box center [317, 277] width 215 height 20
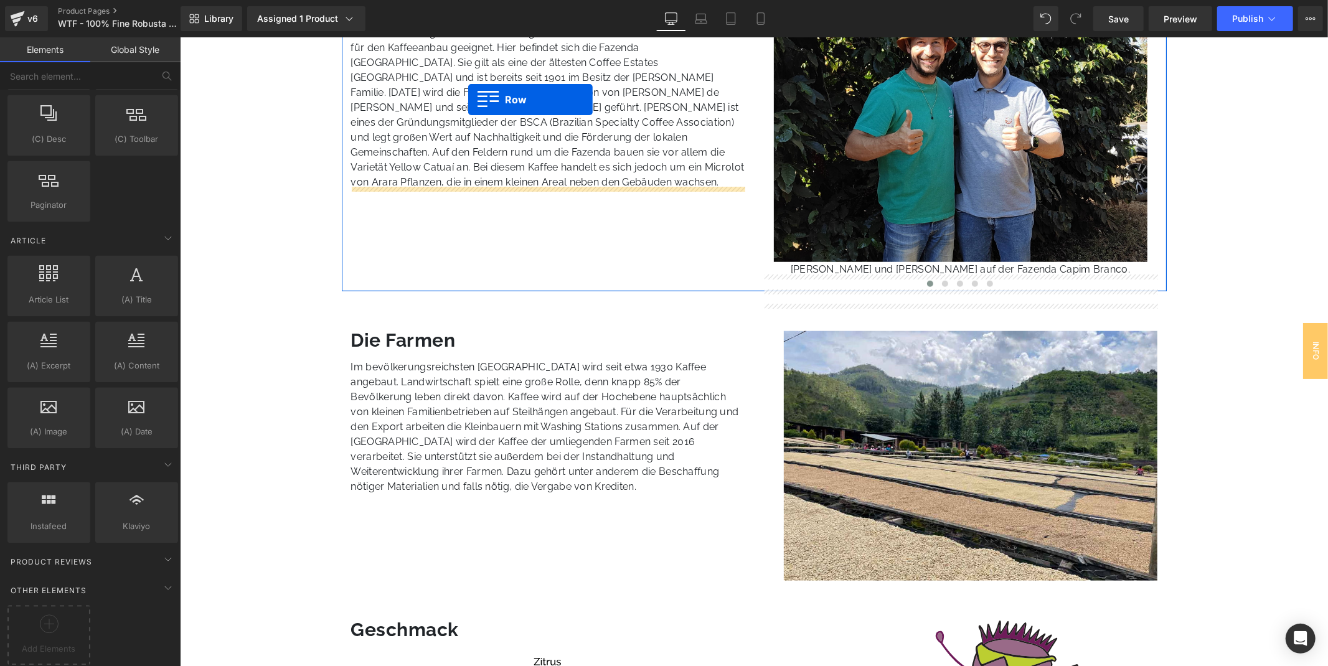
scroll to position [886, 0]
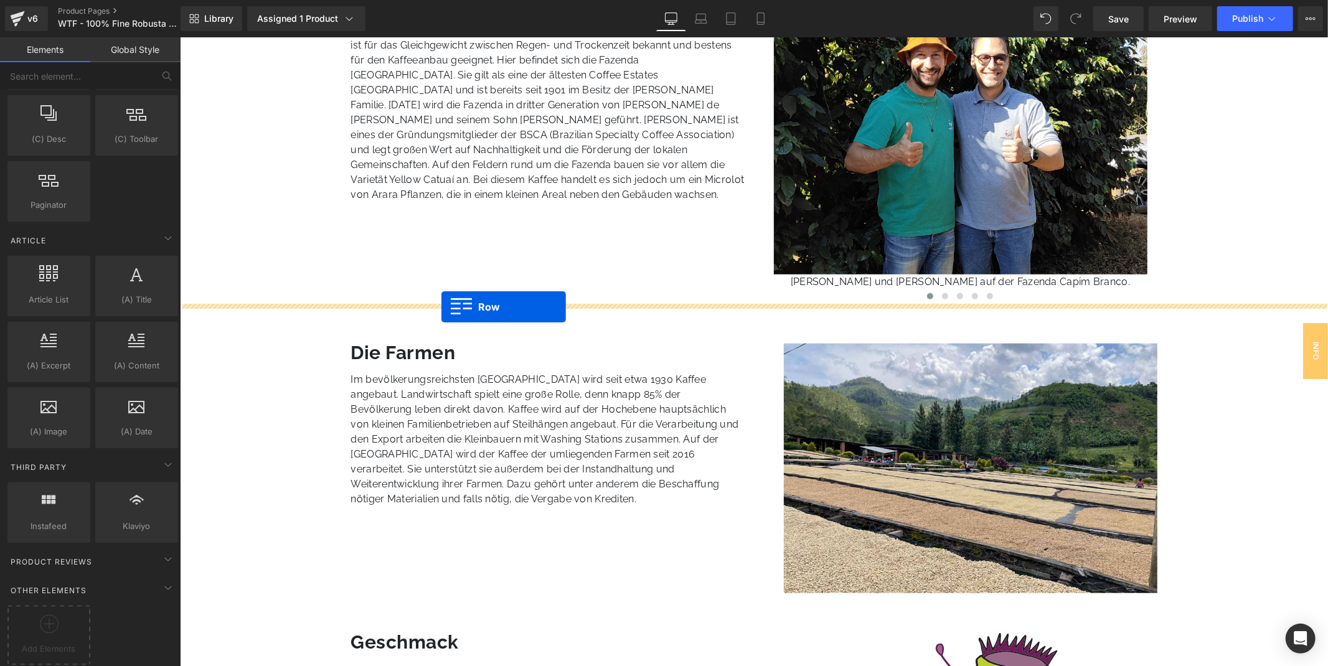
drag, startPoint x: 374, startPoint y: 148, endPoint x: 441, endPoint y: 306, distance: 172.1
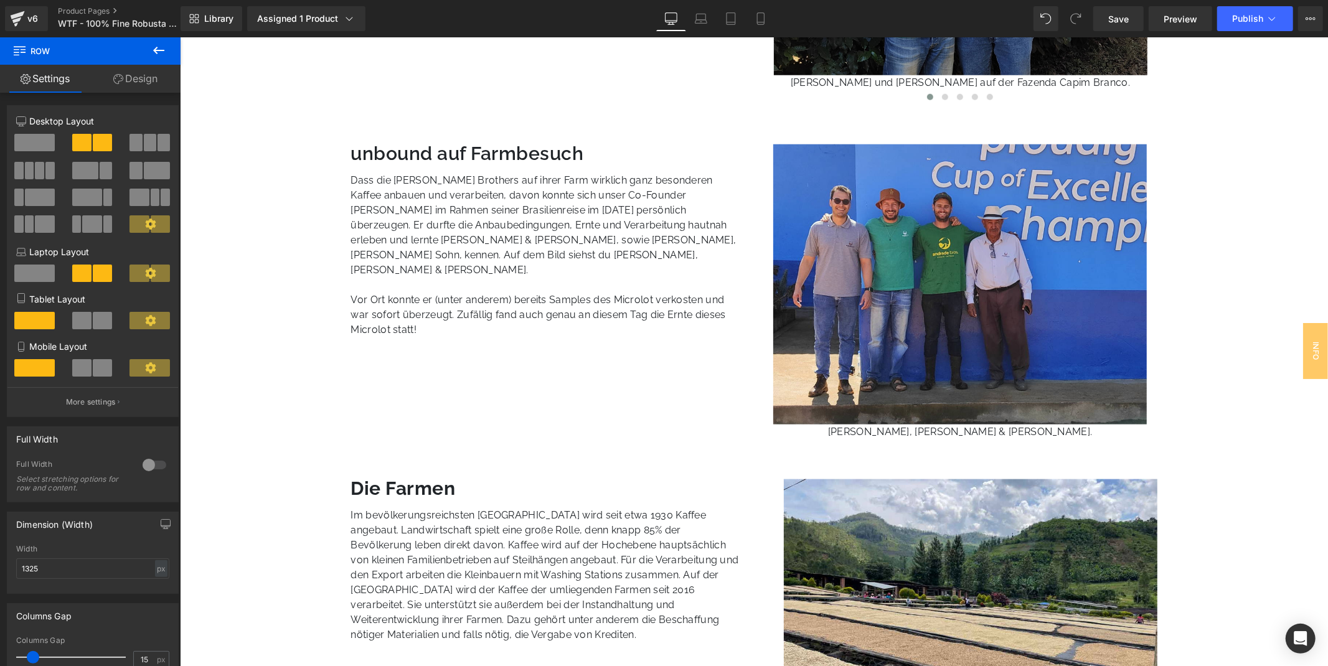
scroll to position [1093, 0]
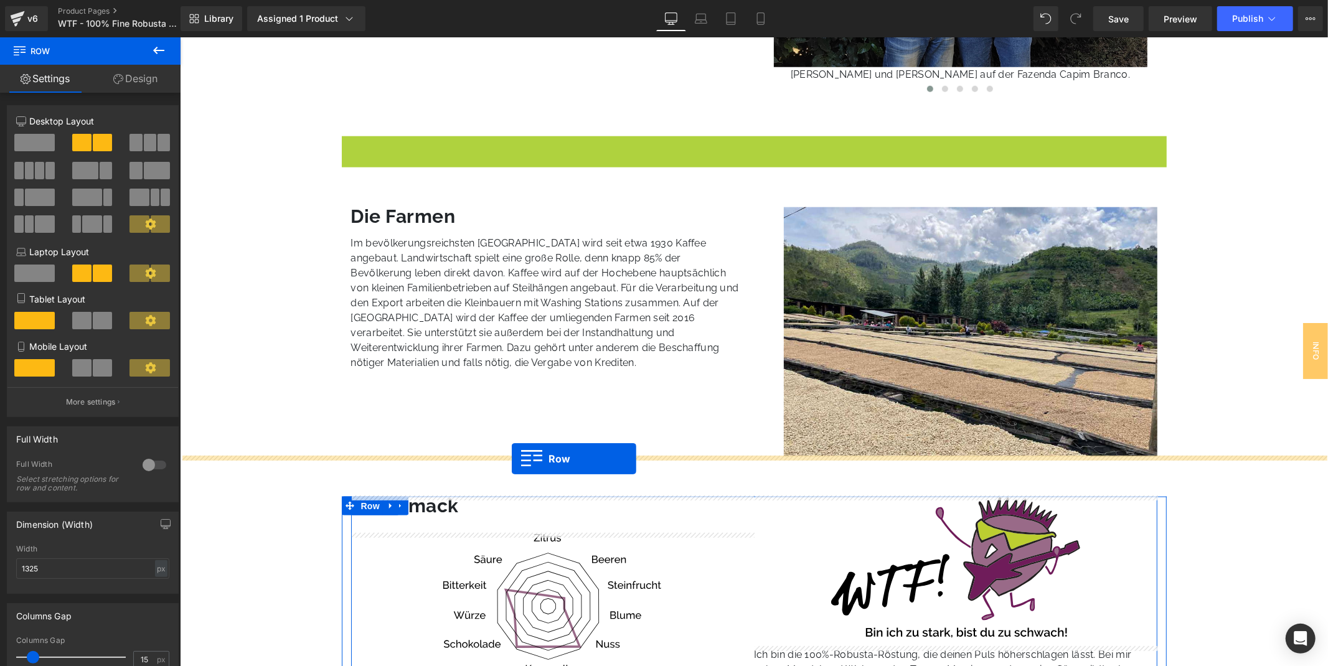
drag, startPoint x: 363, startPoint y: 146, endPoint x: 511, endPoint y: 458, distance: 345.5
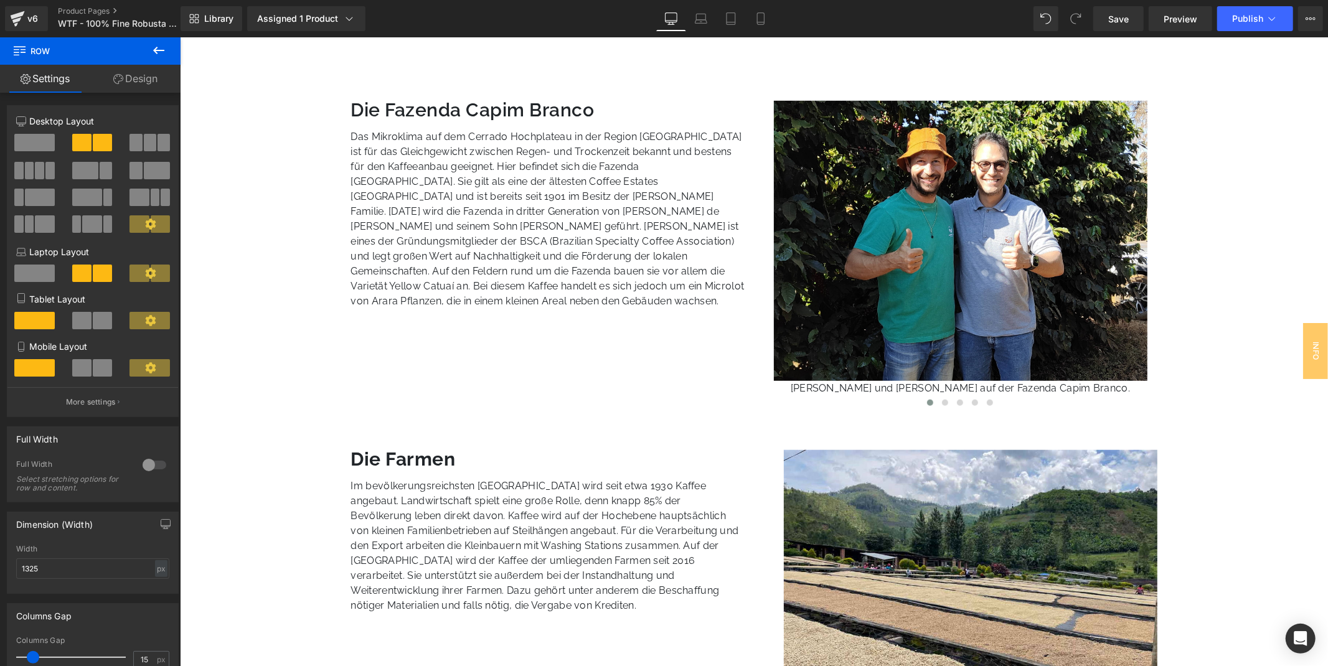
scroll to position [830, 0]
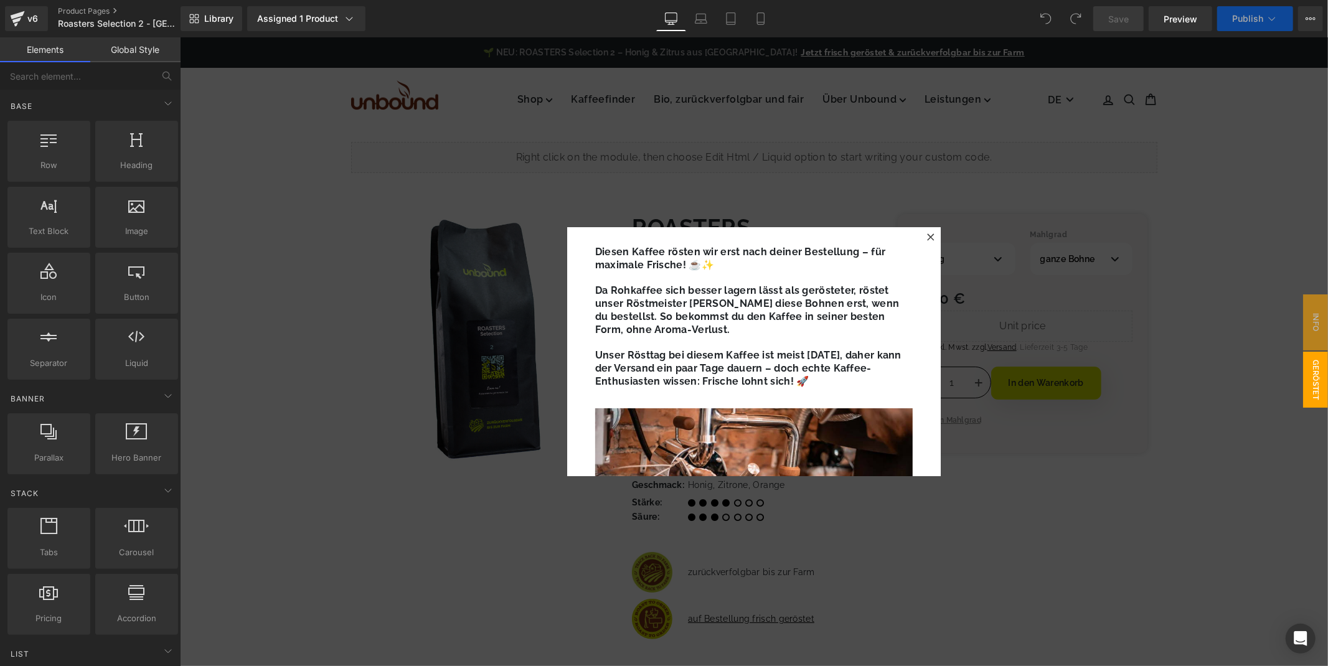
click at [930, 233] on icon at bounding box center [929, 236] width 7 height 7
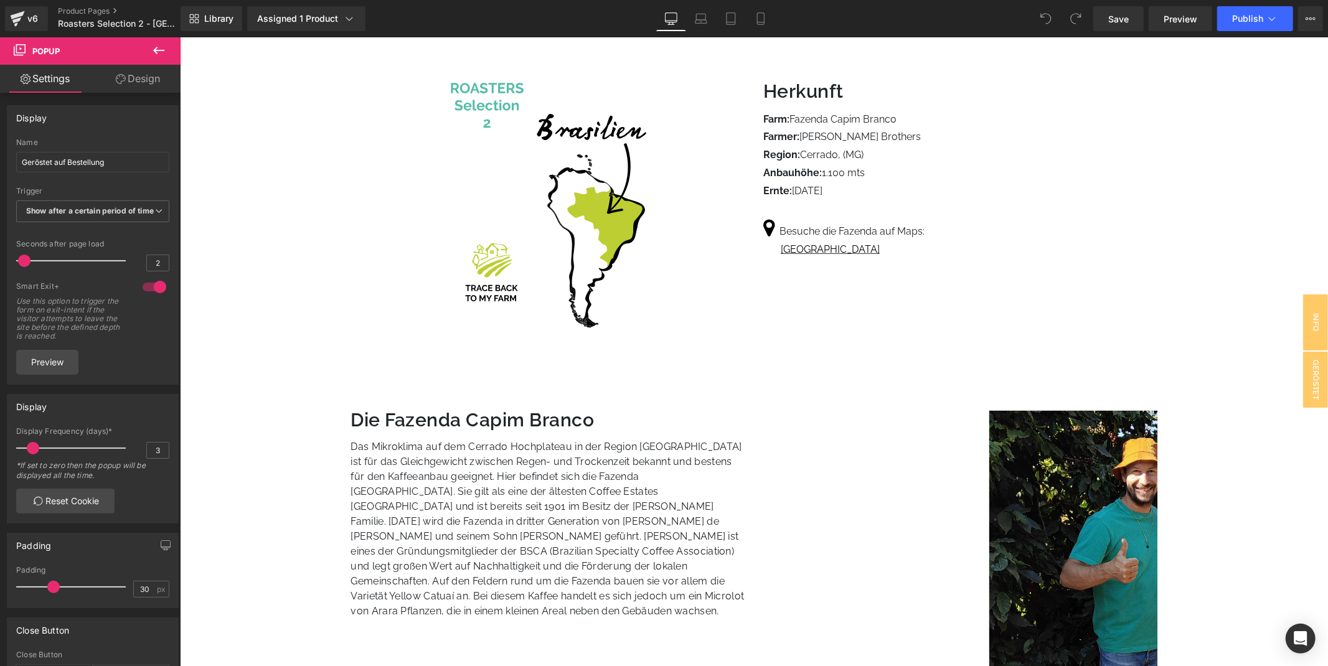
scroll to position [691, 0]
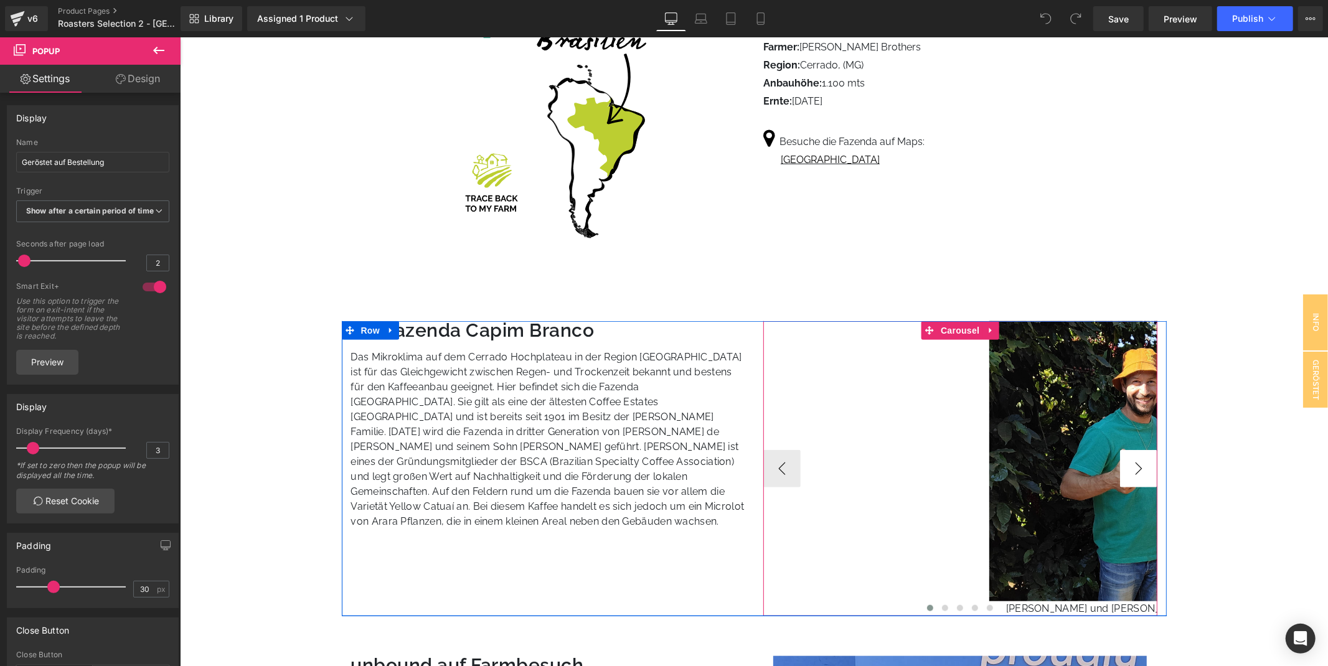
click at [1138, 449] on button "›" at bounding box center [1137, 467] width 37 height 37
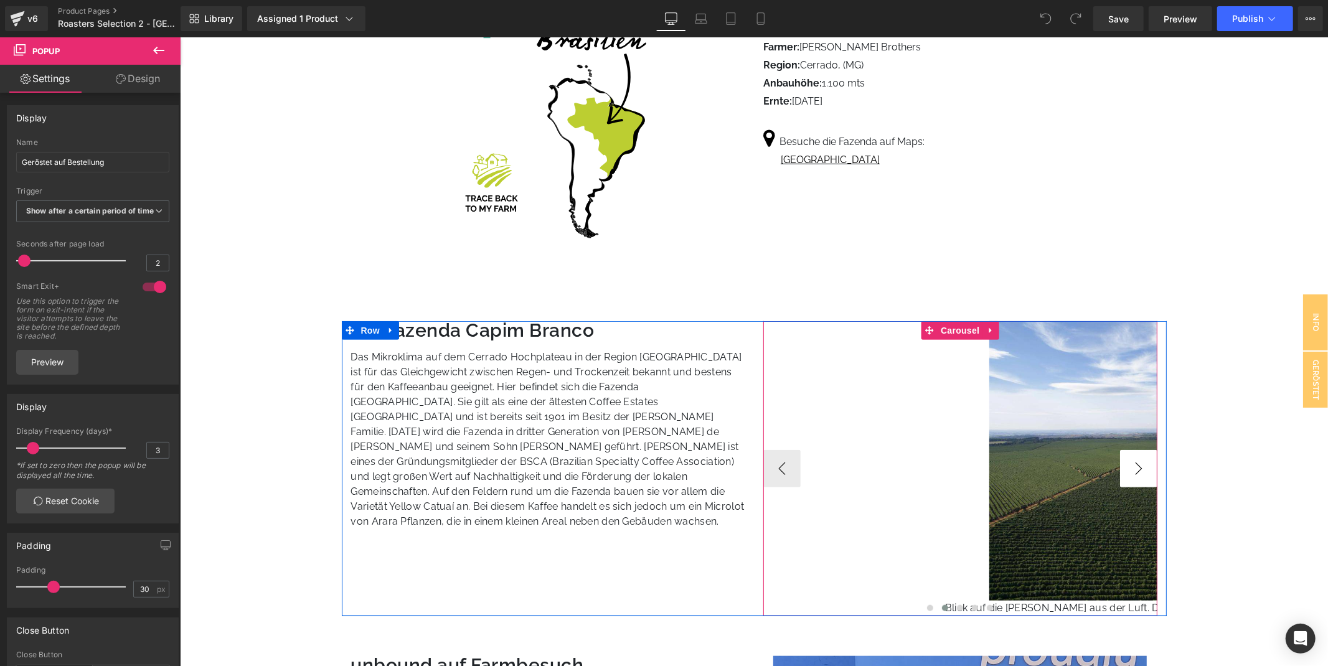
click at [1138, 449] on button "›" at bounding box center [1137, 467] width 37 height 37
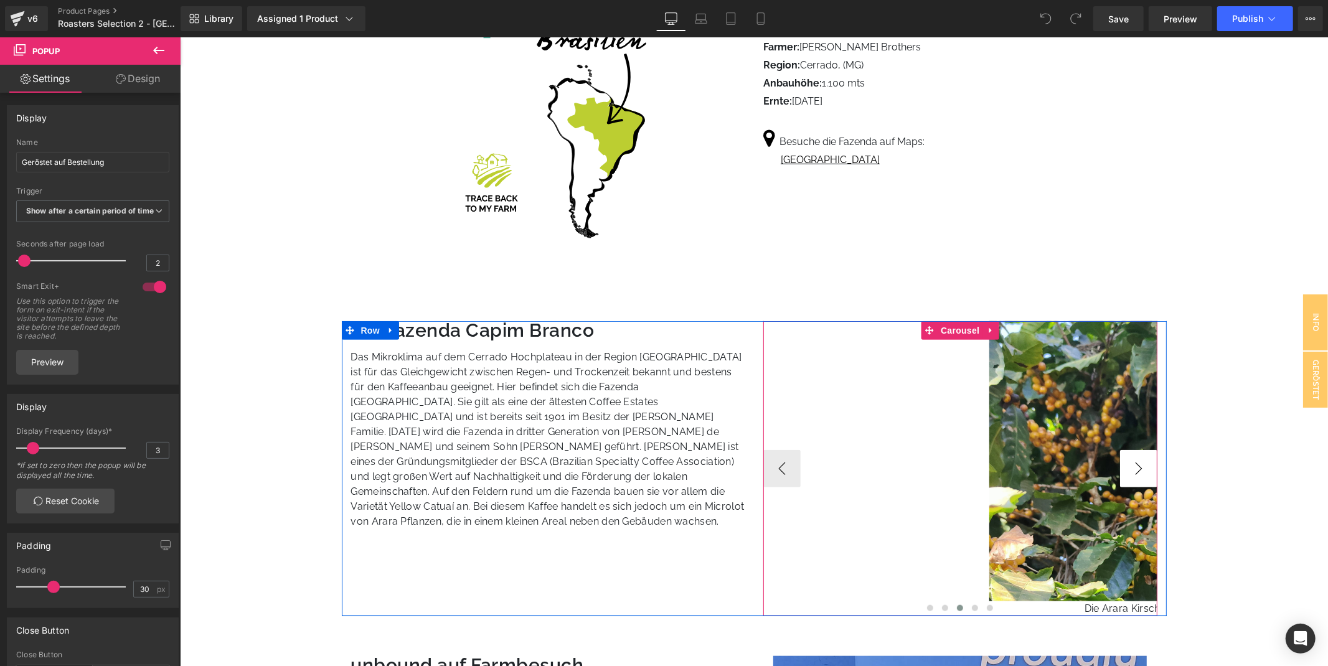
click at [1138, 449] on button "›" at bounding box center [1137, 467] width 37 height 37
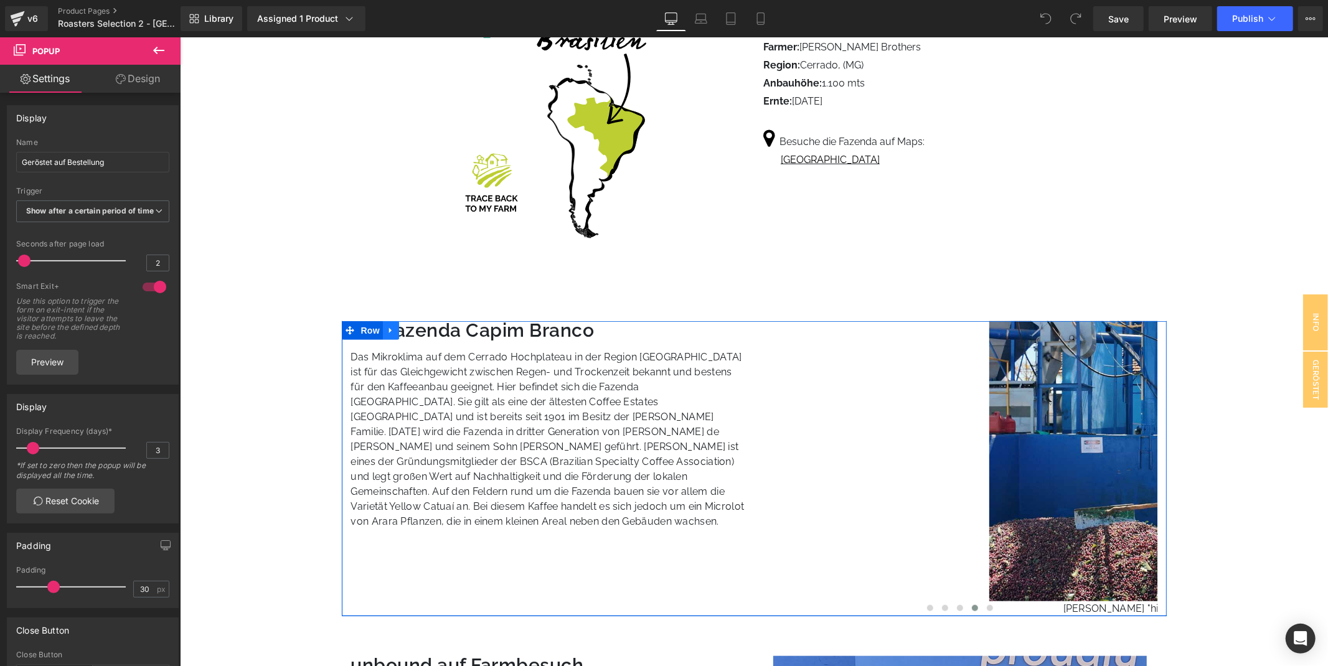
click at [386, 325] on icon at bounding box center [390, 329] width 9 height 9
click at [389, 326] on icon at bounding box center [390, 330] width 9 height 9
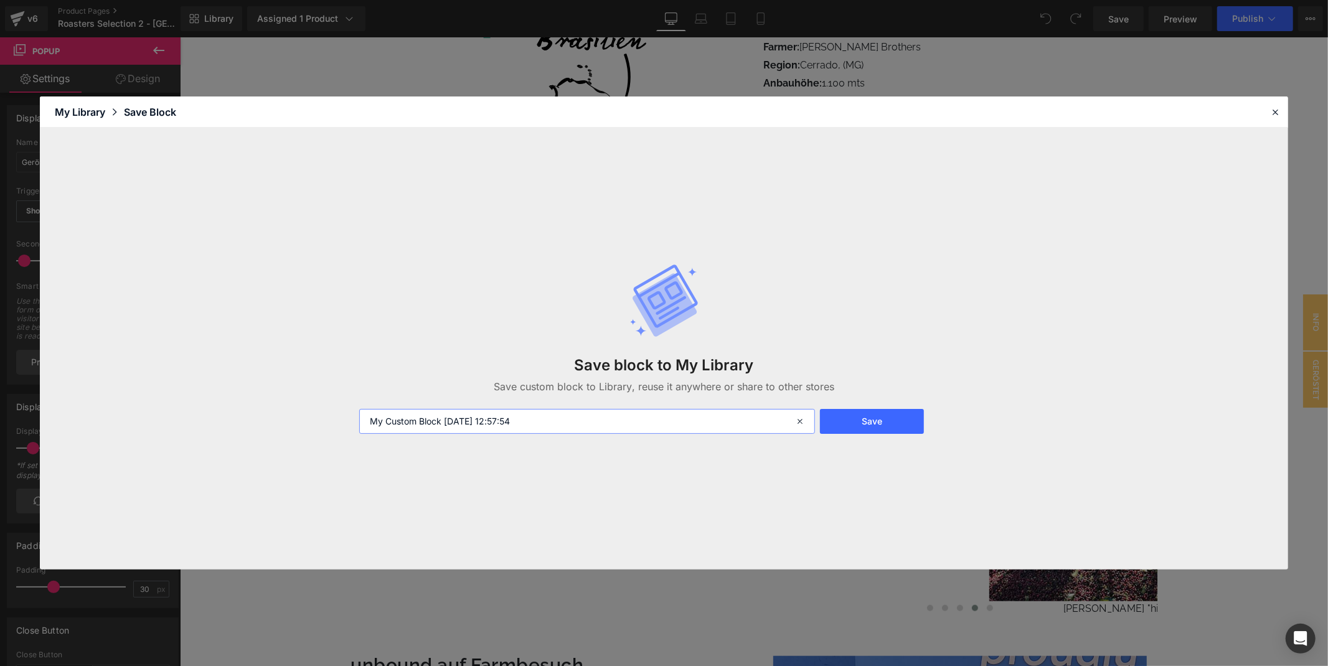
click at [551, 421] on input "My Custom Block 2025-08-11 12:57:54" at bounding box center [587, 421] width 456 height 25
type input "Heading-Text-Carousel"
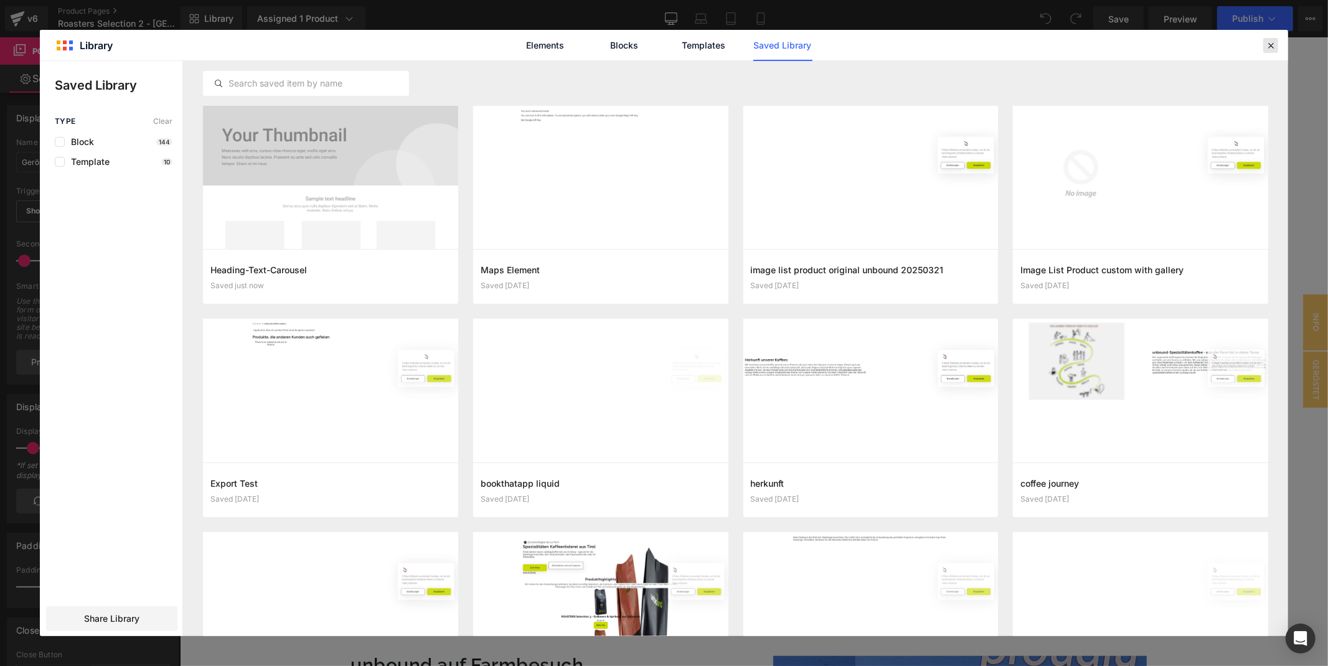
click at [1274, 47] on icon at bounding box center [1270, 45] width 11 height 11
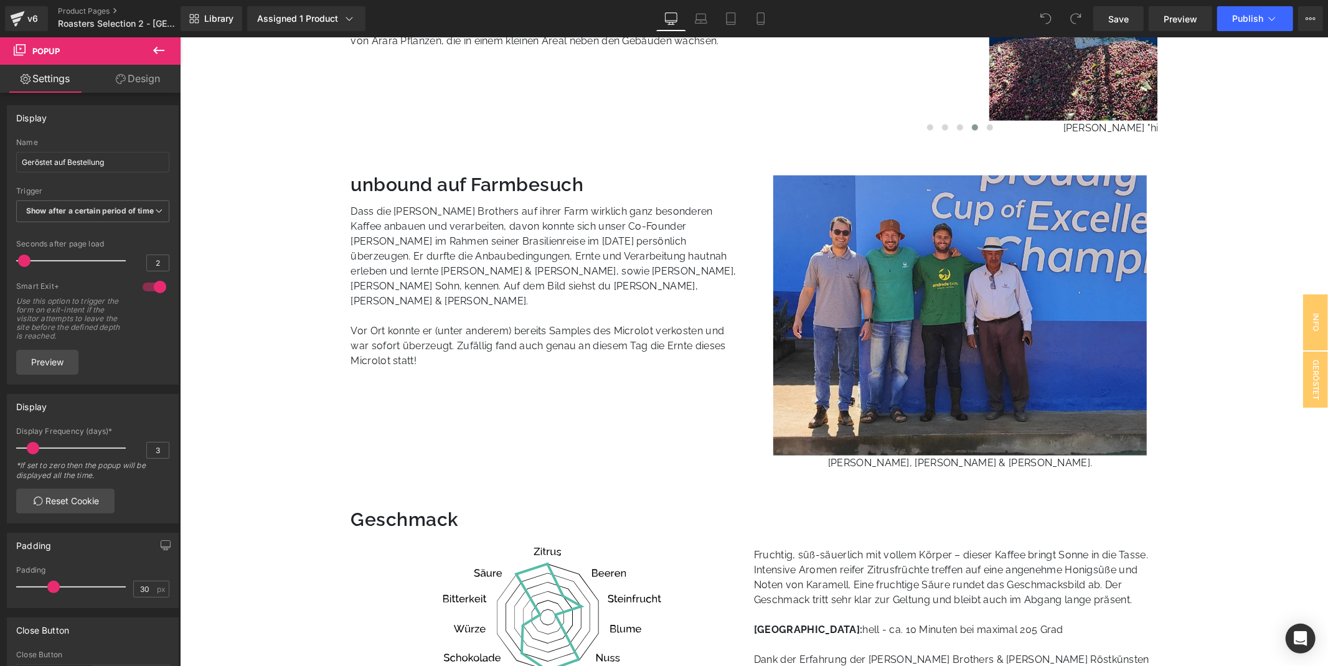
scroll to position [1175, 0]
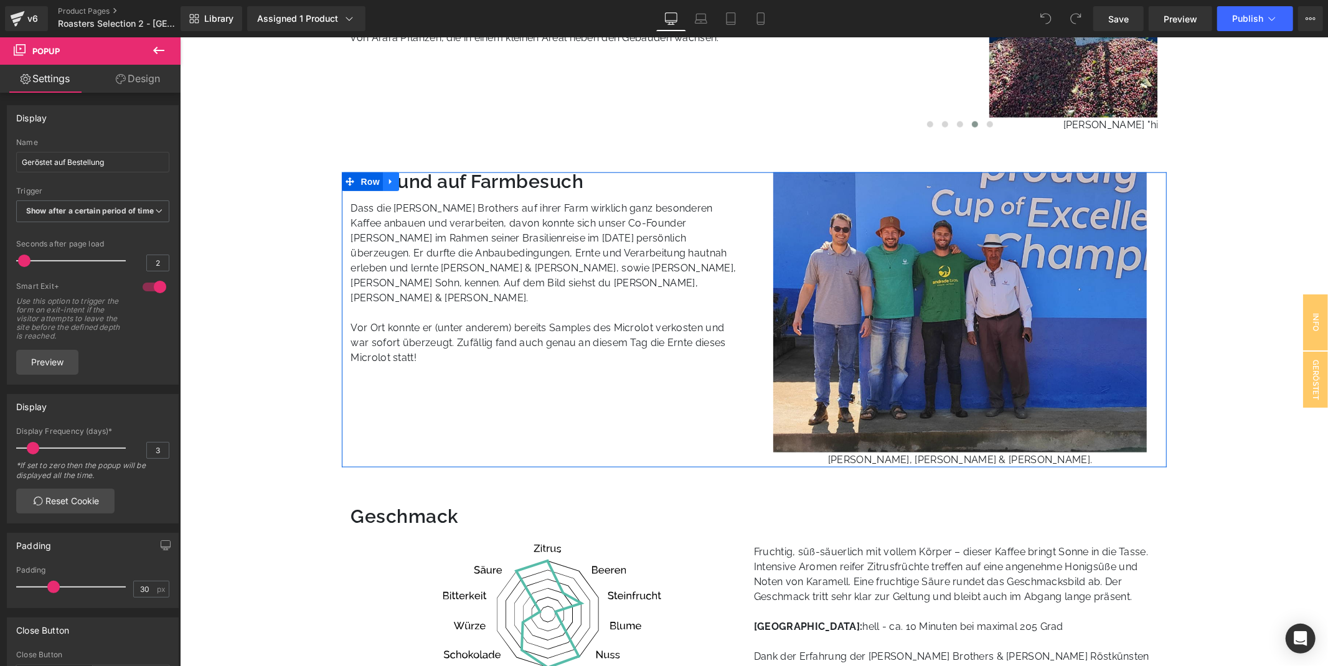
click at [393, 172] on link at bounding box center [390, 181] width 16 height 19
click at [391, 176] on icon at bounding box center [390, 180] width 9 height 9
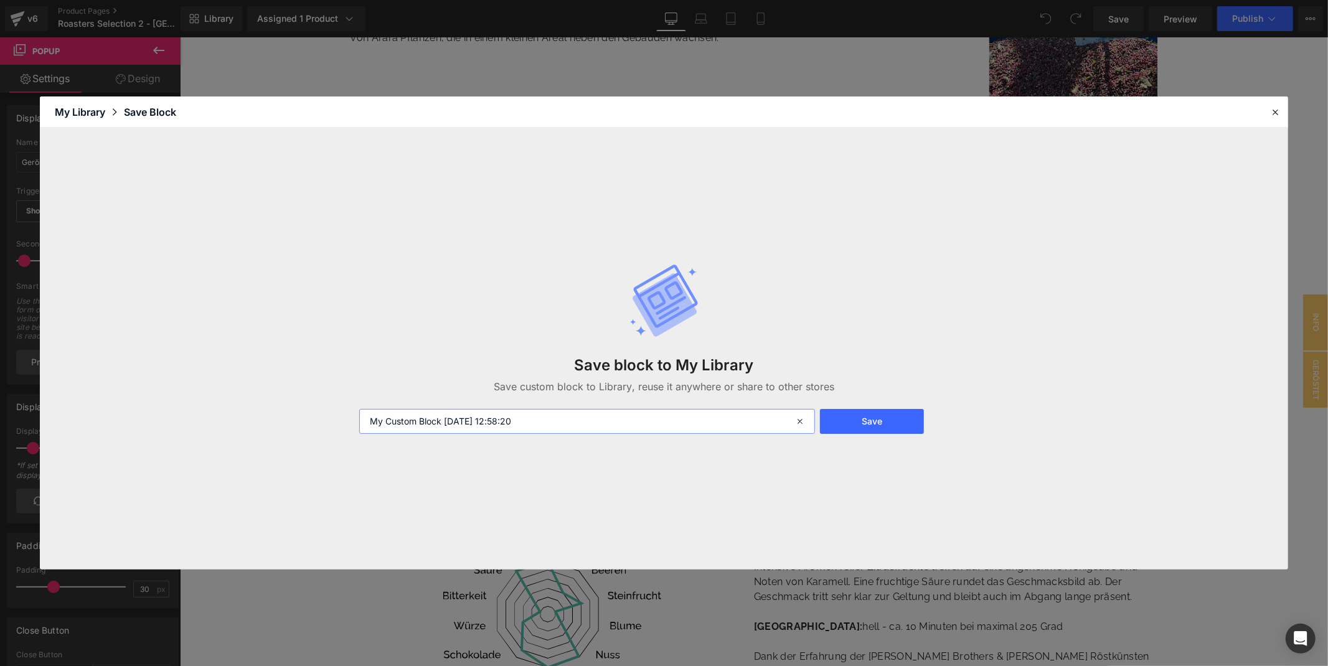
click at [546, 411] on input "My Custom Block 2025-08-11 12:58:20" at bounding box center [587, 421] width 456 height 25
type input "Heading-Text-Image"
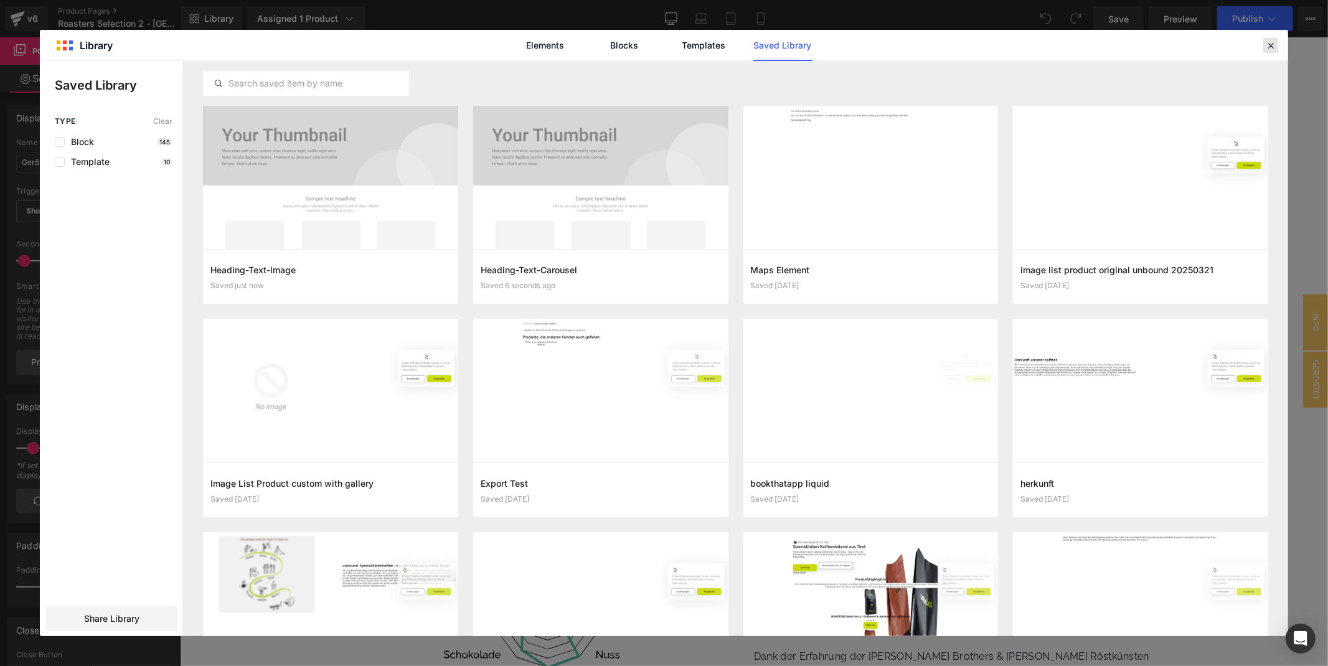
click at [1266, 47] on icon at bounding box center [1270, 45] width 11 height 11
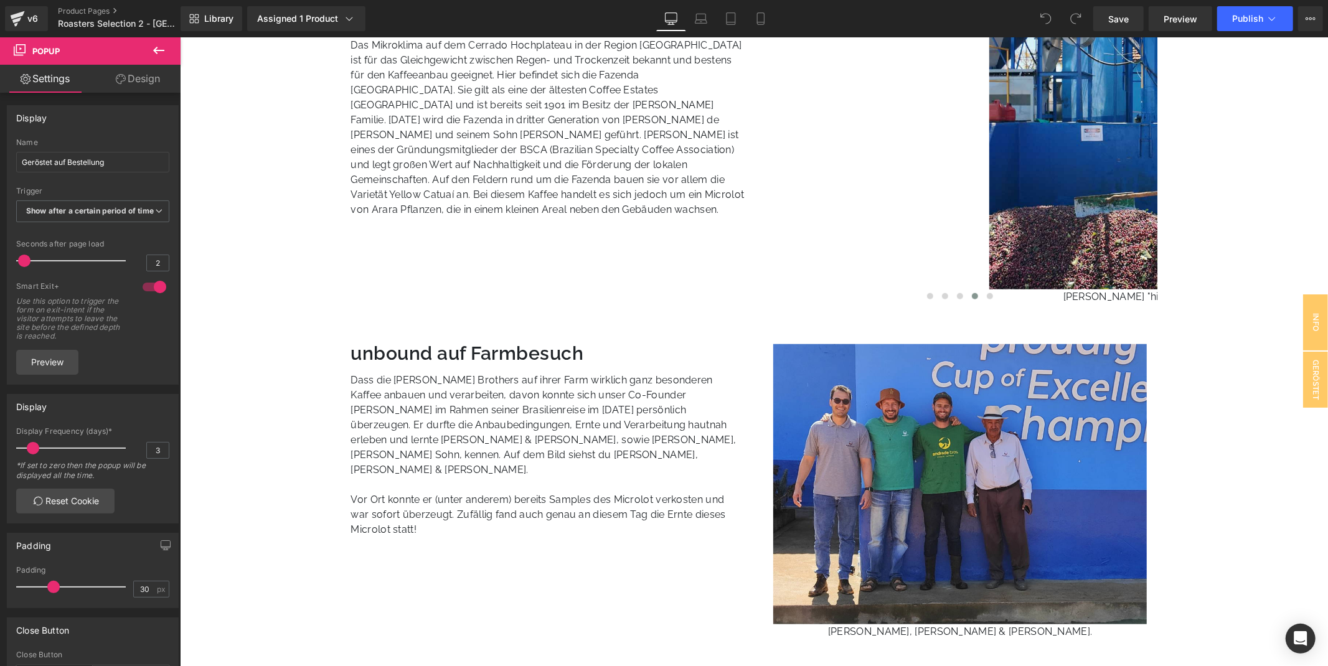
scroll to position [761, 0]
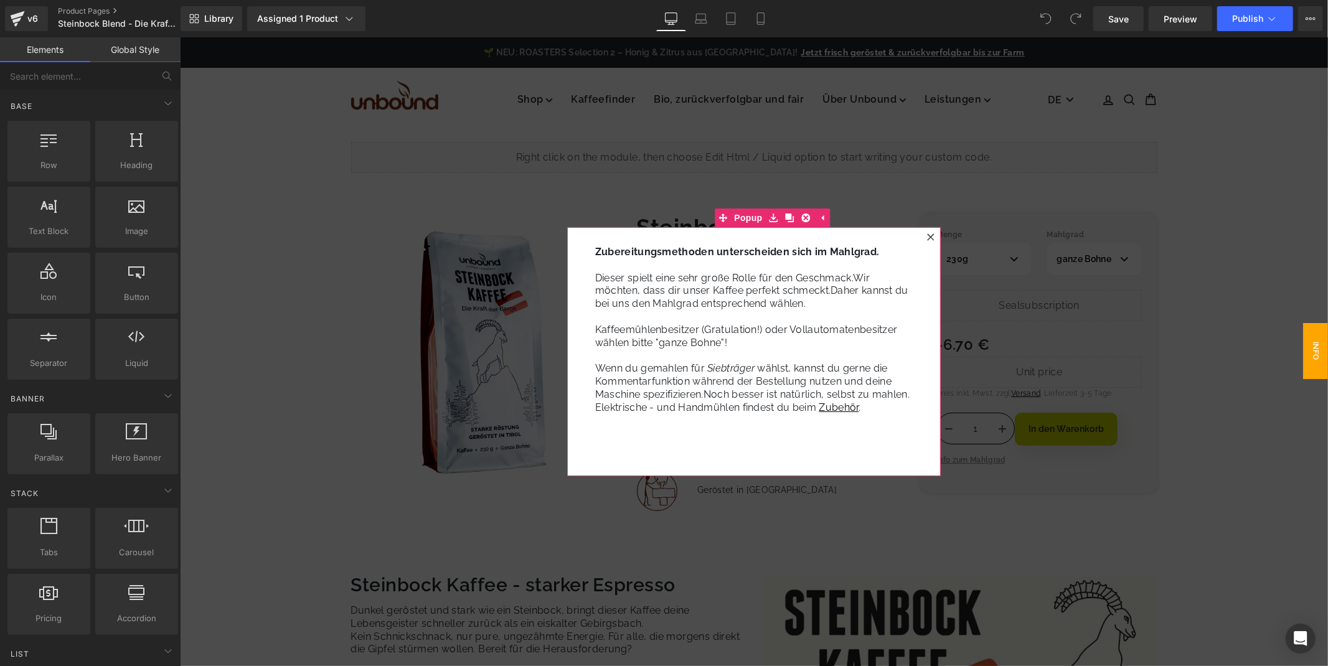
click at [924, 242] on div at bounding box center [929, 236] width 15 height 15
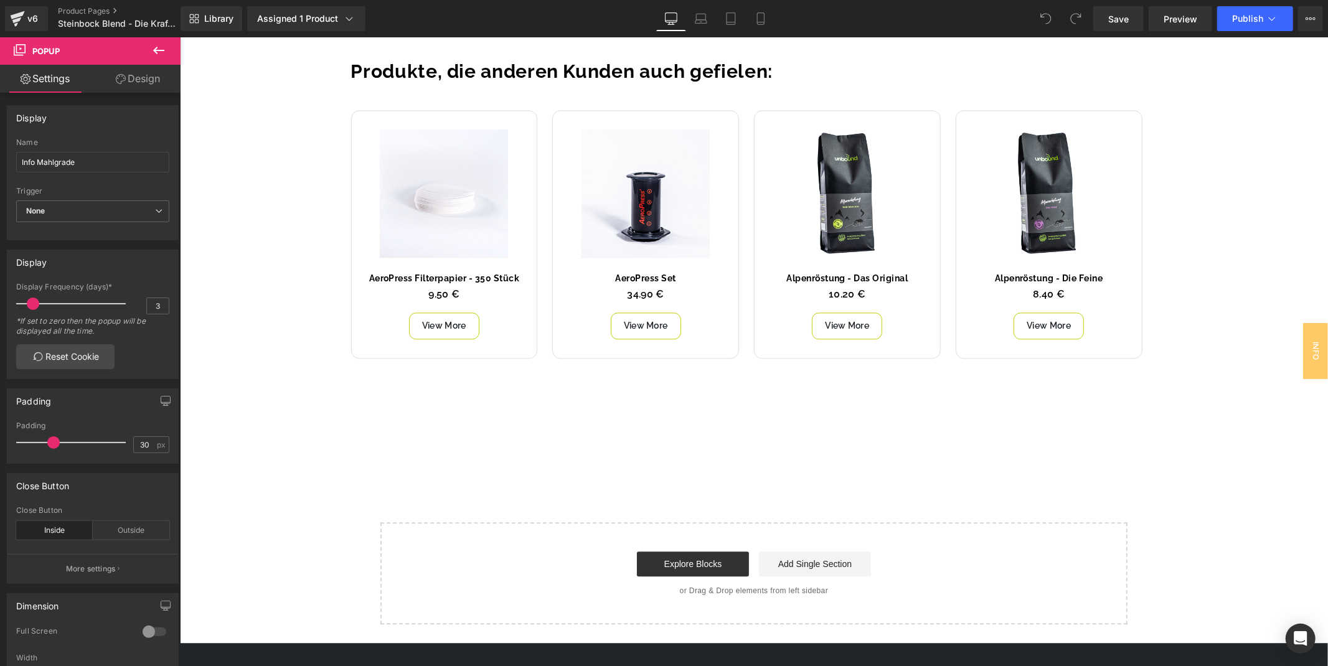
scroll to position [2282, 0]
